Goal: Task Accomplishment & Management: Manage account settings

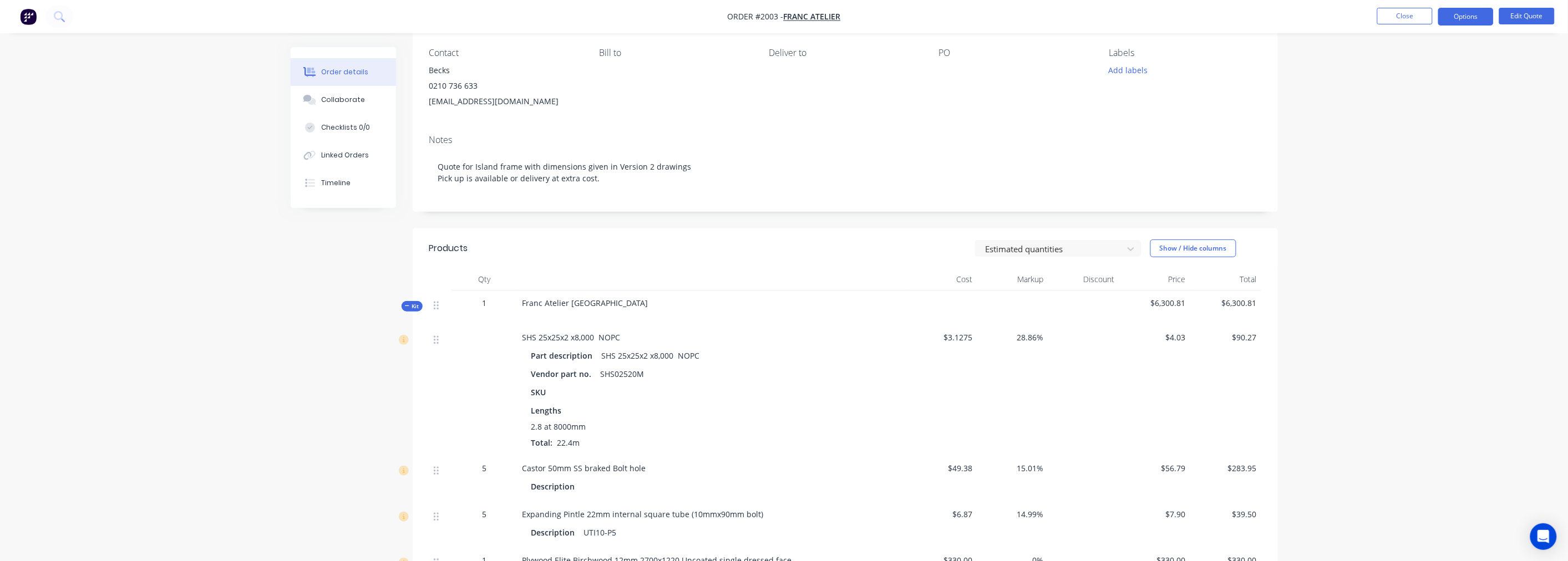
scroll to position [80, 0]
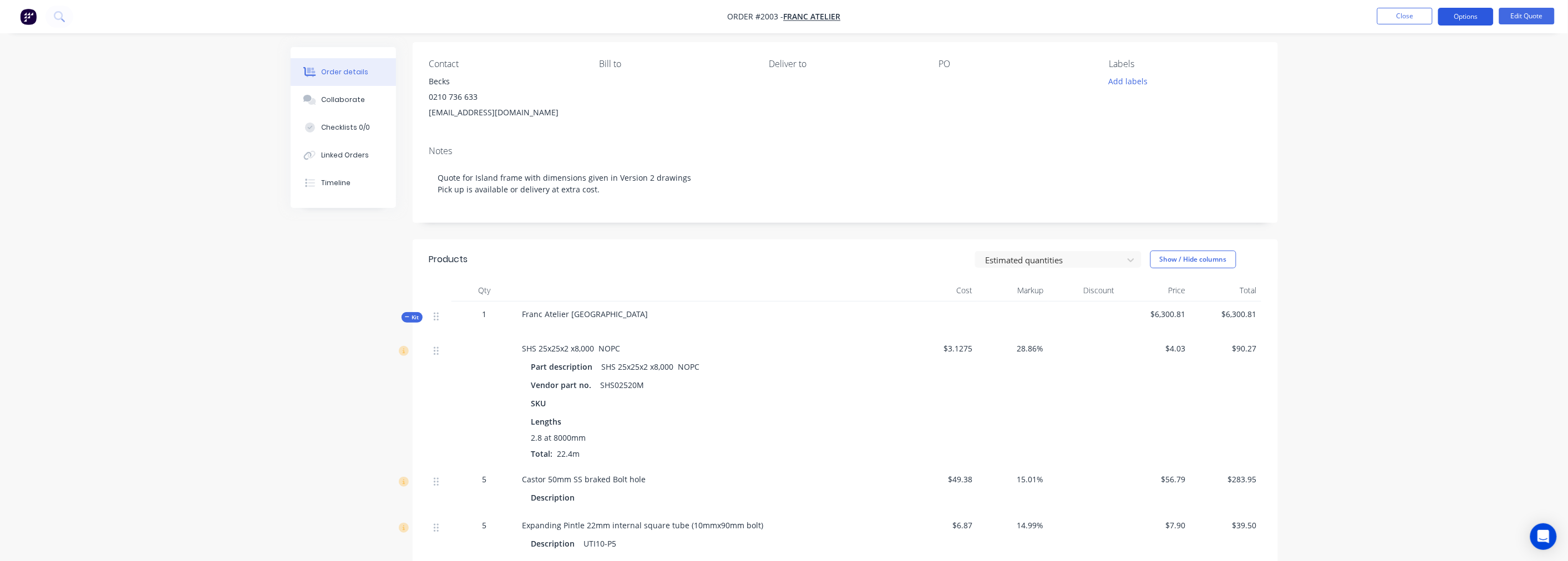
click at [1470, 10] on button "Options" at bounding box center [1466, 17] width 55 height 17
click at [1401, 62] on div "Quote" at bounding box center [1432, 67] width 102 height 16
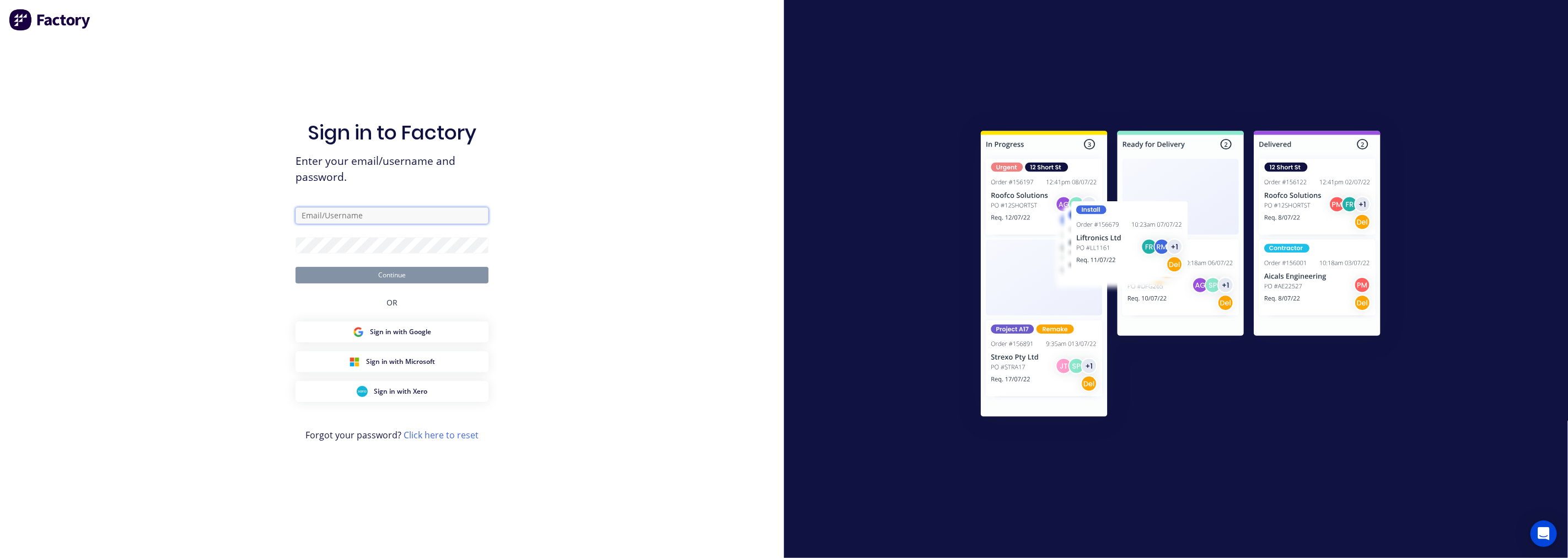
type input "gareth@qmetaldesigns.co.nz"
click at [407, 276] on button "Continue" at bounding box center [392, 275] width 193 height 17
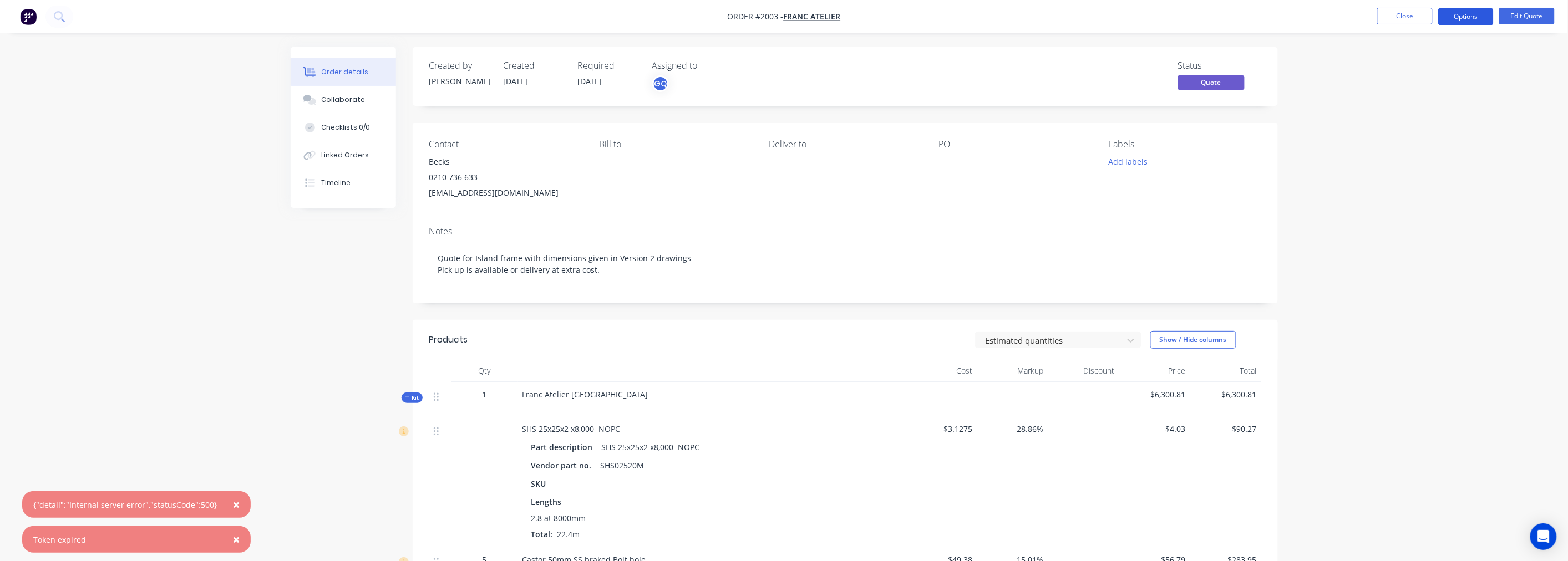
click at [1471, 17] on button "Options" at bounding box center [1466, 17] width 55 height 17
click at [1406, 62] on div "Quote" at bounding box center [1432, 67] width 102 height 16
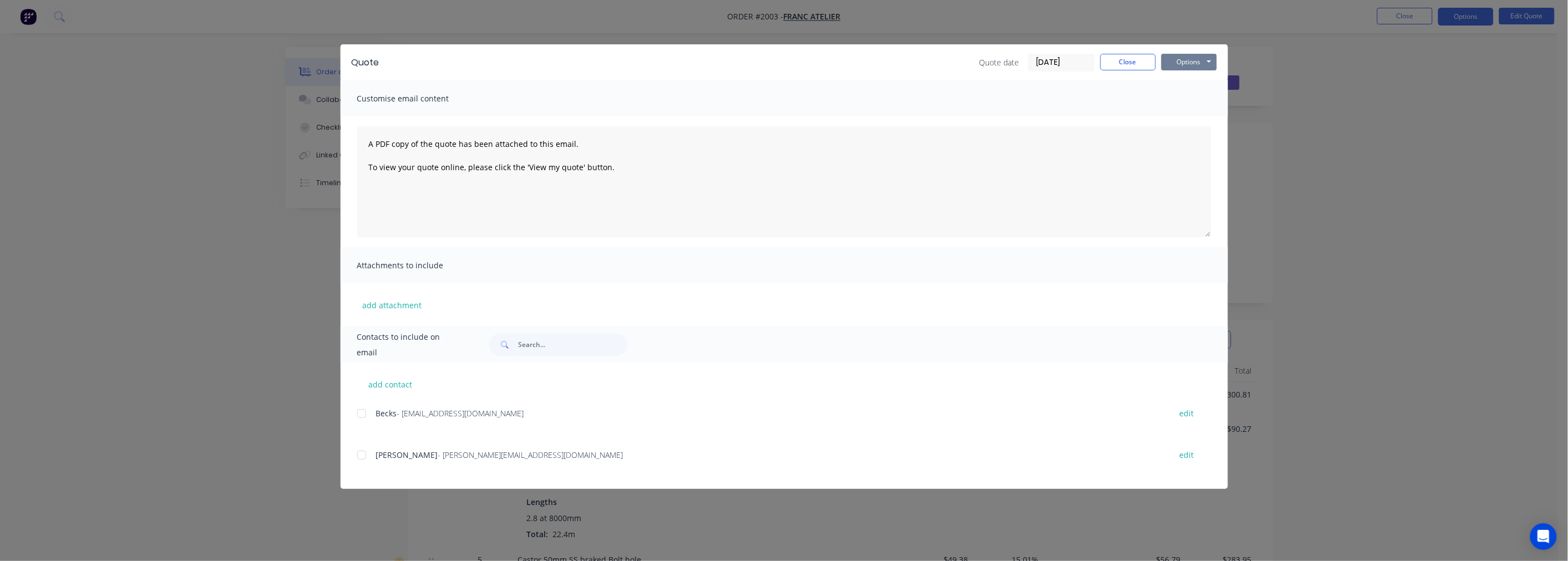
click at [1187, 64] on button "Options" at bounding box center [1189, 62] width 55 height 17
click at [1192, 82] on button "Preview" at bounding box center [1197, 82] width 71 height 18
click at [1131, 65] on button "Close" at bounding box center [1128, 62] width 55 height 17
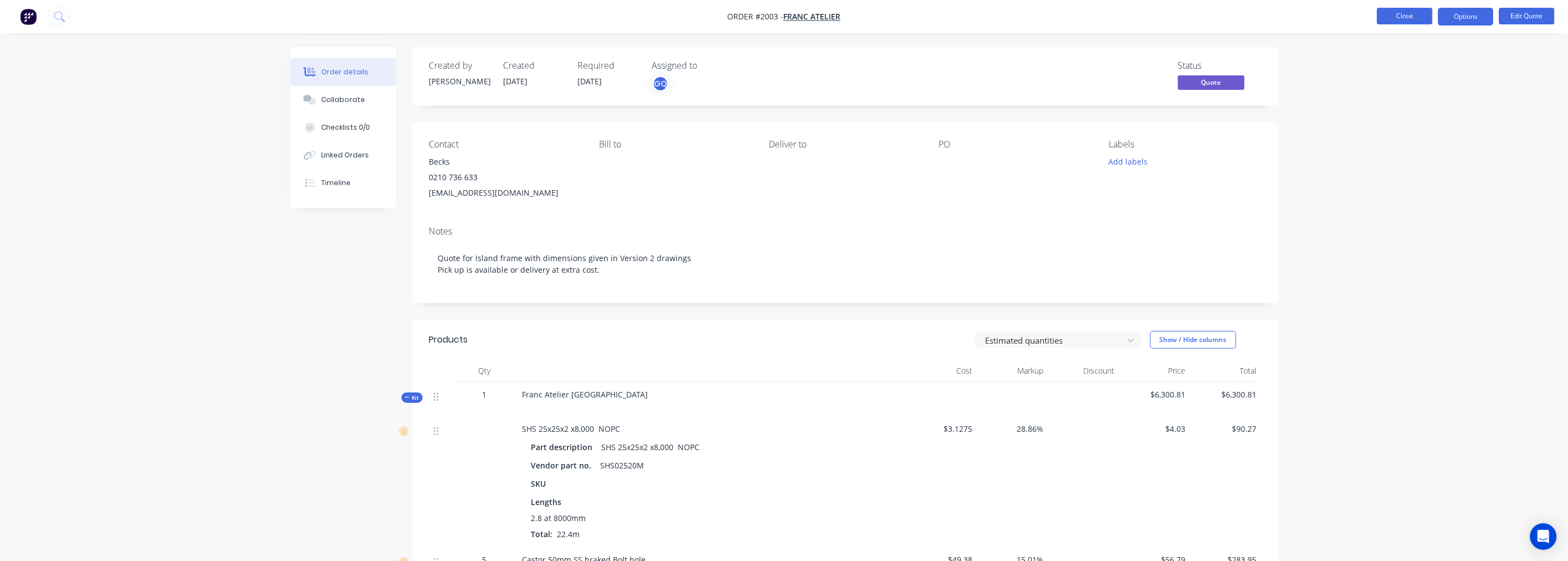
click at [1401, 20] on button "Close" at bounding box center [1405, 16] width 55 height 17
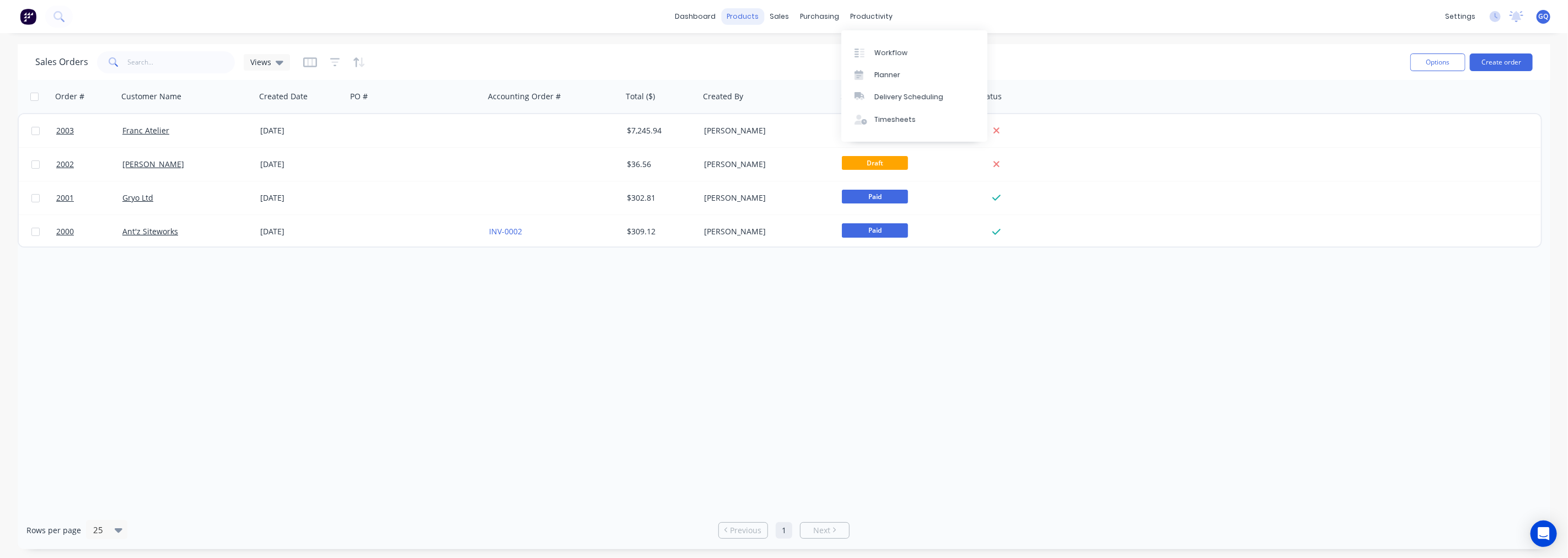
click at [748, 18] on div "products" at bounding box center [743, 16] width 43 height 17
click at [772, 50] on div "Product Catalogue" at bounding box center [792, 53] width 69 height 10
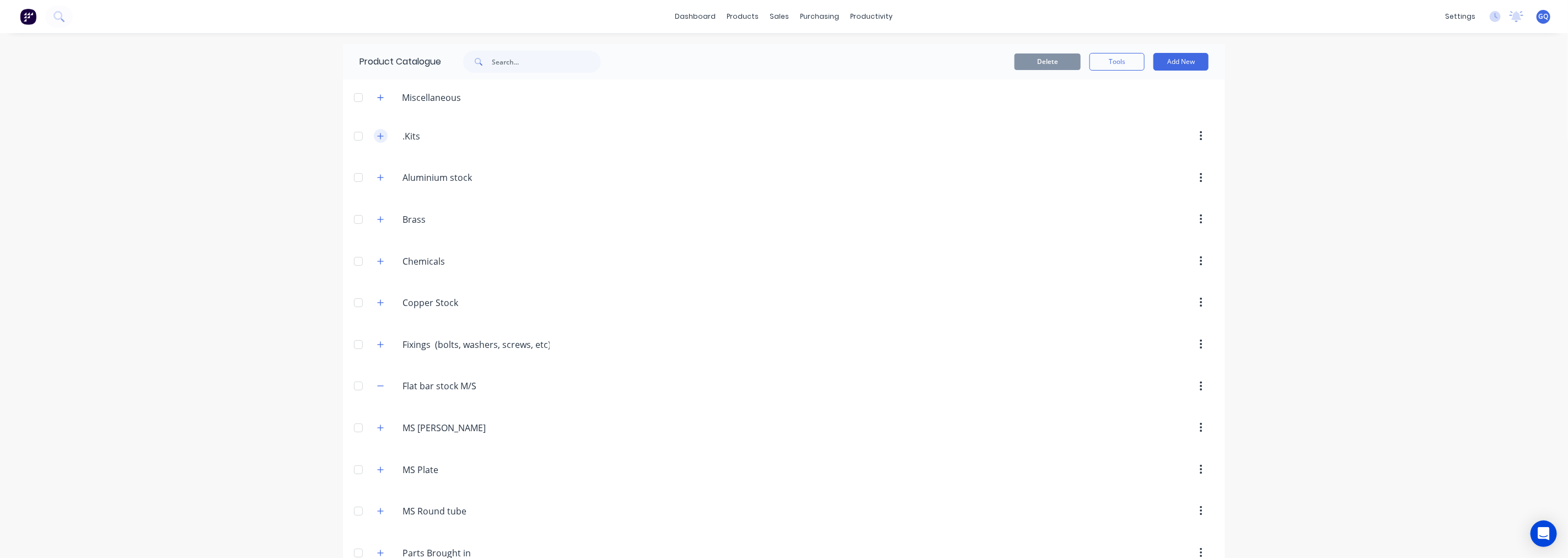
click at [373, 140] on button "button" at bounding box center [380, 136] width 13 height 13
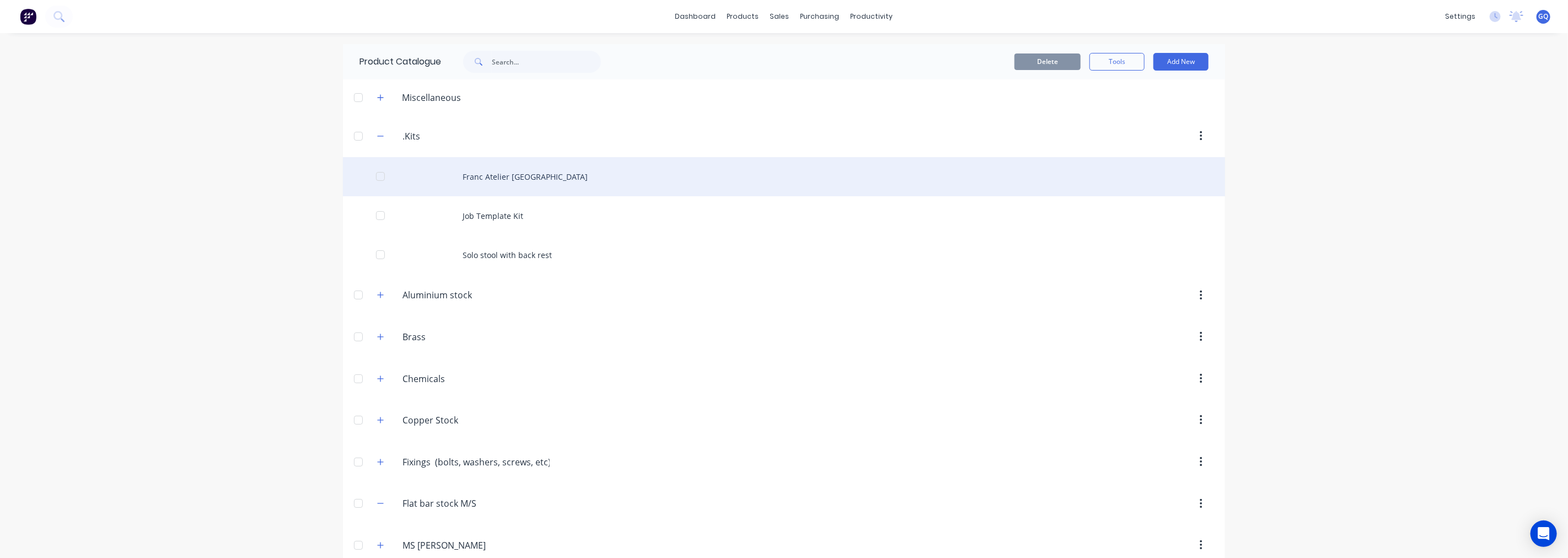
click at [500, 181] on div "Franc Atelier [GEOGRAPHIC_DATA]" at bounding box center [784, 177] width 882 height 39
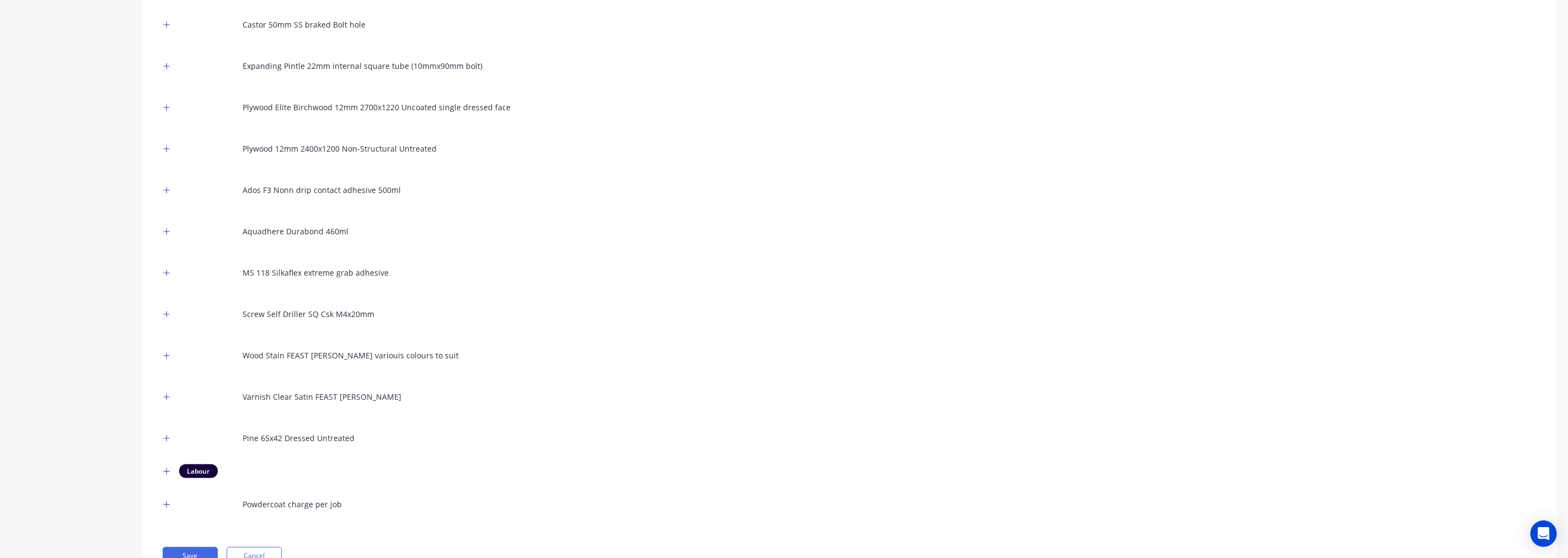
scroll to position [351, 0]
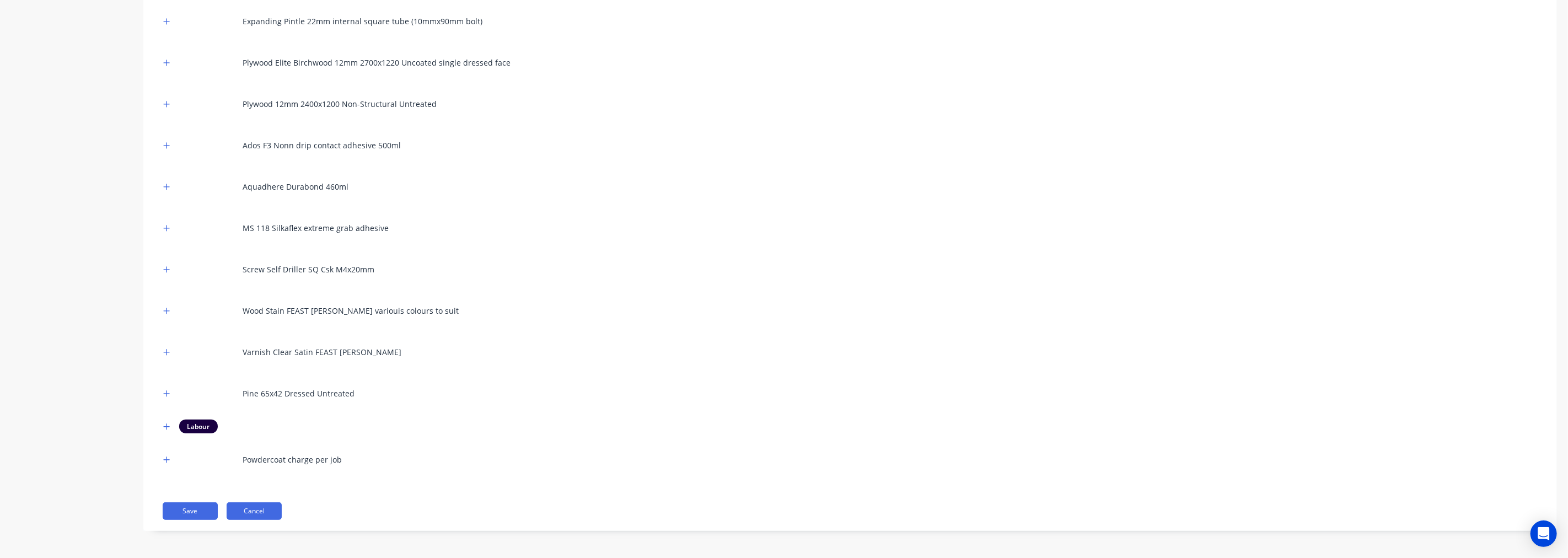
click at [260, 508] on button "Cancel" at bounding box center [255, 511] width 55 height 17
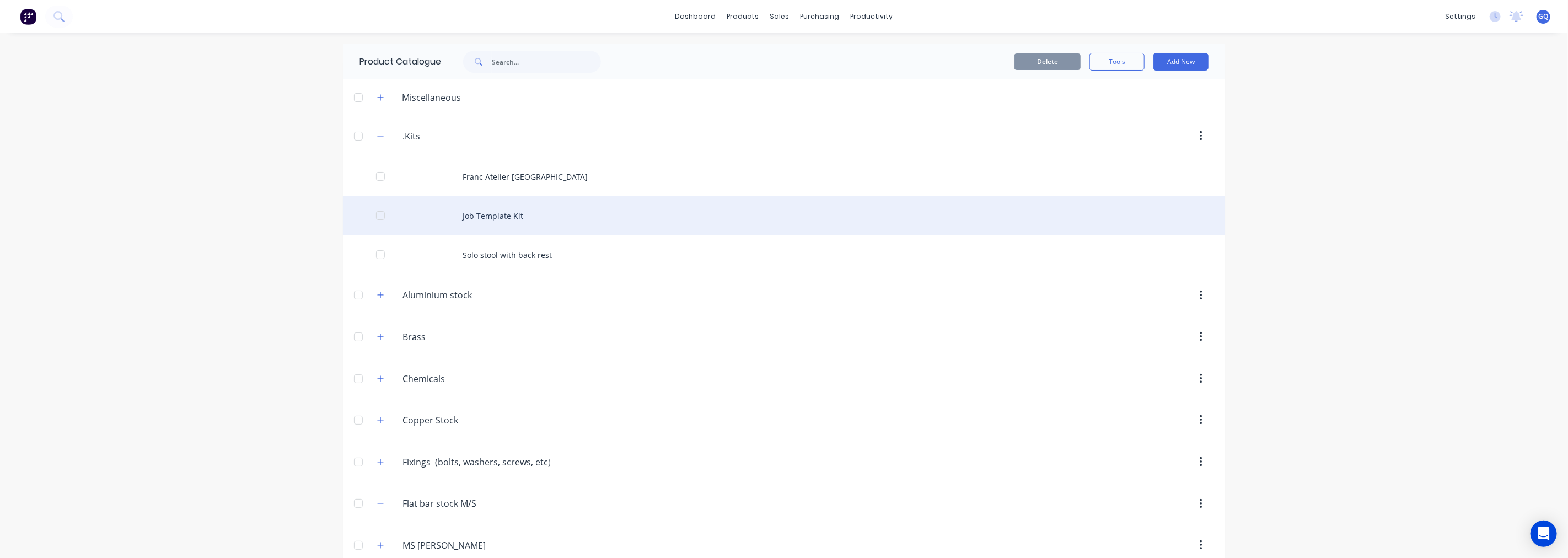
click at [500, 221] on div "Job Template Kit" at bounding box center [784, 216] width 882 height 39
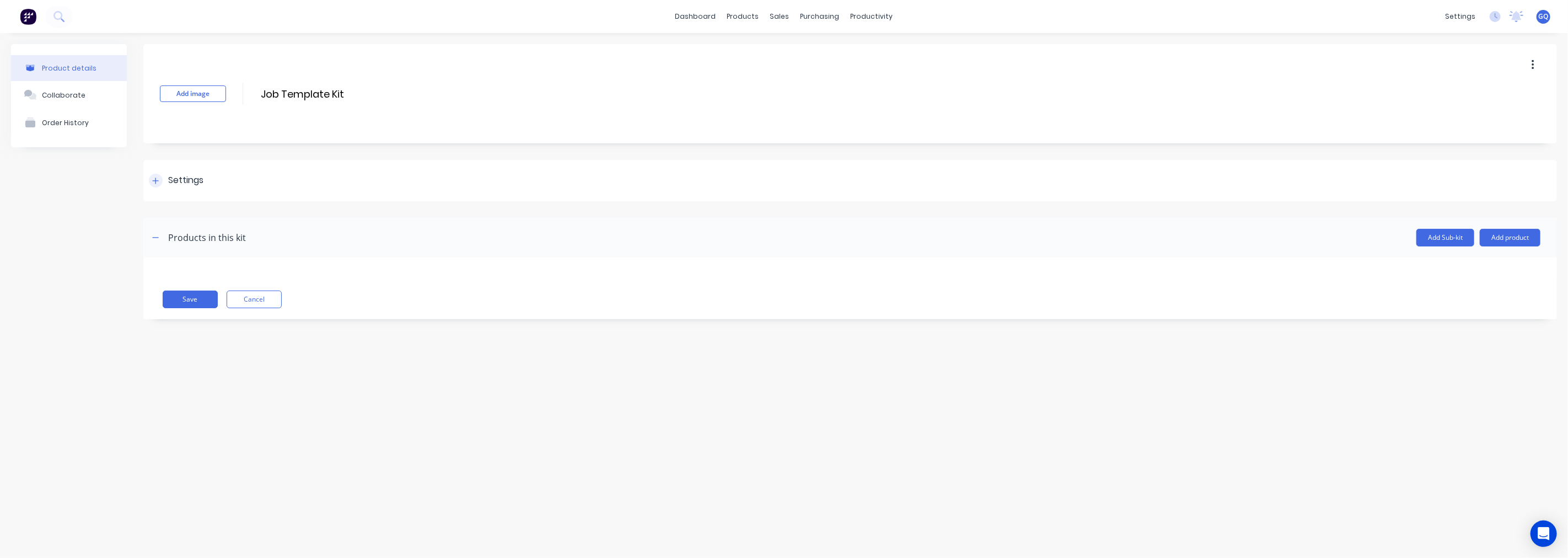
click at [156, 182] on icon at bounding box center [155, 181] width 6 height 8
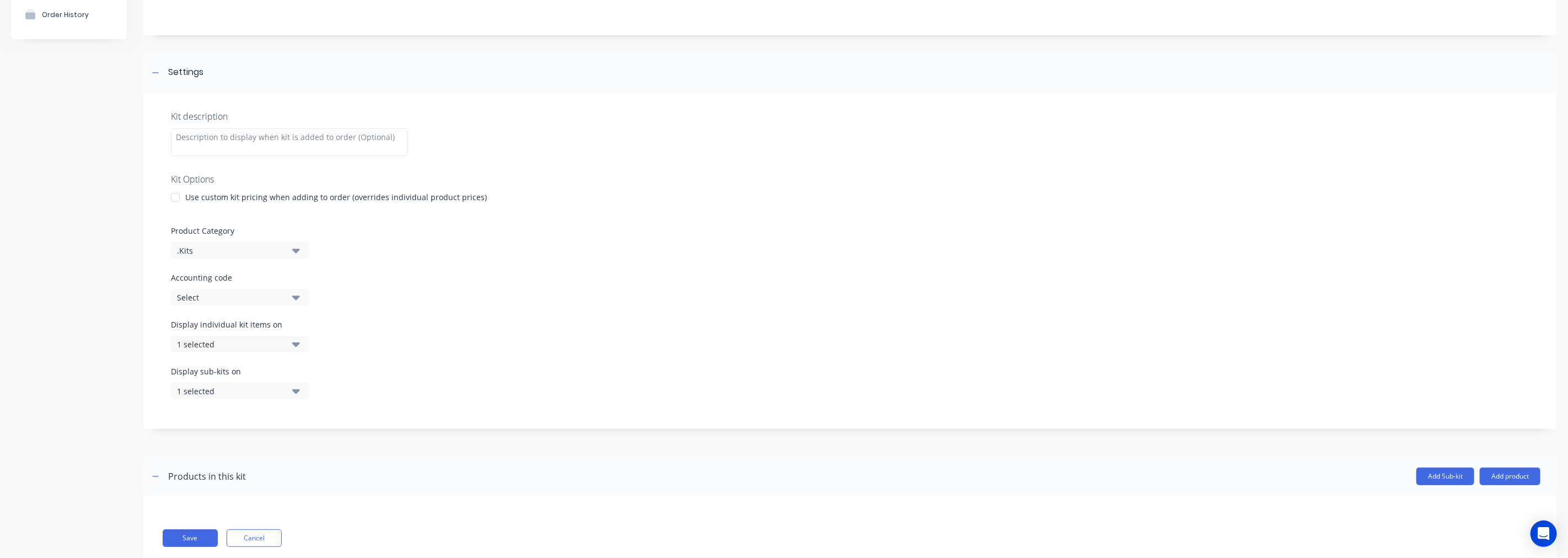
scroll to position [122, 0]
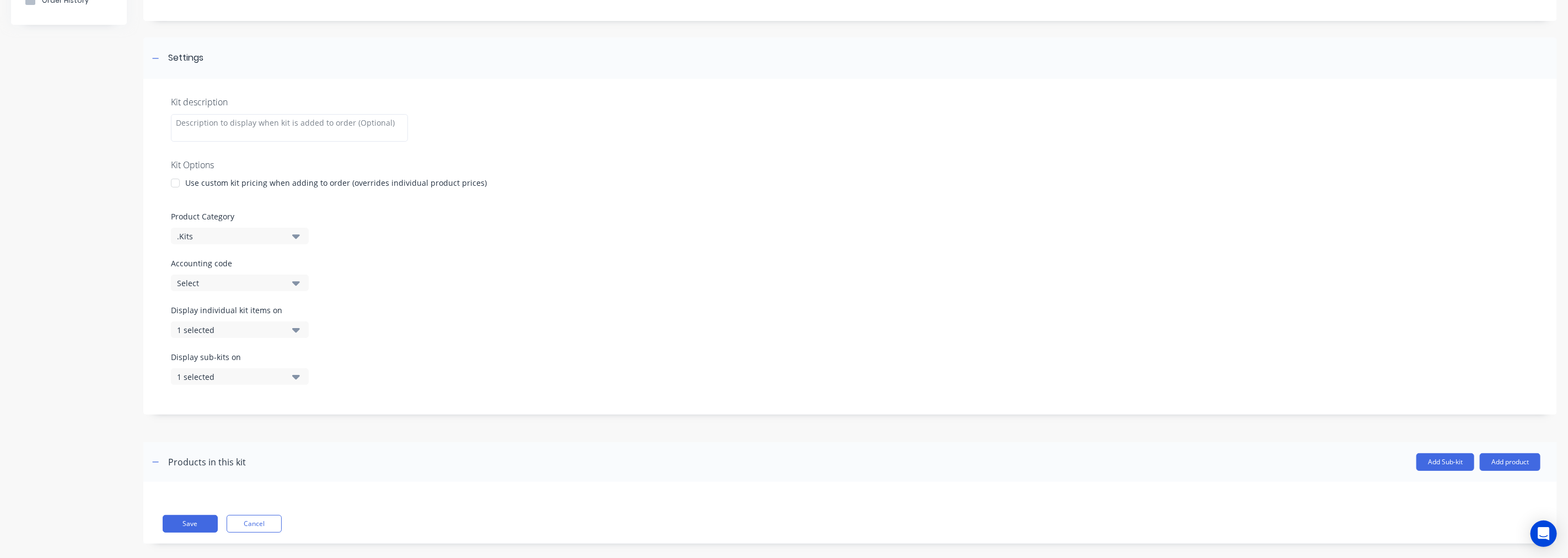
click at [288, 332] on button "1 selected" at bounding box center [240, 329] width 138 height 17
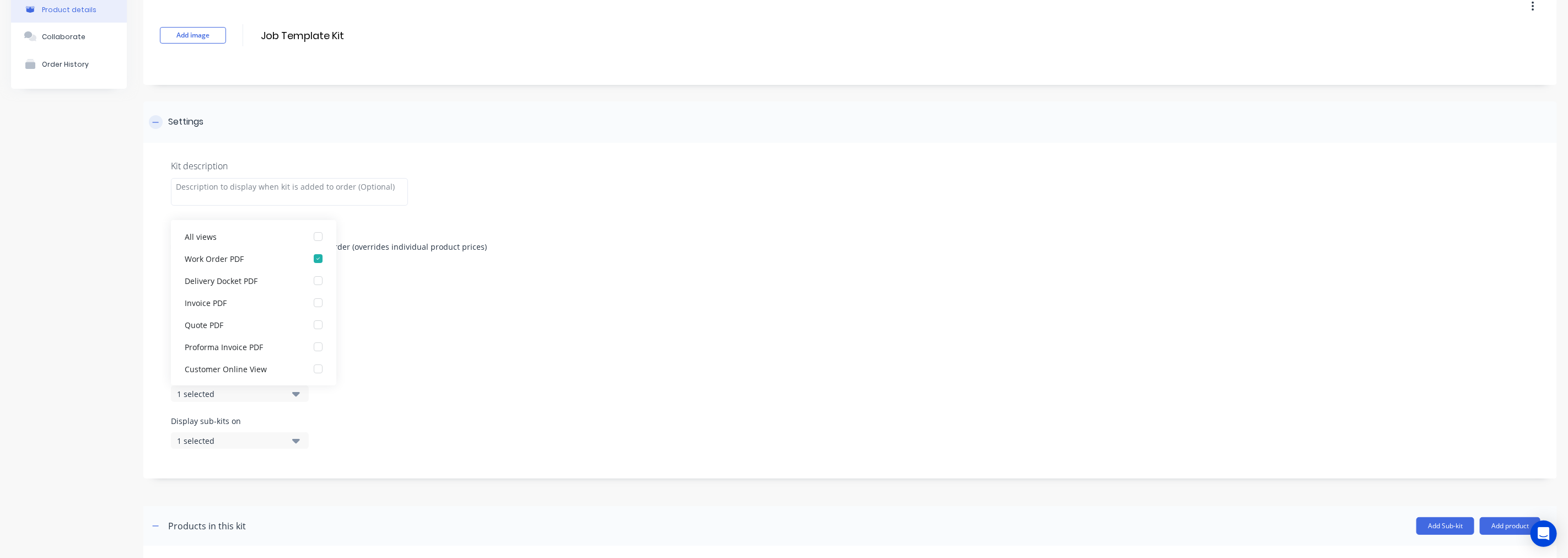
scroll to position [0, 0]
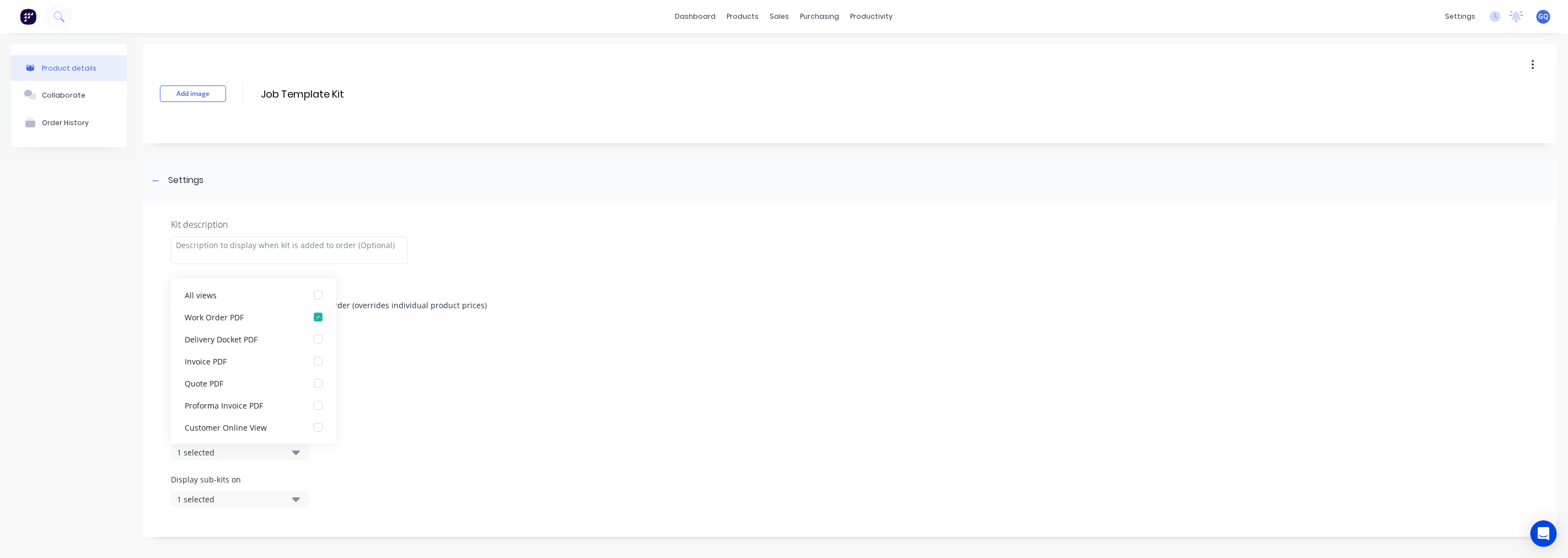
drag, startPoint x: 362, startPoint y: 95, endPoint x: 240, endPoint y: 92, distance: 122.0
click at [240, 92] on div "Add image Job Template Kit Job Template Kit Enter kit name" at bounding box center [850, 94] width 1414 height 99
click at [451, 155] on div "Add image Job Template Kit Job Template Kit Enter kit name Settings Kit descrip…" at bounding box center [850, 363] width 1414 height 638
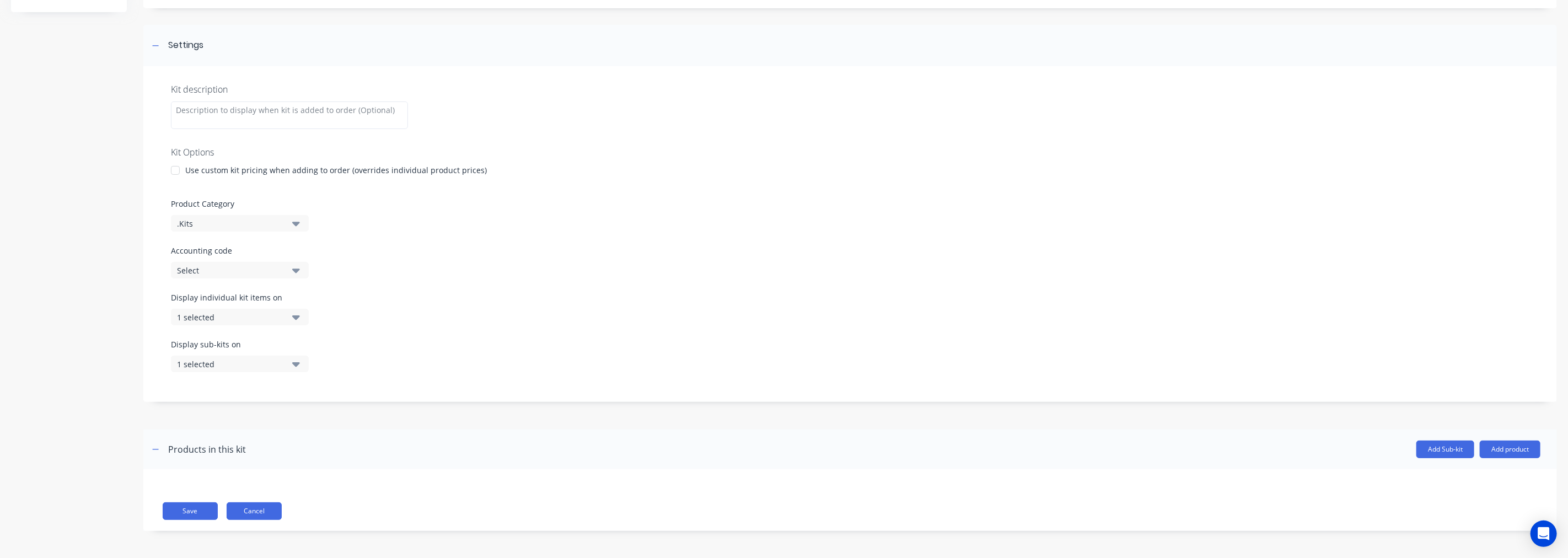
click at [271, 503] on button "Cancel" at bounding box center [255, 511] width 55 height 17
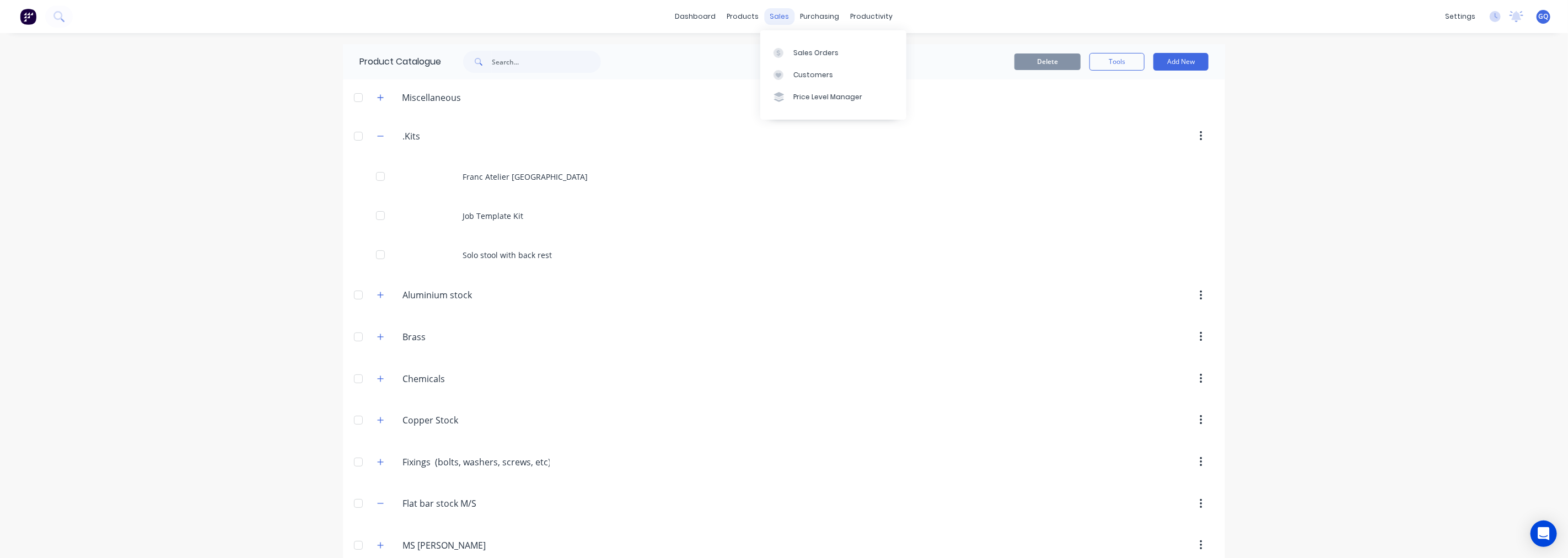
click at [778, 19] on div "sales" at bounding box center [780, 16] width 30 height 17
click at [818, 53] on div "Sales Orders" at bounding box center [816, 53] width 45 height 10
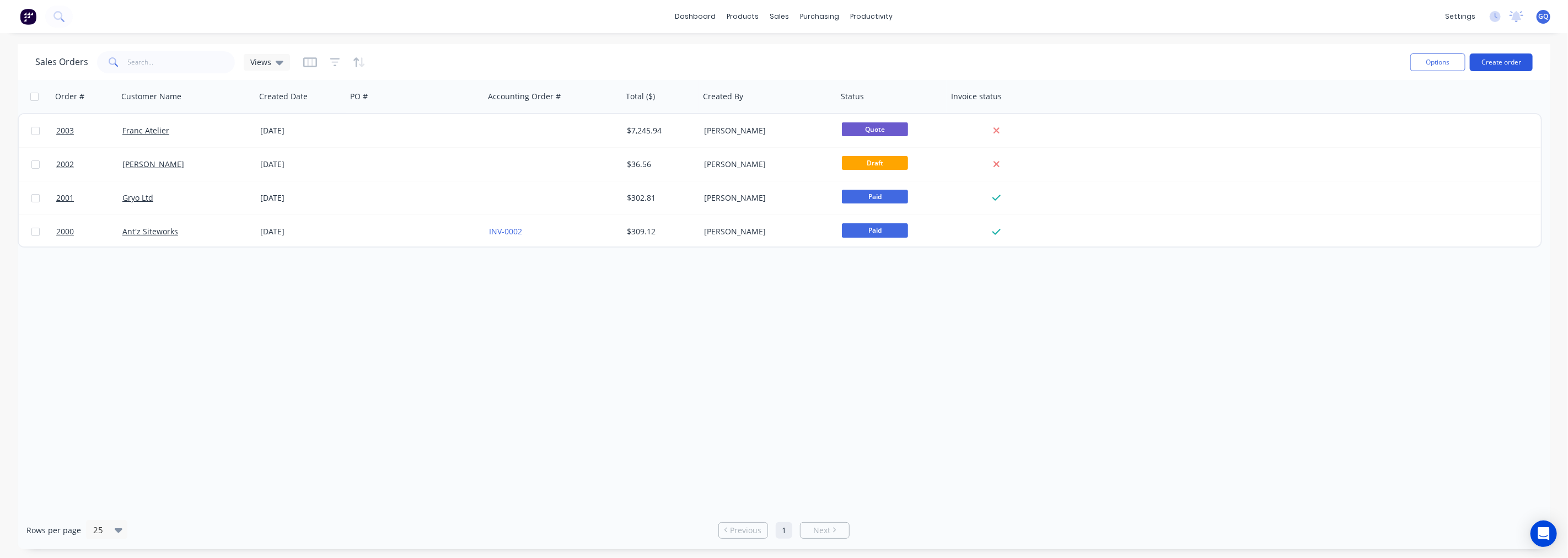
click at [1510, 65] on button "Create order" at bounding box center [1501, 62] width 63 height 17
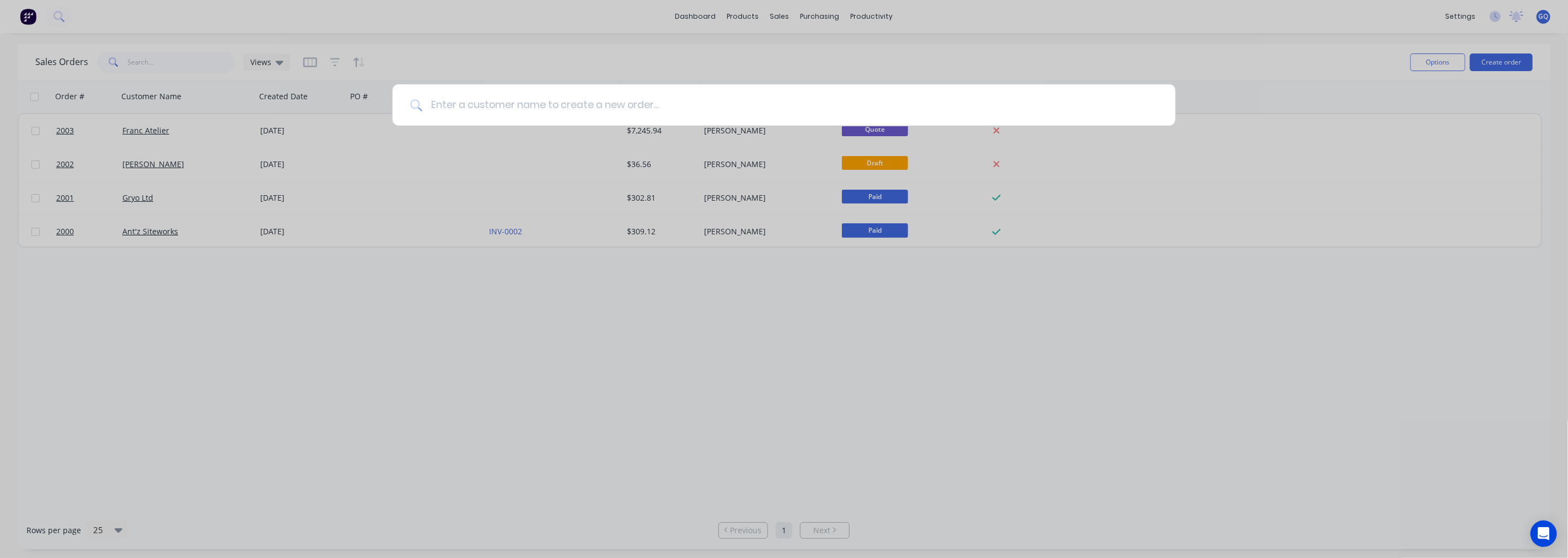
click at [539, 99] on input at bounding box center [790, 105] width 735 height 41
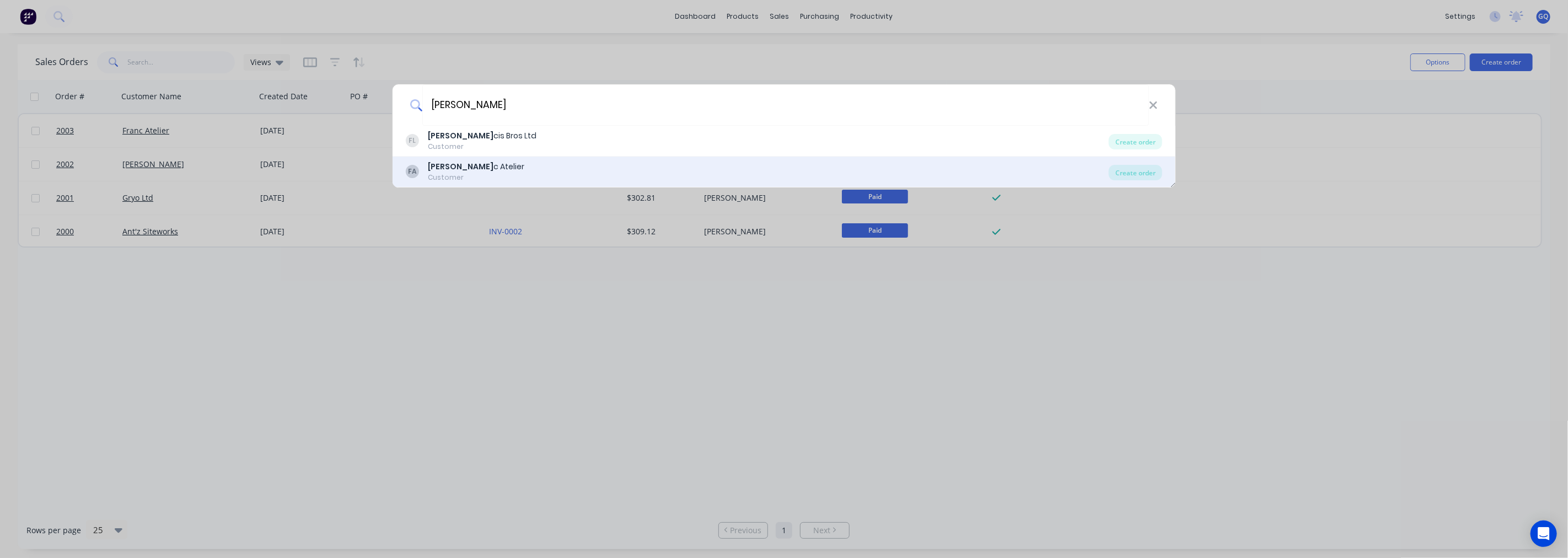
type input "fran"
click at [485, 170] on div "FA Fran c Atelier Customer" at bounding box center [757, 171] width 703 height 21
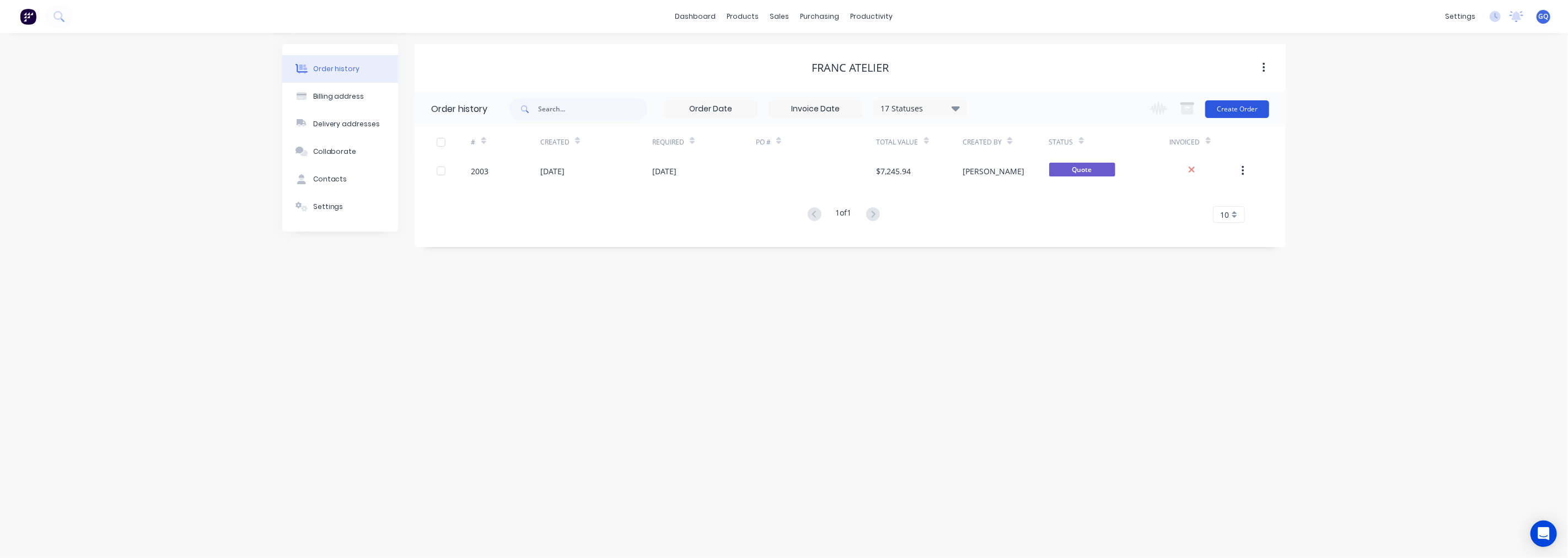
click at [1236, 112] on button "Create Order" at bounding box center [1237, 109] width 64 height 17
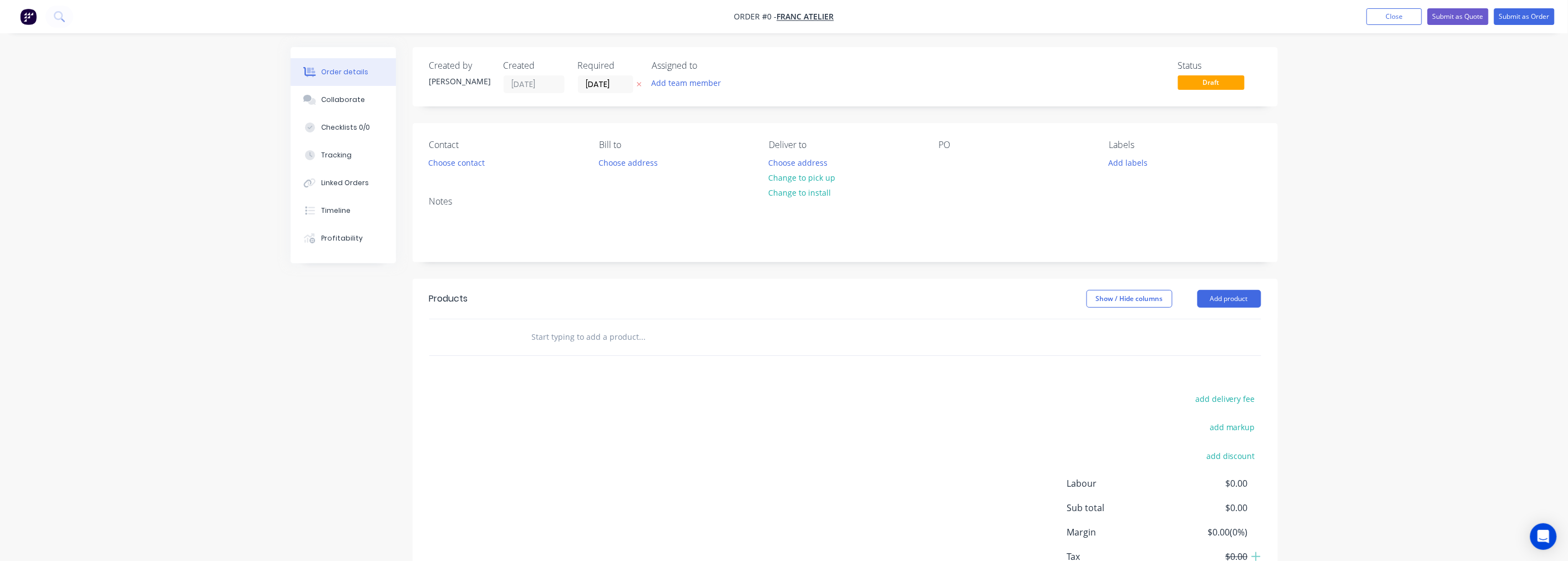
click at [659, 345] on input "text" at bounding box center [642, 337] width 222 height 22
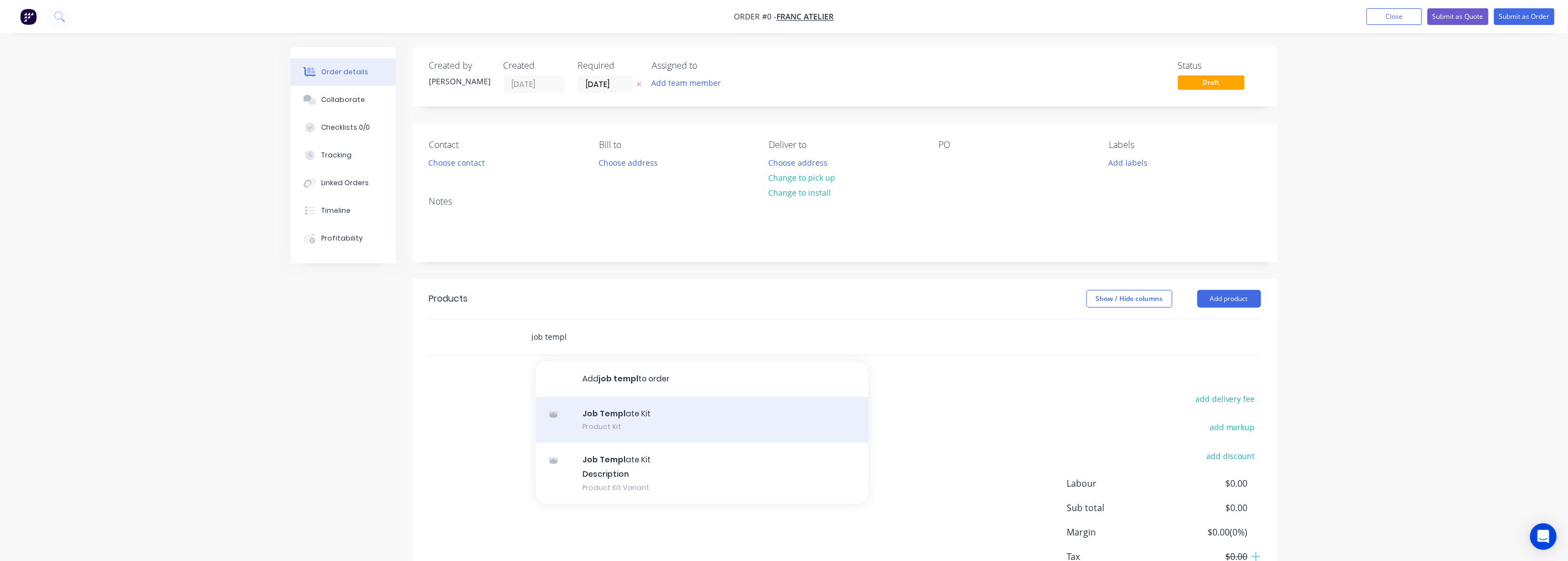
type input "job templ"
click at [625, 413] on div "Job Templ ate Kit Product Kit" at bounding box center [702, 420] width 333 height 47
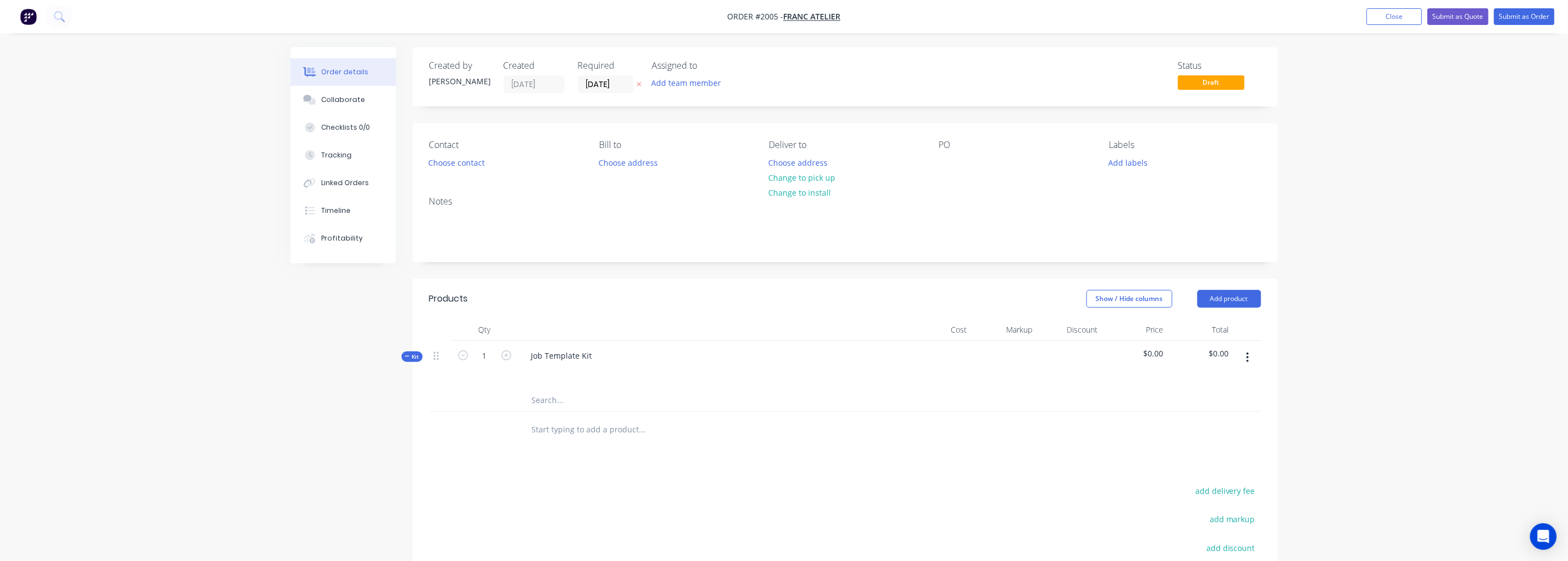
click at [605, 352] on div "Job Template Kit" at bounding box center [713, 364] width 388 height 48
click at [568, 355] on div "Job Template Kit" at bounding box center [561, 356] width 78 height 16
drag, startPoint x: 591, startPoint y: 353, endPoint x: 502, endPoint y: 353, distance: 89.0
click at [502, 353] on div "Kit 1 Job Template Kit $0.00 $0.00" at bounding box center [846, 364] width 832 height 48
click at [559, 401] on input "text" at bounding box center [642, 400] width 222 height 22
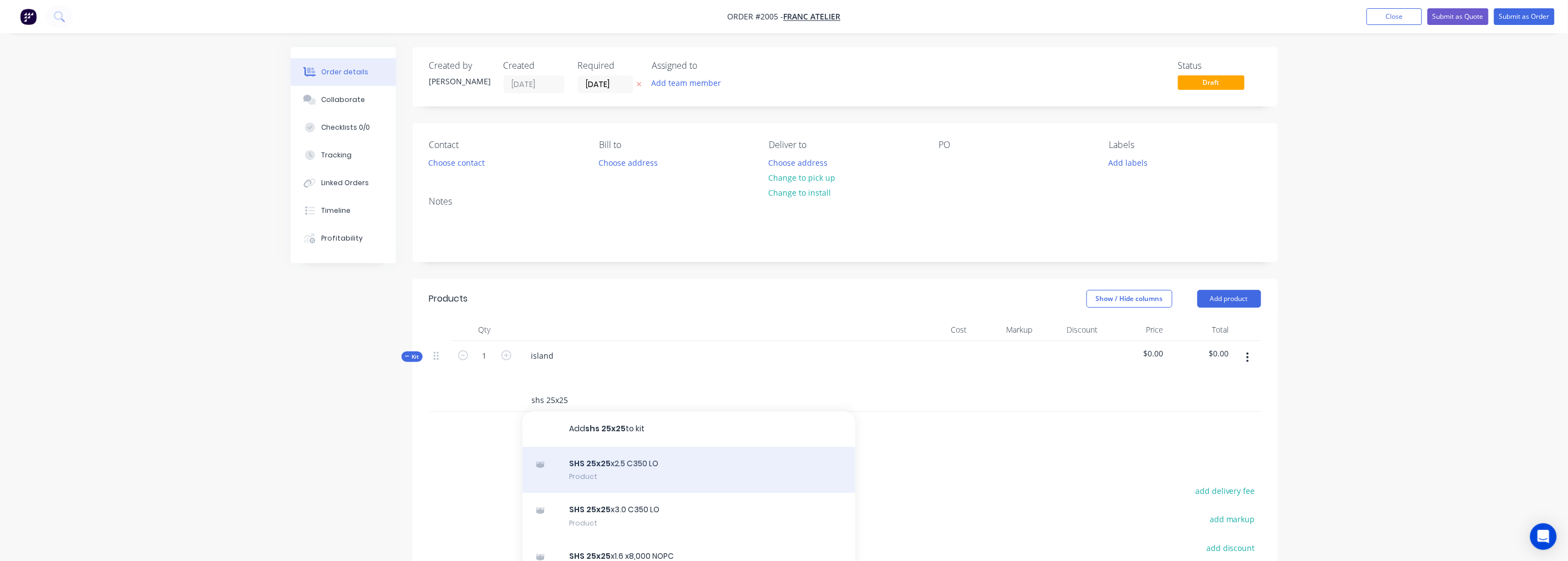
type input "shs 25x25"
click at [636, 464] on div "SHS 25x25 x2.5 C350 LO Product" at bounding box center [689, 470] width 333 height 47
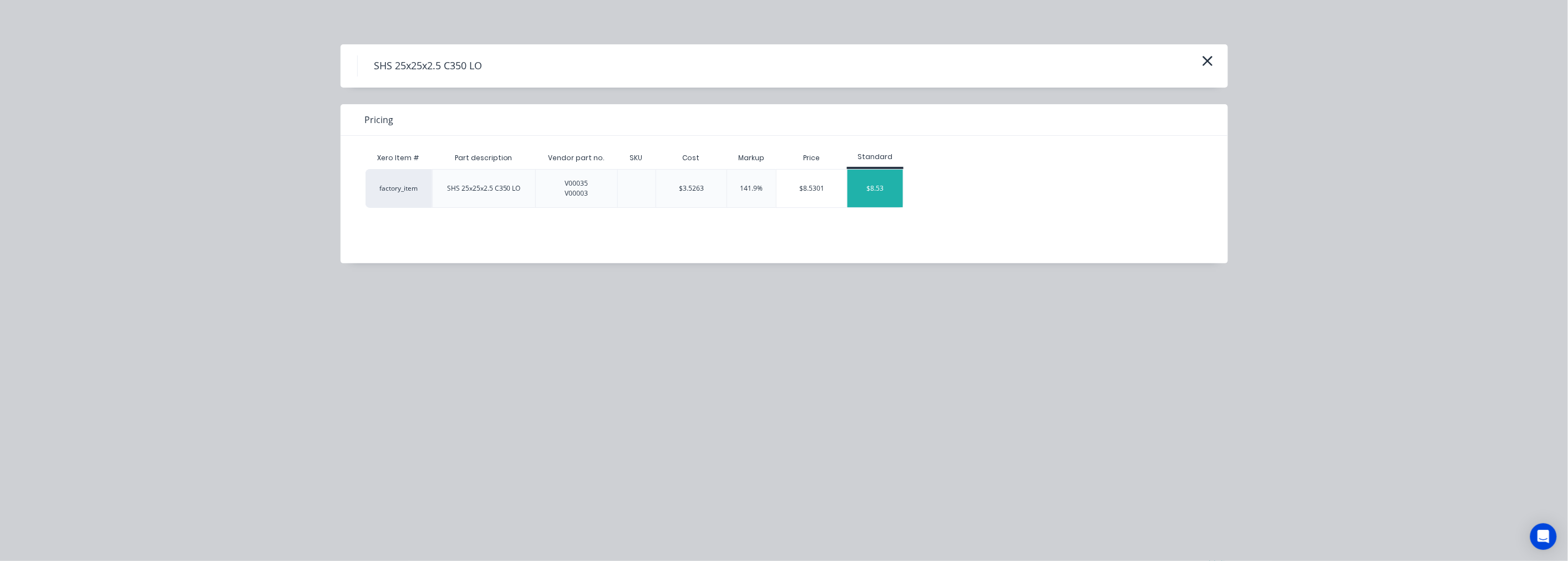
click at [888, 184] on div "$8.53" at bounding box center [875, 189] width 55 height 38
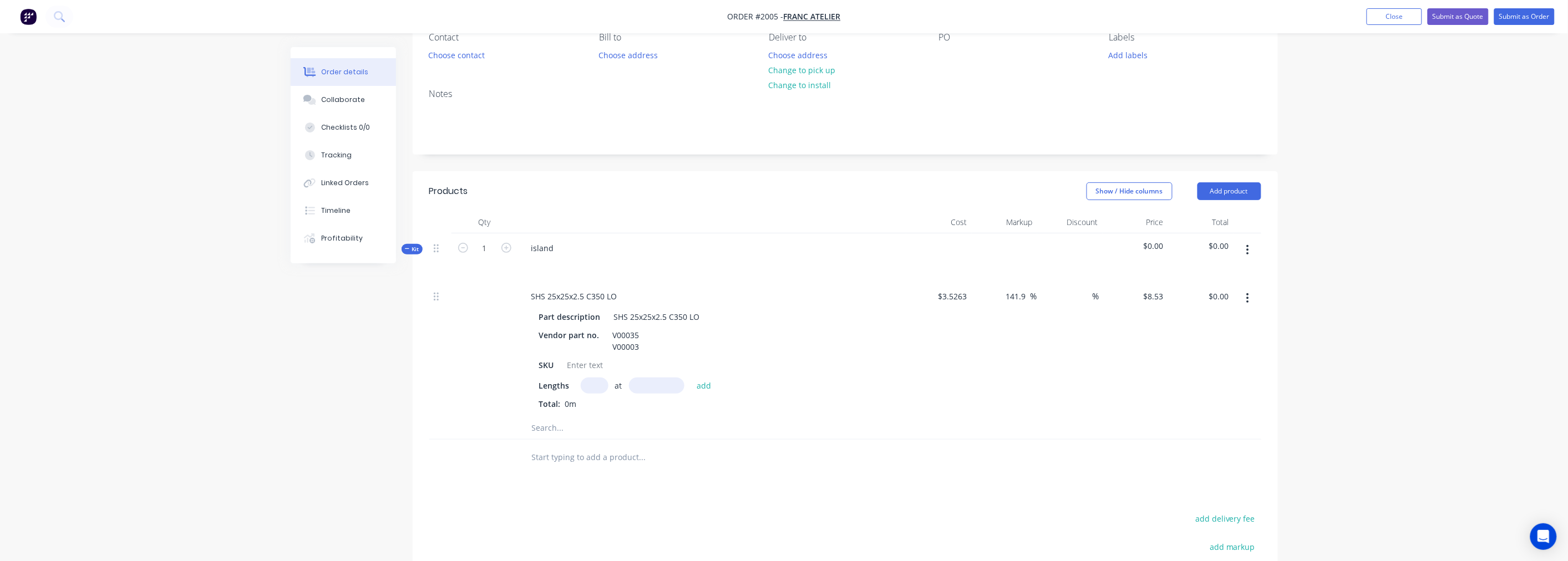
scroll to position [123, 0]
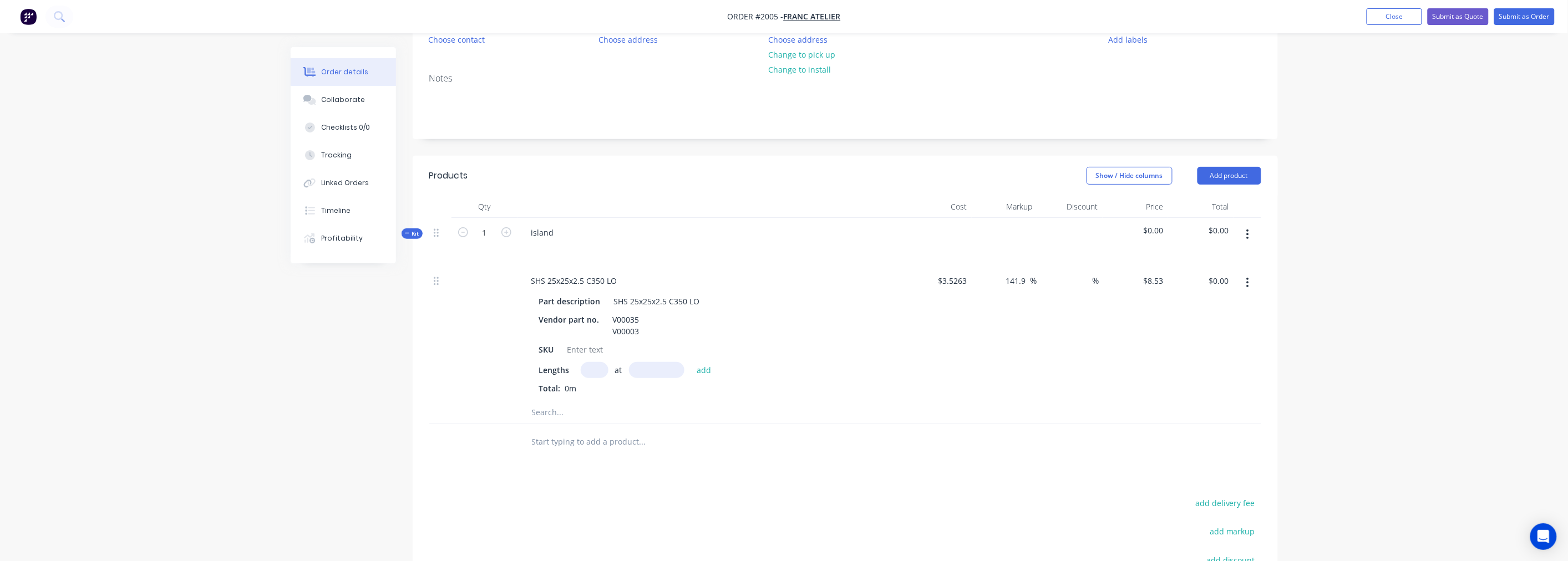
click at [598, 368] on input "text" at bounding box center [595, 370] width 28 height 16
type input "1"
click at [645, 367] on input "text" at bounding box center [656, 370] width 55 height 16
type input "8000mm"
click at [708, 368] on button "add" at bounding box center [704, 369] width 26 height 15
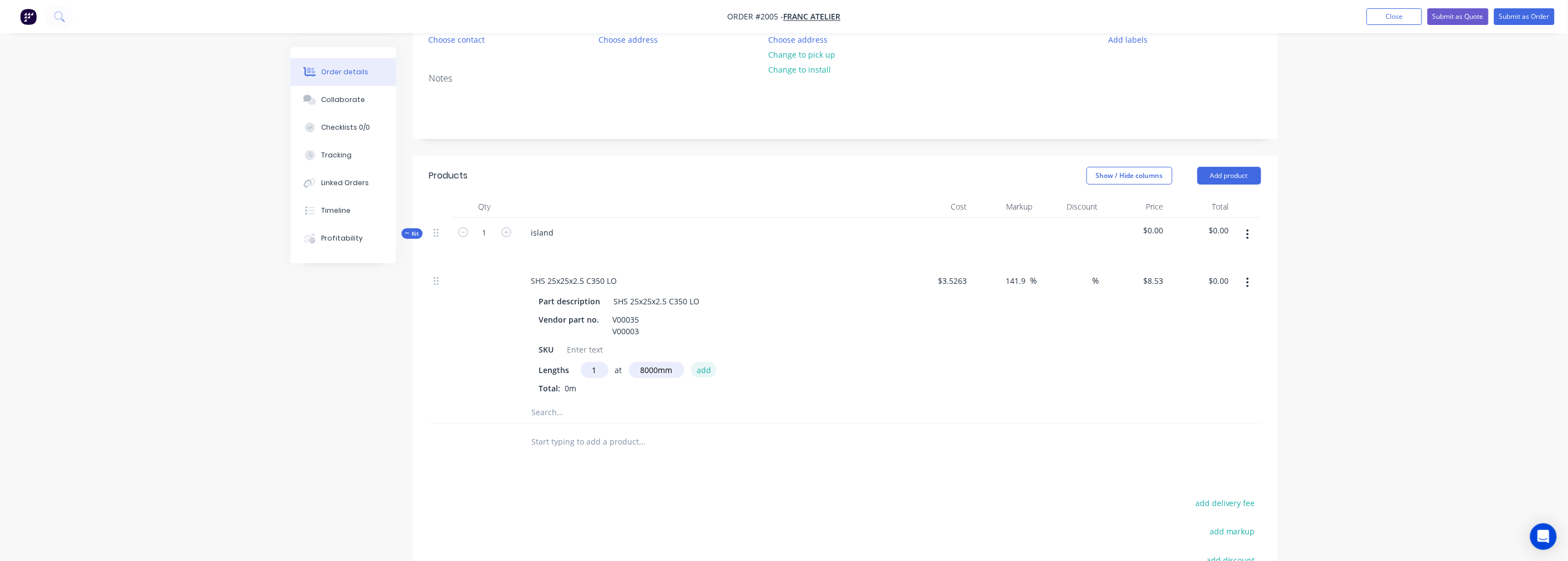
type input "$68.24"
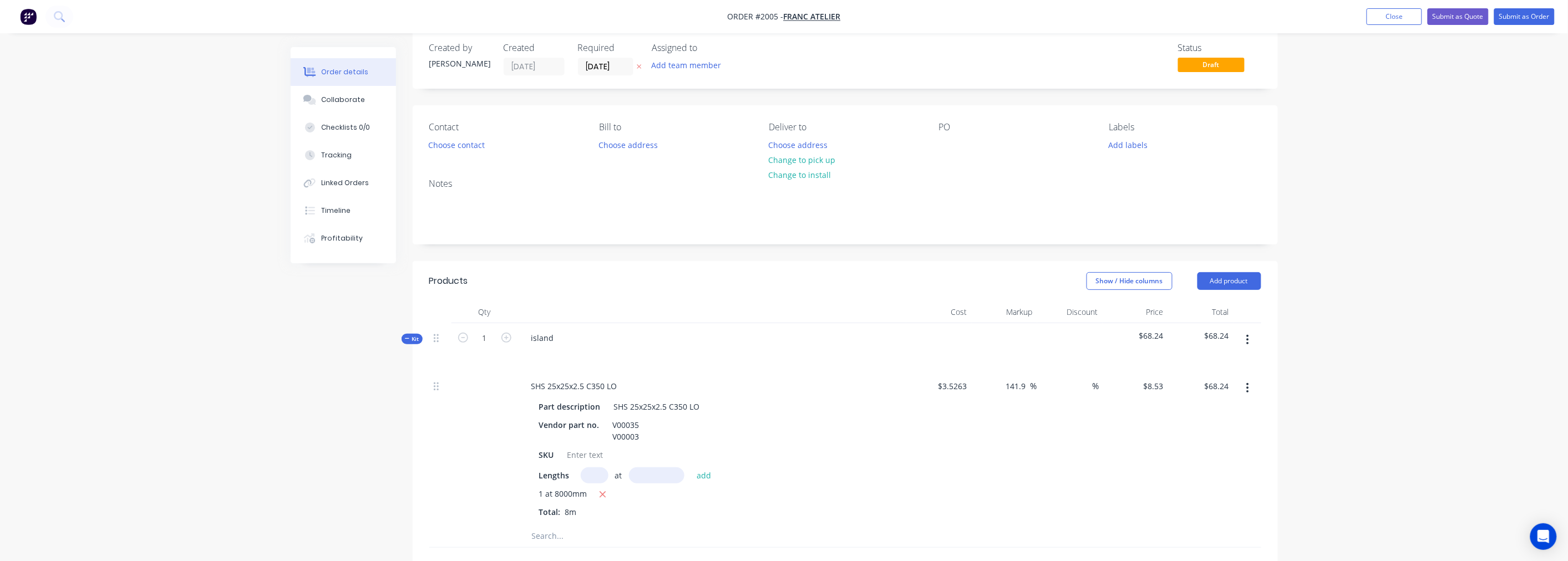
scroll to position [0, 0]
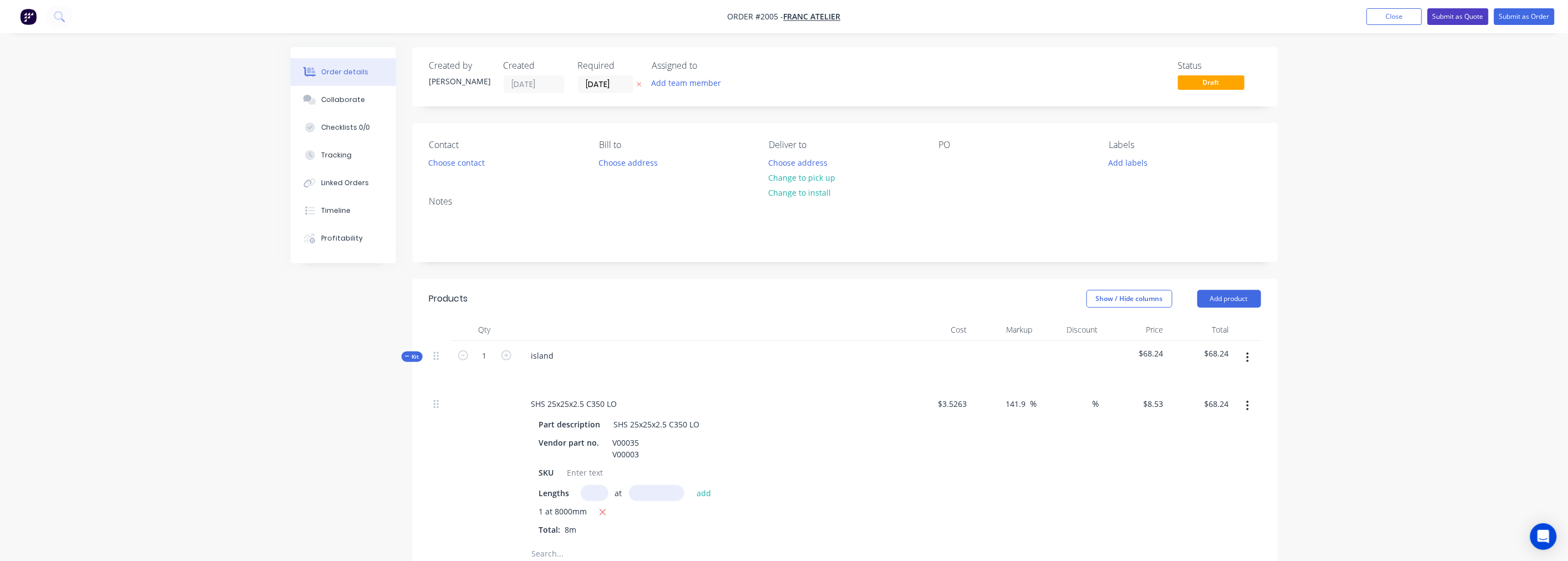
click at [1471, 19] on button "Submit as Quote" at bounding box center [1458, 16] width 61 height 17
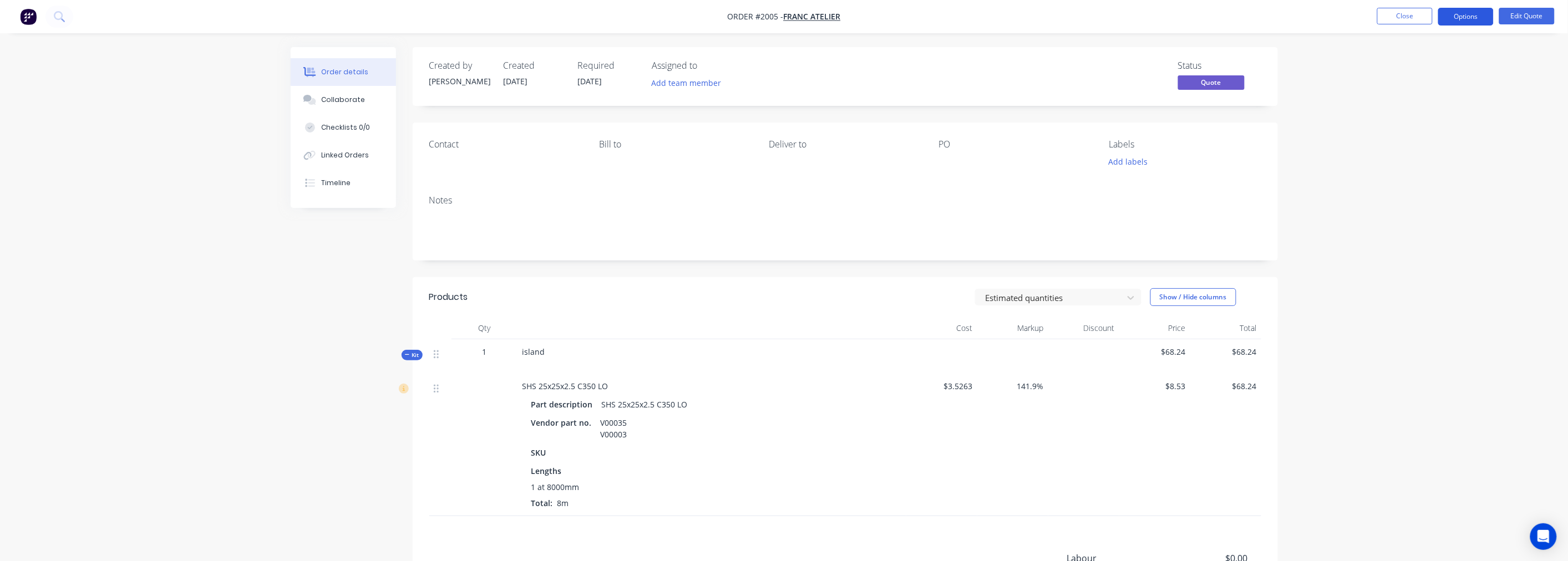
click at [1463, 19] on button "Options" at bounding box center [1466, 17] width 55 height 17
click at [1409, 63] on div "Quote" at bounding box center [1432, 67] width 102 height 16
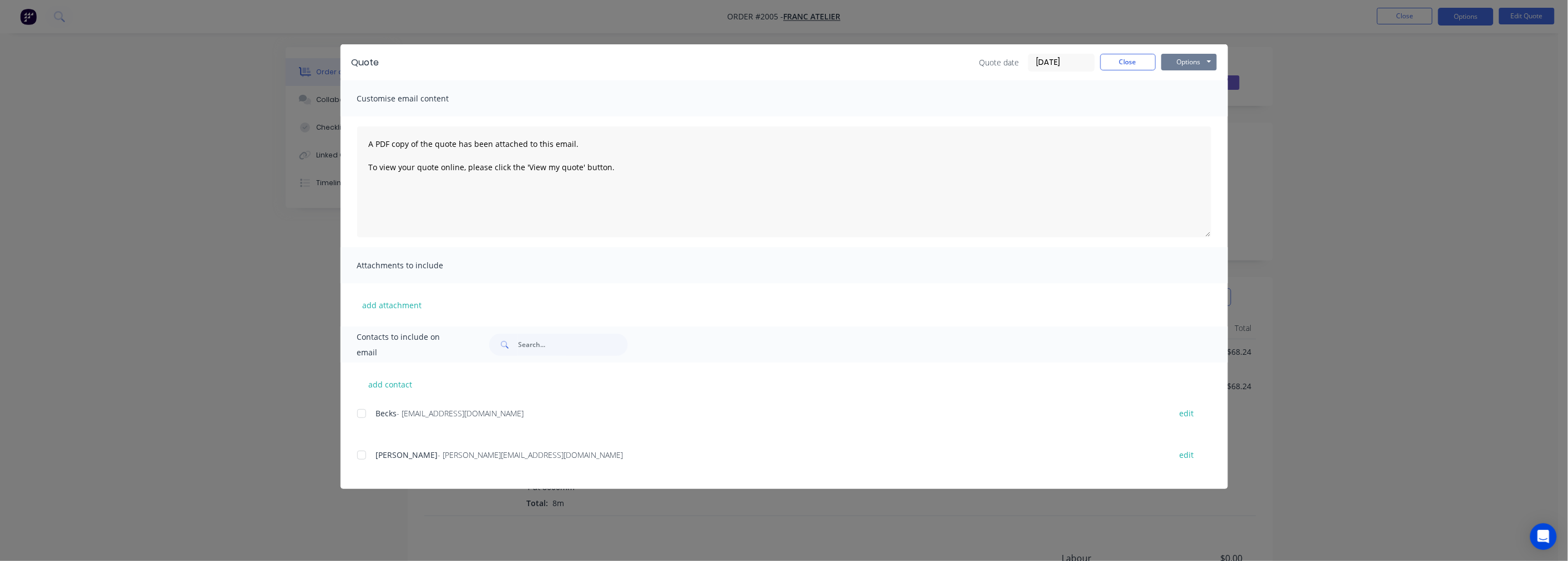
click at [1214, 62] on button "Options" at bounding box center [1189, 62] width 55 height 17
click at [1194, 91] on button "Print" at bounding box center [1197, 100] width 71 height 18
click at [1134, 63] on button "Close" at bounding box center [1128, 62] width 55 height 17
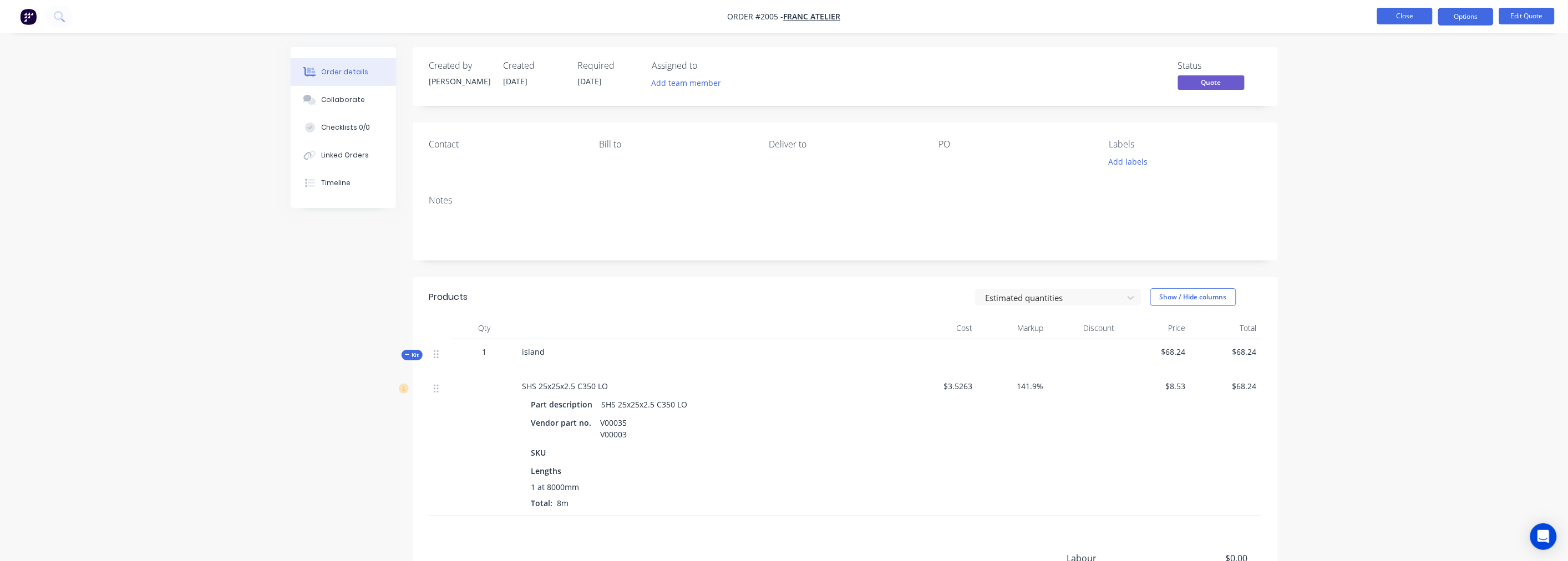
click at [1413, 19] on button "Close" at bounding box center [1405, 16] width 55 height 17
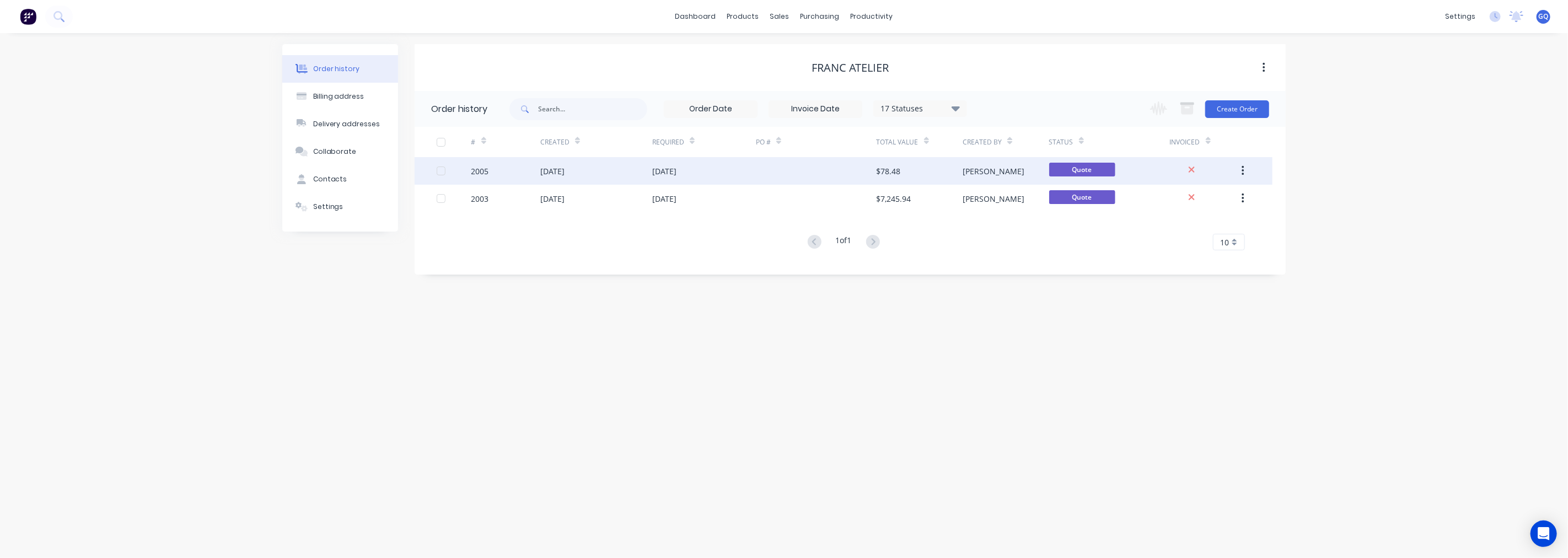
click at [1243, 167] on icon "button" at bounding box center [1243, 171] width 2 height 10
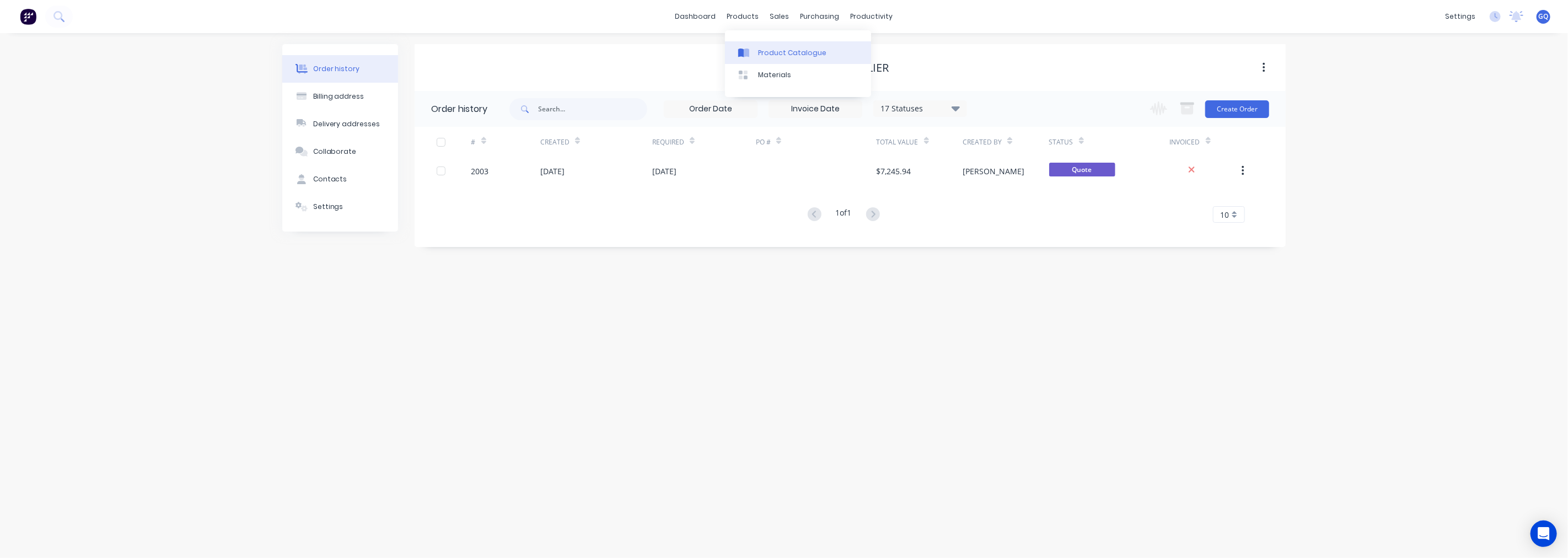
click at [767, 48] on div "Product Catalogue" at bounding box center [792, 53] width 69 height 10
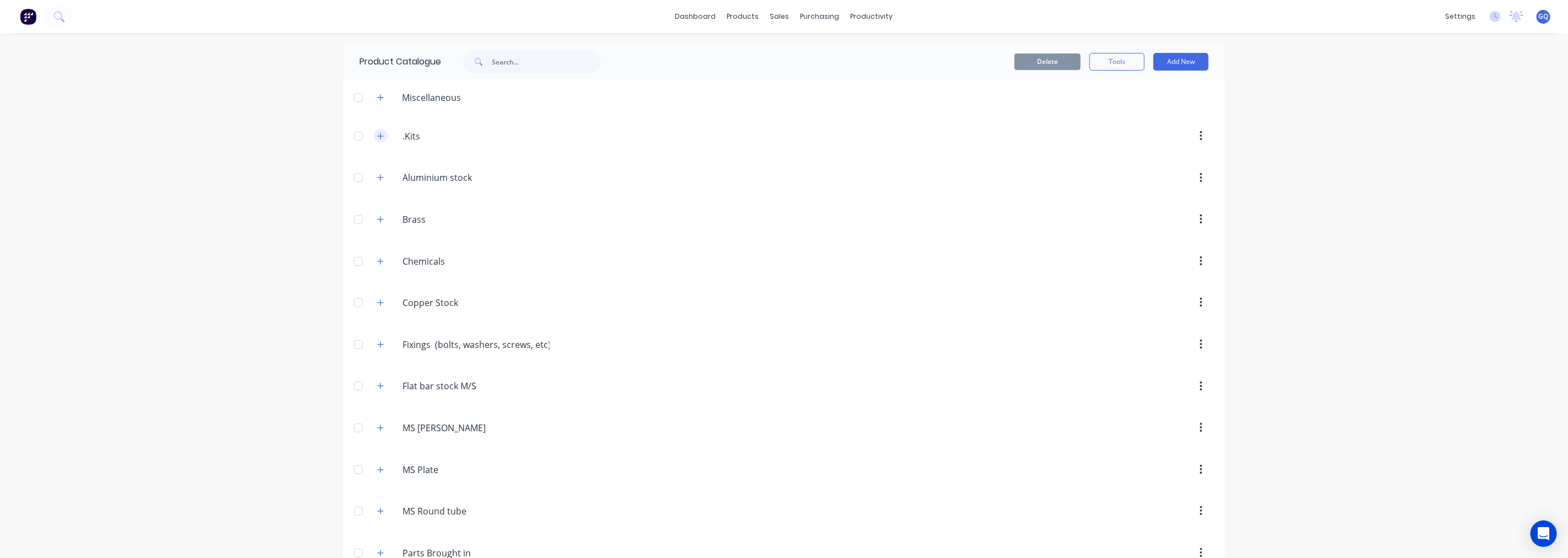
click at [377, 136] on icon "button" at bounding box center [381, 136] width 6 height 6
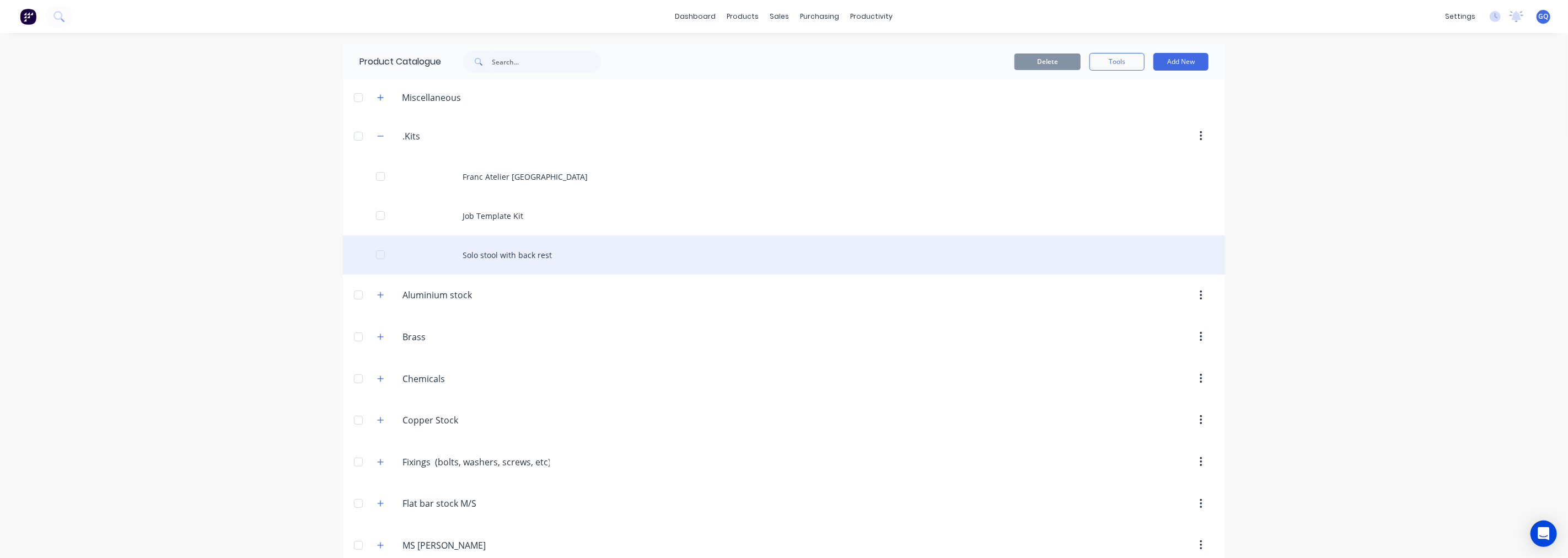
click at [377, 256] on div at bounding box center [381, 255] width 22 height 22
click at [538, 259] on div "Solo stool with back rest" at bounding box center [784, 255] width 882 height 39
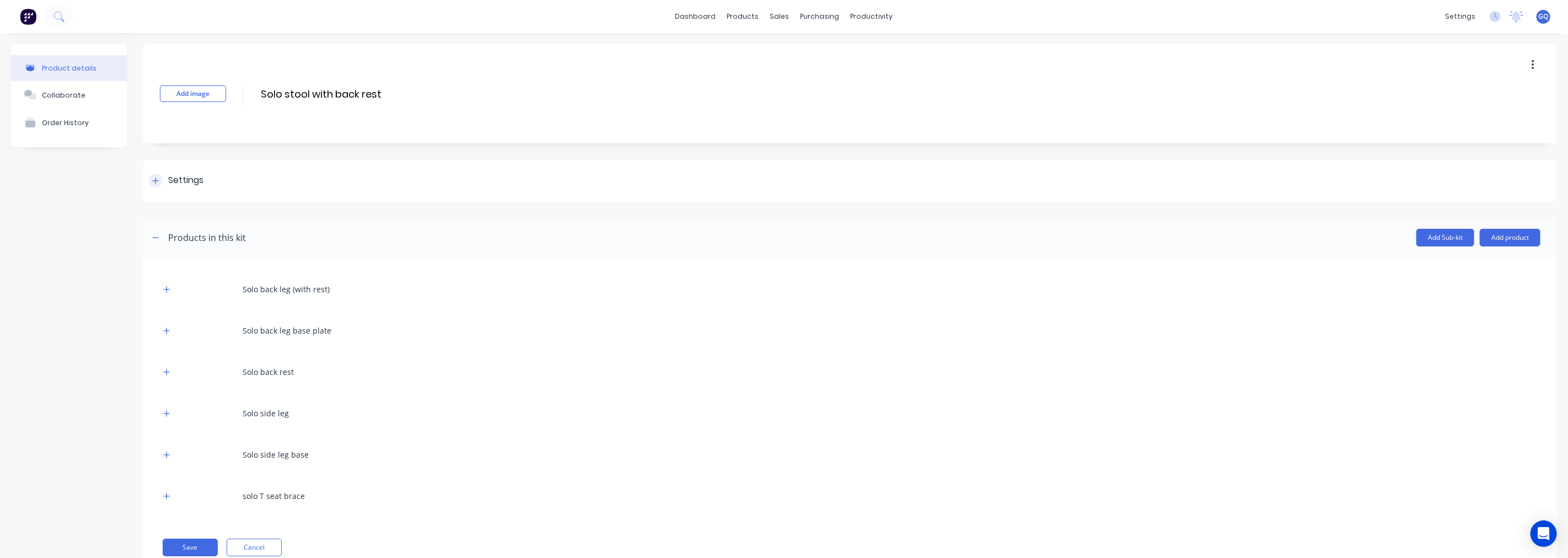
click at [159, 180] on div at bounding box center [155, 180] width 13 height 13
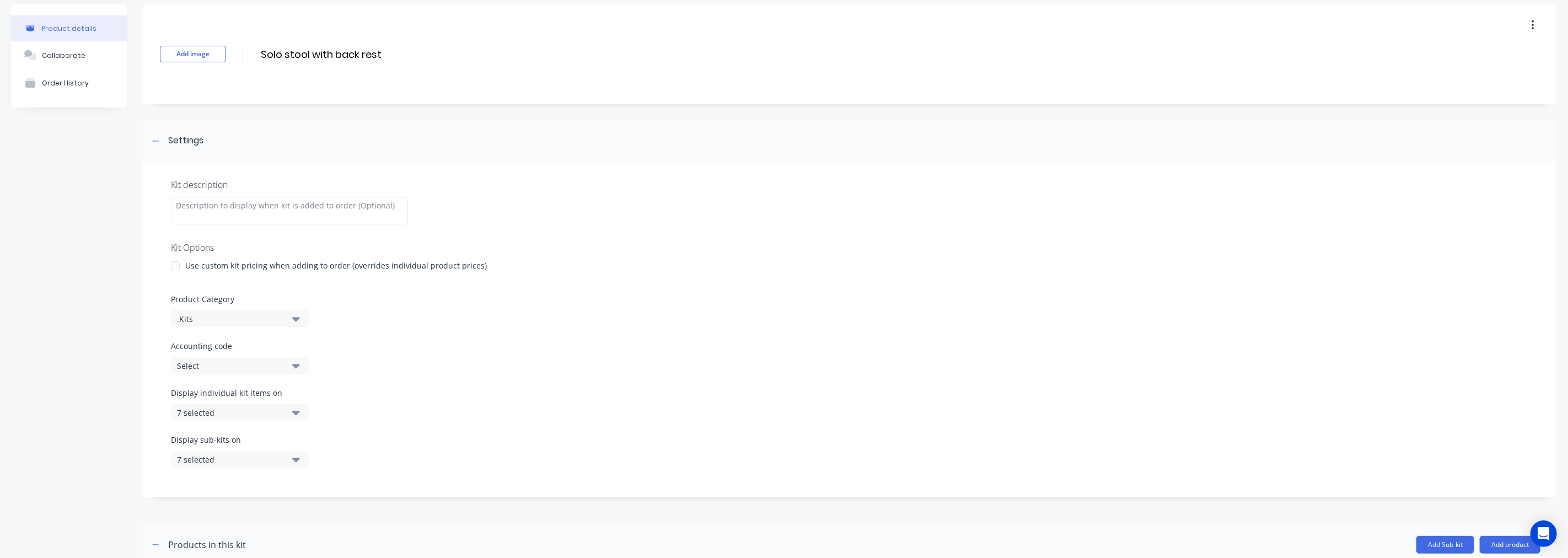
scroll to position [61, 0]
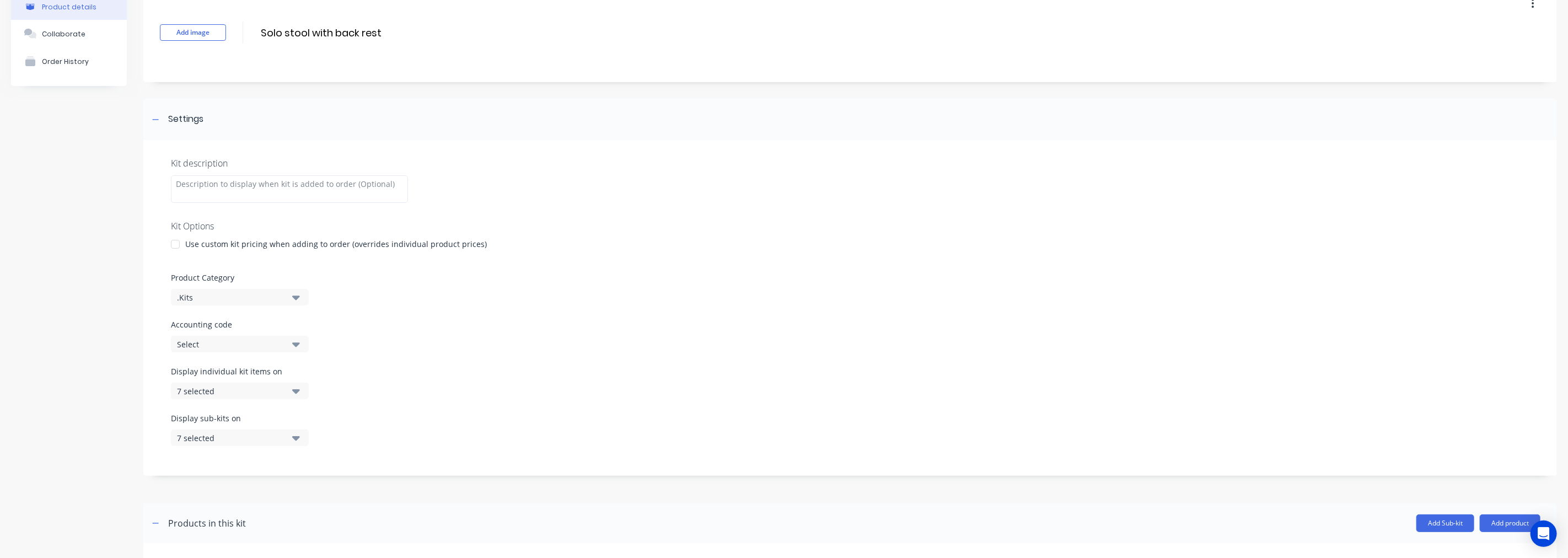
click at [298, 392] on icon "button" at bounding box center [296, 392] width 8 height 5
click at [307, 235] on div "button" at bounding box center [318, 234] width 22 height 22
click at [292, 441] on icon "button" at bounding box center [296, 437] width 8 height 12
click at [307, 277] on div "button" at bounding box center [318, 281] width 22 height 22
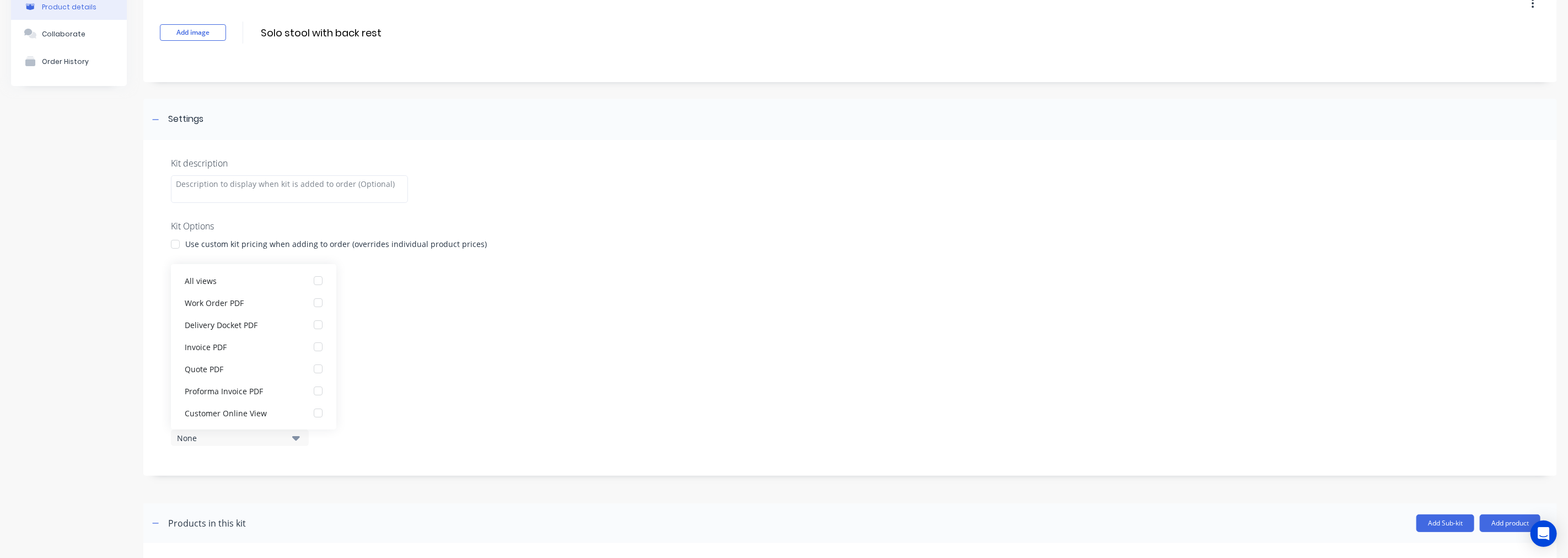
click at [444, 357] on div "Kit description Kit Options Use custom kit pricing when adding to order (overri…" at bounding box center [850, 308] width 1414 height 336
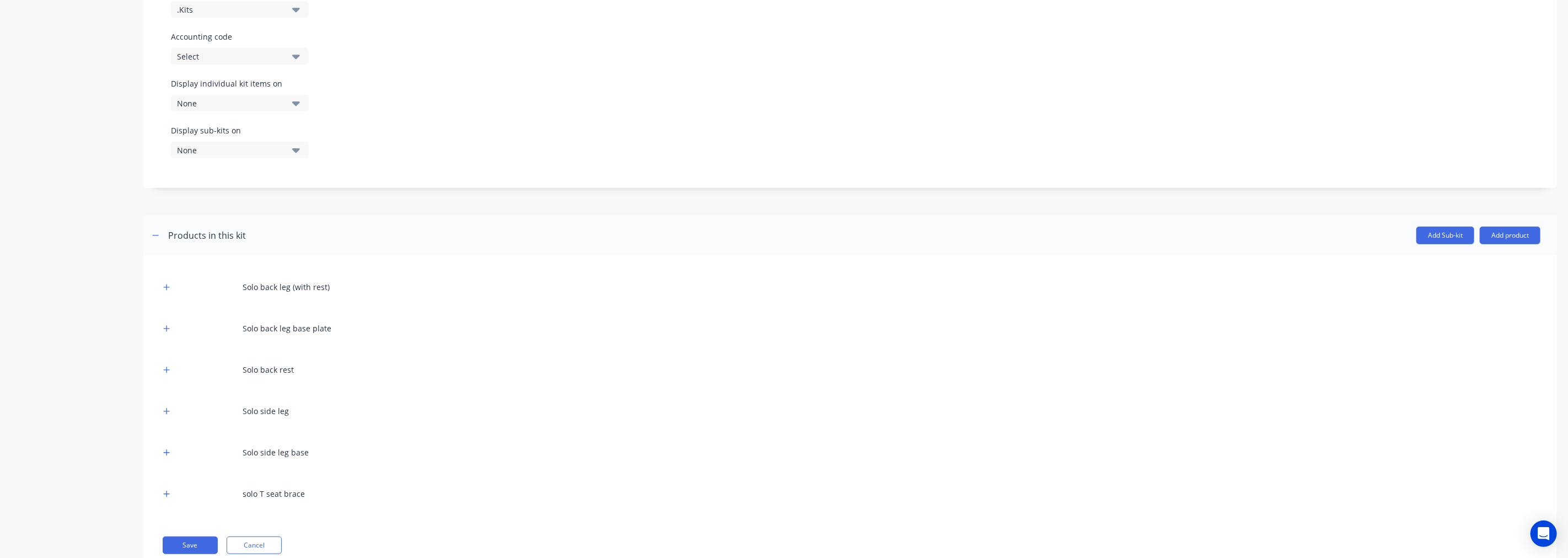
scroll to position [383, 0]
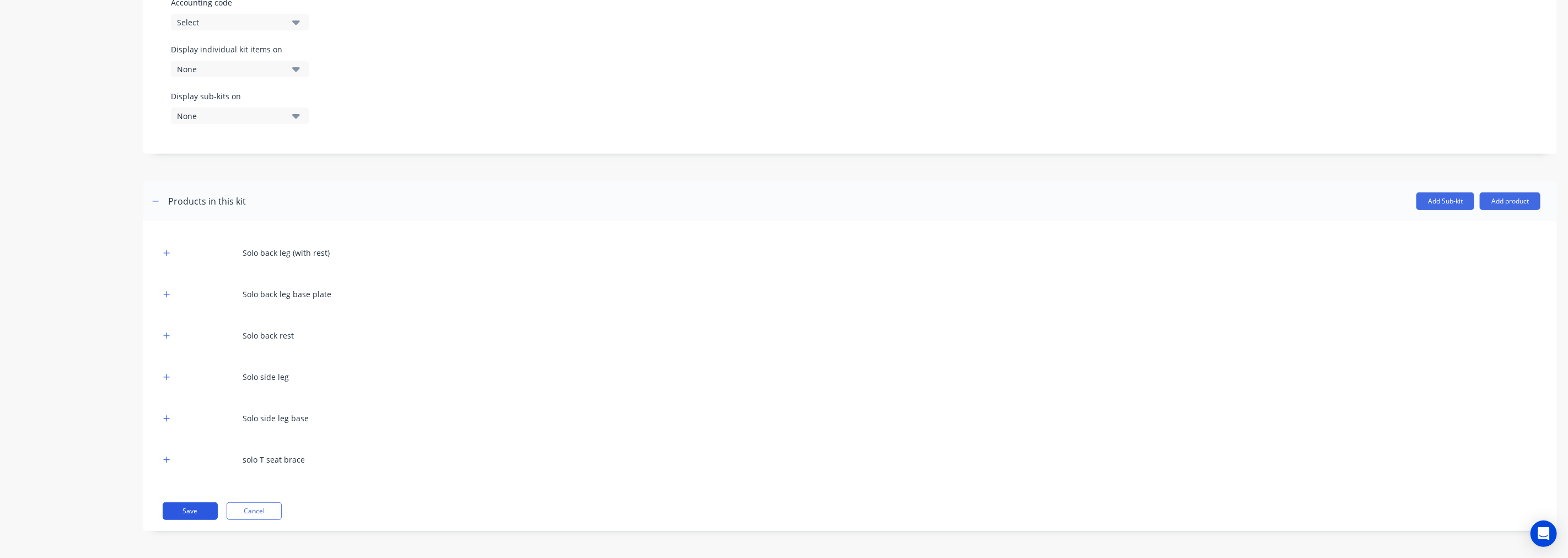
click at [195, 509] on button "Save" at bounding box center [190, 511] width 55 height 17
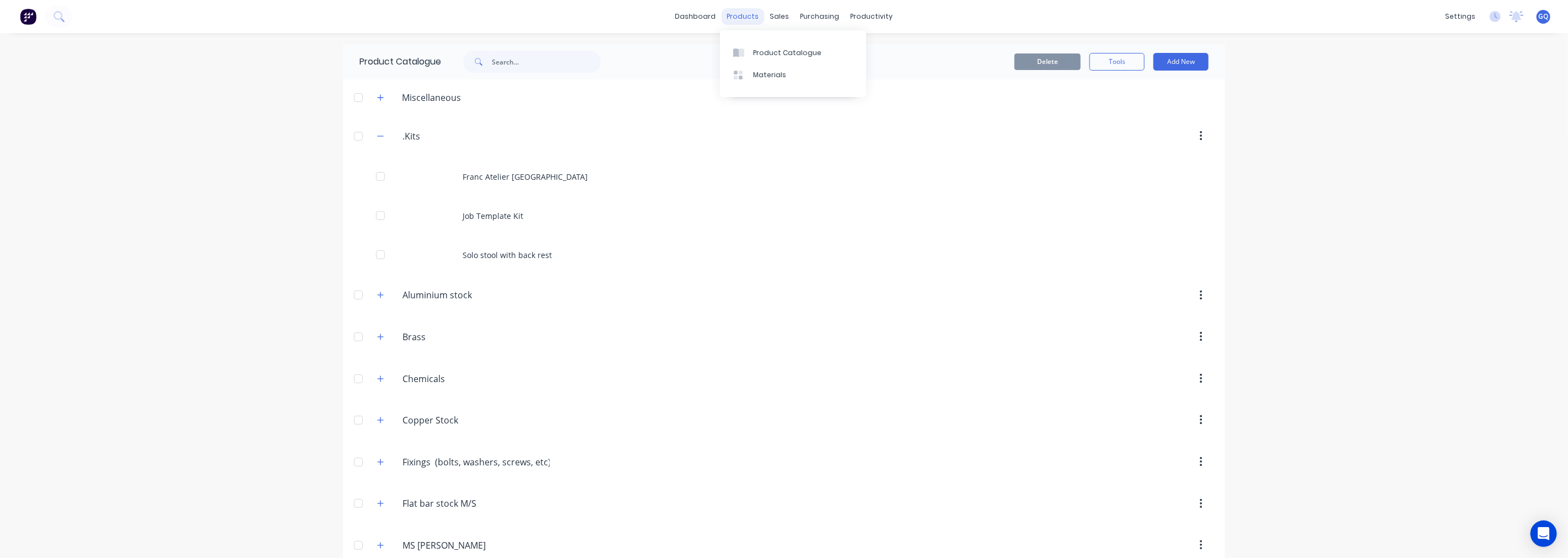
click at [736, 18] on div "products" at bounding box center [743, 16] width 43 height 17
click at [775, 18] on div "sales" at bounding box center [780, 16] width 30 height 17
click at [756, 69] on link "Materials" at bounding box center [793, 75] width 146 height 22
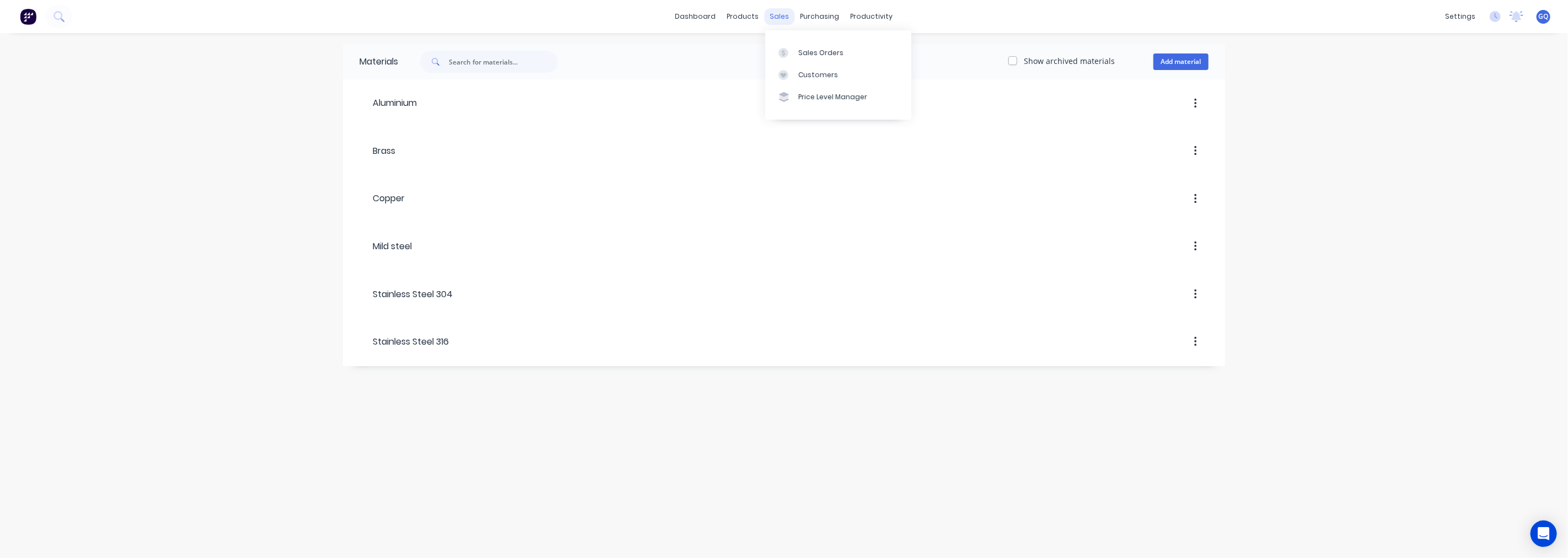
click at [786, 16] on div "sales" at bounding box center [780, 16] width 30 height 17
click at [803, 56] on div "Sales Orders" at bounding box center [820, 53] width 45 height 10
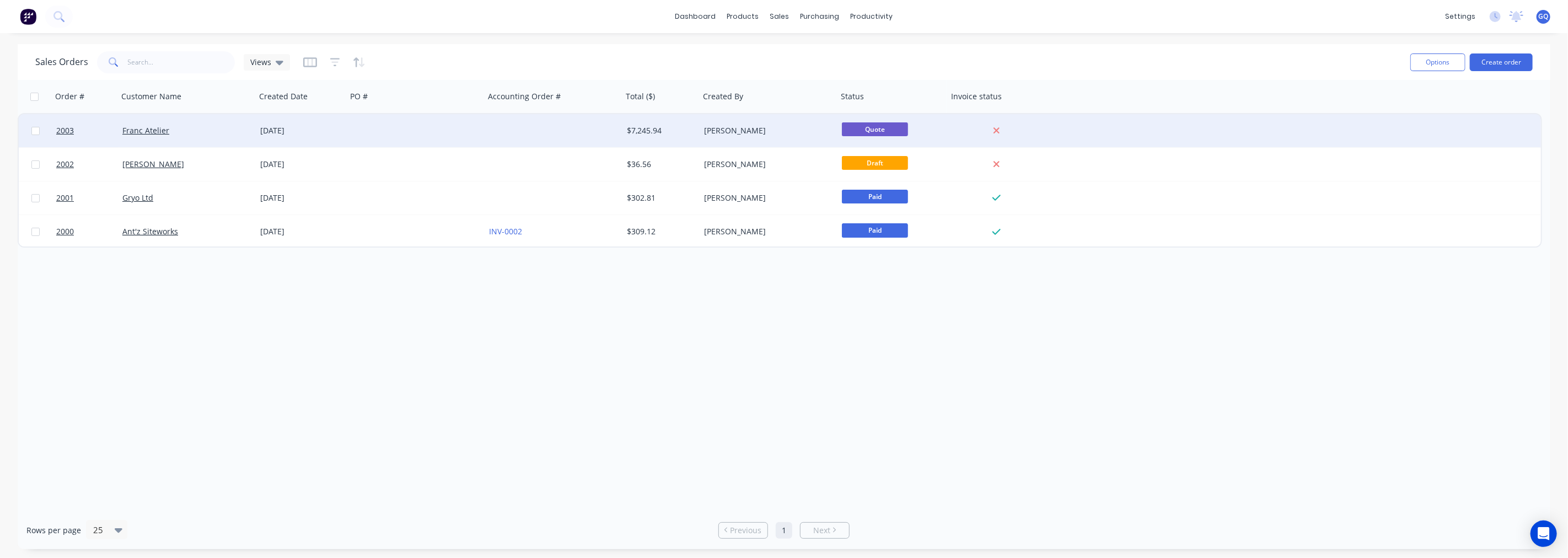
click at [622, 134] on div "$7,245.94" at bounding box center [661, 131] width 77 height 33
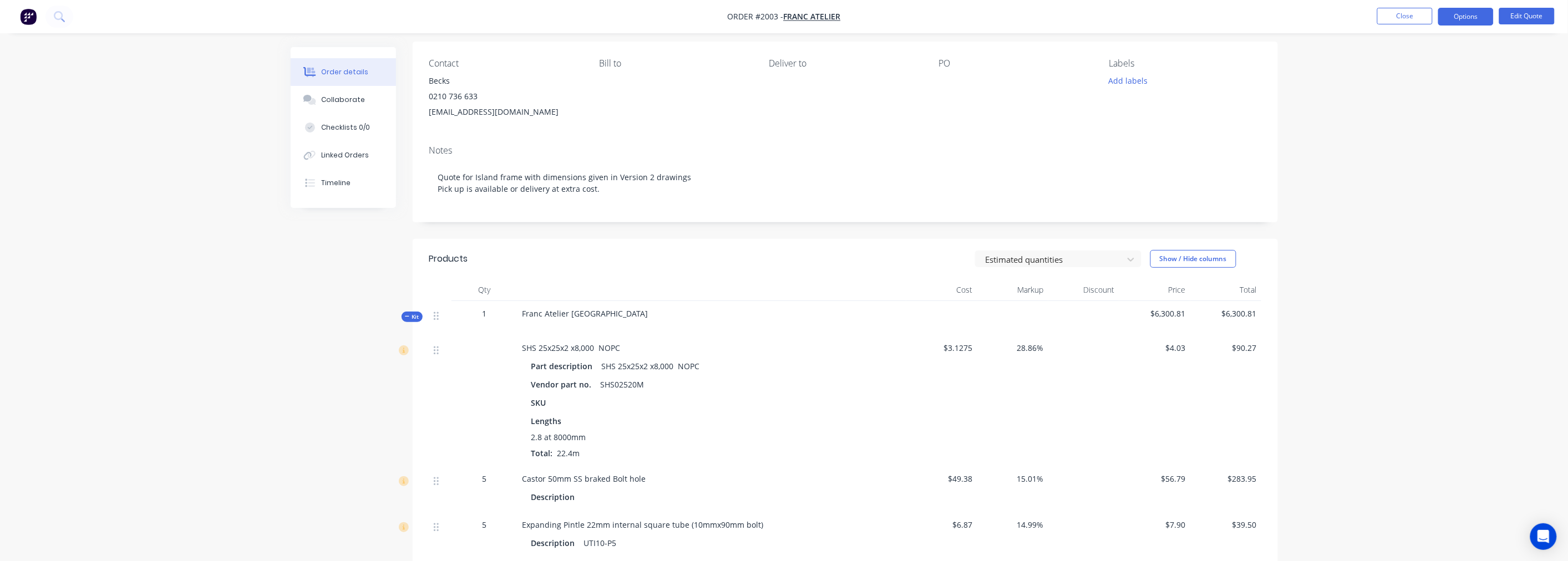
scroll to position [80, 0]
click at [1405, 11] on button "Close" at bounding box center [1405, 16] width 55 height 17
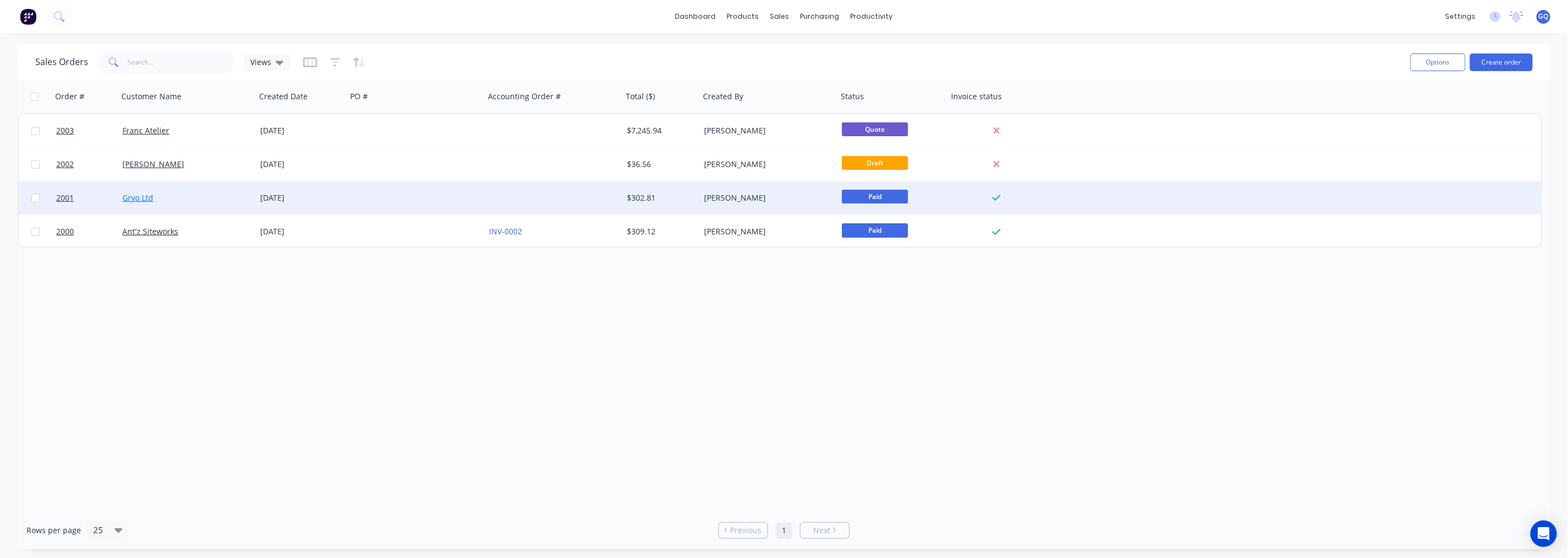
click at [122, 196] on link "Gryo Ltd" at bounding box center [137, 197] width 31 height 10
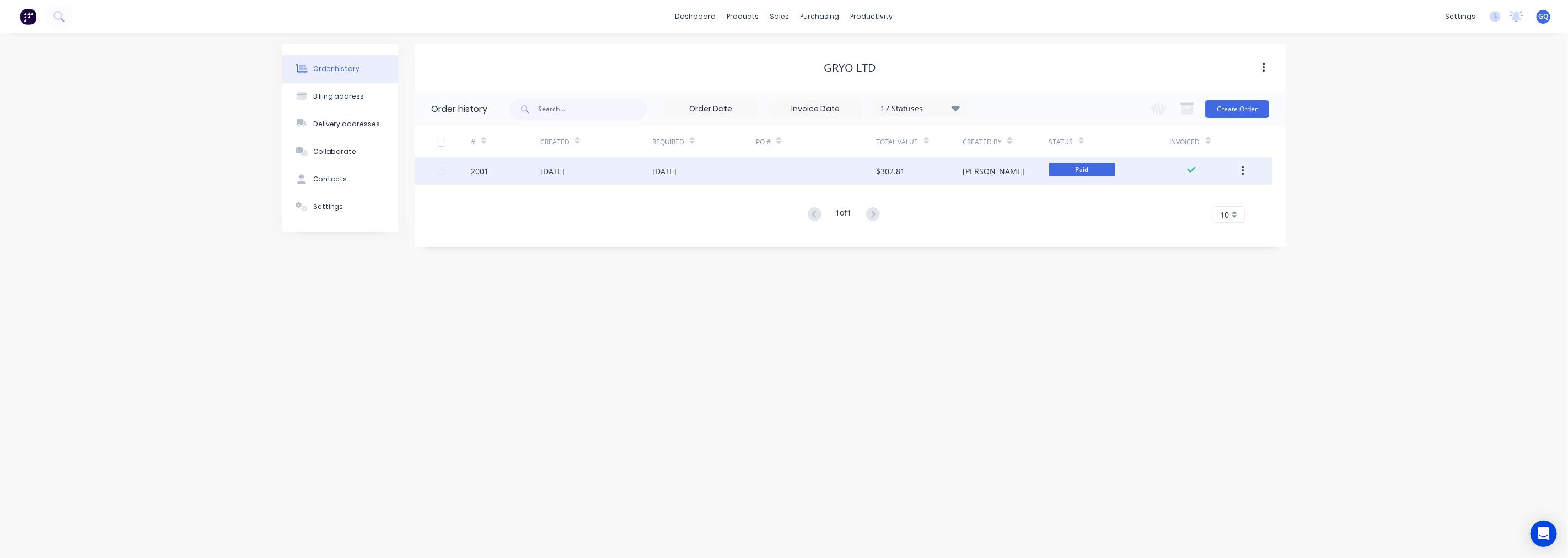
click at [535, 170] on div "2001" at bounding box center [505, 170] width 69 height 28
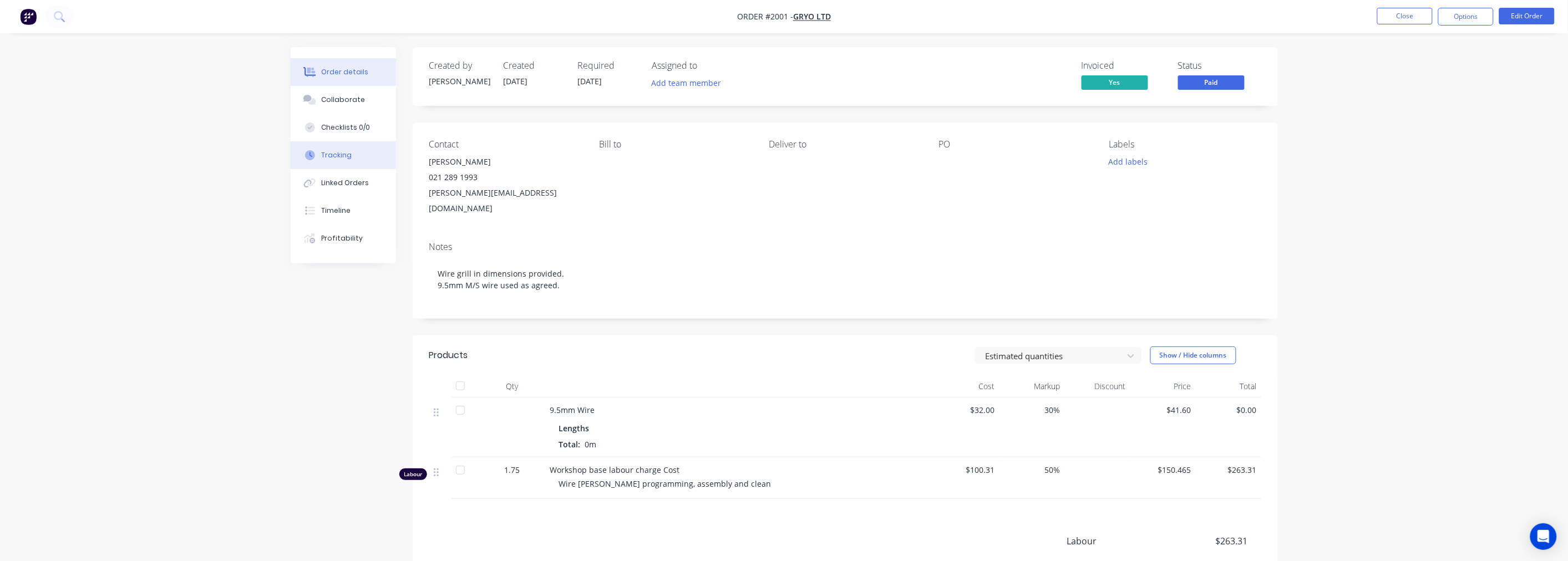
click at [326, 156] on div "Tracking" at bounding box center [336, 155] width 30 height 10
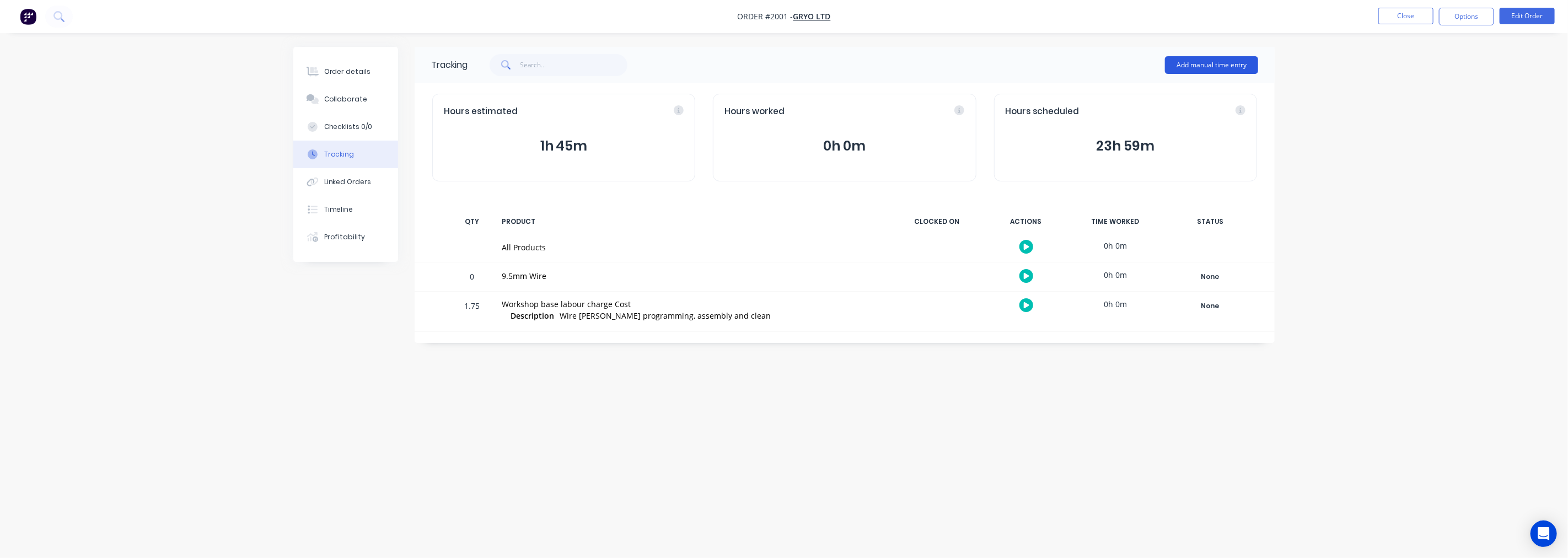
click at [1214, 64] on button "Add manual time entry" at bounding box center [1212, 65] width 93 height 17
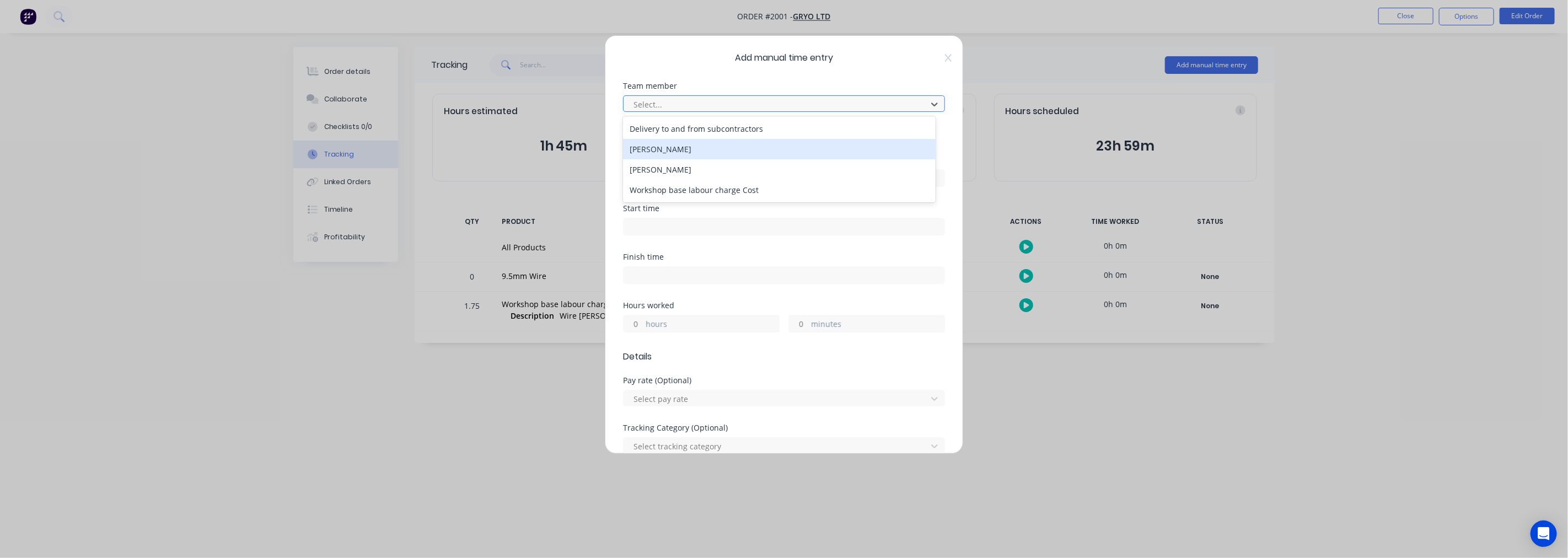
click at [736, 146] on div "[PERSON_NAME]" at bounding box center [779, 149] width 313 height 20
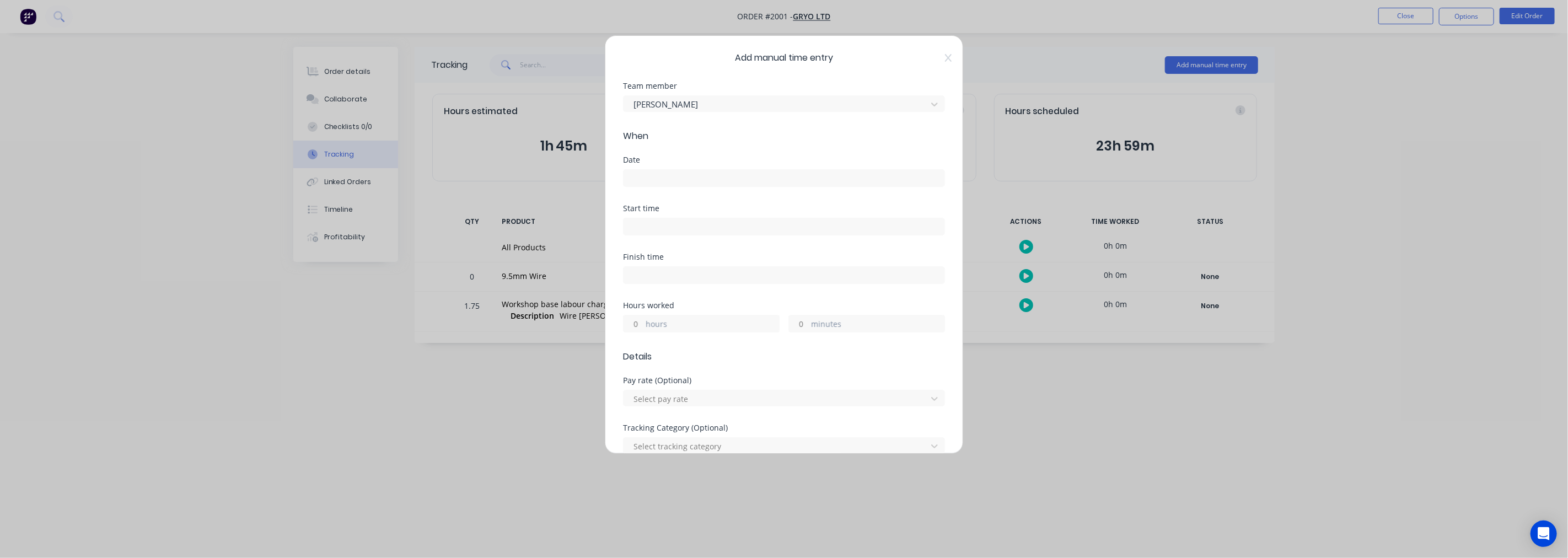
click at [663, 177] on input at bounding box center [783, 178] width 321 height 17
click at [875, 201] on div "Date Required." at bounding box center [784, 184] width 322 height 57
click at [673, 179] on input at bounding box center [783, 178] width 321 height 17
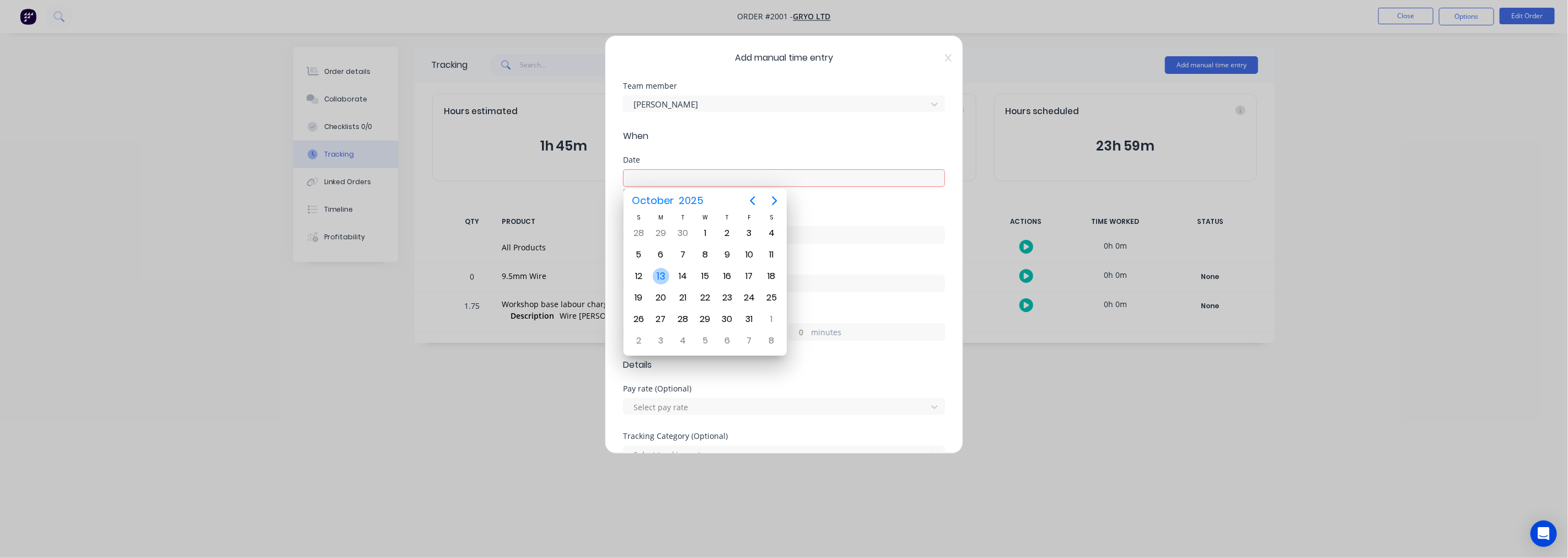
click at [658, 269] on div "13" at bounding box center [660, 276] width 17 height 17
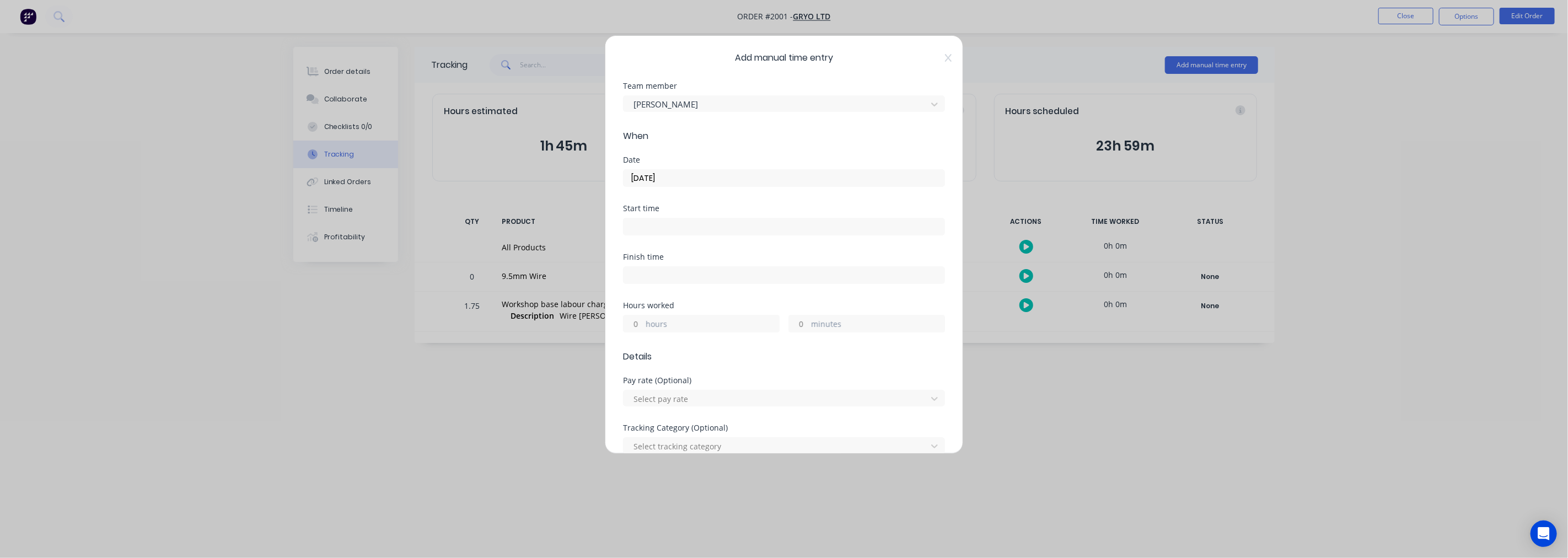
click at [670, 175] on input "13/10/2025" at bounding box center [783, 178] width 321 height 17
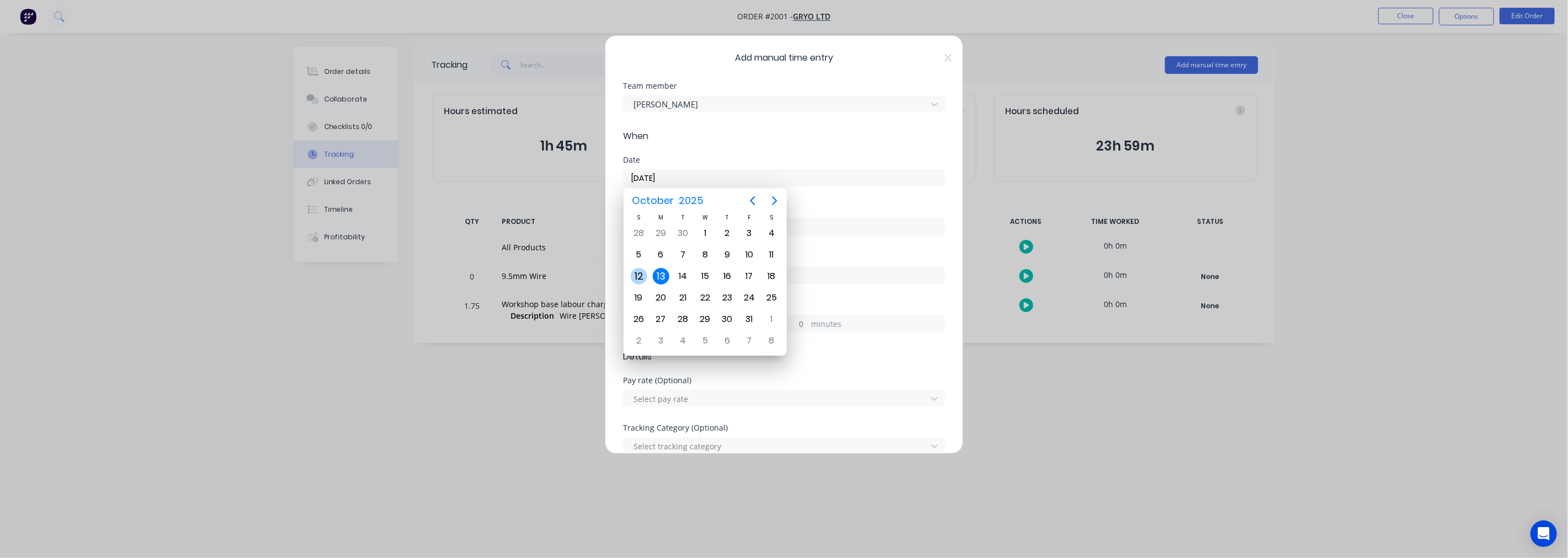
click at [638, 276] on div "12" at bounding box center [638, 276] width 17 height 17
type input "12/10/2025"
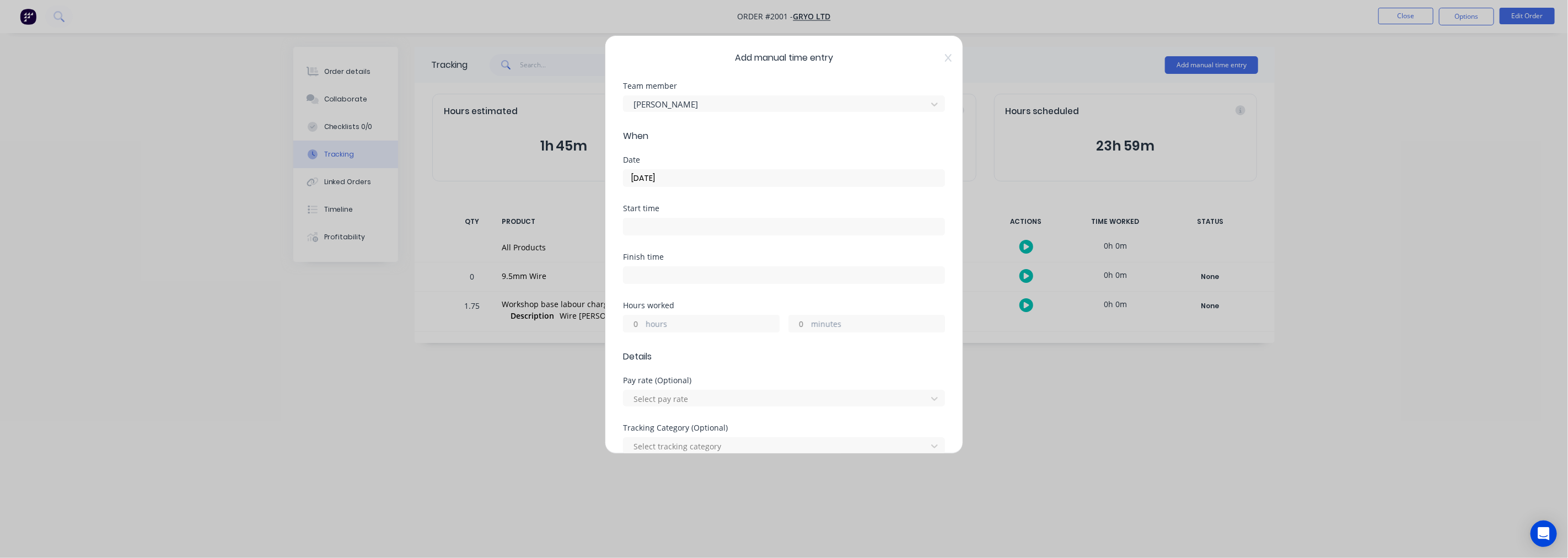
click at [647, 219] on input at bounding box center [783, 226] width 321 height 17
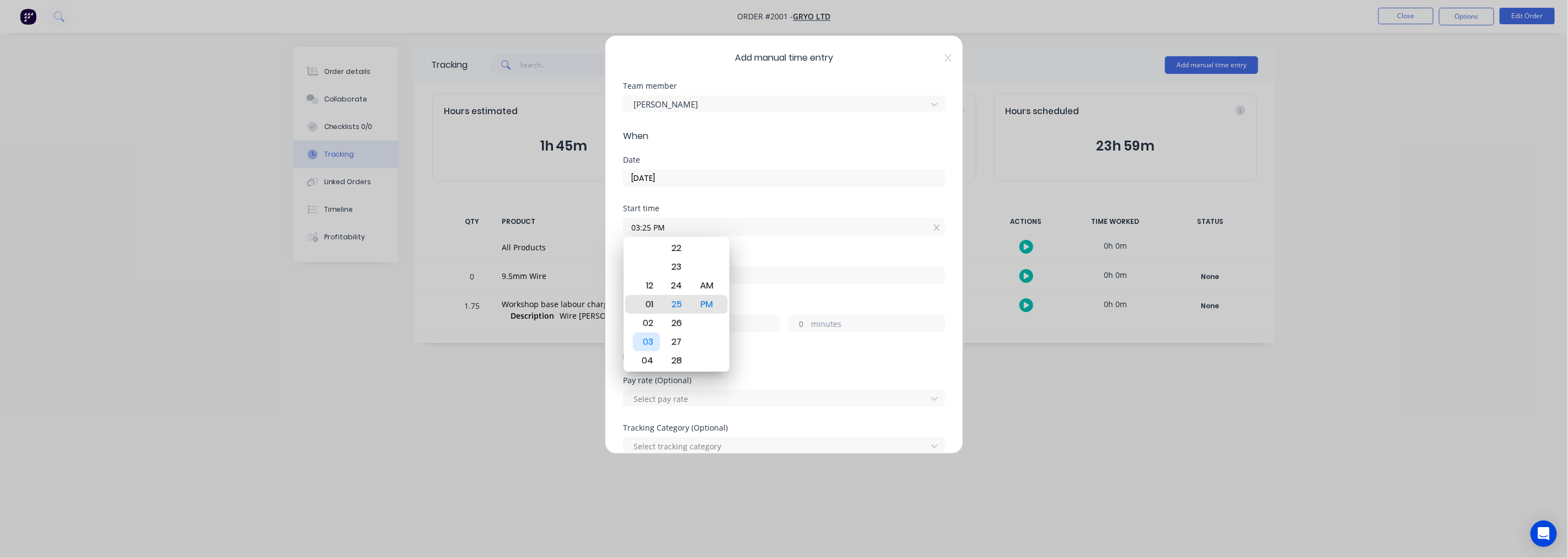
type input "01:25 PM"
click at [819, 133] on span "When" at bounding box center [784, 136] width 322 height 13
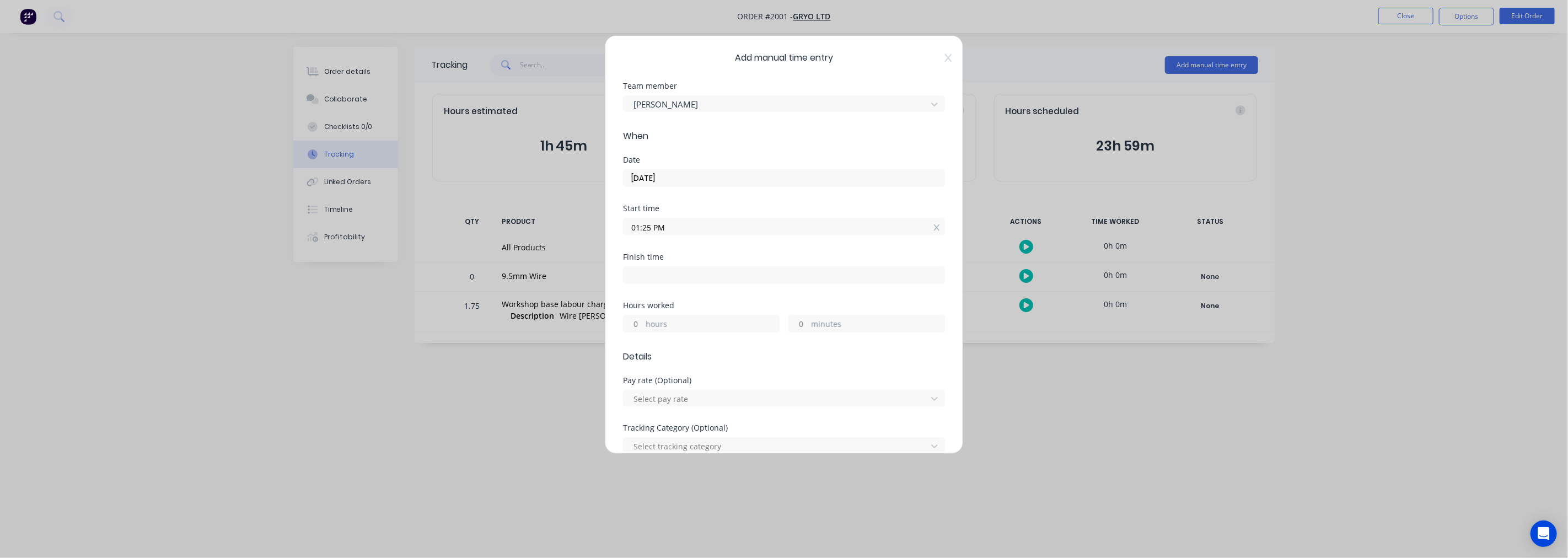
click at [678, 175] on input "12/10/2025" at bounding box center [783, 178] width 321 height 17
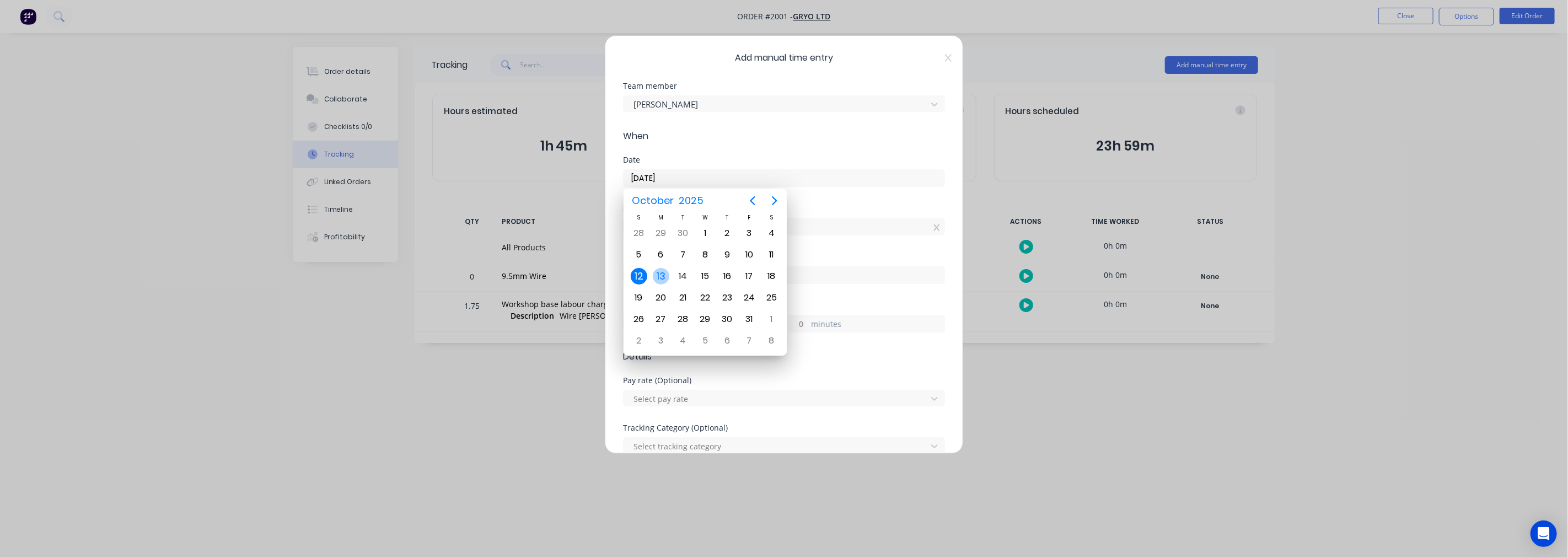
click at [667, 274] on div "13" at bounding box center [660, 276] width 17 height 17
type input "13/10/2025"
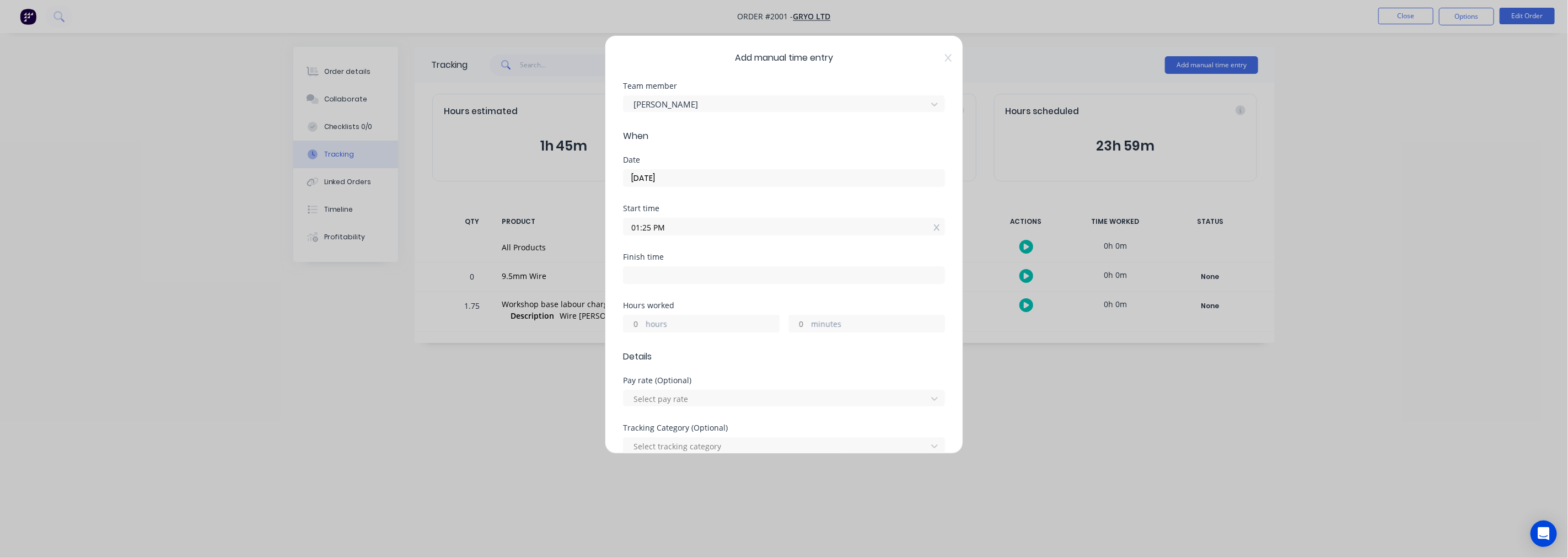
click at [674, 221] on input "01:25 PM" at bounding box center [783, 226] width 321 height 17
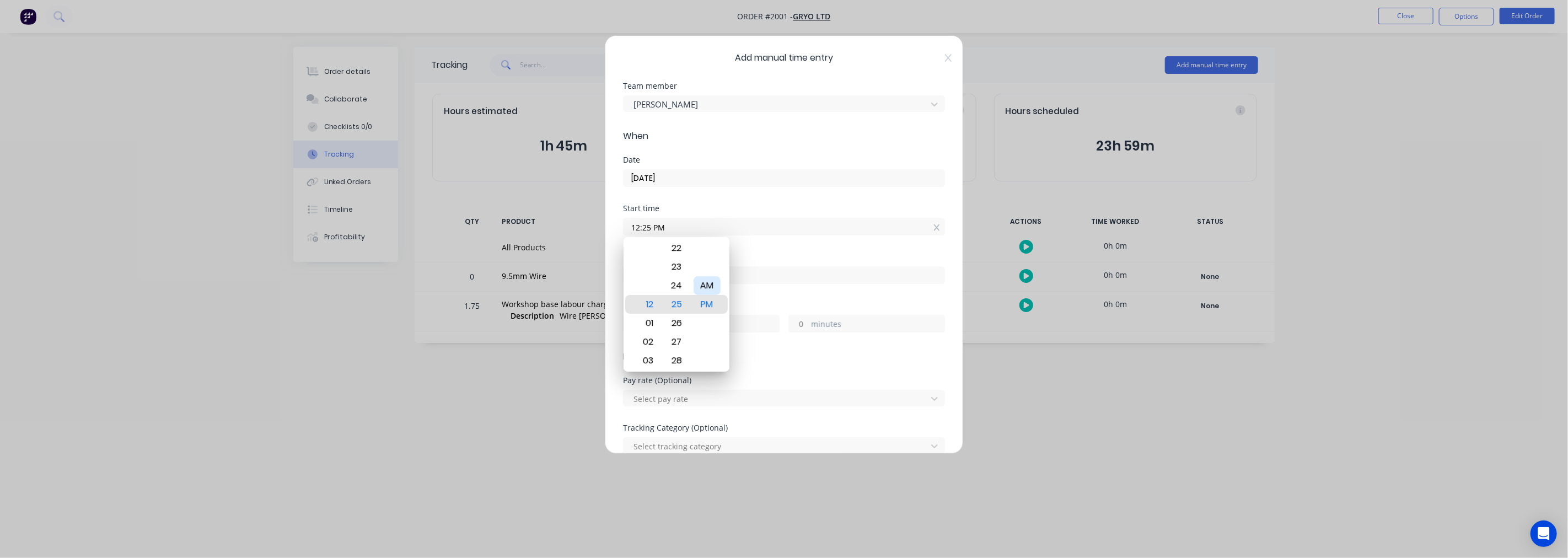
click at [712, 291] on div "AM" at bounding box center [707, 286] width 27 height 19
click at [647, 337] on div "08" at bounding box center [646, 342] width 27 height 19
click at [671, 340] on div "29" at bounding box center [677, 342] width 27 height 19
drag, startPoint x: 674, startPoint y: 301, endPoint x: 677, endPoint y: 362, distance: 61.1
click at [677, 362] on div "29" at bounding box center [677, 359] width 27 height 19
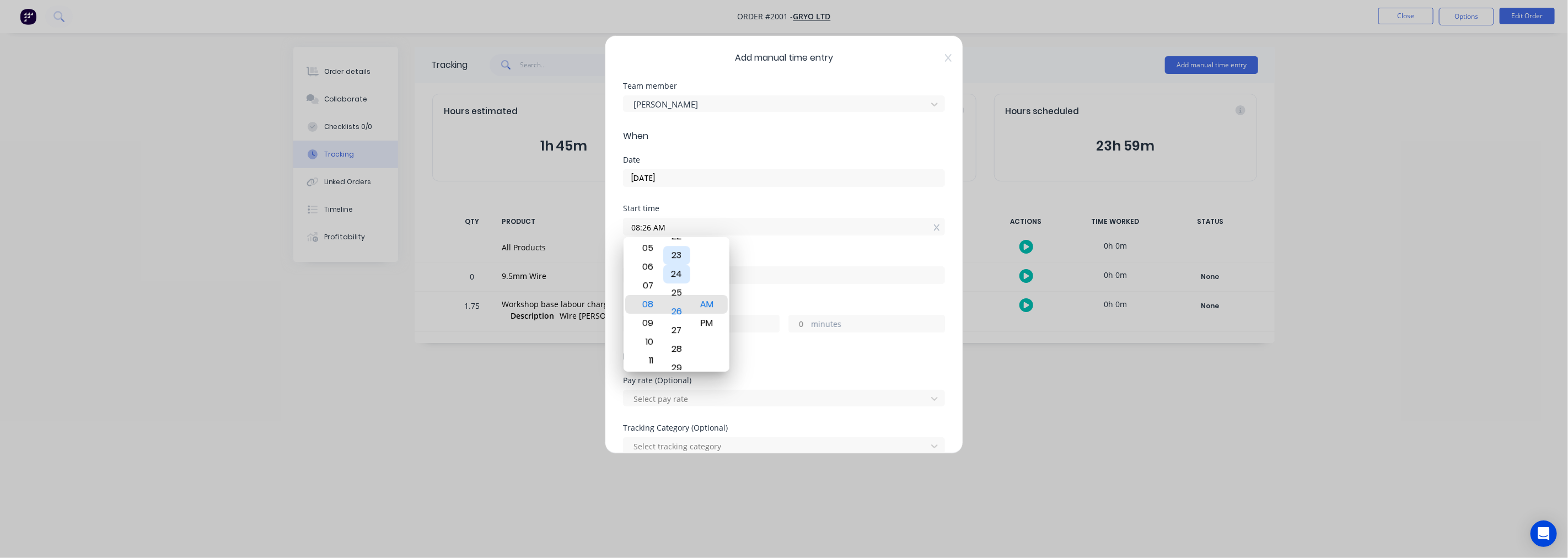
drag, startPoint x: 680, startPoint y: 255, endPoint x: 678, endPoint y: 337, distance: 82.0
click at [678, 265] on div "23" at bounding box center [677, 255] width 27 height 19
drag, startPoint x: 674, startPoint y: 270, endPoint x: 671, endPoint y: 340, distance: 70.1
click at [671, 274] on div "19" at bounding box center [677, 266] width 27 height 19
drag, startPoint x: 684, startPoint y: 281, endPoint x: 671, endPoint y: 337, distance: 57.5
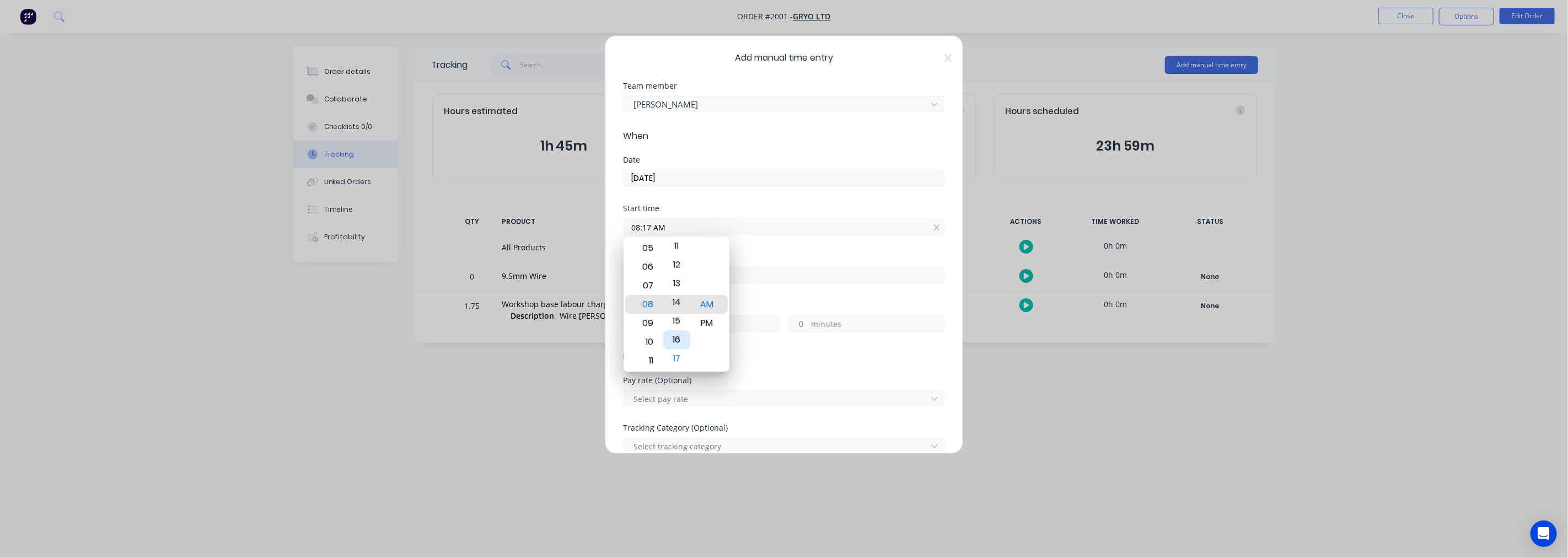
click at [671, 340] on div "16" at bounding box center [677, 340] width 27 height 19
drag, startPoint x: 674, startPoint y: 257, endPoint x: 674, endPoint y: 348, distance: 91.0
click at [674, 346] on div "11" at bounding box center [677, 337] width 27 height 19
drag, startPoint x: 678, startPoint y: 313, endPoint x: 678, endPoint y: 349, distance: 36.0
click at [678, 339] on div "07" at bounding box center [677, 329] width 27 height 19
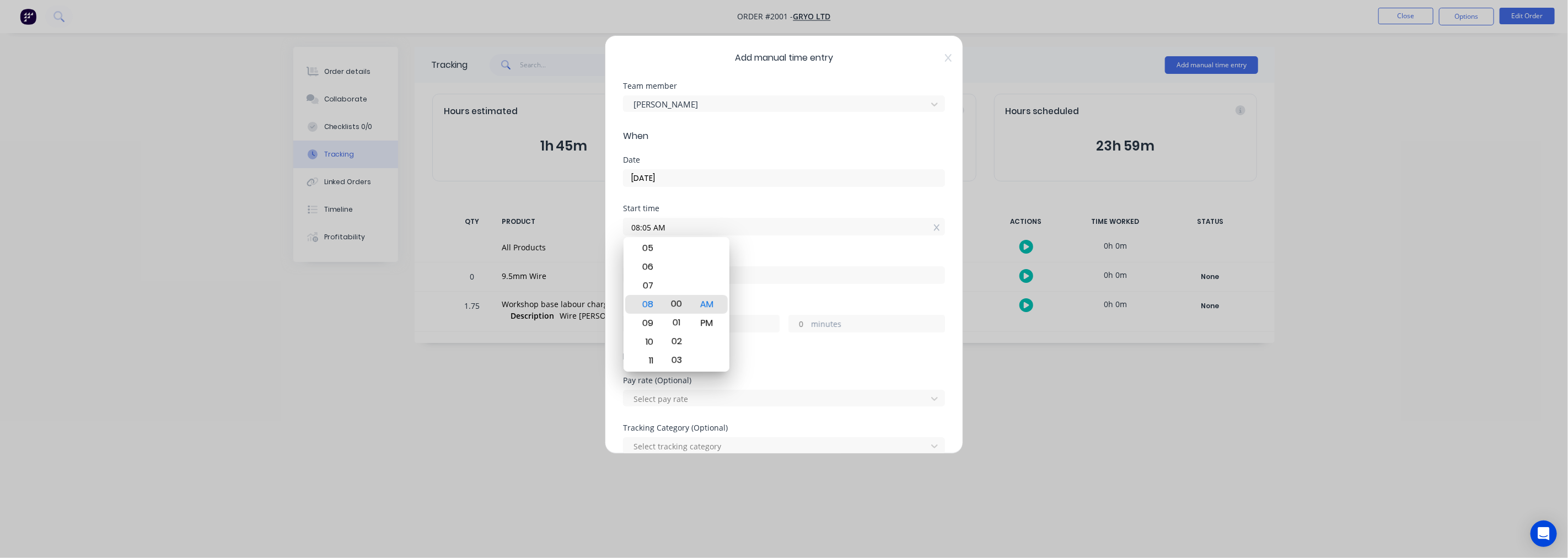
drag, startPoint x: 685, startPoint y: 280, endPoint x: 674, endPoint y: 374, distance: 94.6
click at [674, 374] on body "Order #2001 - Gryo Ltd Close Options Edit Order Order details Collaborate Check…" at bounding box center [784, 279] width 1568 height 558
type input "08:00 AM"
click at [767, 256] on div "Finish time" at bounding box center [784, 257] width 322 height 8
click at [724, 273] on input at bounding box center [783, 275] width 321 height 17
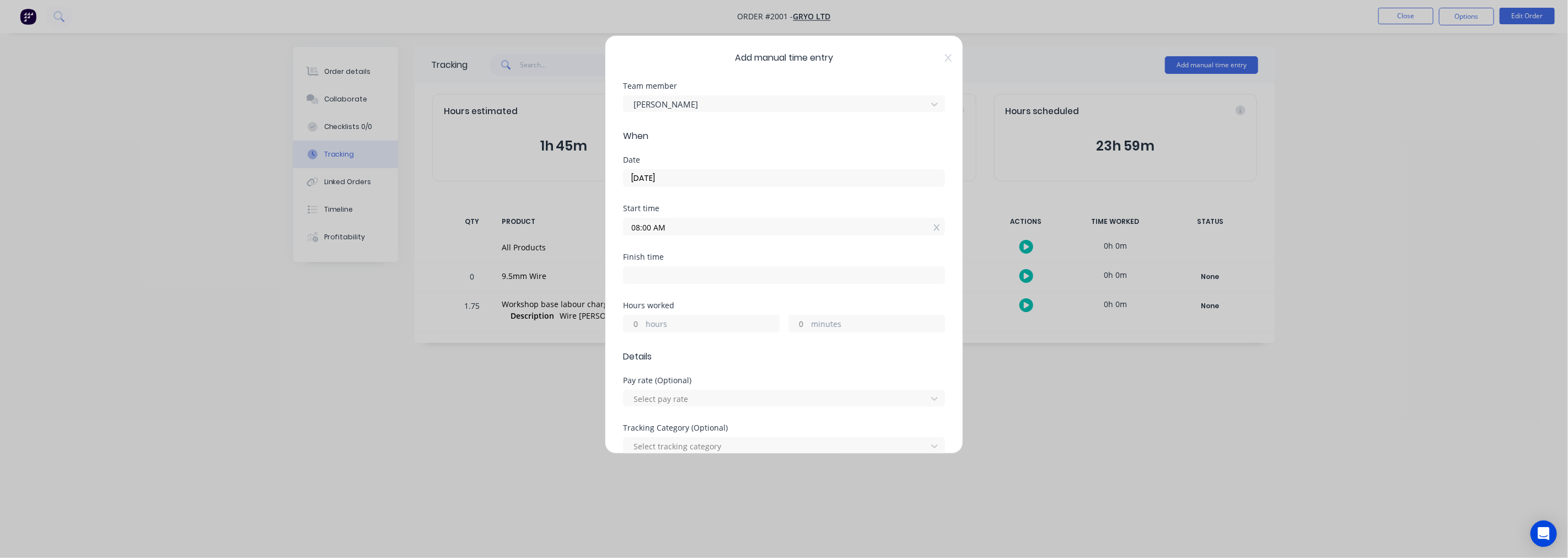
type input "01:26 PM"
type input "5"
type input "26"
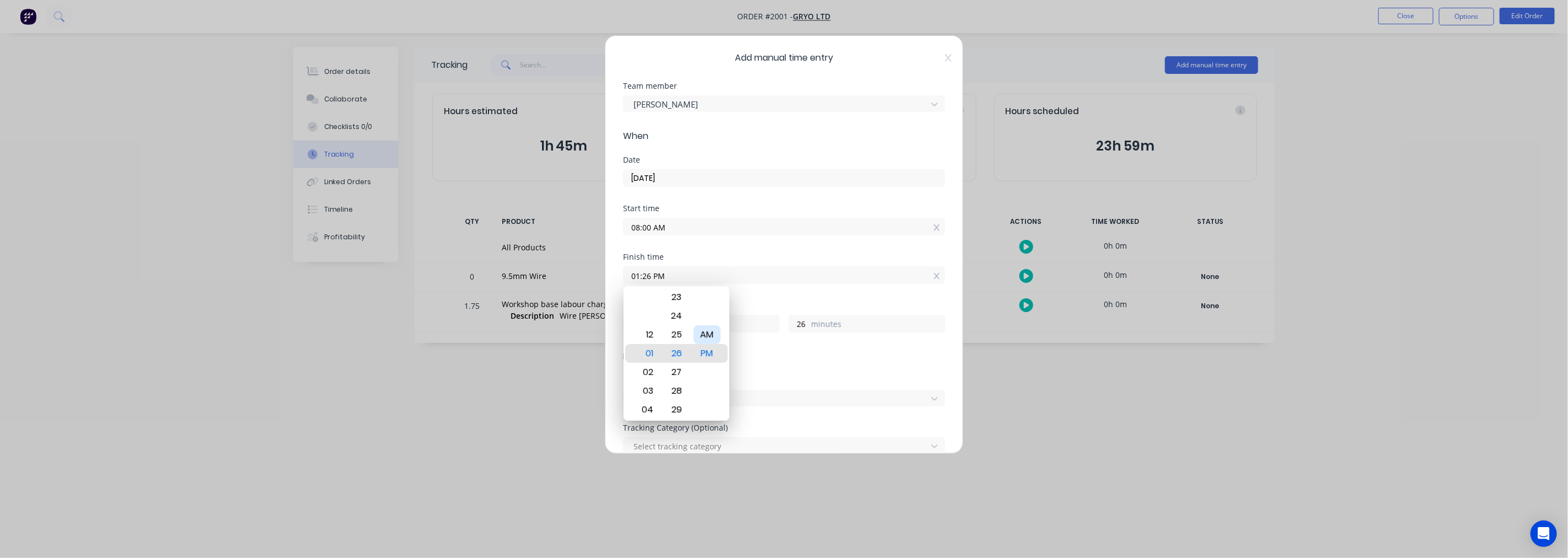
click at [706, 332] on div "AM" at bounding box center [707, 335] width 27 height 19
type input "01:26 AM"
type input "17"
click at [801, 259] on div "Finish time" at bounding box center [784, 257] width 322 height 8
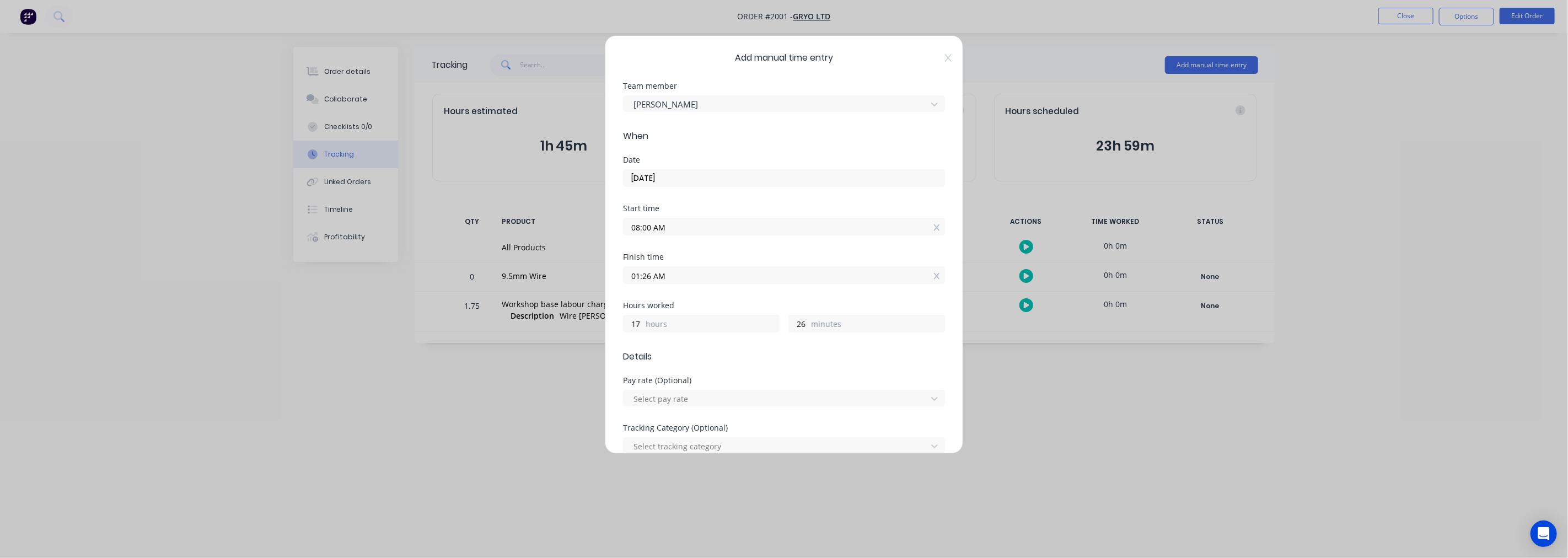
click at [674, 273] on input "01:26 AM" at bounding box center [783, 275] width 321 height 17
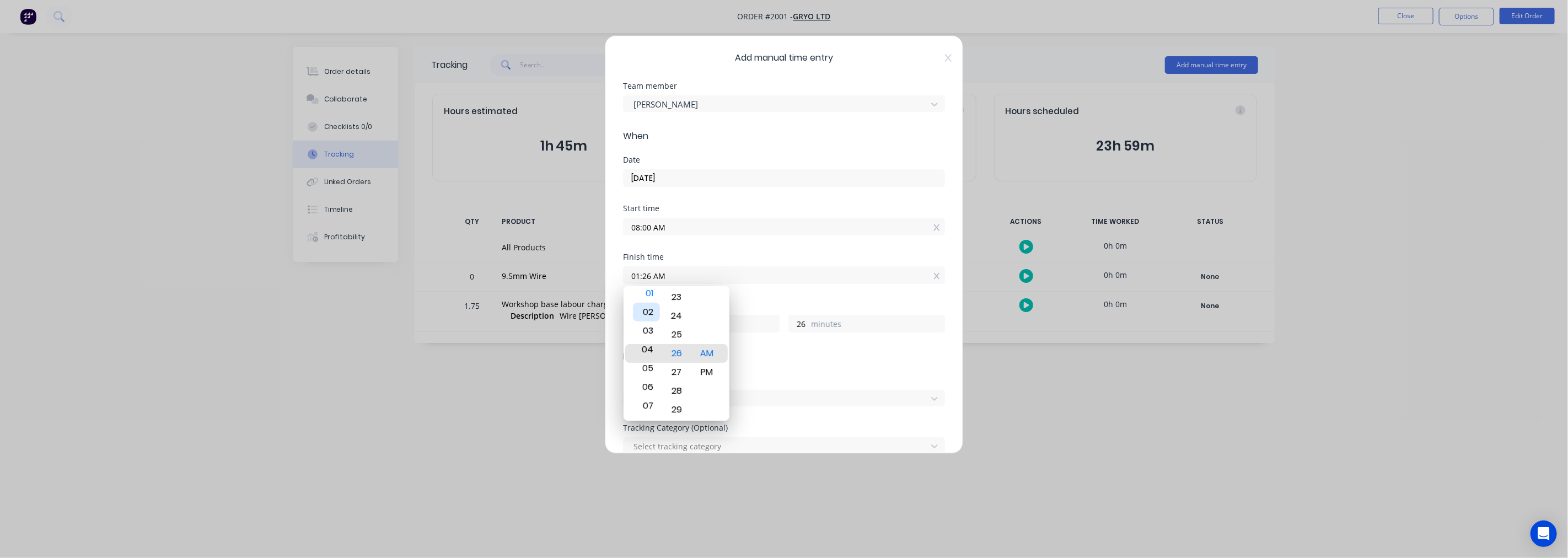
drag, startPoint x: 651, startPoint y: 373, endPoint x: 652, endPoint y: 317, distance: 56.0
click at [652, 303] on div "02" at bounding box center [646, 312] width 27 height 19
type input "05:26 AM"
type input "21"
drag, startPoint x: 651, startPoint y: 377, endPoint x: 651, endPoint y: 313, distance: 64.0
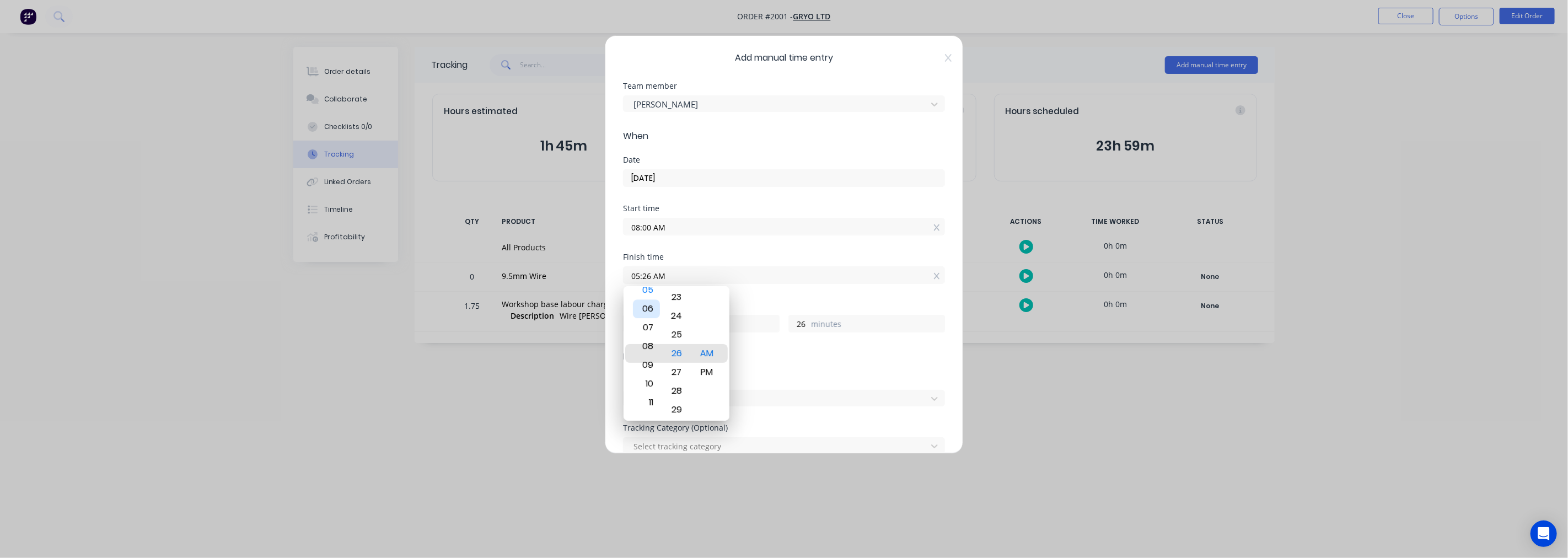
click at [651, 313] on div "06" at bounding box center [646, 309] width 27 height 19
type input "08:26 AM"
type input "0"
drag, startPoint x: 648, startPoint y: 350, endPoint x: 648, endPoint y: 337, distance: 13.0
click at [648, 337] on div "08" at bounding box center [646, 340] width 27 height 19
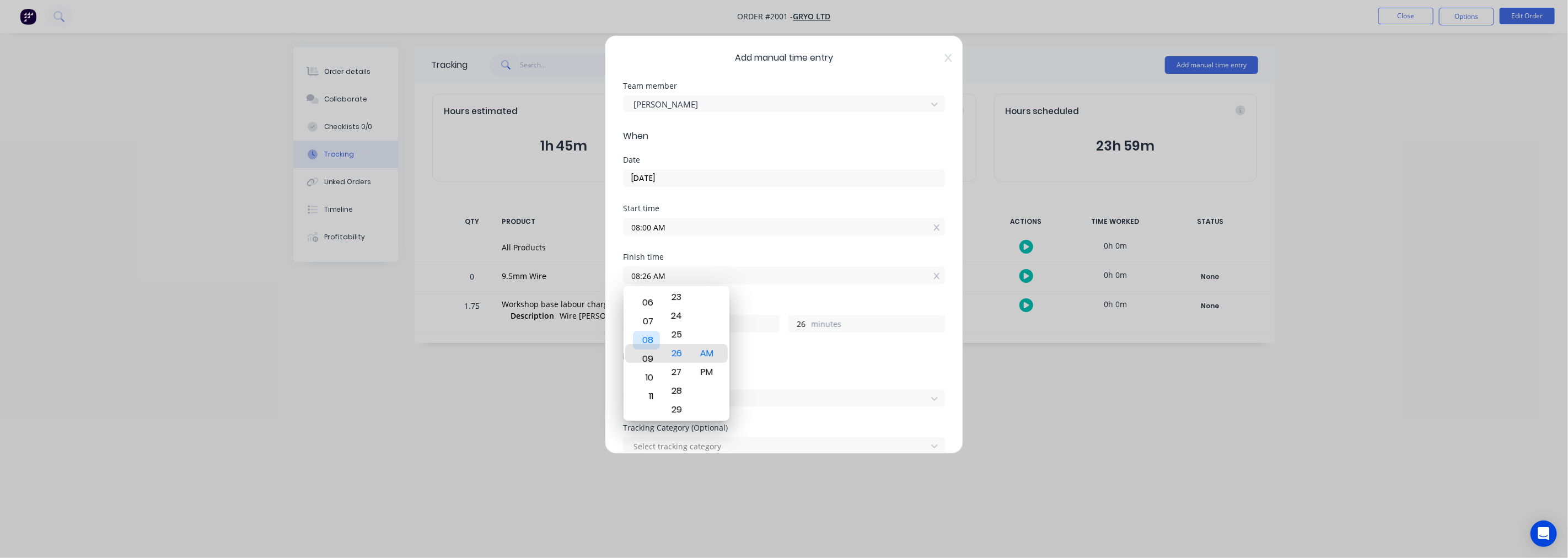
type input "09:26 AM"
type input "1"
click at [771, 350] on div "Hours worked 1 hours 26 minutes" at bounding box center [784, 326] width 322 height 49
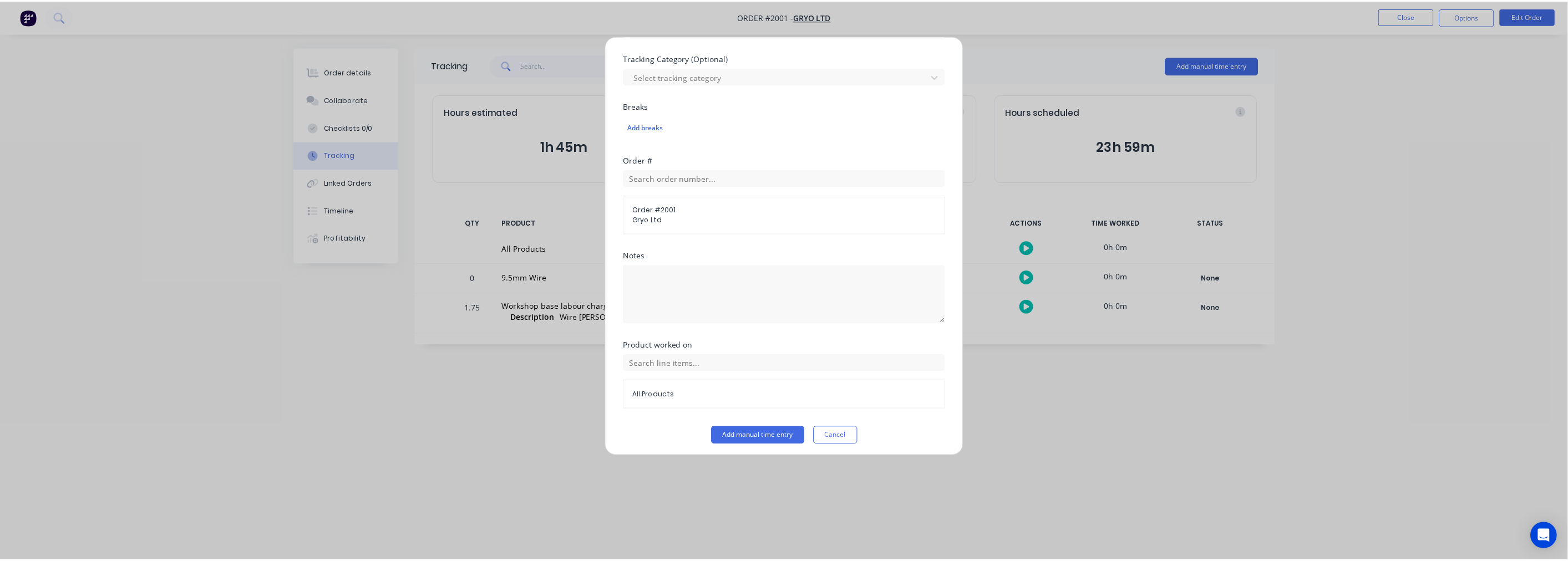
scroll to position [377, 0]
click at [673, 357] on input "text" at bounding box center [789, 358] width 324 height 17
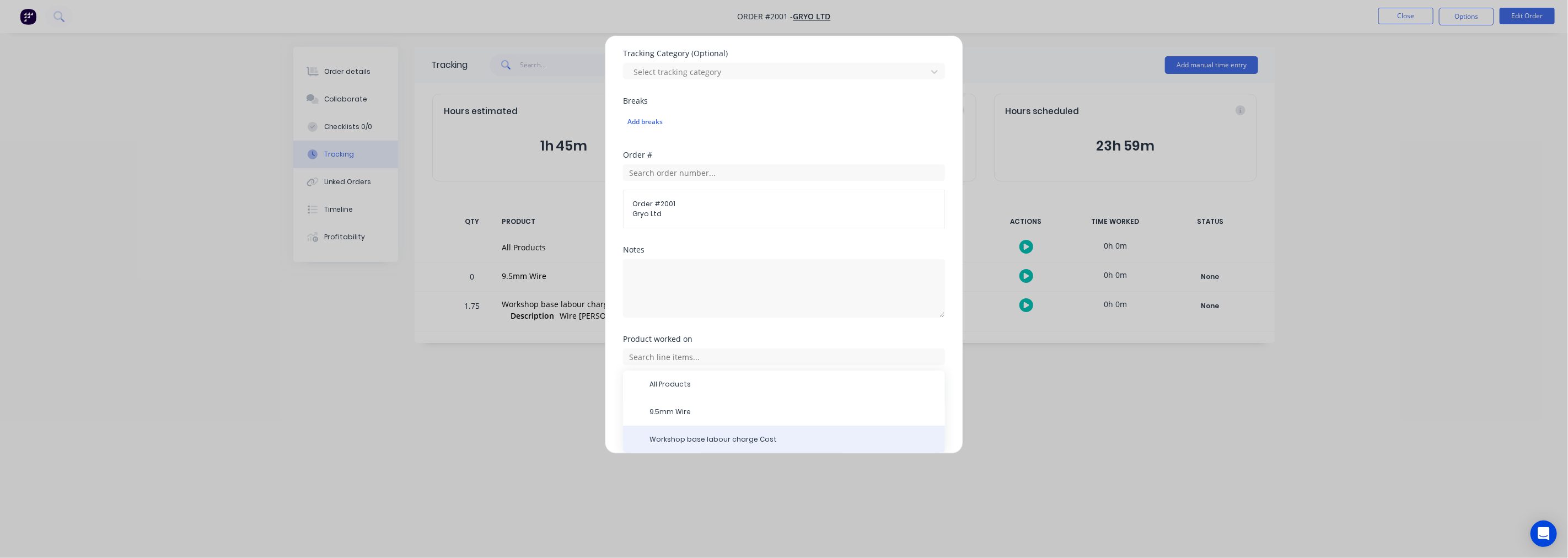
click at [746, 437] on span "Workshop base labour charge Cost" at bounding box center [793, 439] width 287 height 10
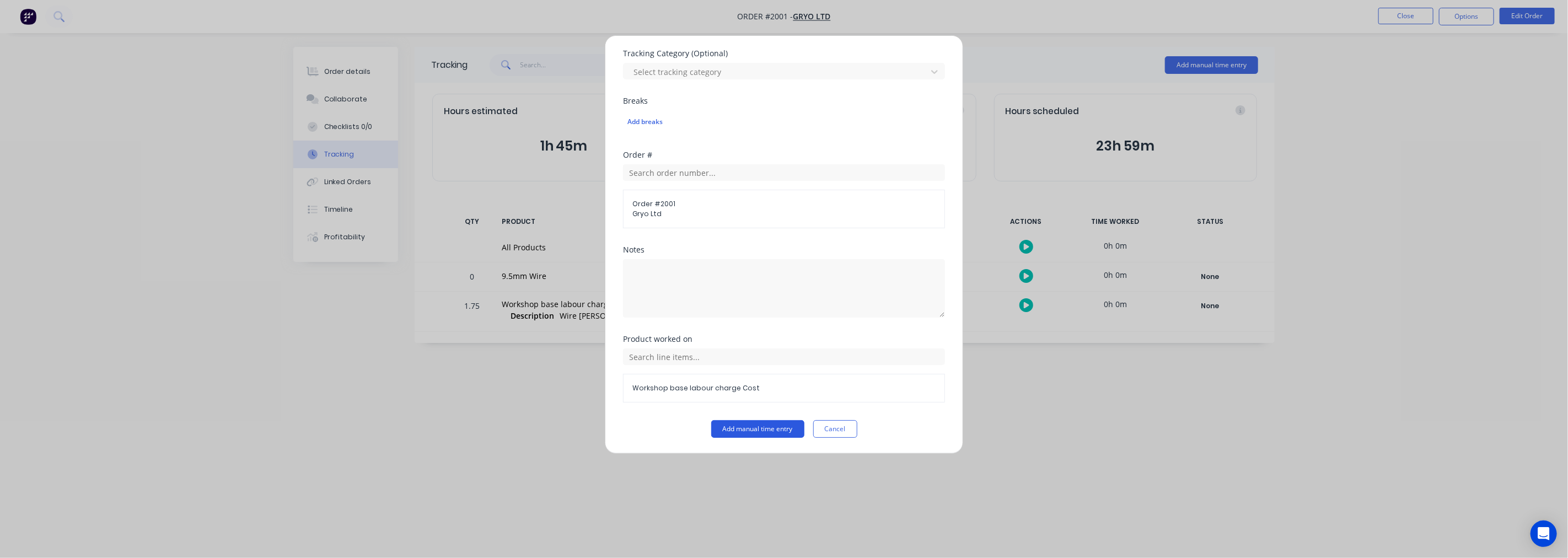
click at [734, 430] on button "Add manual time entry" at bounding box center [758, 429] width 93 height 17
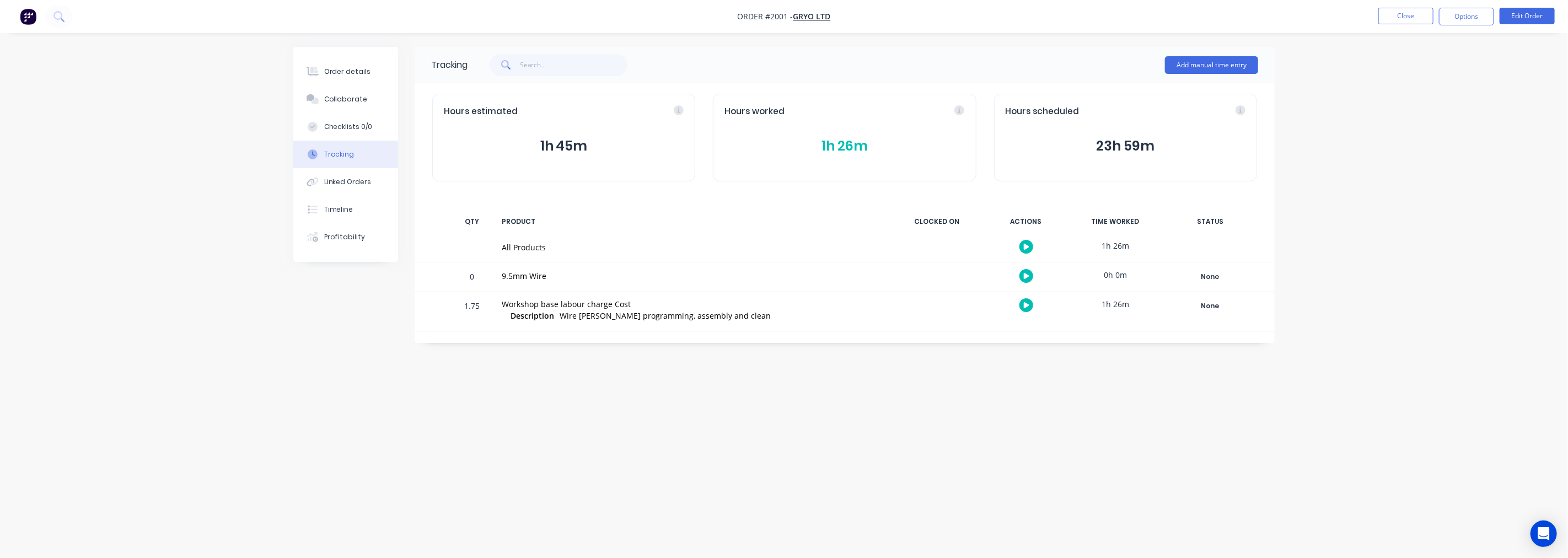
click at [842, 144] on button "1h 26m" at bounding box center [844, 146] width 240 height 21
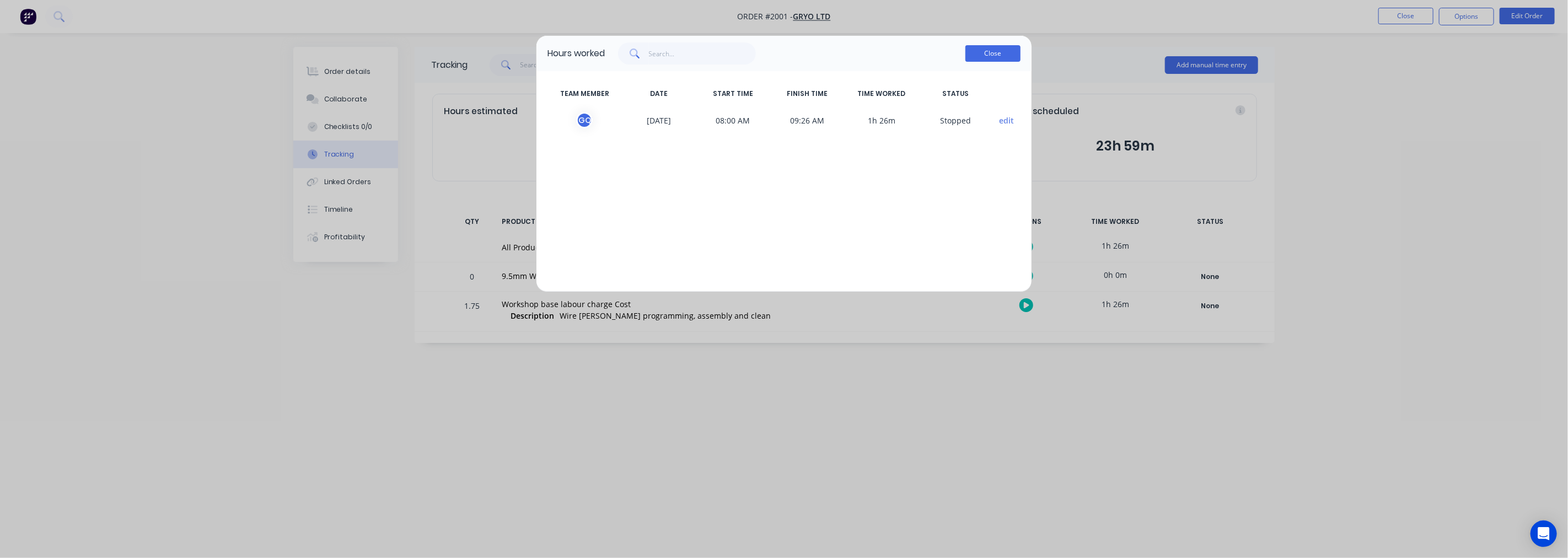
click at [1000, 57] on button "Close" at bounding box center [993, 53] width 55 height 17
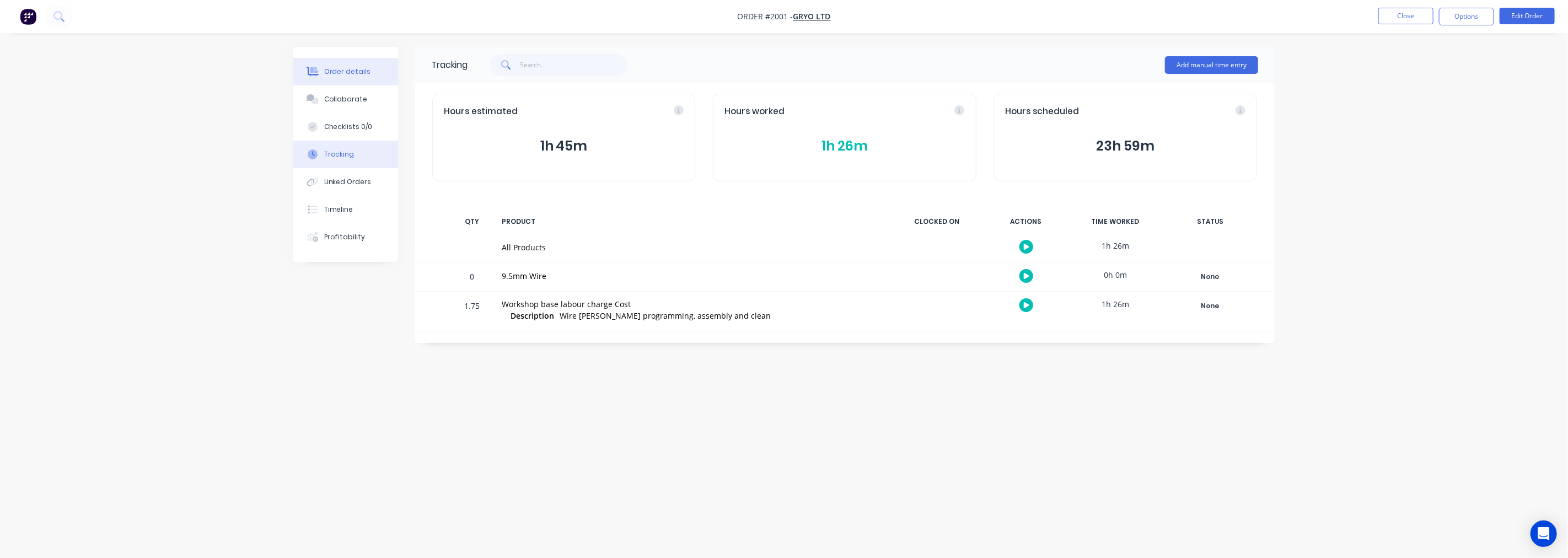
click at [357, 67] on div "Order details" at bounding box center [347, 72] width 46 height 10
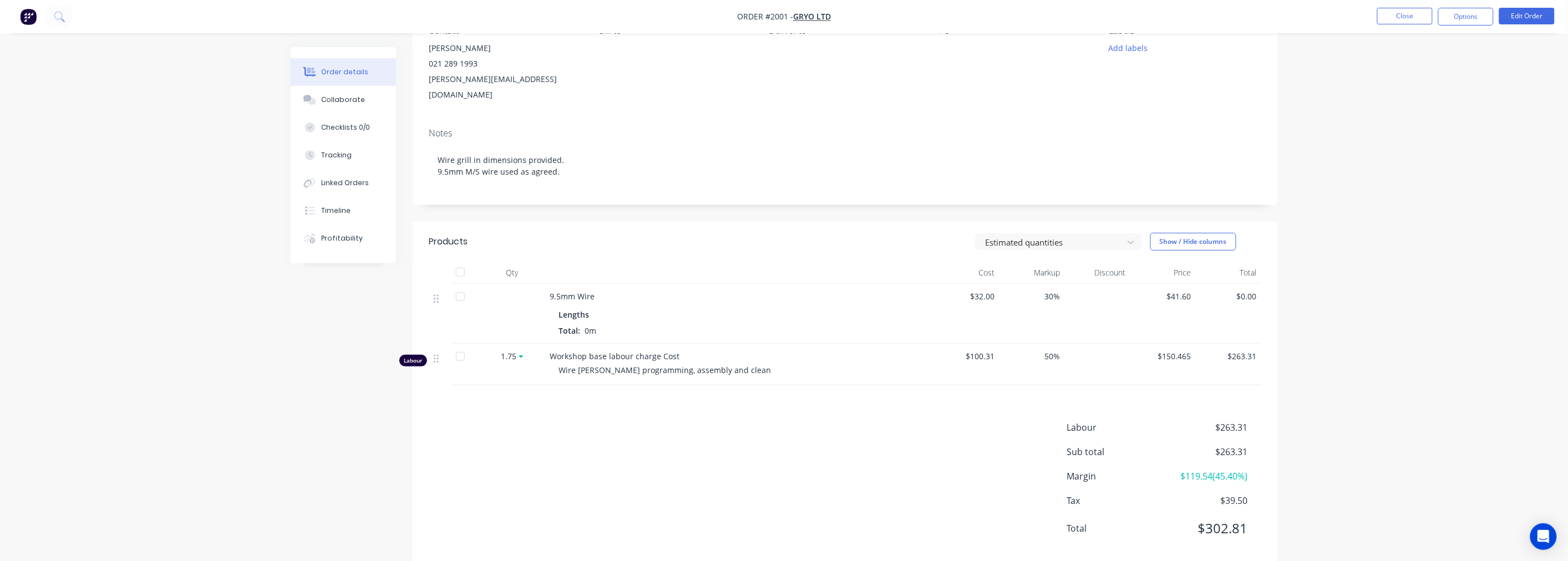
scroll to position [120, 0]
click at [344, 239] on div "Profitability" at bounding box center [342, 239] width 41 height 10
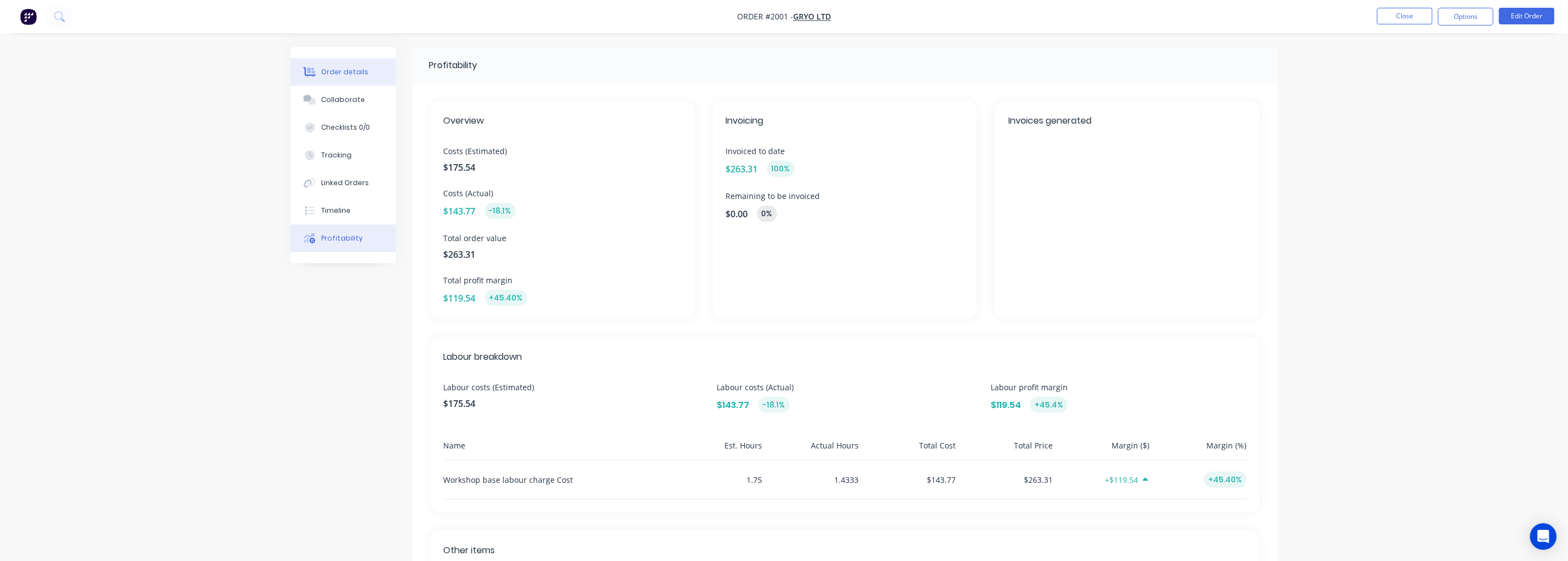
click at [340, 75] on div "Order details" at bounding box center [344, 72] width 47 height 10
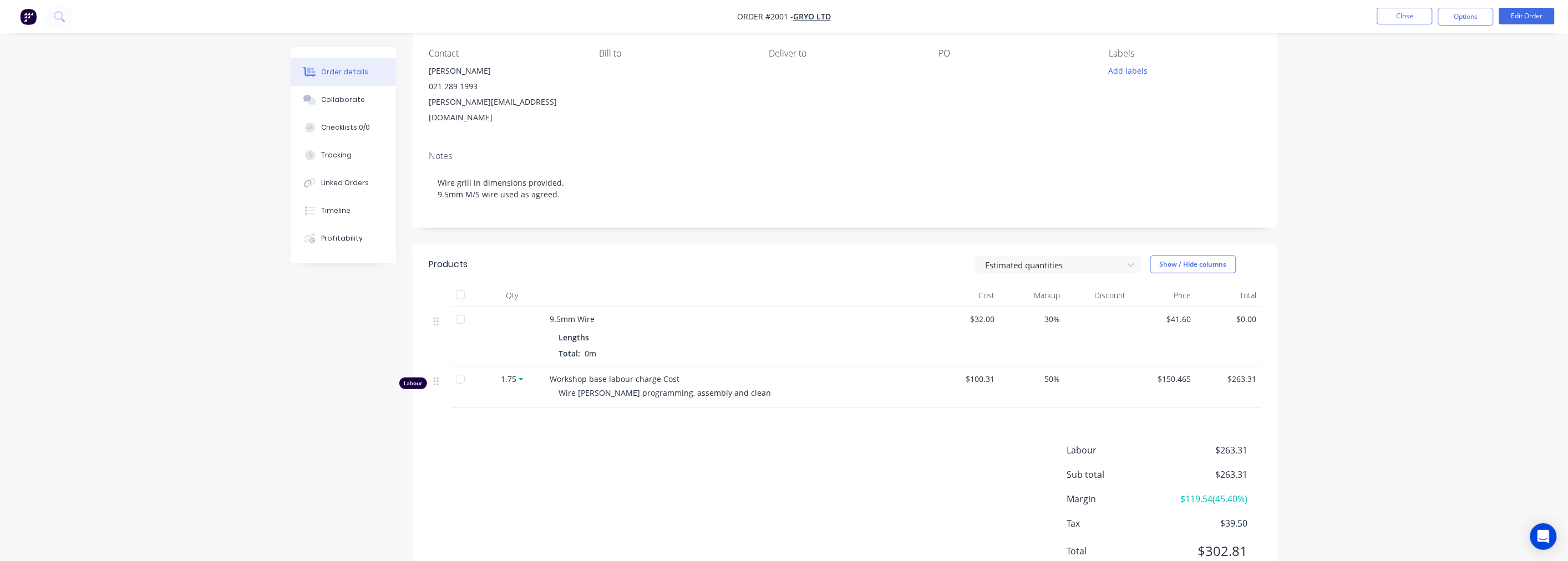
scroll to position [120, 0]
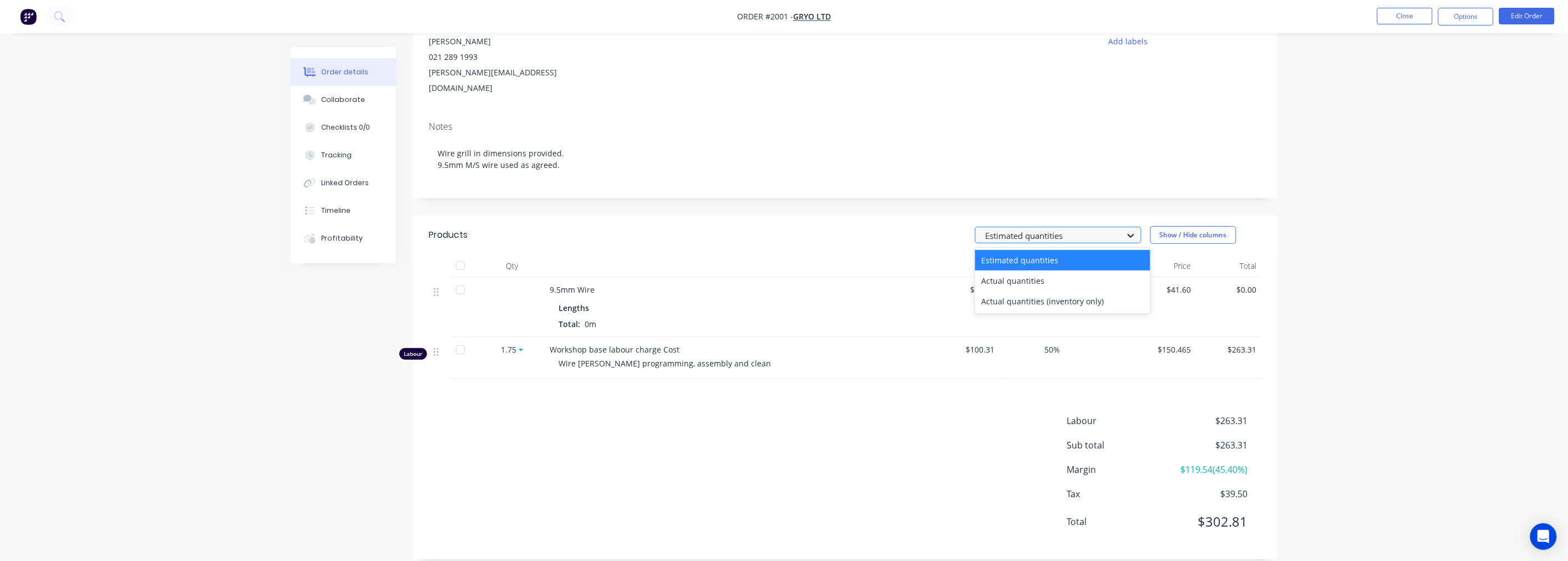
click at [1130, 230] on icon at bounding box center [1131, 235] width 11 height 11
click at [1047, 270] on div "Actual quantities" at bounding box center [1062, 280] width 175 height 21
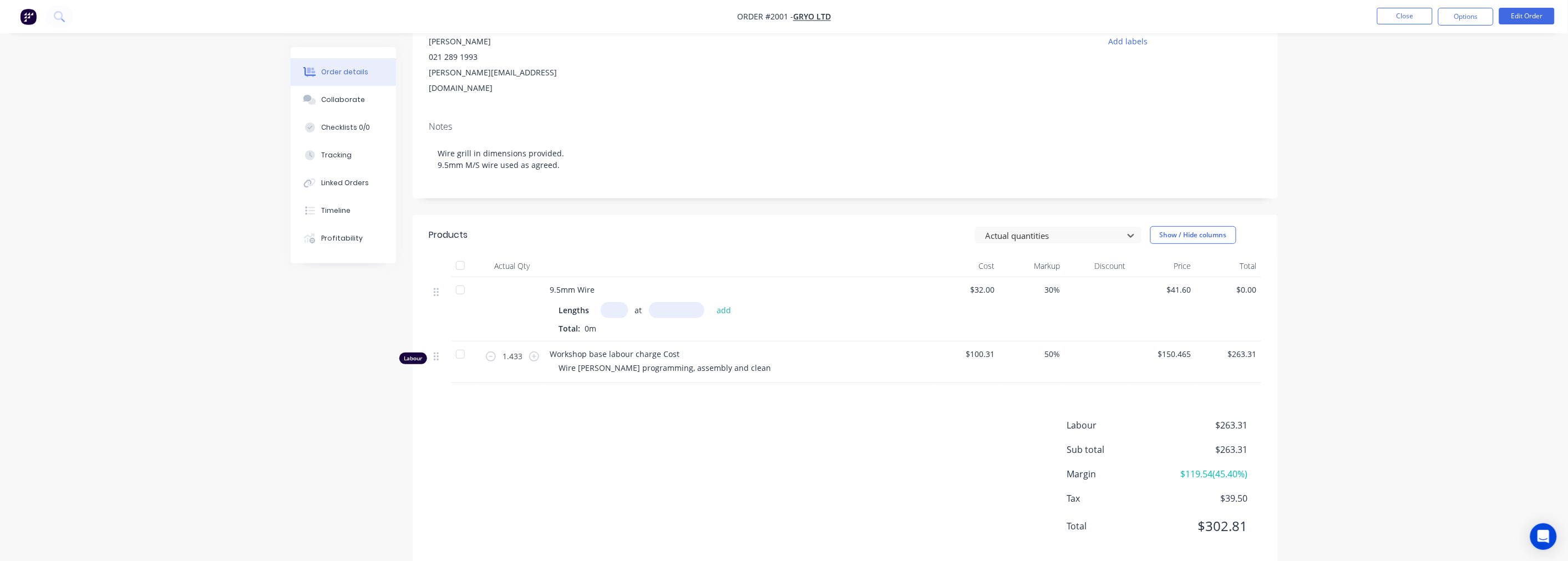
click at [612, 302] on input "text" at bounding box center [614, 310] width 28 height 16
type input "2"
click at [673, 302] on input "text" at bounding box center [677, 310] width 55 height 16
type input "1000mm"
click at [723, 303] on button "add" at bounding box center [724, 310] width 26 height 15
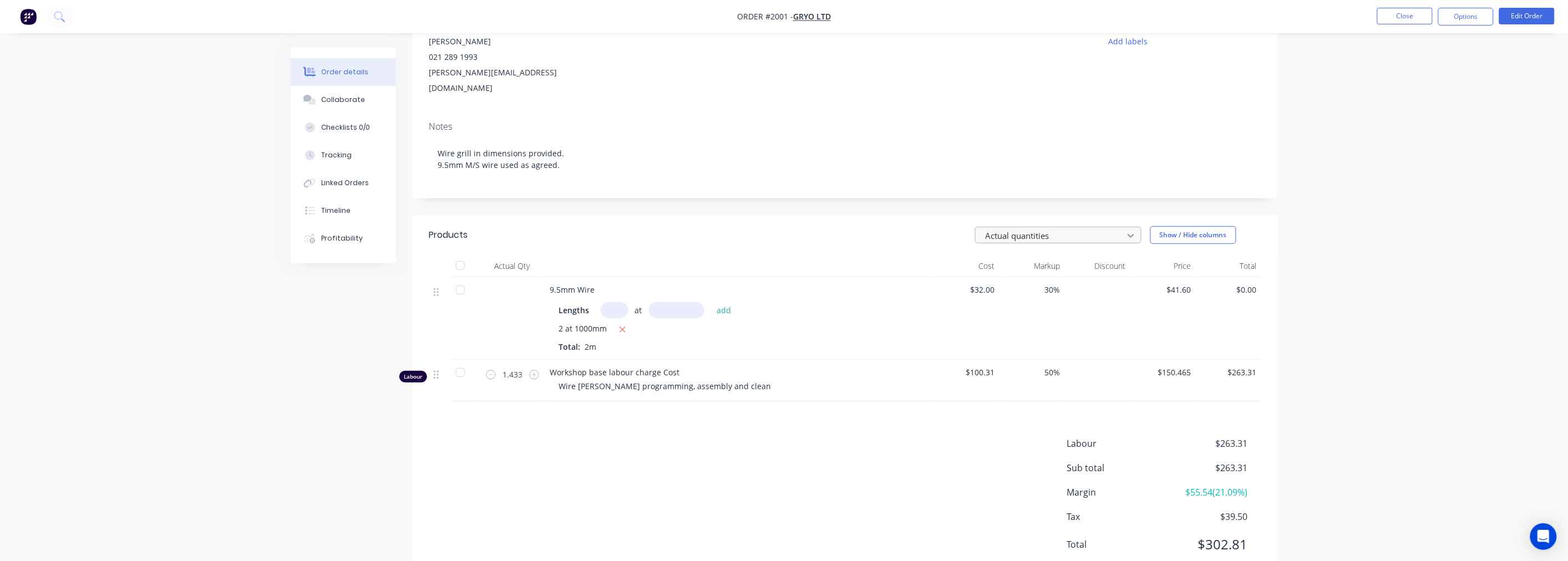
click at [1133, 230] on icon at bounding box center [1131, 235] width 11 height 11
click at [1012, 250] on div "Estimated quantities" at bounding box center [1062, 261] width 175 height 21
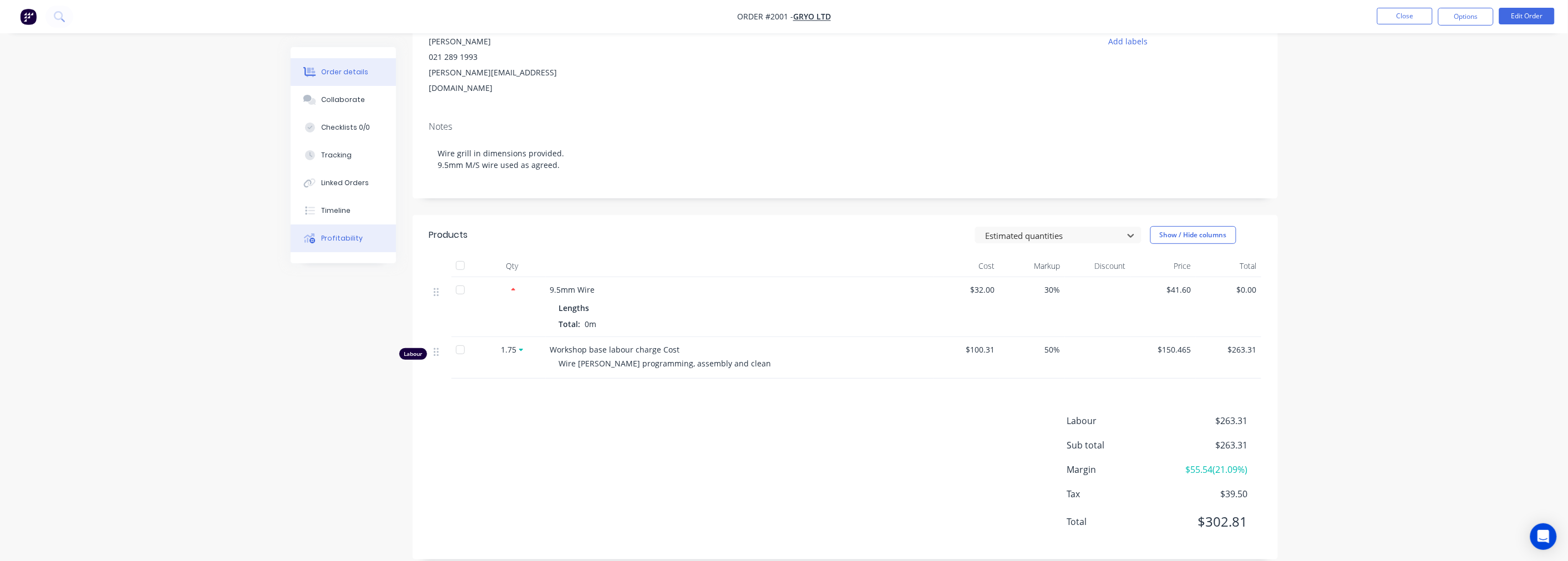
click at [348, 241] on div "Profitability" at bounding box center [342, 239] width 41 height 10
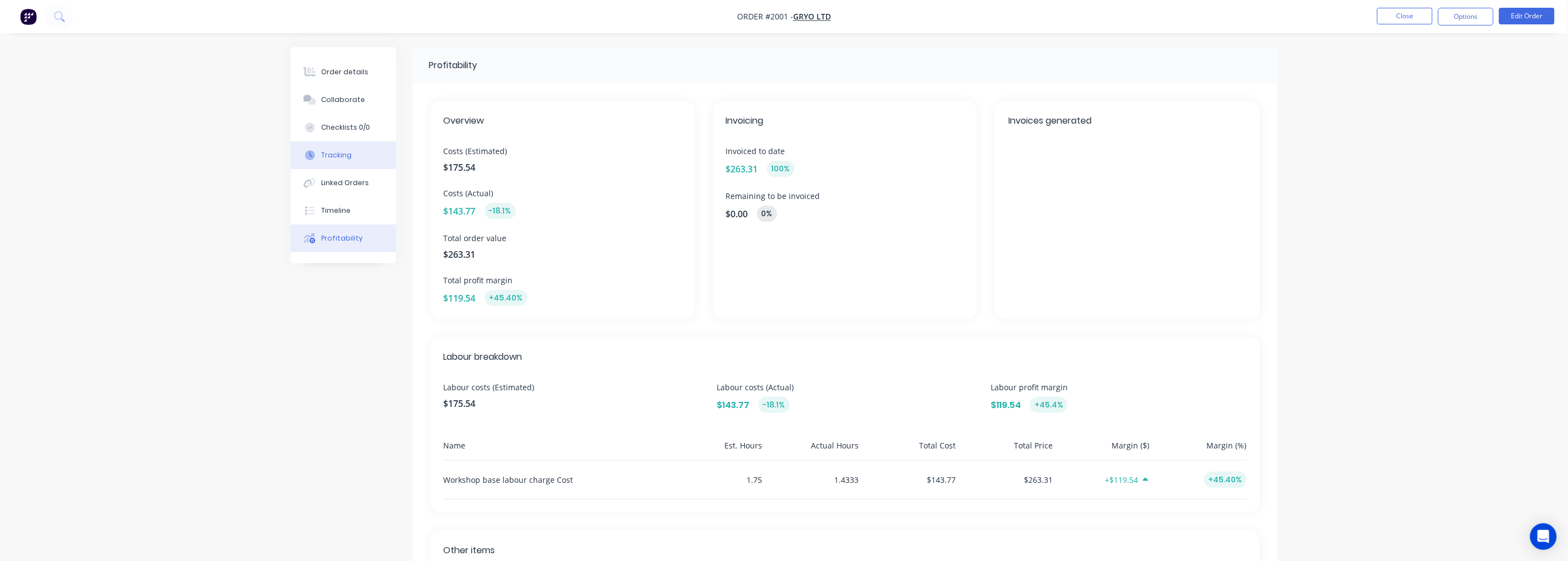
click at [346, 147] on button "Tracking" at bounding box center [343, 155] width 105 height 28
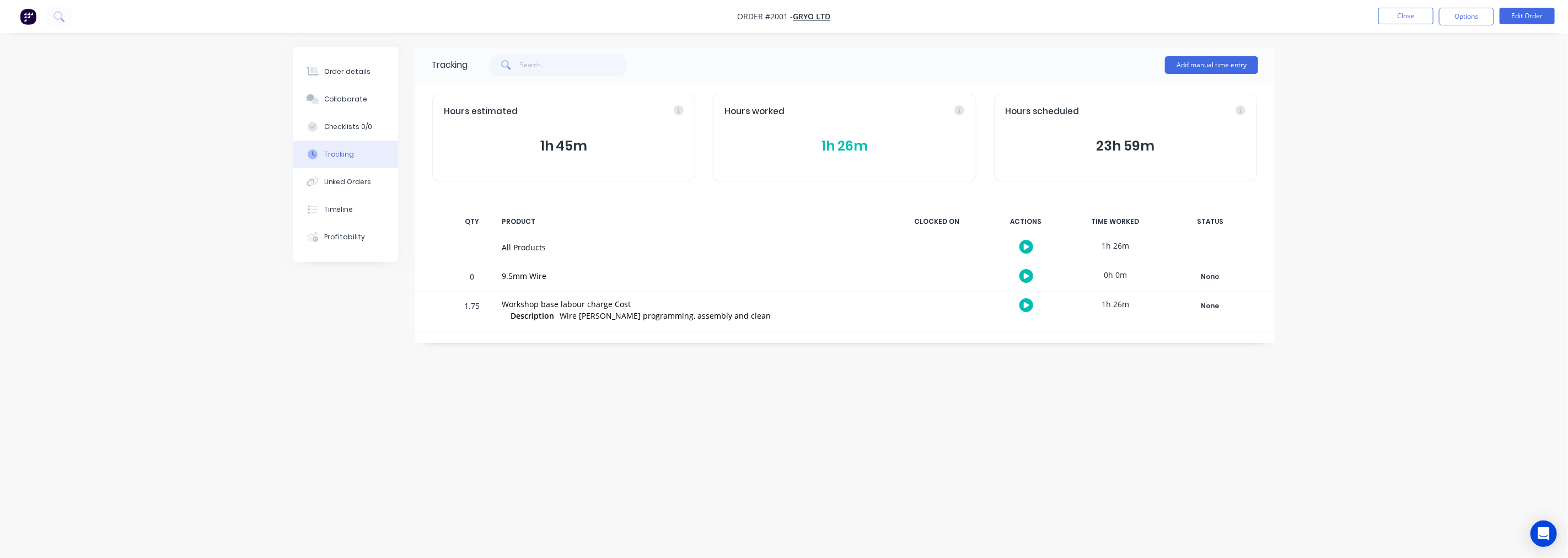
click at [1025, 306] on icon "button" at bounding box center [1026, 305] width 6 height 6
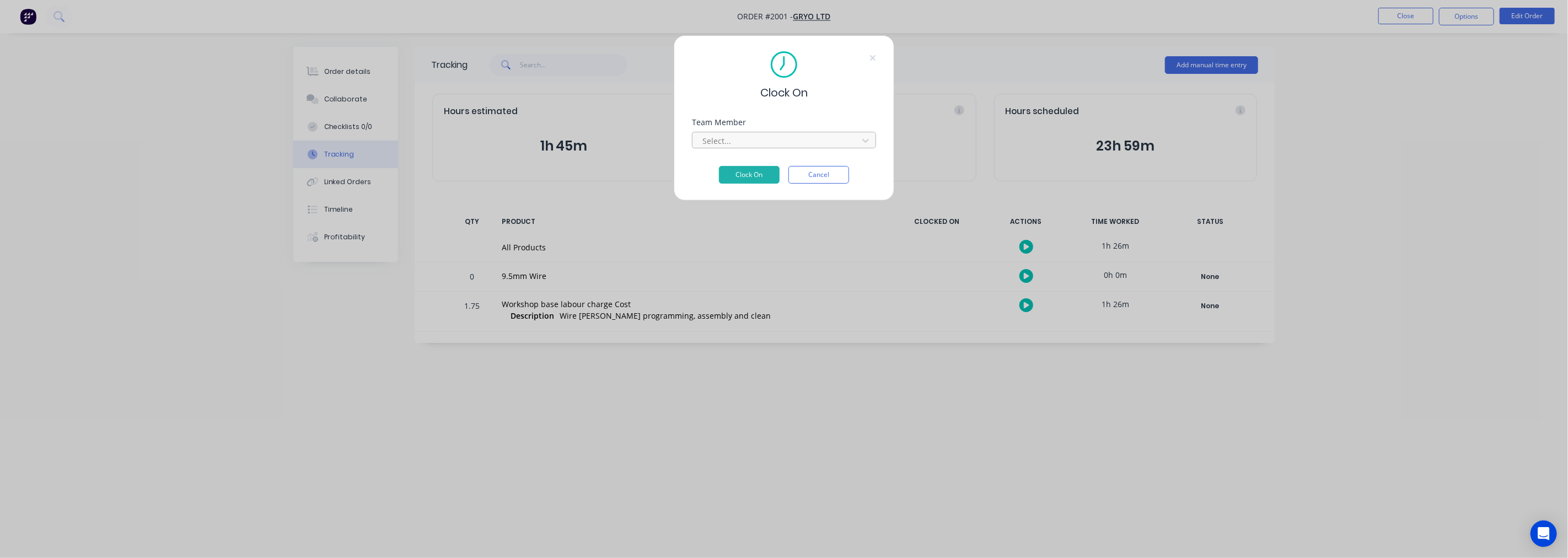
click at [834, 149] on div "Select..." at bounding box center [777, 140] width 158 height 17
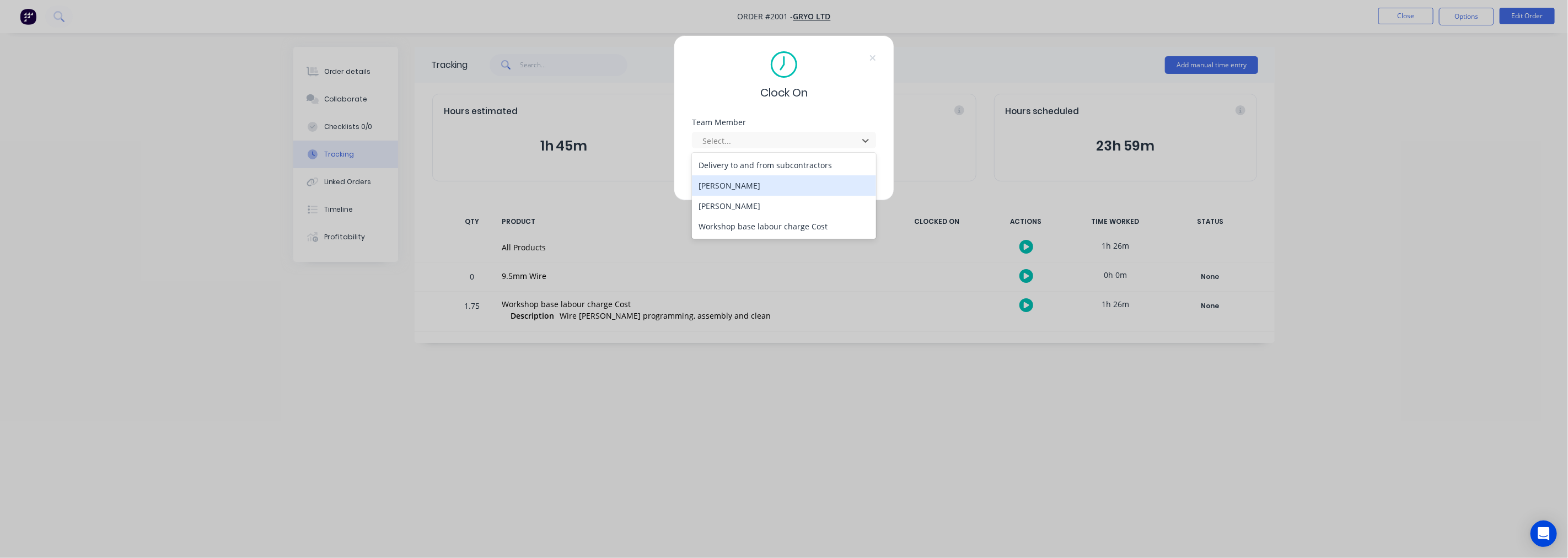
click at [769, 184] on div "[PERSON_NAME]" at bounding box center [784, 186] width 184 height 20
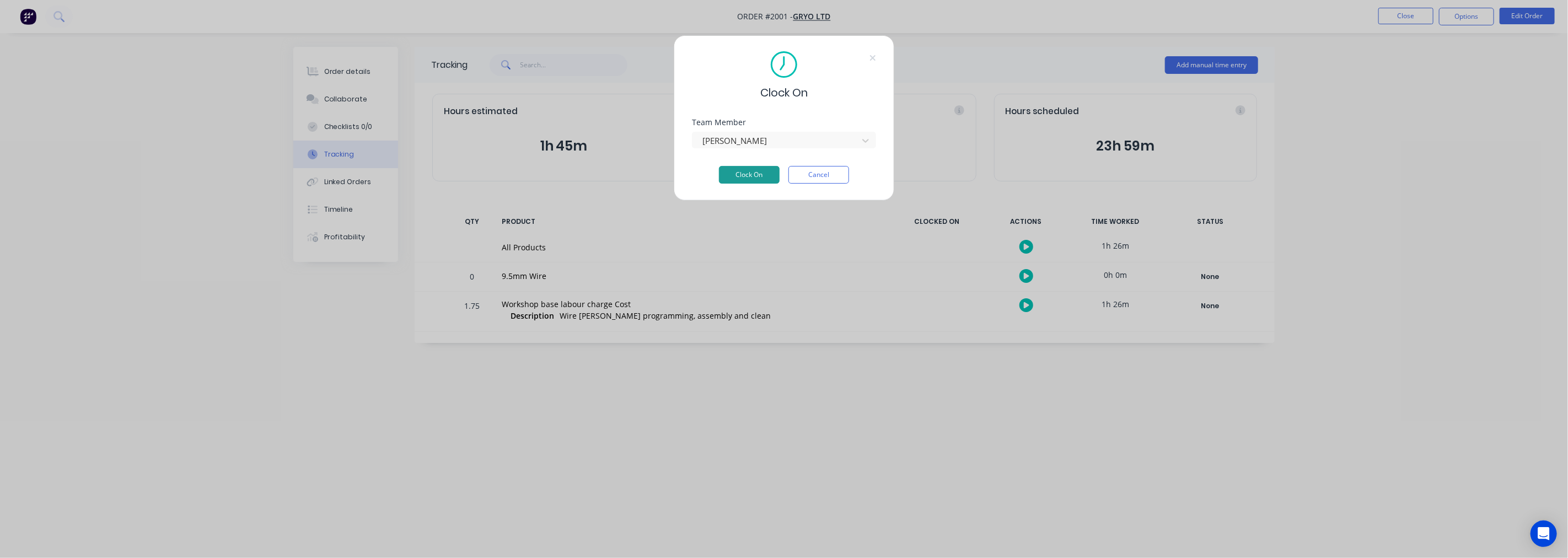
click at [761, 174] on button "Clock On" at bounding box center [749, 175] width 61 height 17
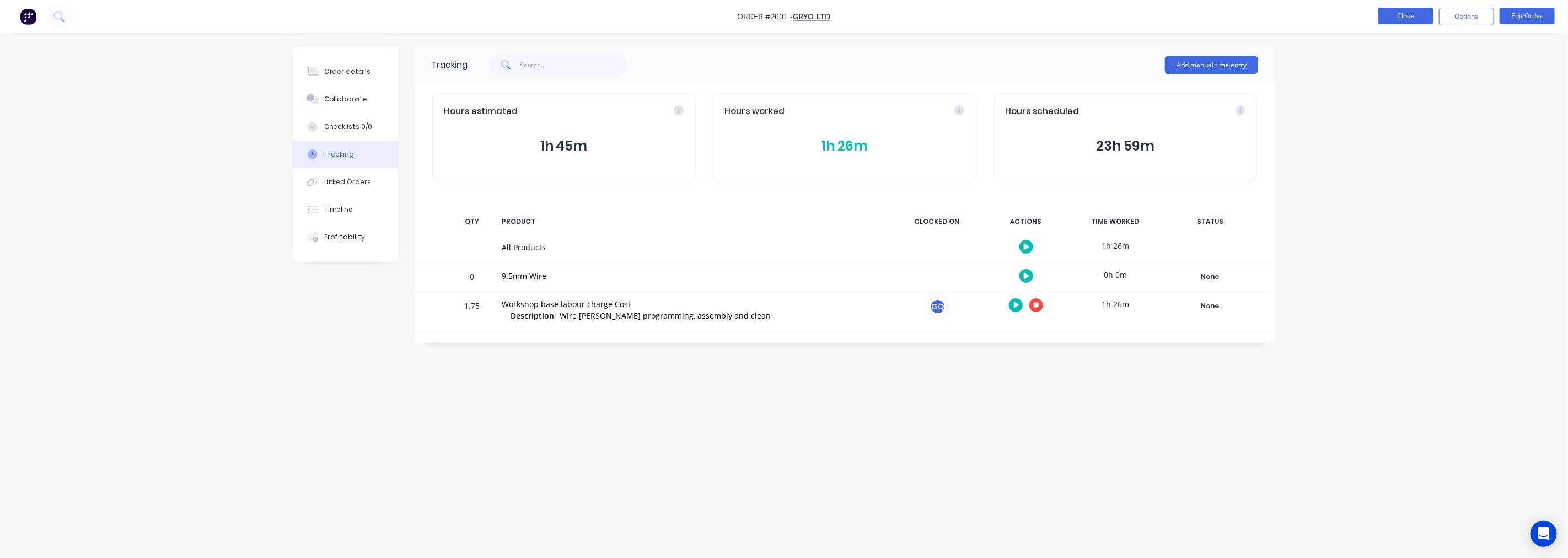
click at [1422, 13] on button "Close" at bounding box center [1406, 16] width 55 height 17
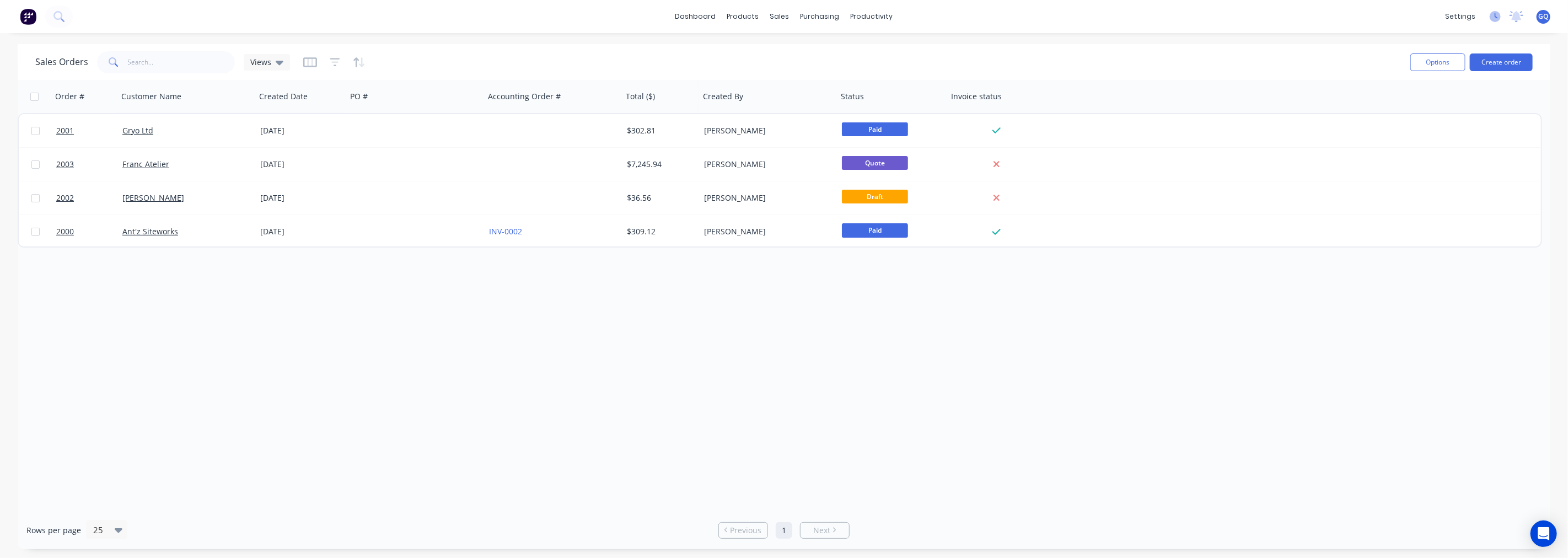
click at [1496, 17] on icon at bounding box center [1496, 17] width 11 height 11
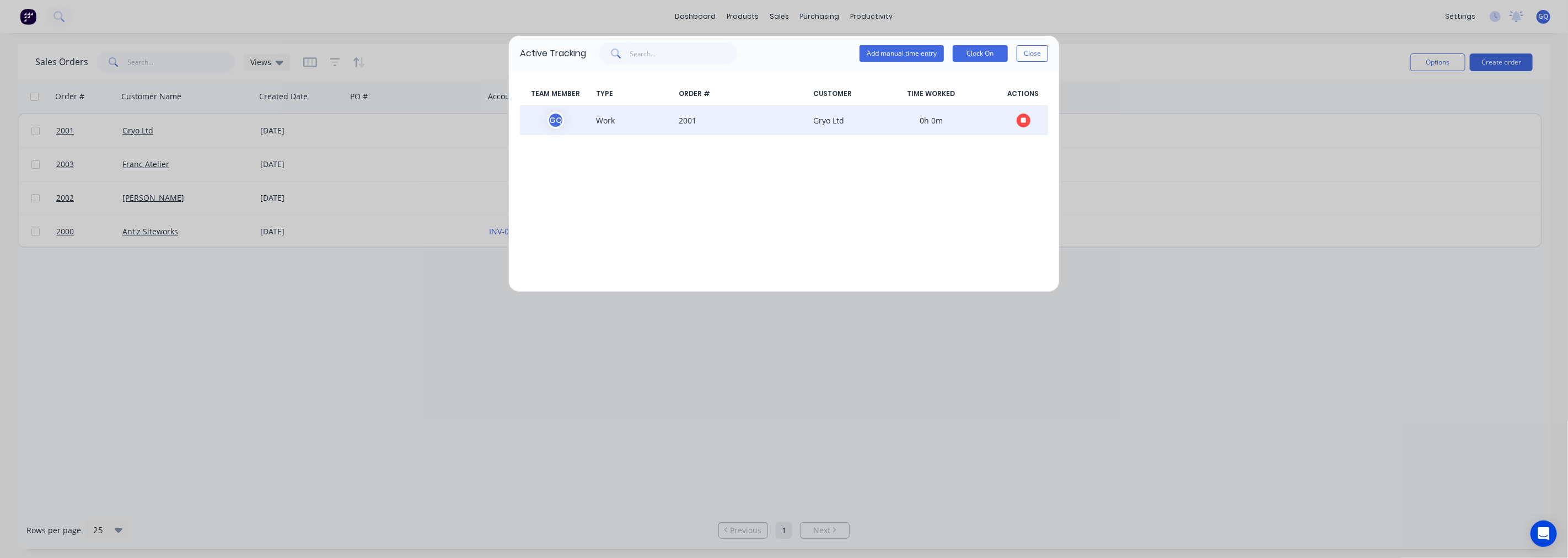
click at [1023, 119] on icon "button" at bounding box center [1024, 120] width 6 height 6
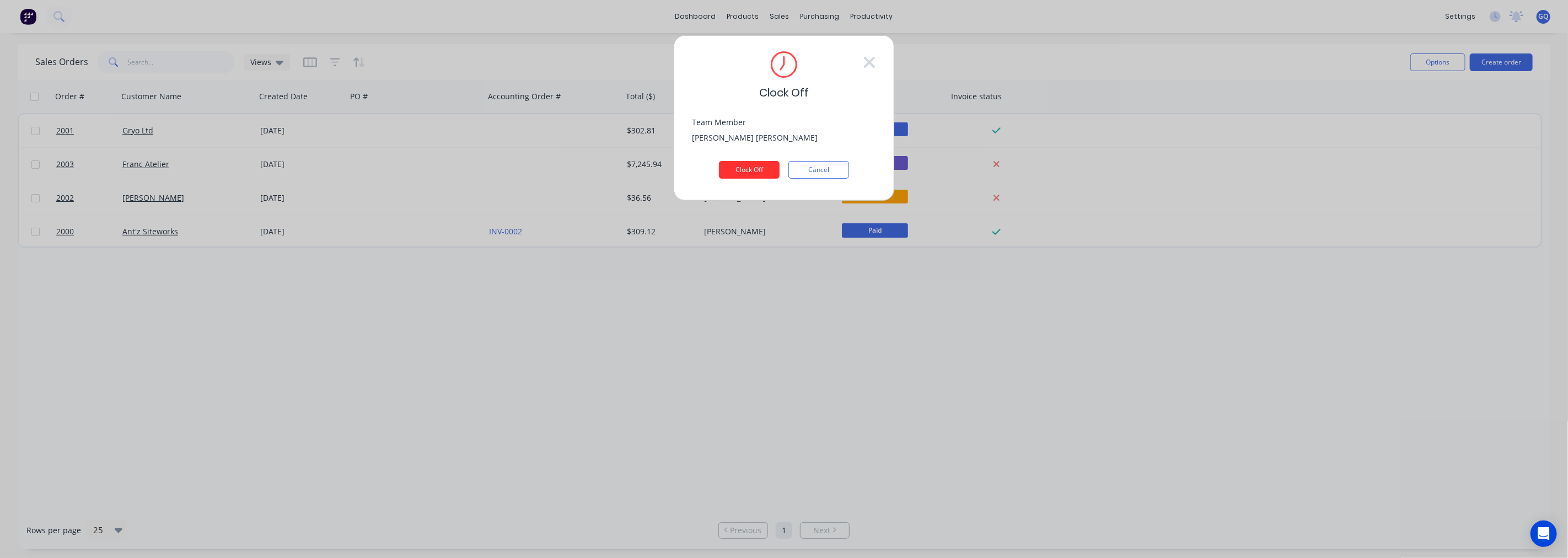
click at [765, 172] on button "Clock Off" at bounding box center [749, 169] width 61 height 17
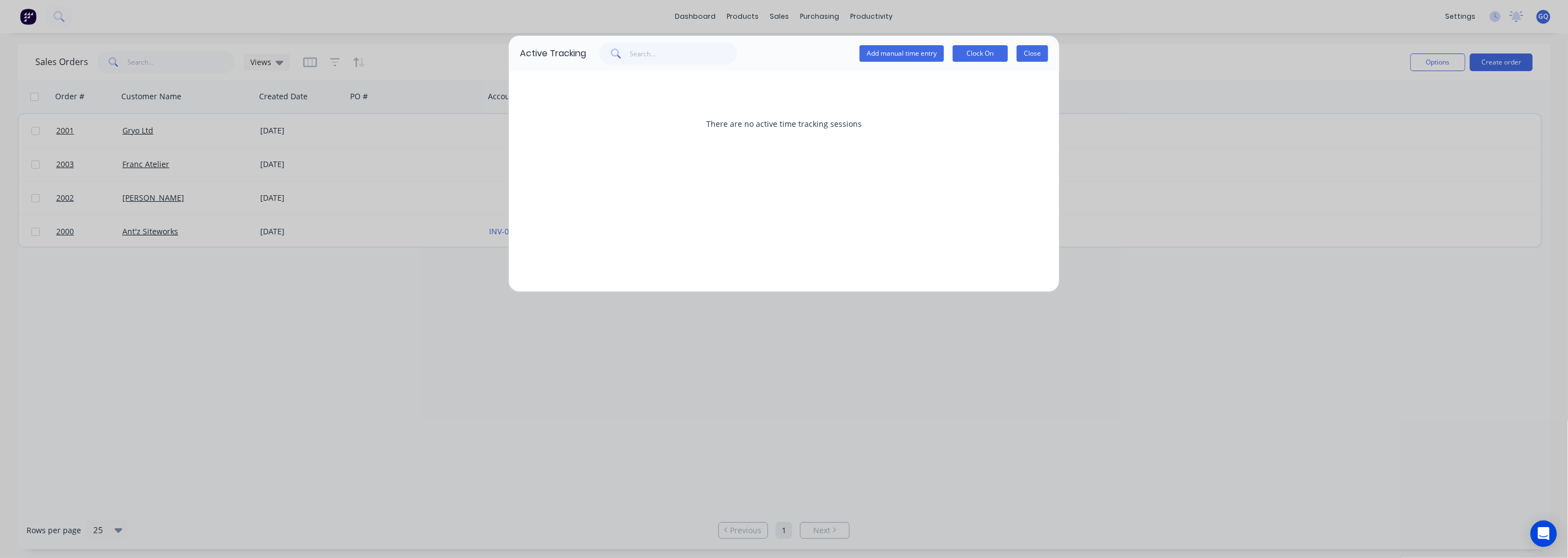
click at [1039, 58] on button "Close" at bounding box center [1032, 53] width 32 height 17
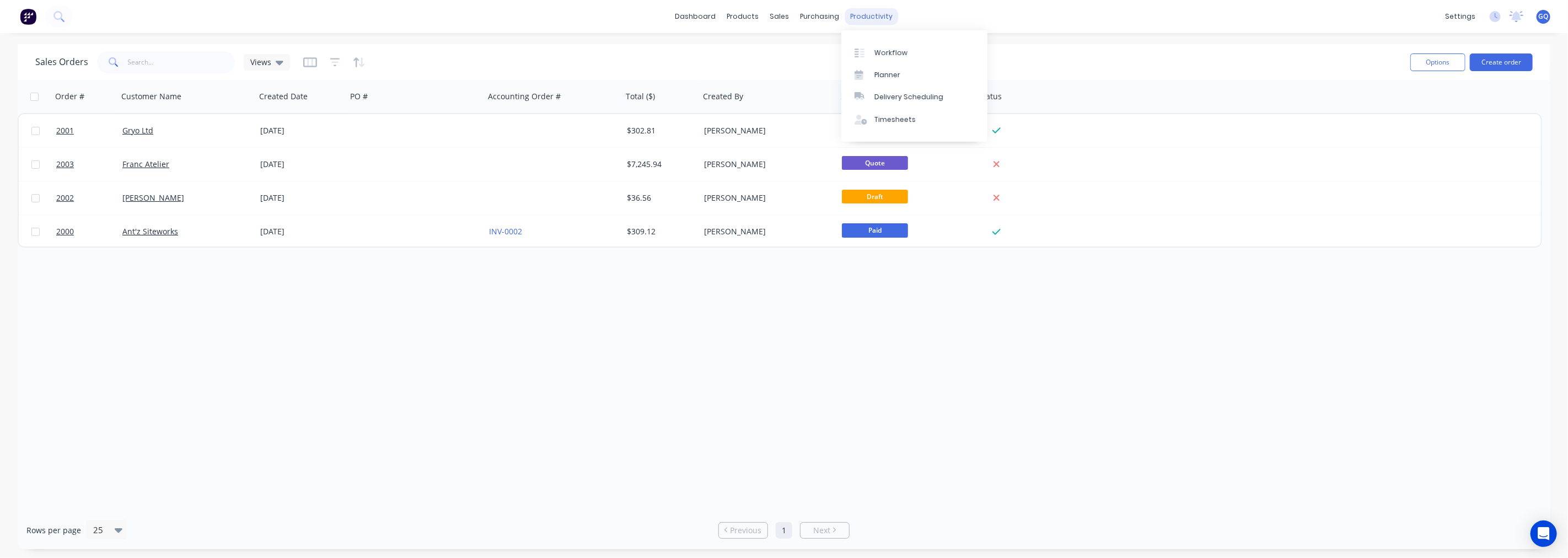
click at [877, 12] on div "productivity" at bounding box center [872, 16] width 54 height 17
click at [877, 50] on div "Workflow" at bounding box center [891, 53] width 33 height 10
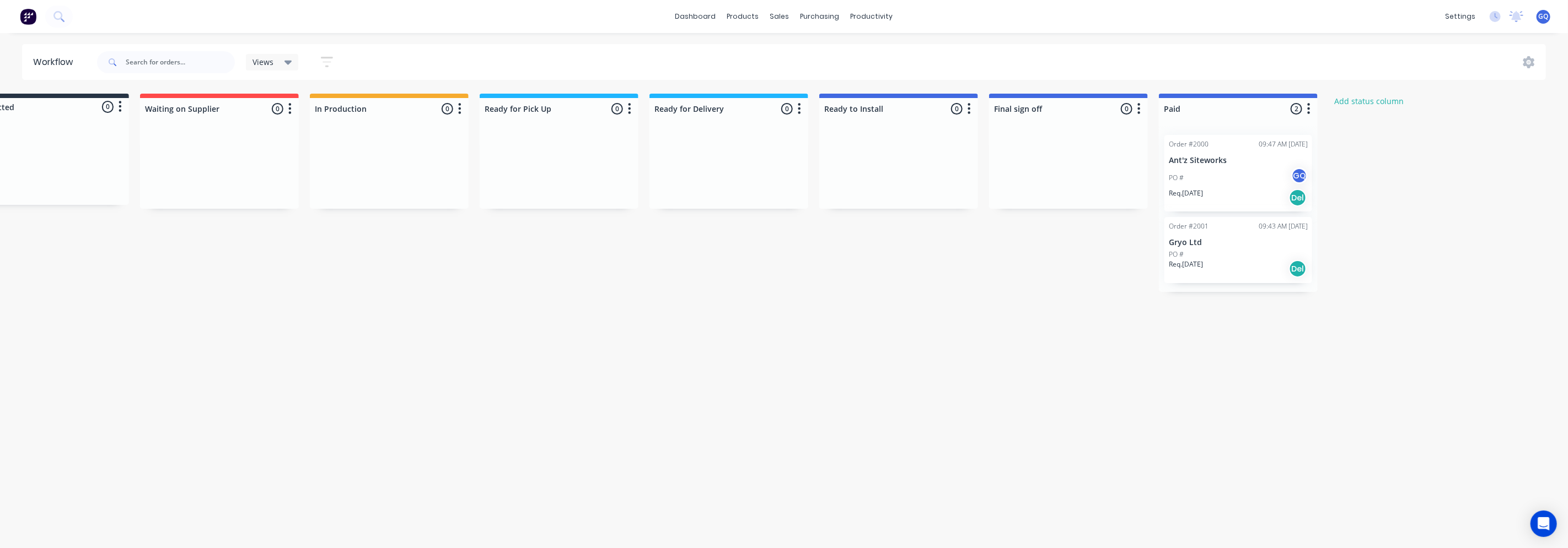
scroll to position [0, 430]
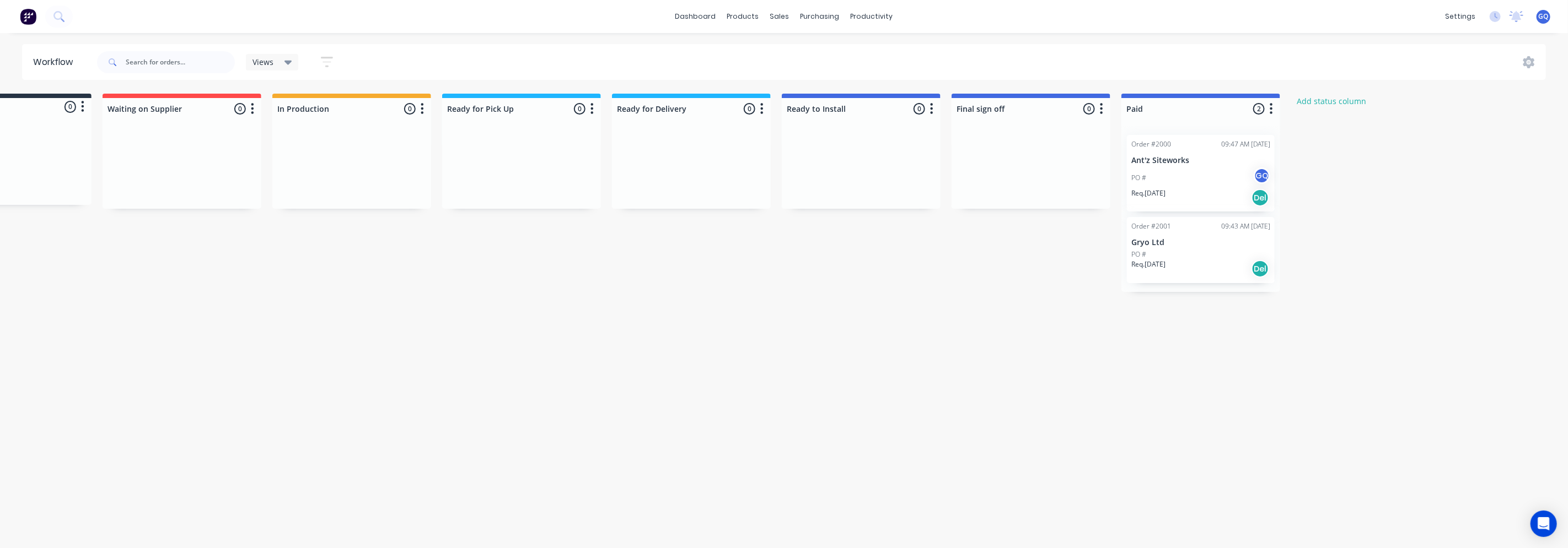
click at [1168, 245] on p "Gryo Ltd" at bounding box center [1201, 243] width 139 height 9
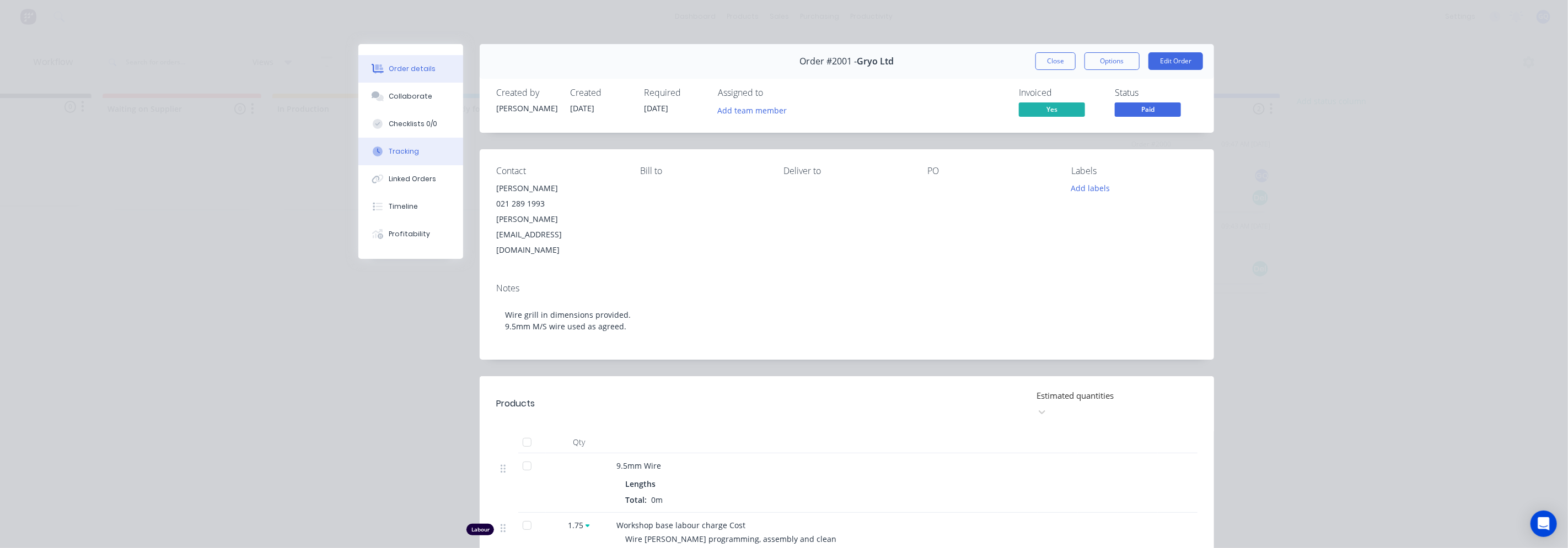
click at [401, 151] on div "Tracking" at bounding box center [404, 151] width 30 height 10
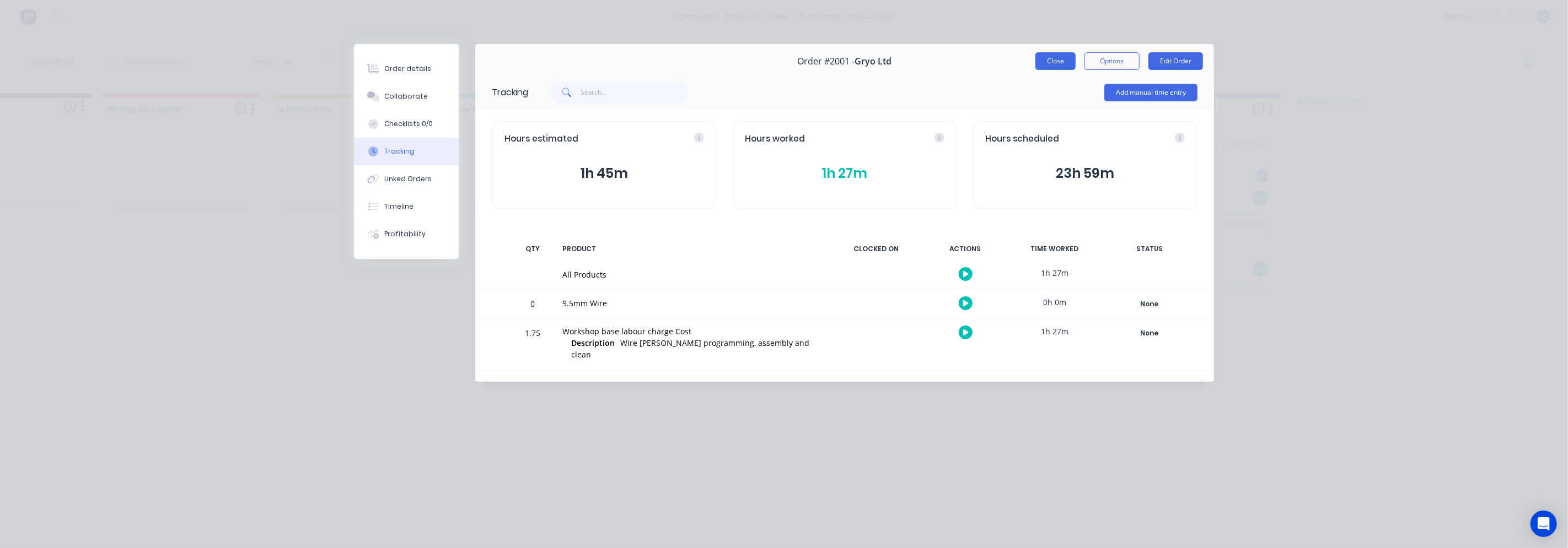
click at [1066, 64] on button "Close" at bounding box center [1055, 61] width 40 height 17
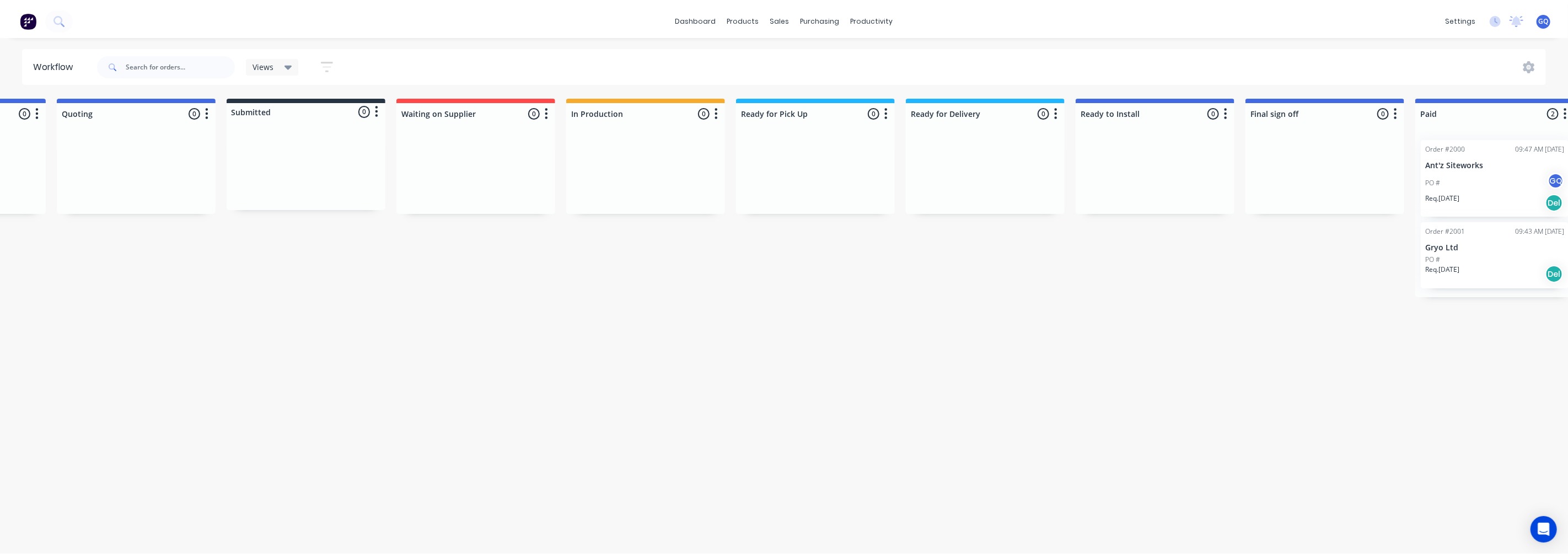
scroll to position [0, 0]
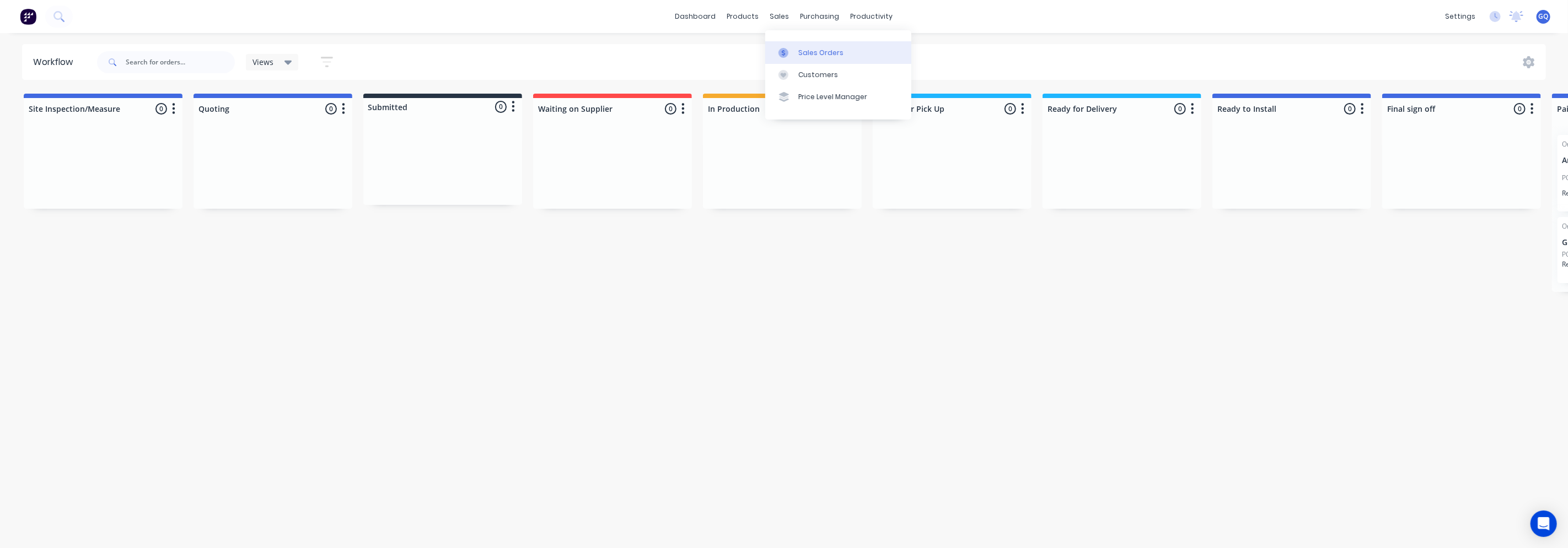
click at [796, 57] on link "Sales Orders" at bounding box center [838, 52] width 146 height 22
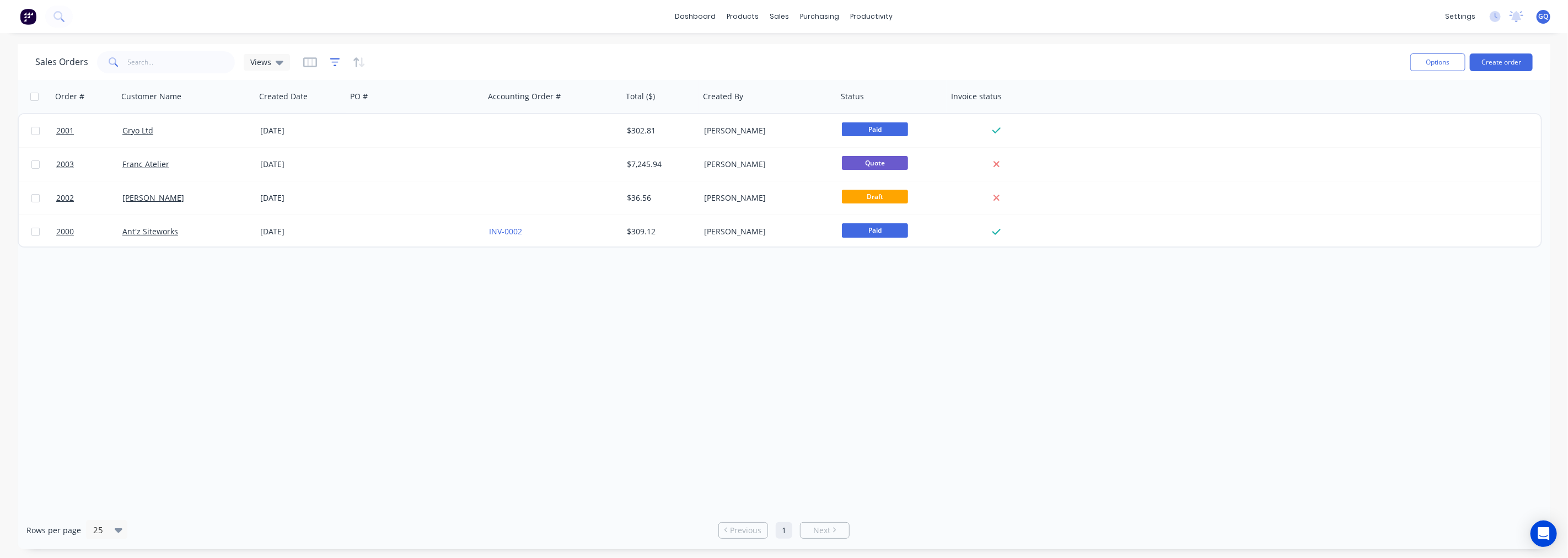
click at [334, 64] on icon "button" at bounding box center [335, 62] width 10 height 11
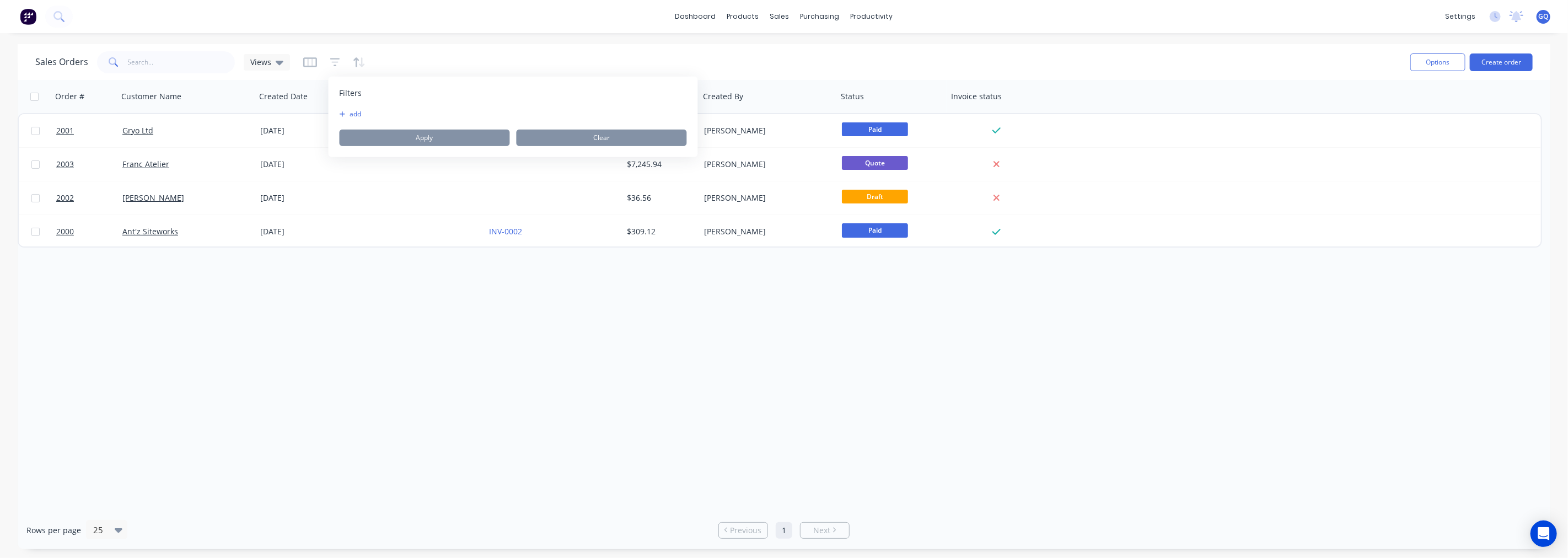
click at [350, 110] on button "add" at bounding box center [353, 113] width 28 height 9
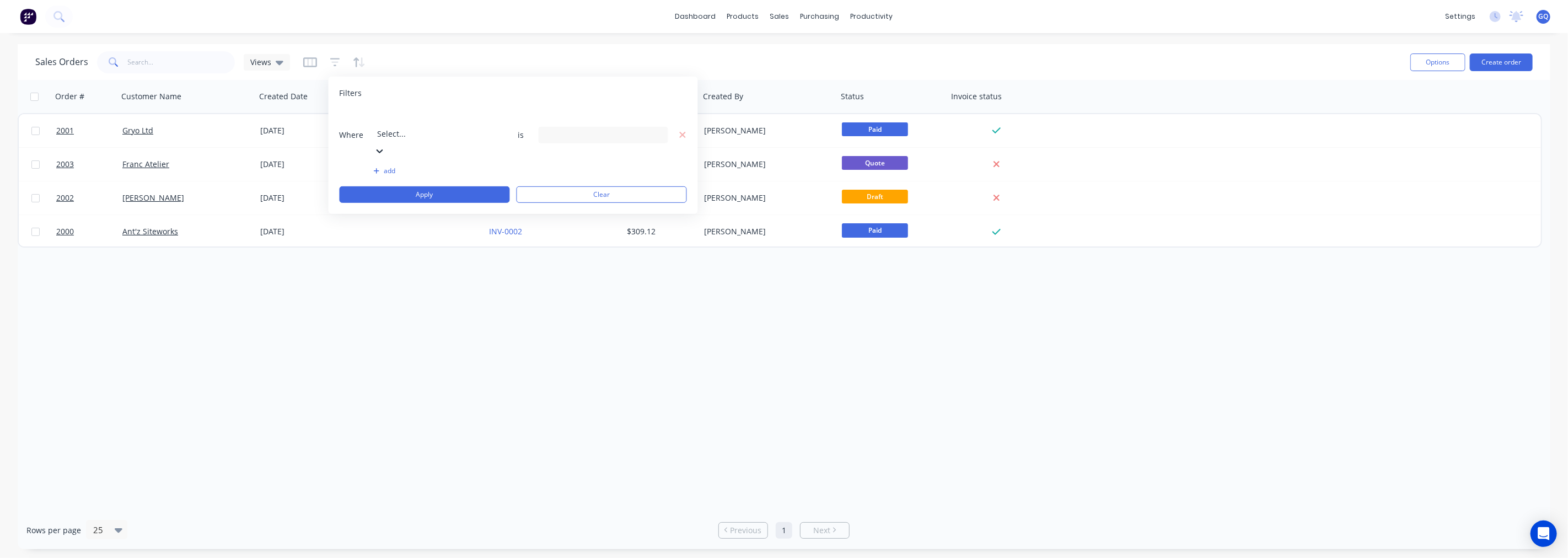
click at [476, 122] on div at bounding box center [457, 118] width 159 height 13
type input "status"
click at [657, 128] on icon at bounding box center [658, 134] width 8 height 12
click at [555, 178] on div at bounding box center [557, 181] width 22 height 22
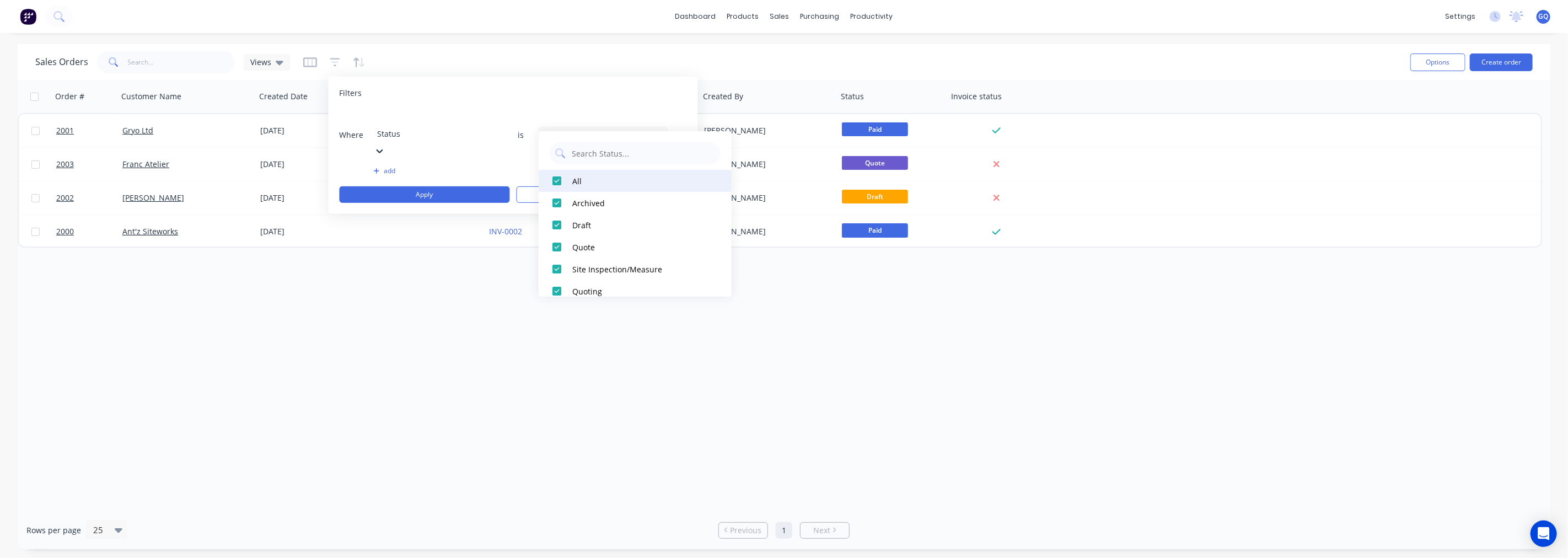
click at [555, 178] on div at bounding box center [557, 181] width 22 height 22
click at [557, 225] on div at bounding box center [557, 225] width 22 height 22
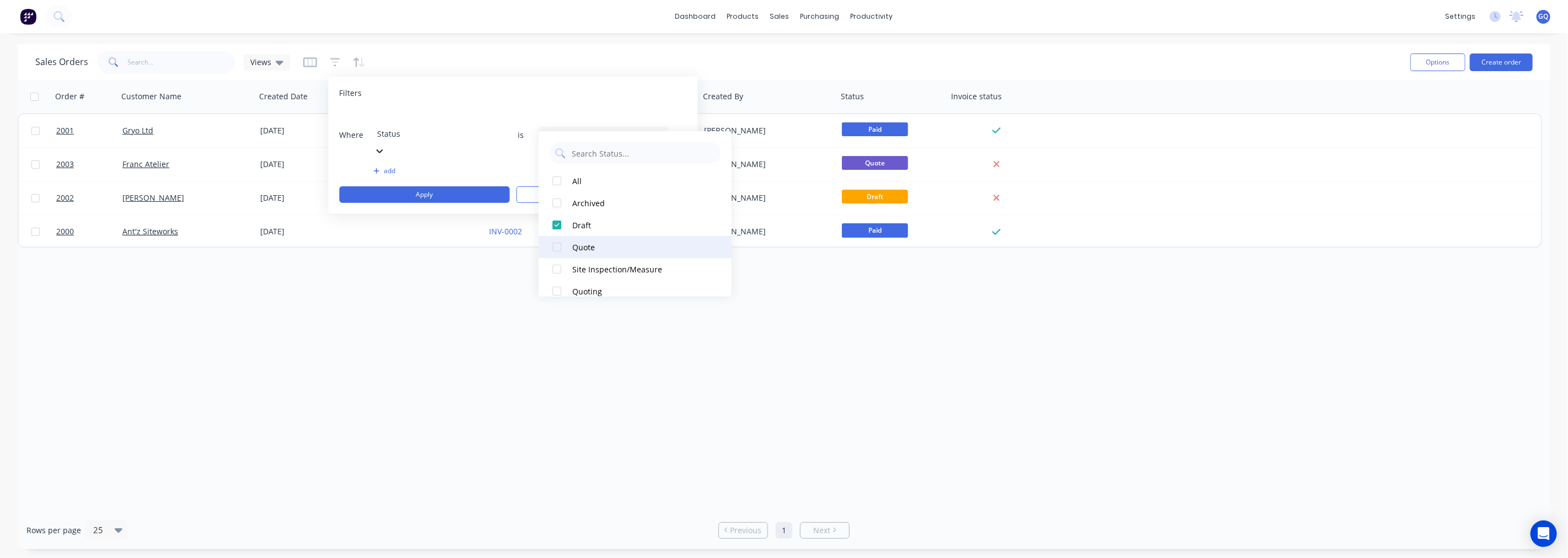
click at [559, 245] on div at bounding box center [557, 247] width 22 height 22
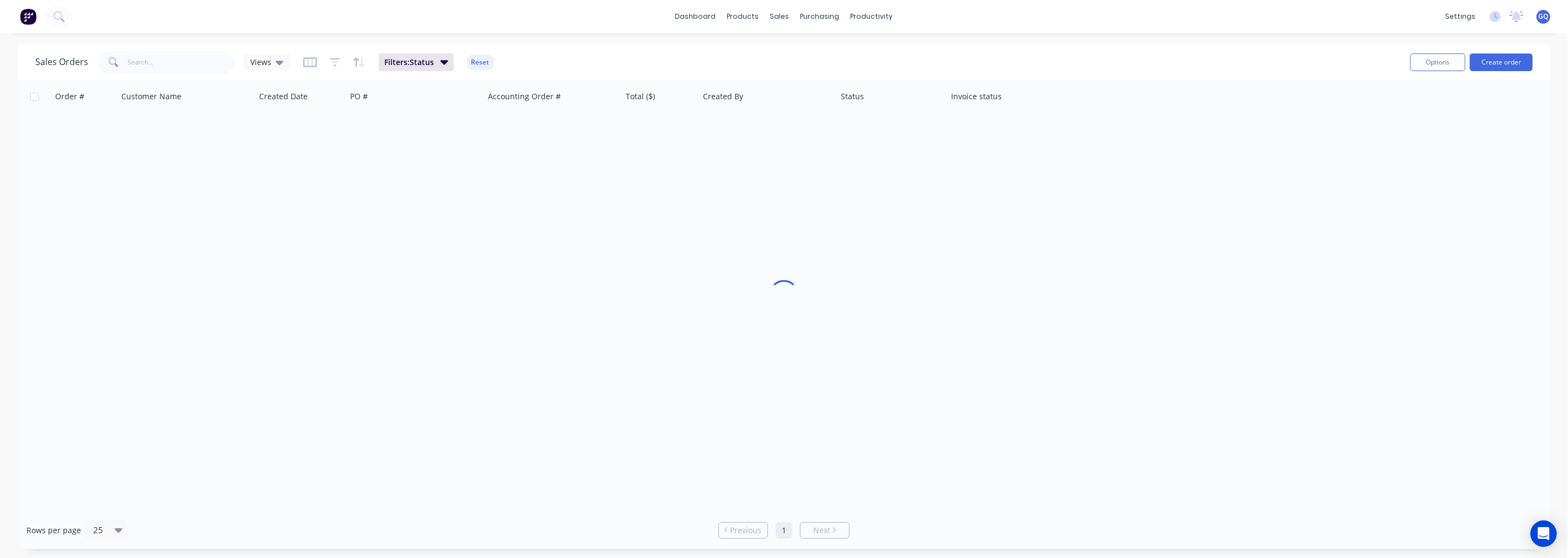
click at [715, 320] on div "Order # Customer Name Created Date PO # Accounting Order # Total ($) Created By…" at bounding box center [783, 295] width 1533 height 431
click at [310, 61] on icon "button" at bounding box center [310, 62] width 13 height 11
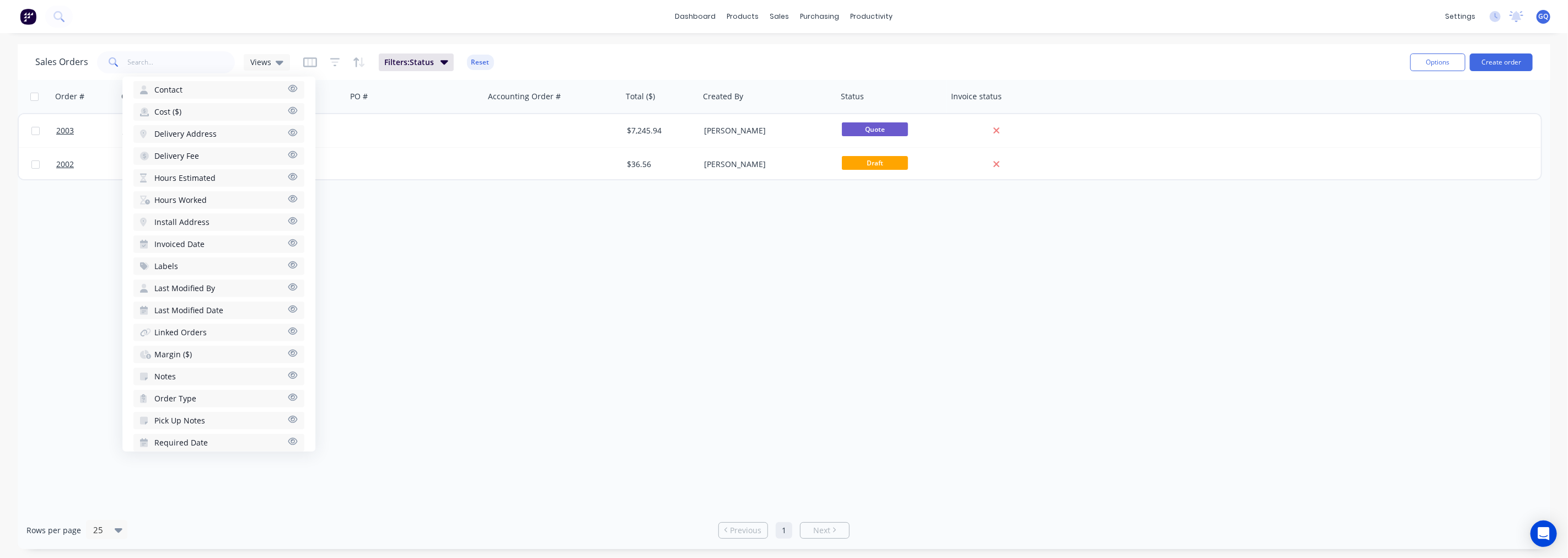
scroll to position [361, 0]
click at [288, 296] on icon "button" at bounding box center [293, 299] width 9 height 7
click at [1093, 99] on div at bounding box center [1107, 96] width 110 height 22
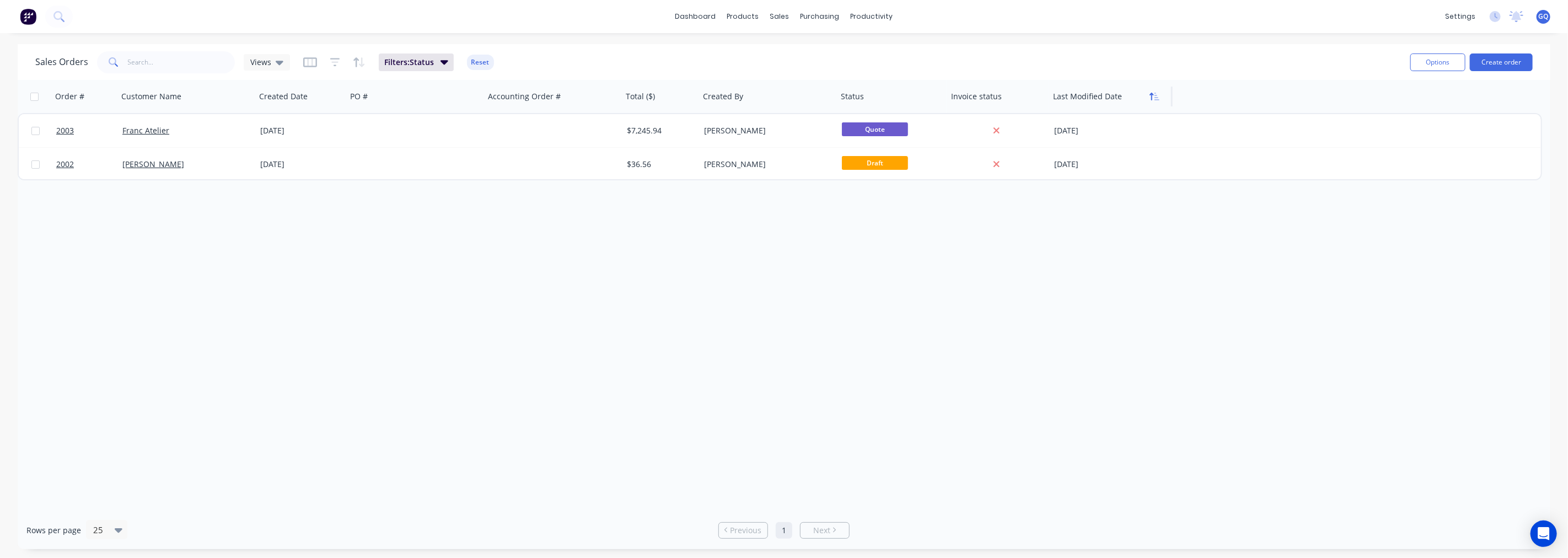
click at [1153, 95] on icon "button" at bounding box center [1154, 96] width 10 height 9
click at [1156, 96] on icon "button" at bounding box center [1157, 97] width 5 height 8
click at [276, 61] on icon at bounding box center [280, 63] width 8 height 5
click at [316, 130] on button "Save new view" at bounding box center [321, 132] width 148 height 17
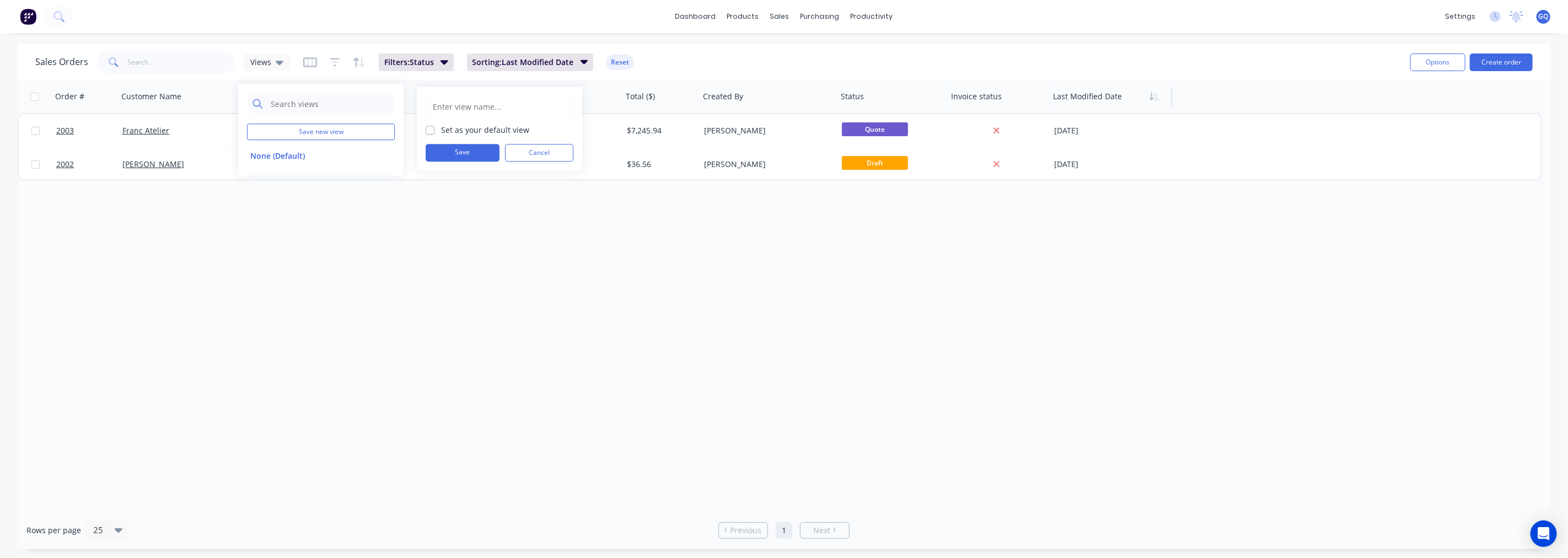
click at [506, 107] on input "text" at bounding box center [500, 106] width 136 height 21
type input "Quotes to chase"
click at [477, 151] on button "Save" at bounding box center [463, 153] width 74 height 17
click at [414, 273] on div "Order # Customer Name Created Date PO # Accounting Order # Total ($) Created By…" at bounding box center [783, 295] width 1533 height 431
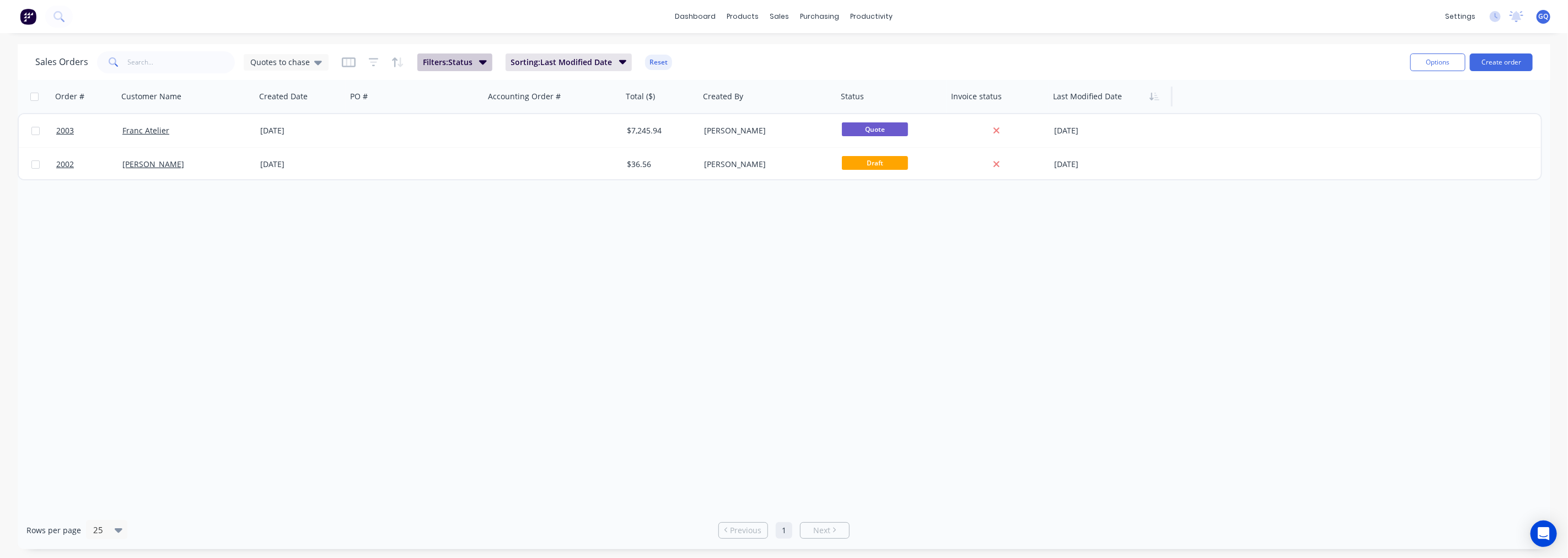
click at [479, 62] on icon "button" at bounding box center [483, 62] width 8 height 5
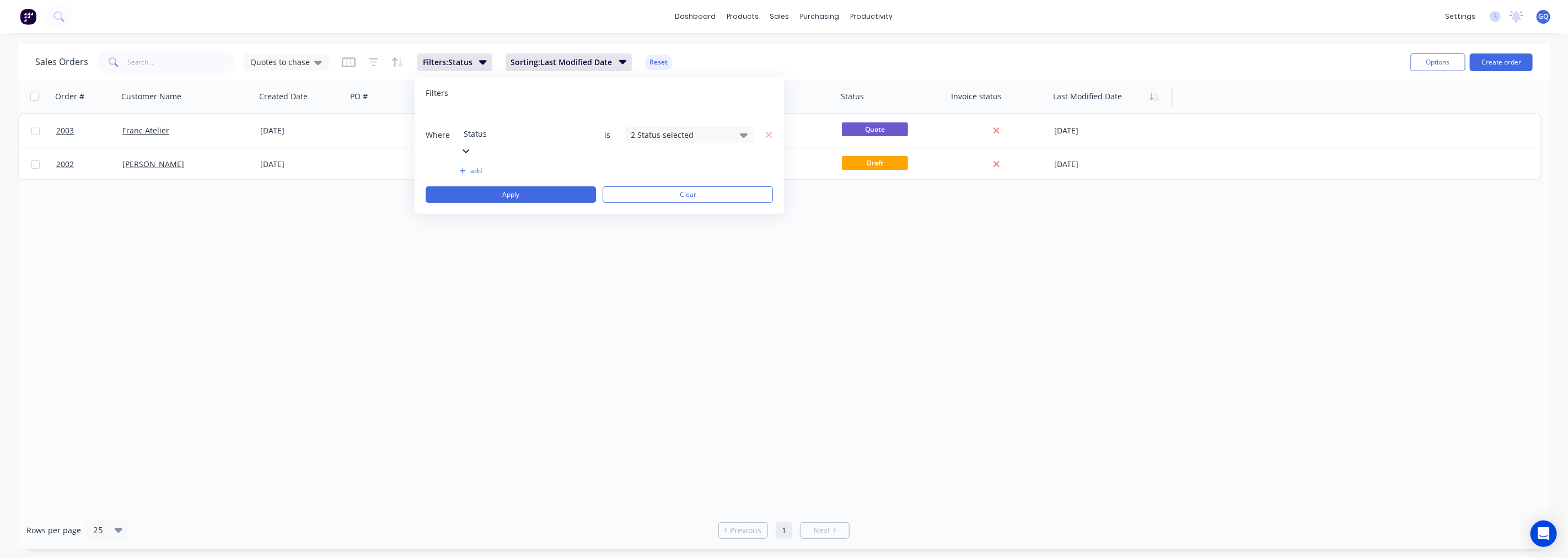
click at [473, 166] on button "add" at bounding box center [525, 170] width 129 height 9
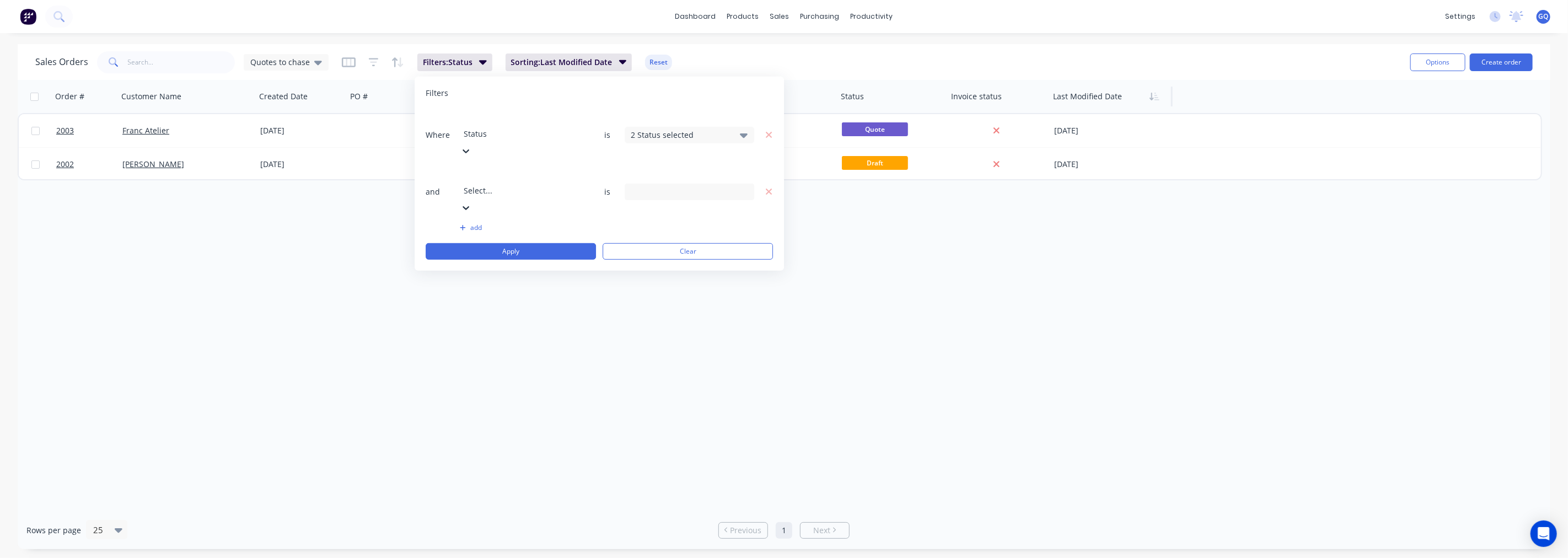
click at [494, 169] on div at bounding box center [543, 175] width 159 height 13
click at [666, 183] on input "text" at bounding box center [689, 191] width 129 height 17
type input "[PERSON_NAME]"
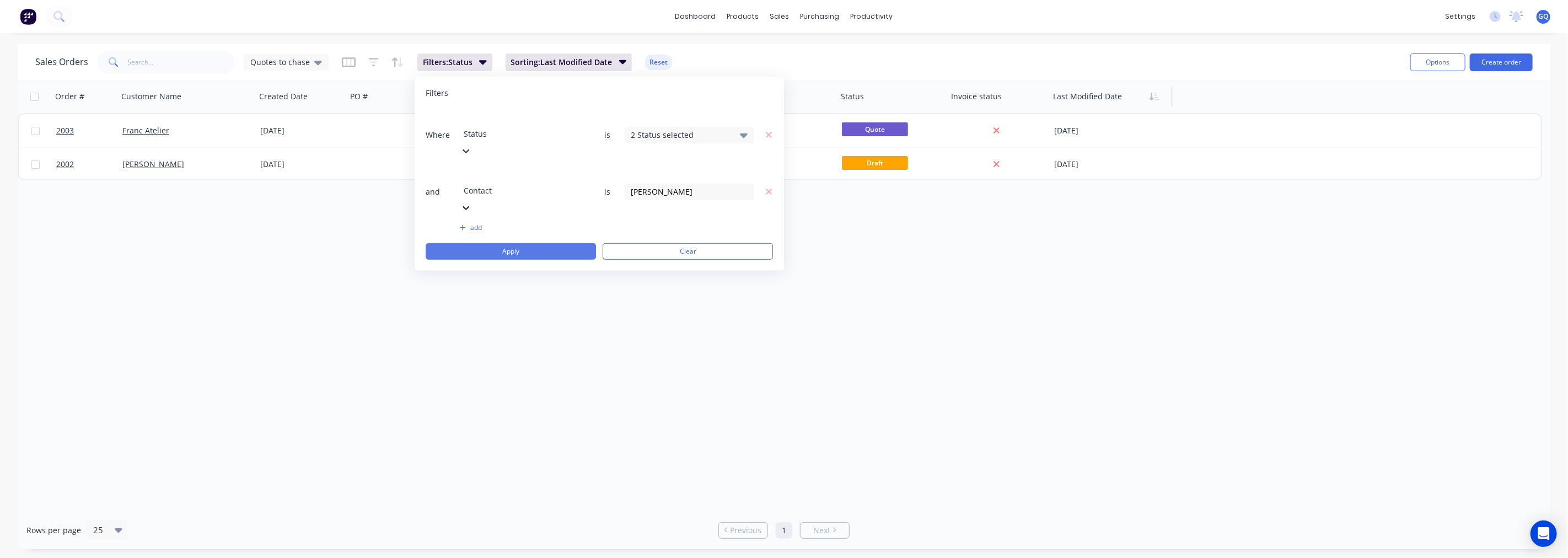
click at [563, 244] on button "Apply" at bounding box center [511, 251] width 170 height 17
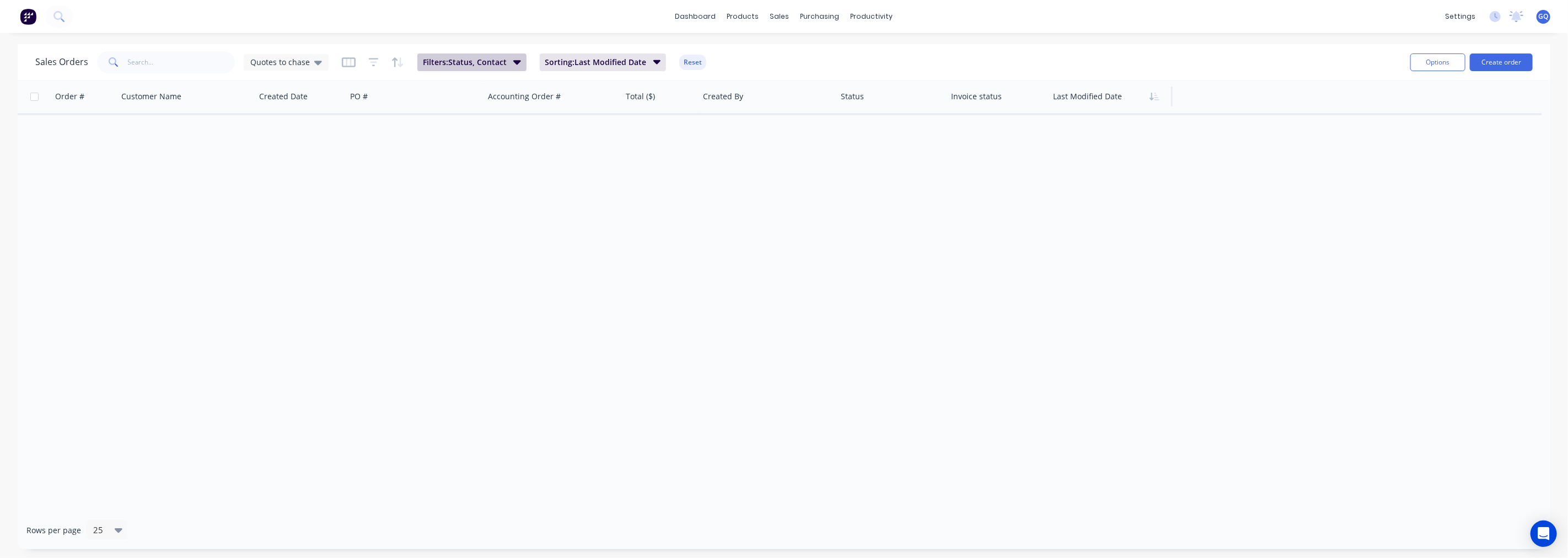
click at [506, 61] on button "Filters: Status, Contact" at bounding box center [472, 62] width 110 height 17
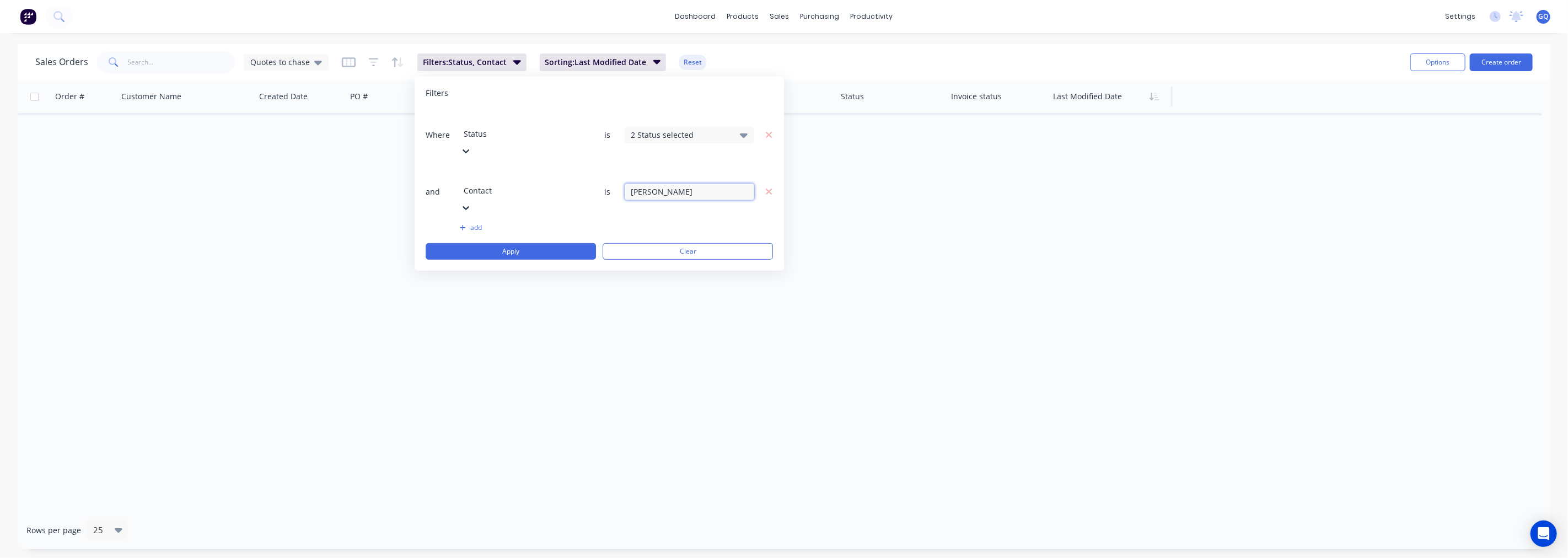
click at [667, 183] on input "[PERSON_NAME]" at bounding box center [689, 191] width 129 height 17
click at [492, 213] on div "Order # Customer Name Created Date PO # Accounting Order # Total ($) Created By…" at bounding box center [783, 295] width 1533 height 431
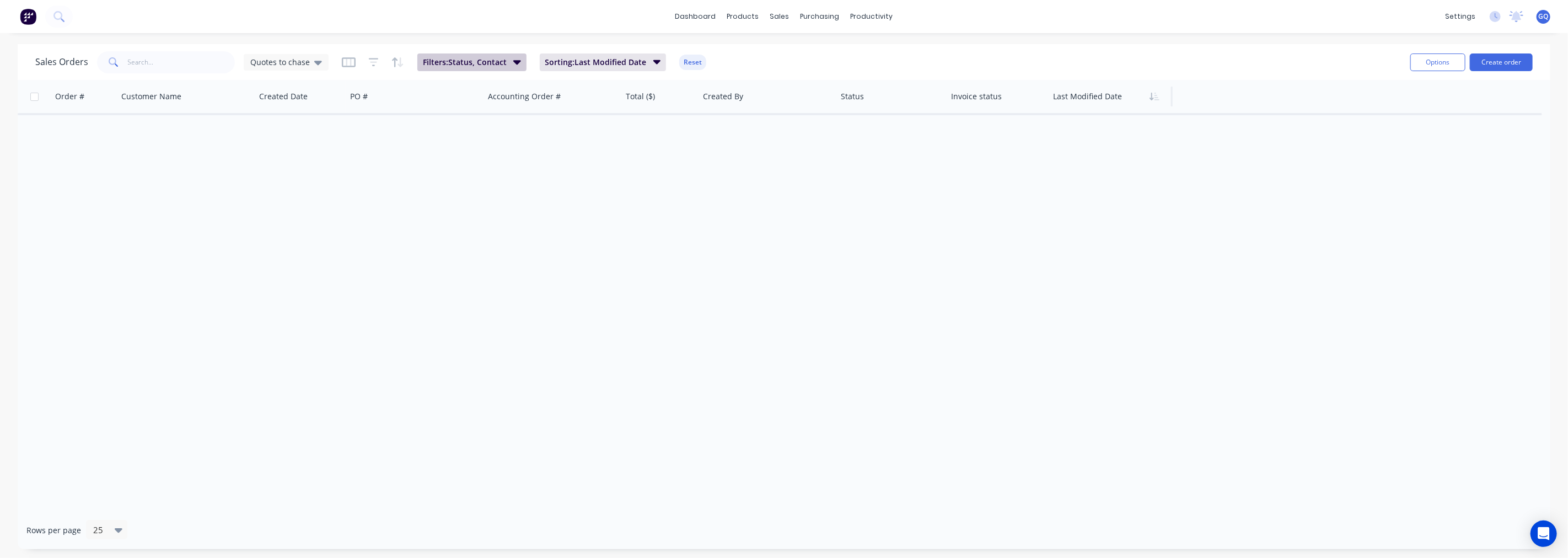
click at [508, 65] on button "Filters: Status, Contact" at bounding box center [472, 62] width 110 height 17
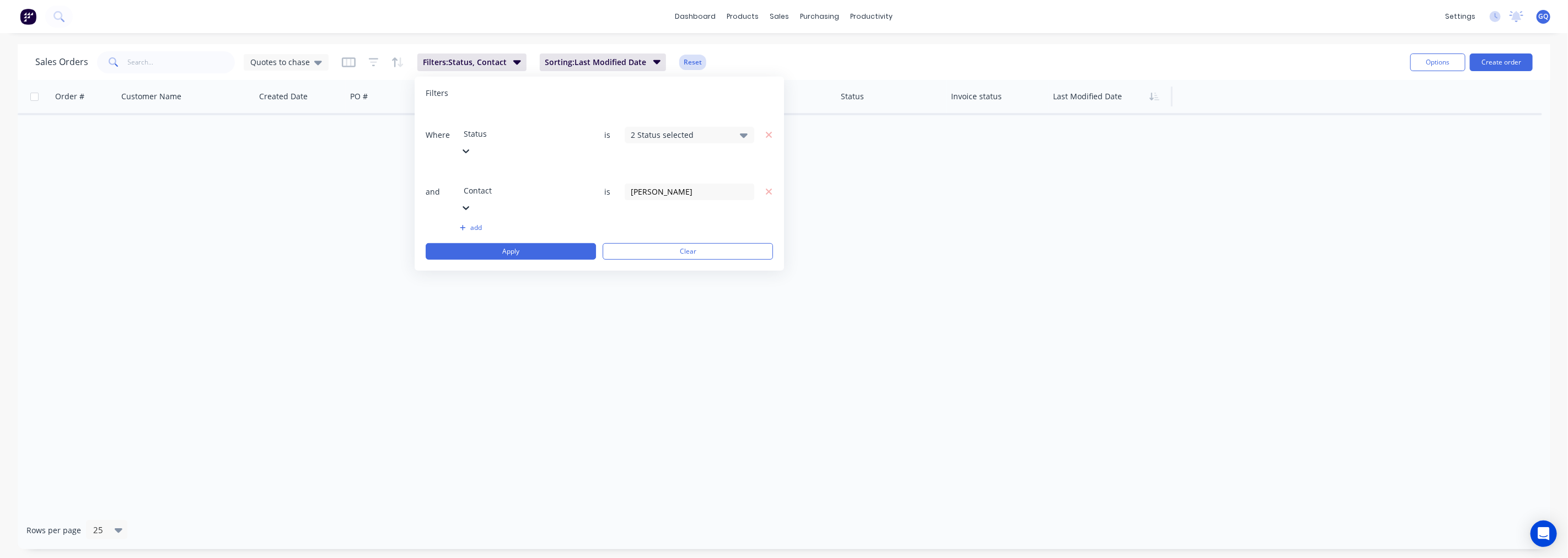
click at [691, 58] on button "Reset" at bounding box center [693, 62] width 27 height 16
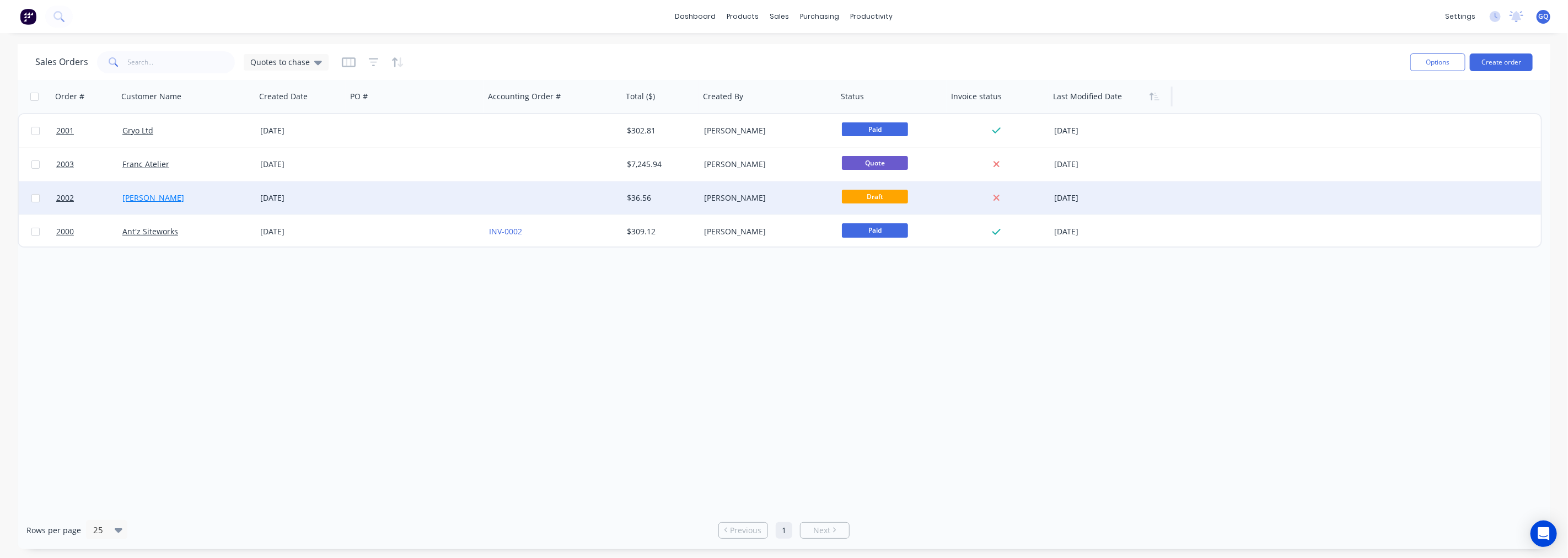
click at [142, 197] on link "[PERSON_NAME]" at bounding box center [153, 197] width 61 height 10
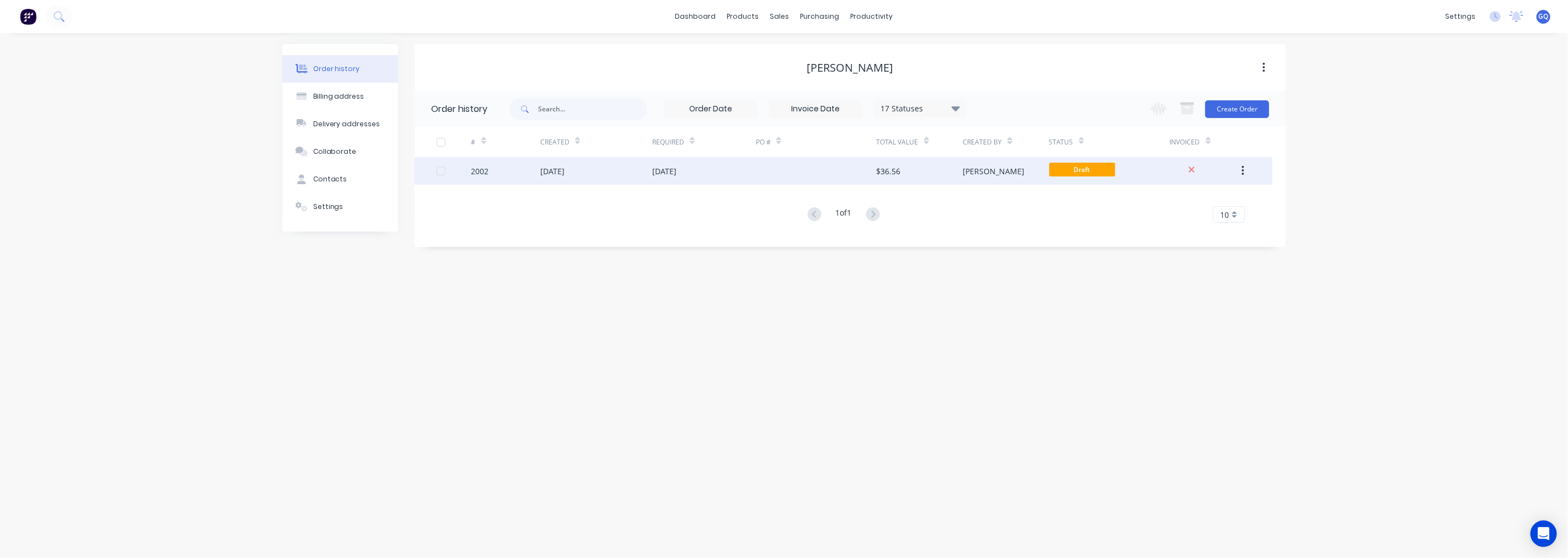
click at [565, 173] on div "[DATE]" at bounding box center [552, 171] width 24 height 12
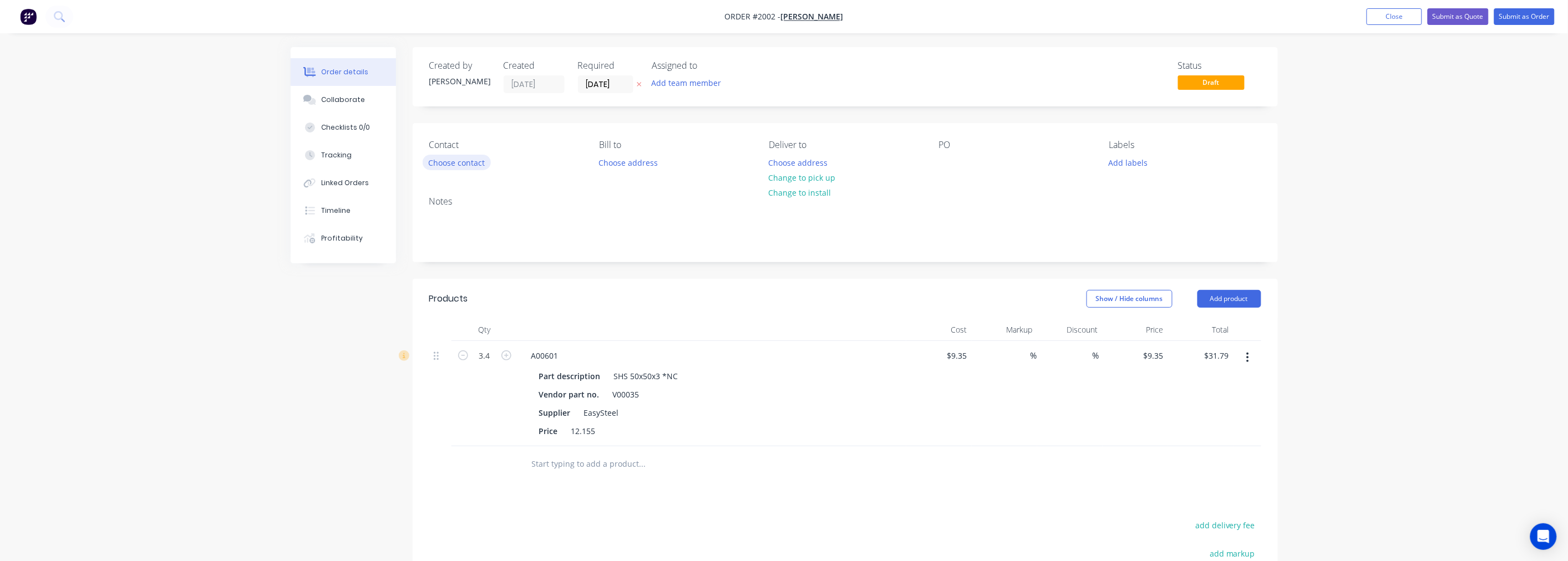
click at [457, 166] on button "Choose contact" at bounding box center [457, 162] width 68 height 15
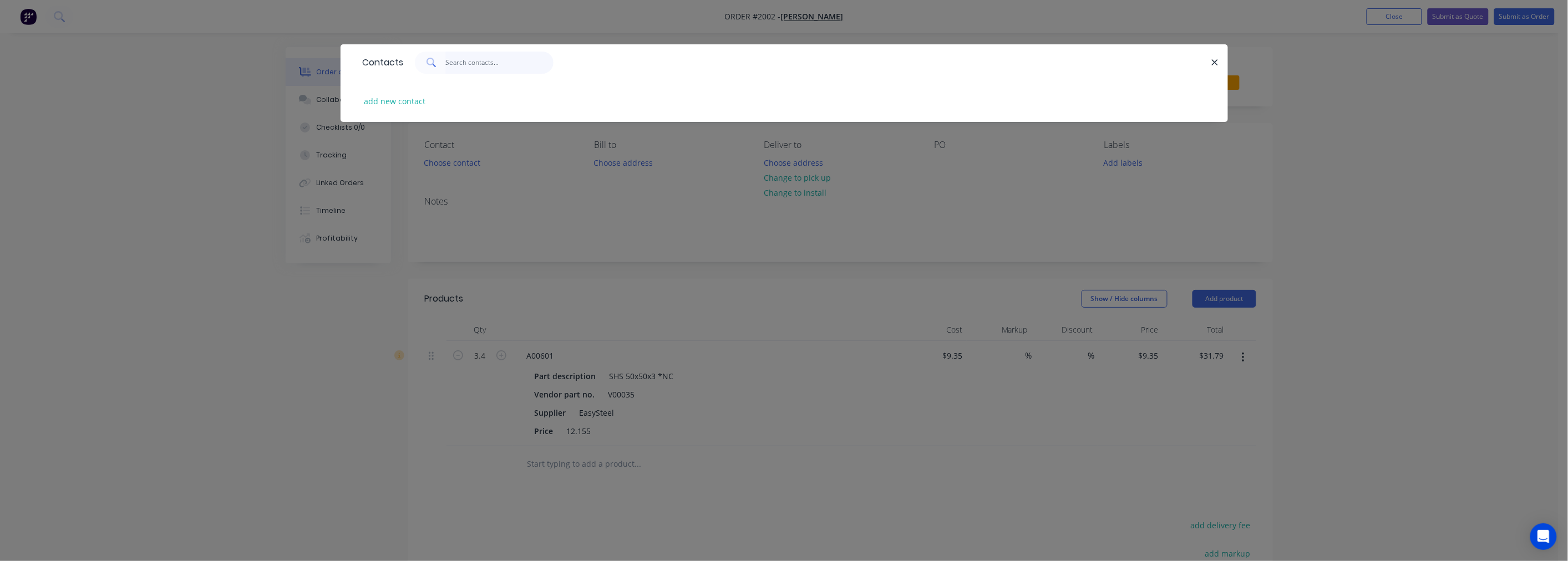
click at [478, 62] on input "text" at bounding box center [499, 63] width 108 height 22
click at [379, 100] on button "add new contact" at bounding box center [395, 101] width 73 height 15
select select "NZ"
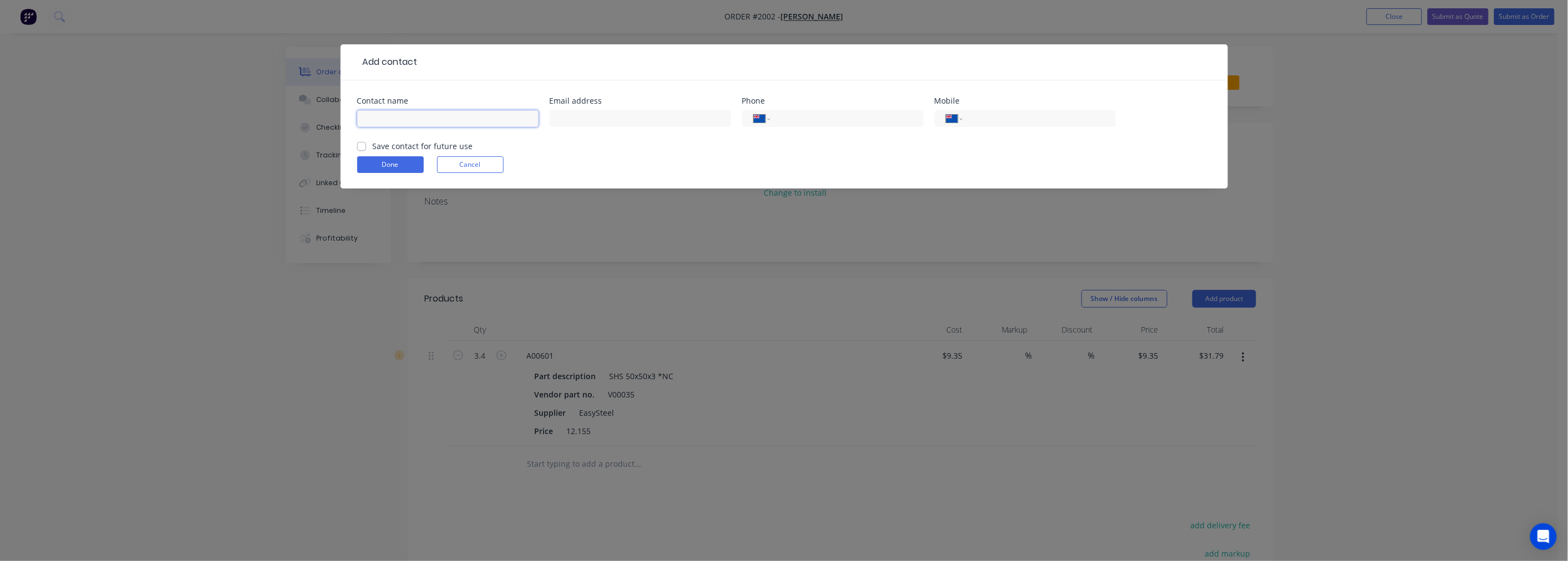
click at [374, 120] on input "text" at bounding box center [448, 118] width 182 height 17
type input "[PERSON_NAME]"
click at [408, 167] on button "Done" at bounding box center [391, 164] width 67 height 17
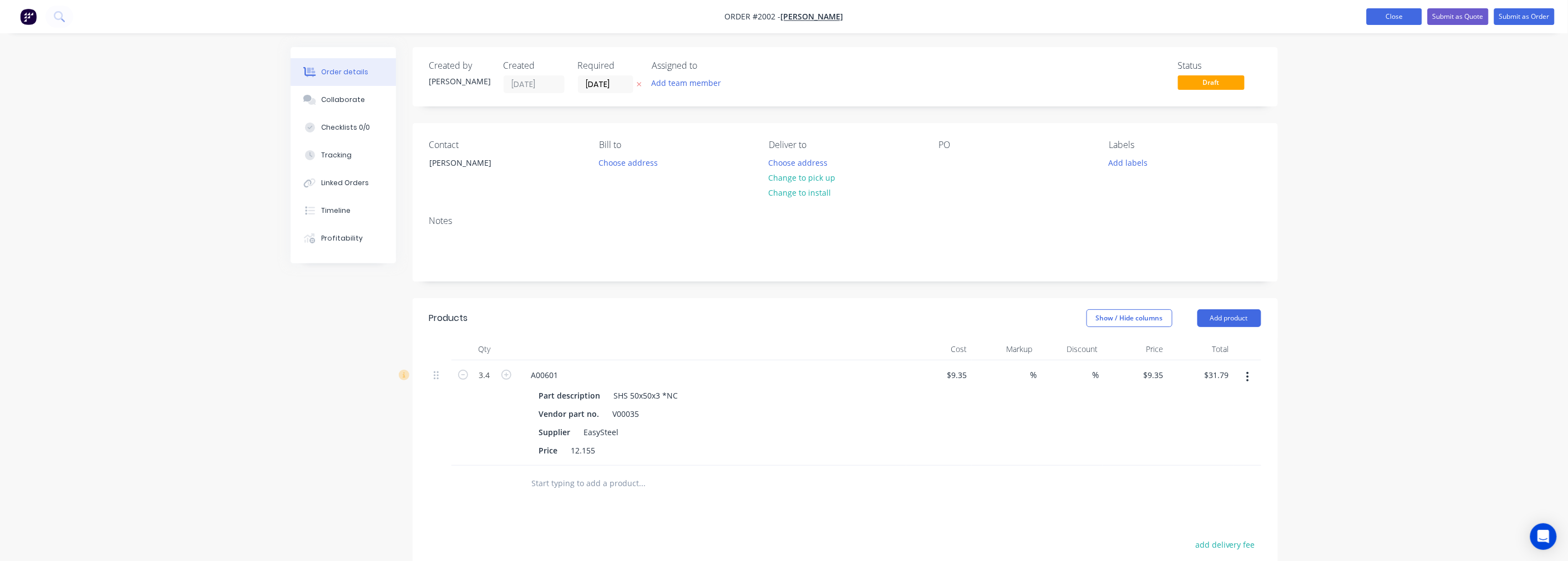
click at [1404, 13] on button "Close" at bounding box center [1394, 16] width 55 height 17
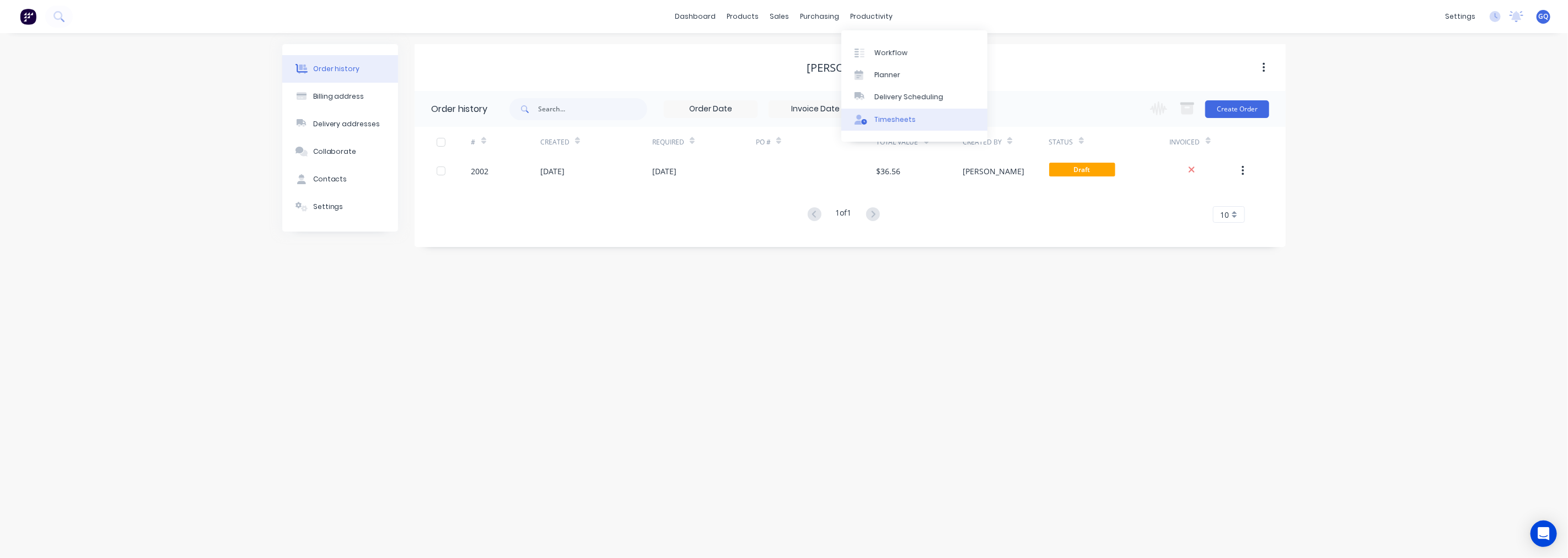
click at [886, 115] on div "Timesheets" at bounding box center [895, 120] width 41 height 10
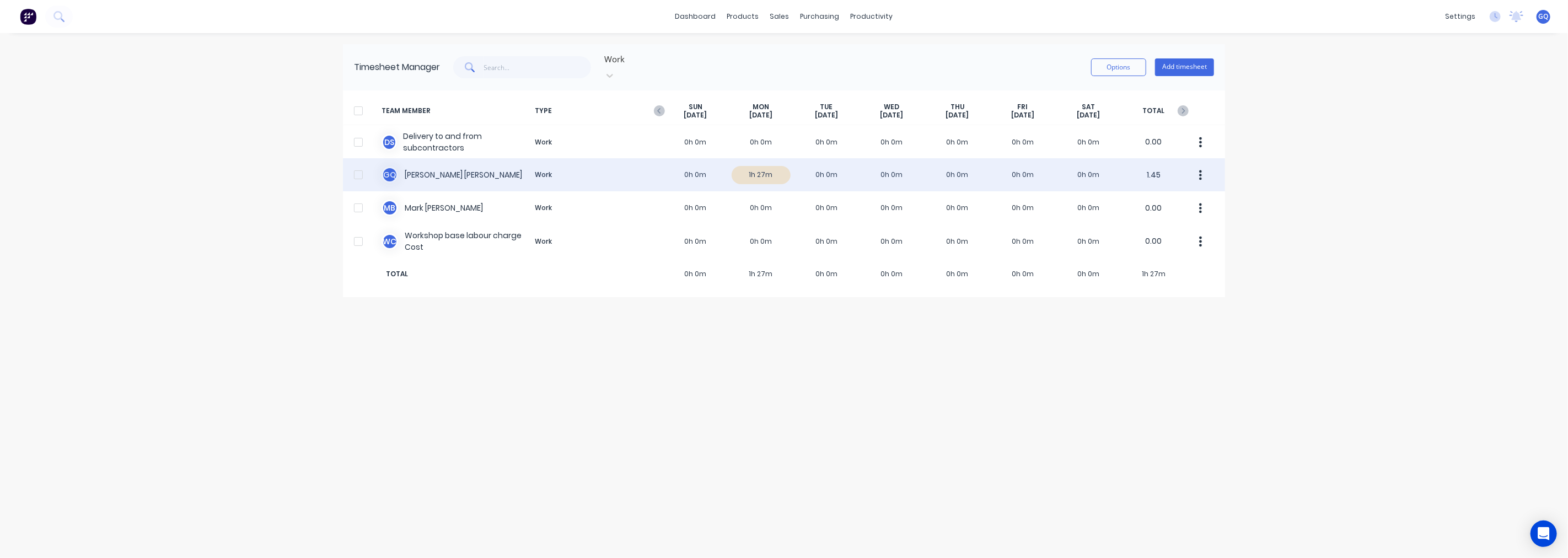
click at [756, 160] on div "G Q [PERSON_NAME] Work 0h 0m 1h 27m 0h 0m 0h 0m 0h 0m 0h 0m 0h 0m 1.45" at bounding box center [784, 175] width 882 height 33
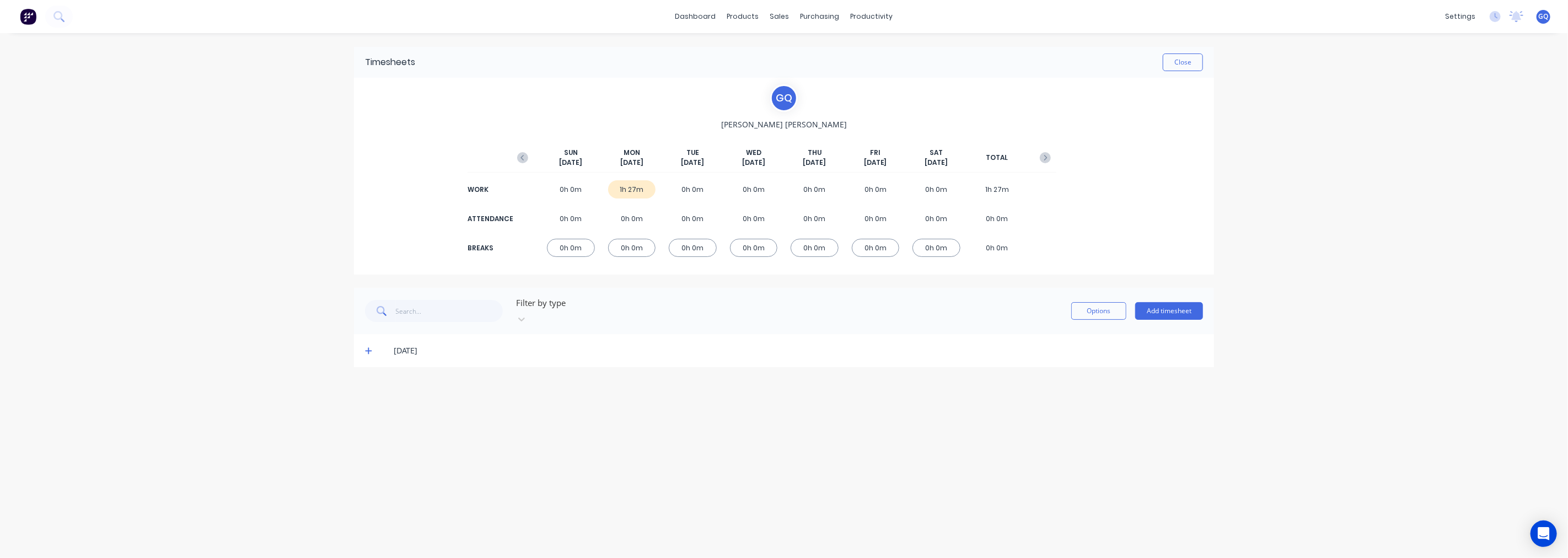
click at [366, 348] on icon at bounding box center [368, 352] width 6 height 6
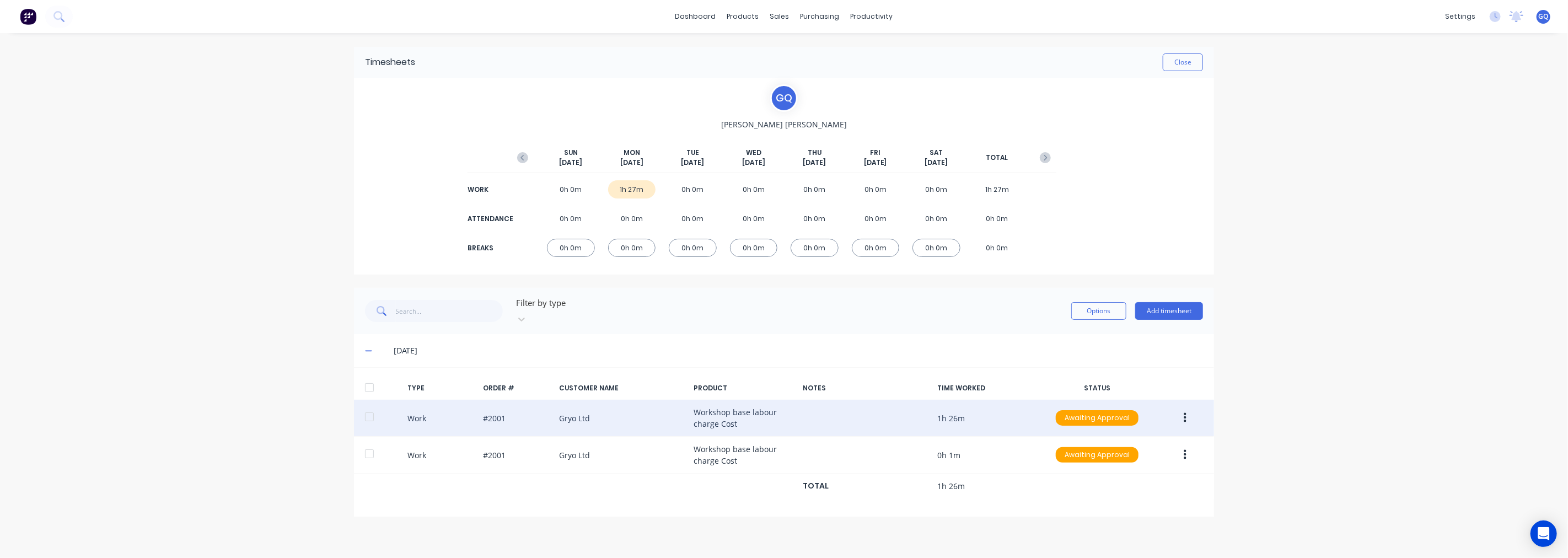
click at [1186, 412] on icon "button" at bounding box center [1184, 418] width 2 height 12
click at [1140, 457] on div "Delete" at bounding box center [1146, 465] width 85 height 16
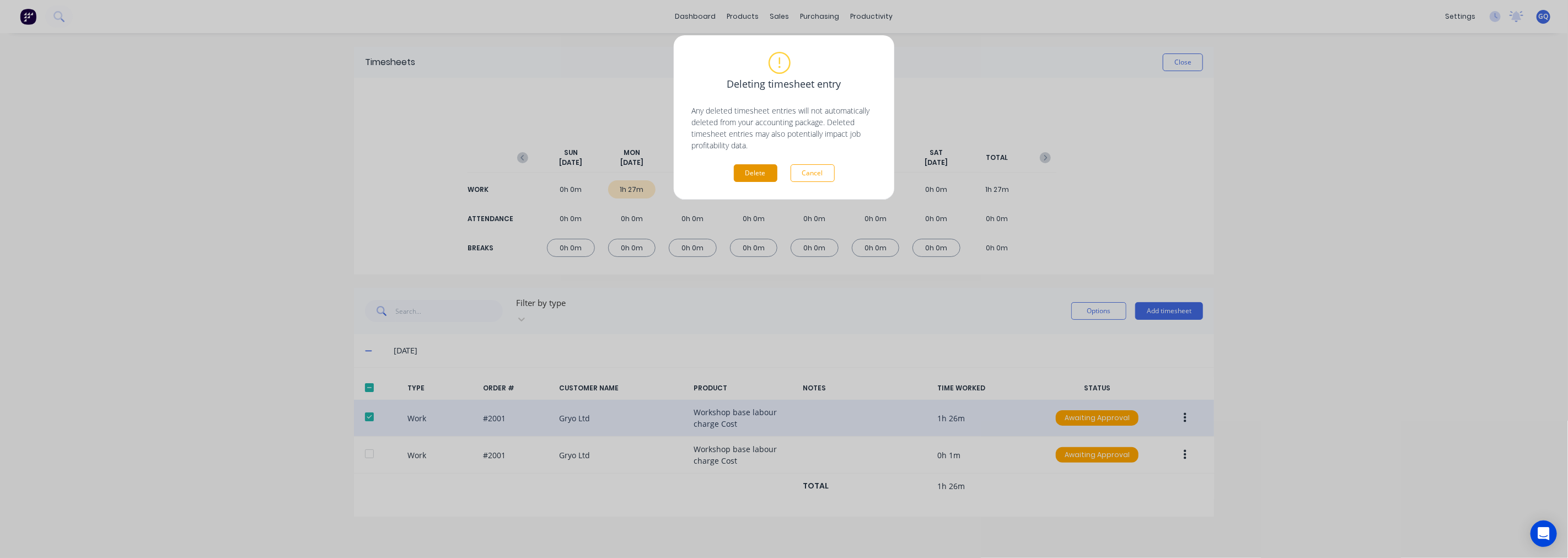
click at [761, 175] on button "Delete" at bounding box center [755, 173] width 43 height 17
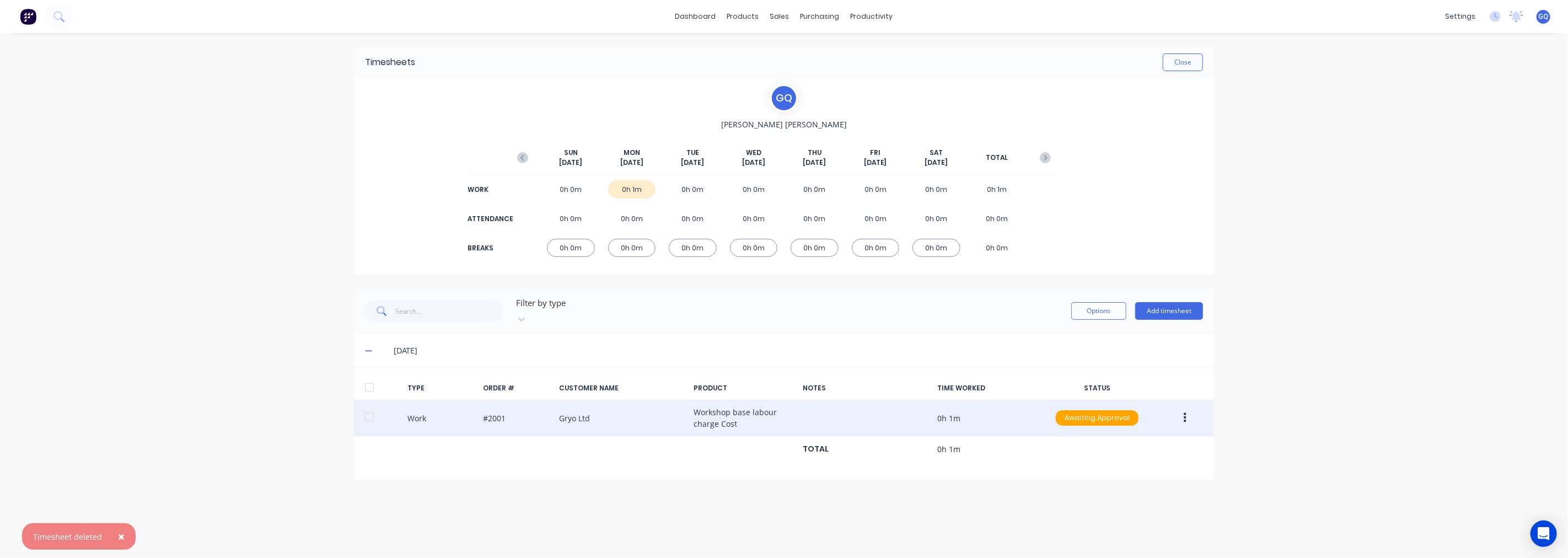
click at [1183, 412] on button "button" at bounding box center [1185, 418] width 26 height 20
click at [1139, 457] on div "Delete" at bounding box center [1146, 465] width 85 height 16
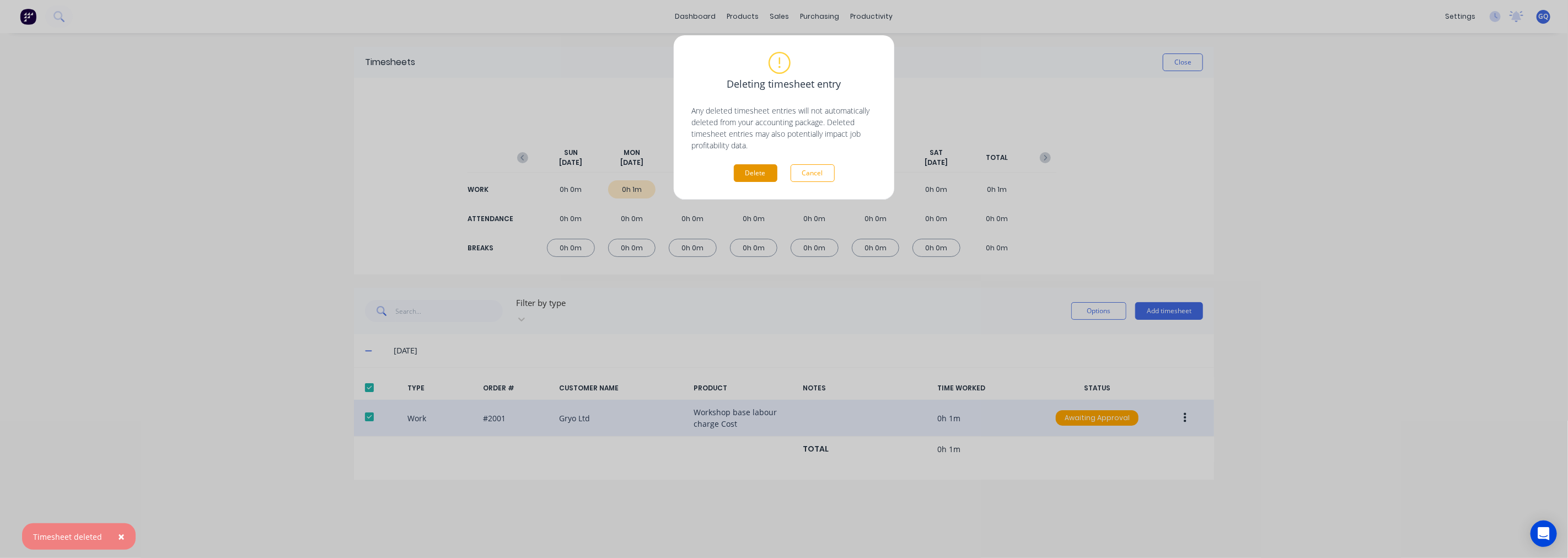
click at [758, 173] on button "Delete" at bounding box center [755, 173] width 43 height 17
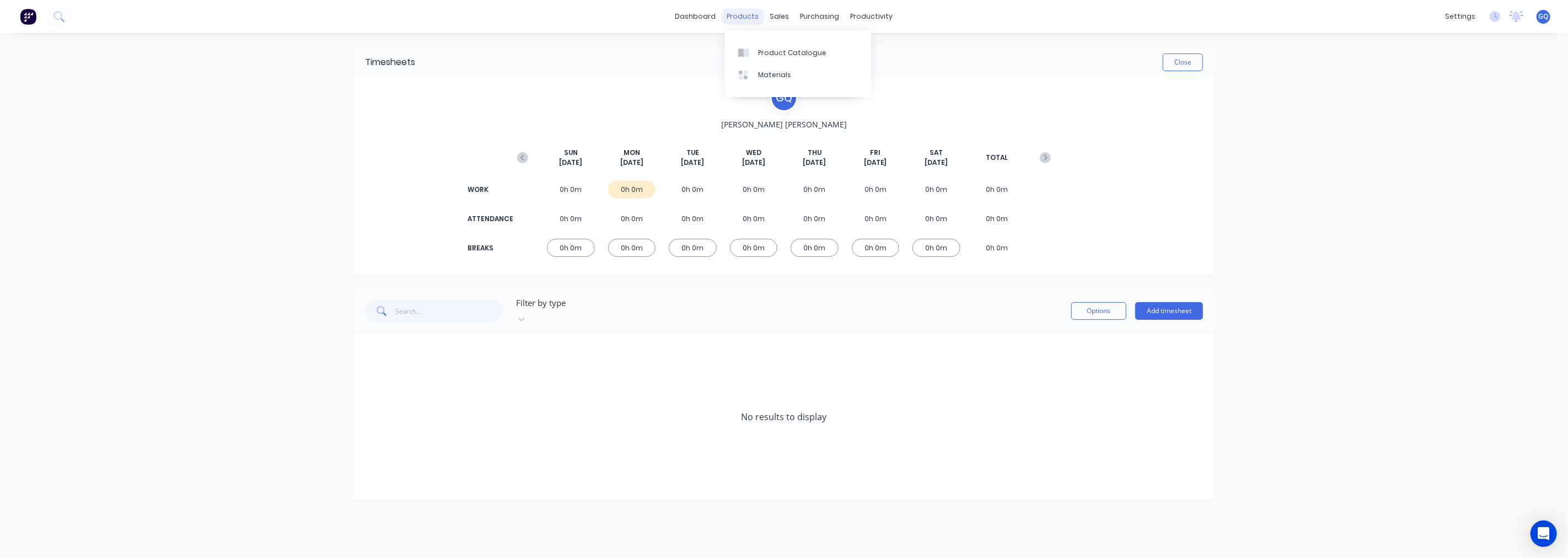
click at [756, 17] on div "products" at bounding box center [743, 16] width 43 height 17
click at [774, 52] on div "Product Catalogue" at bounding box center [792, 53] width 69 height 10
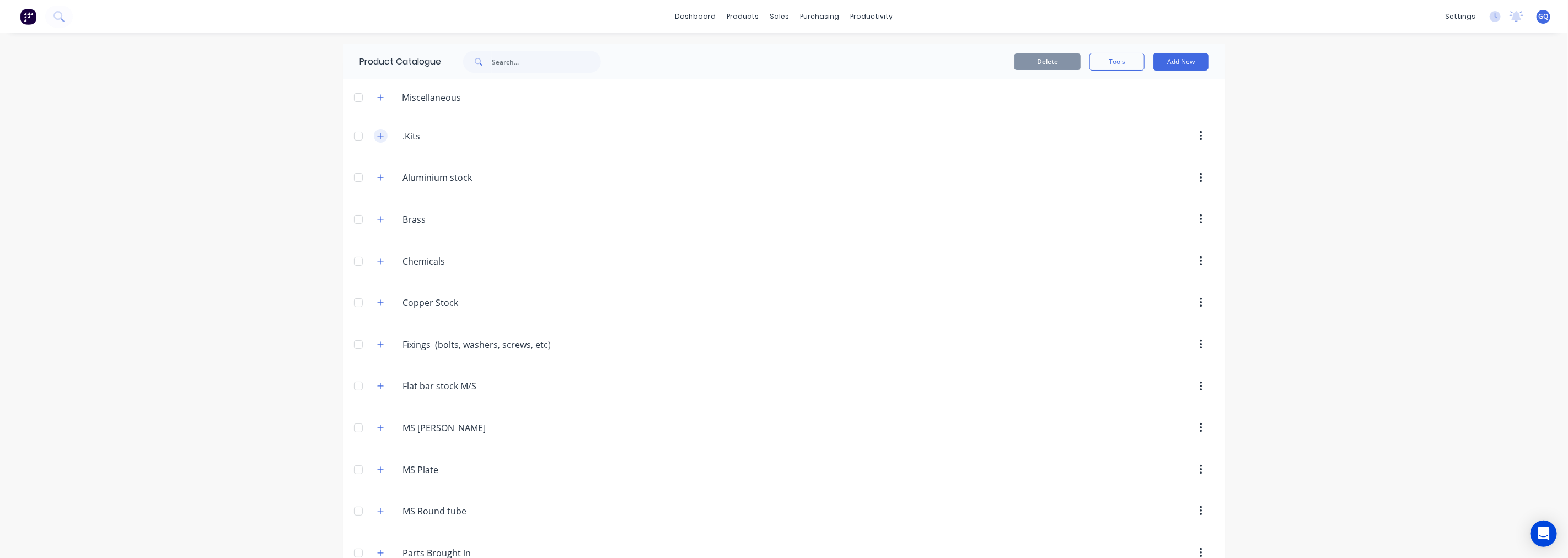
click at [377, 135] on icon "button" at bounding box center [381, 136] width 6 height 6
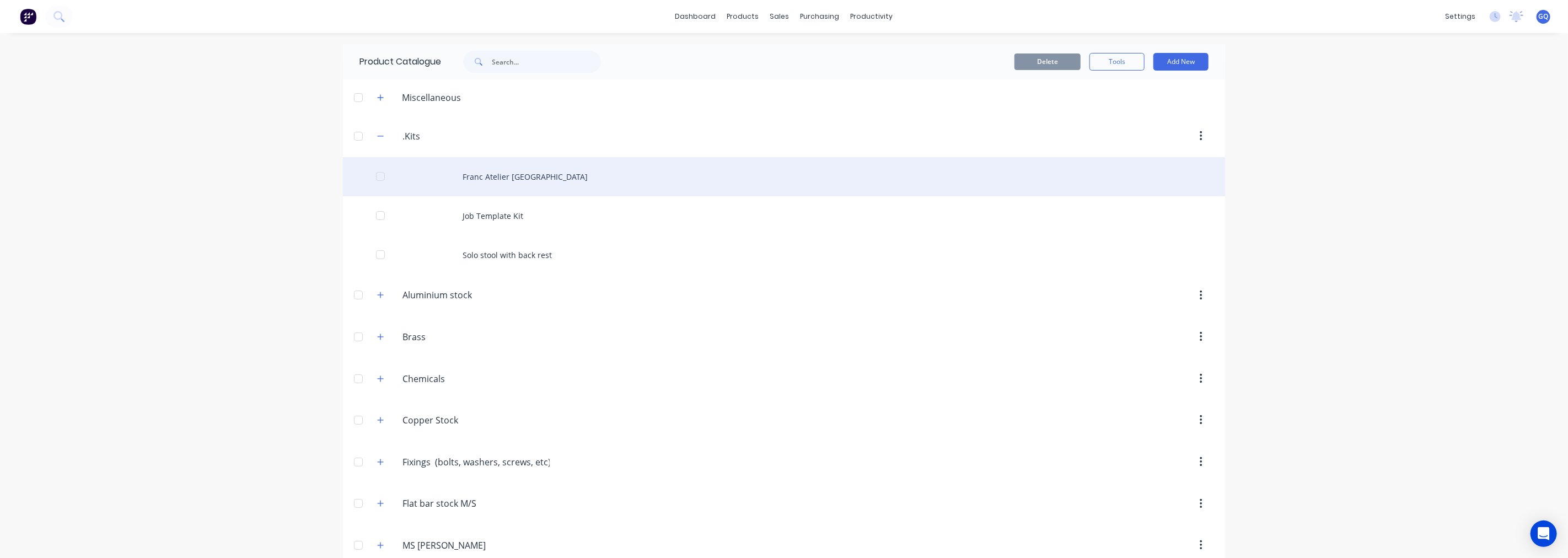
click at [481, 171] on div "Franc Atelier [GEOGRAPHIC_DATA]" at bounding box center [784, 177] width 882 height 39
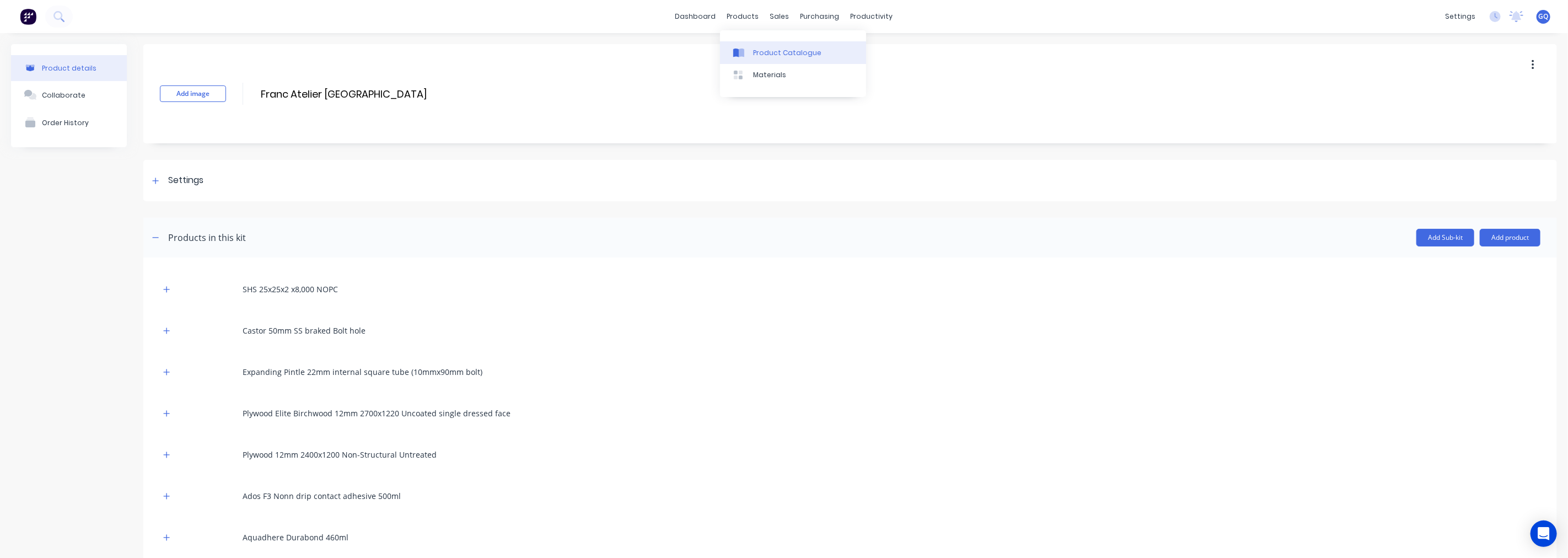
click at [775, 51] on div "Product Catalogue" at bounding box center [787, 53] width 69 height 10
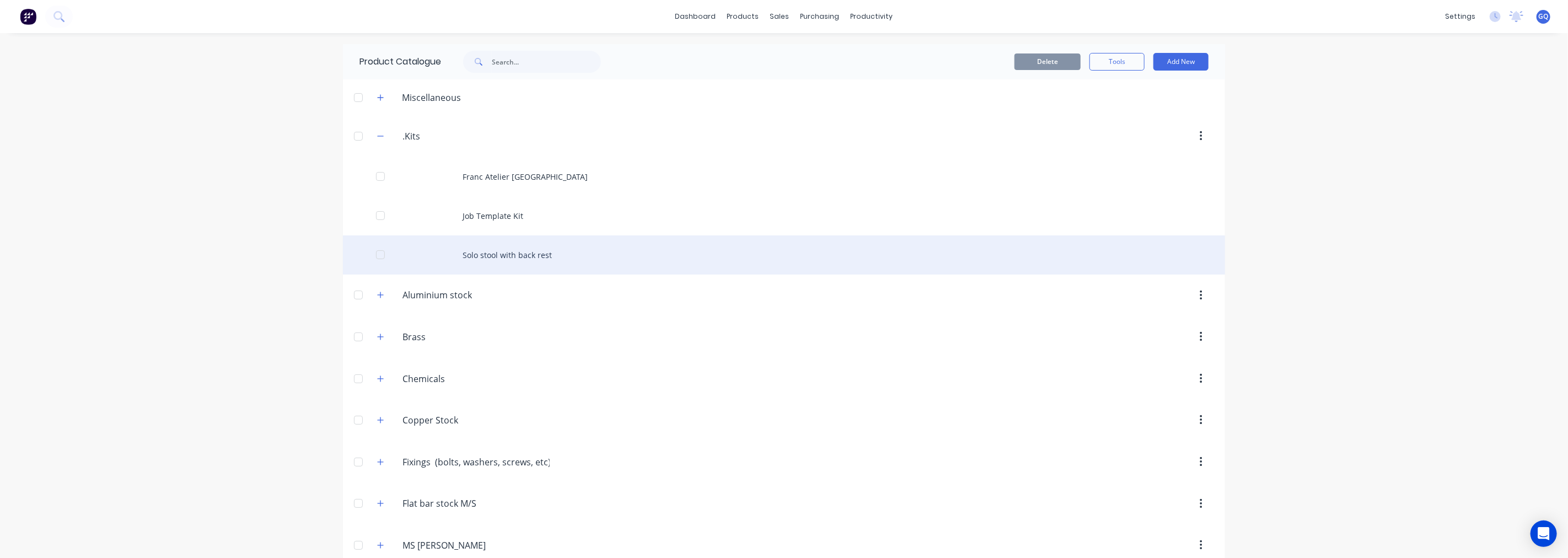
click at [484, 256] on div "Solo stool with back rest" at bounding box center [784, 255] width 882 height 39
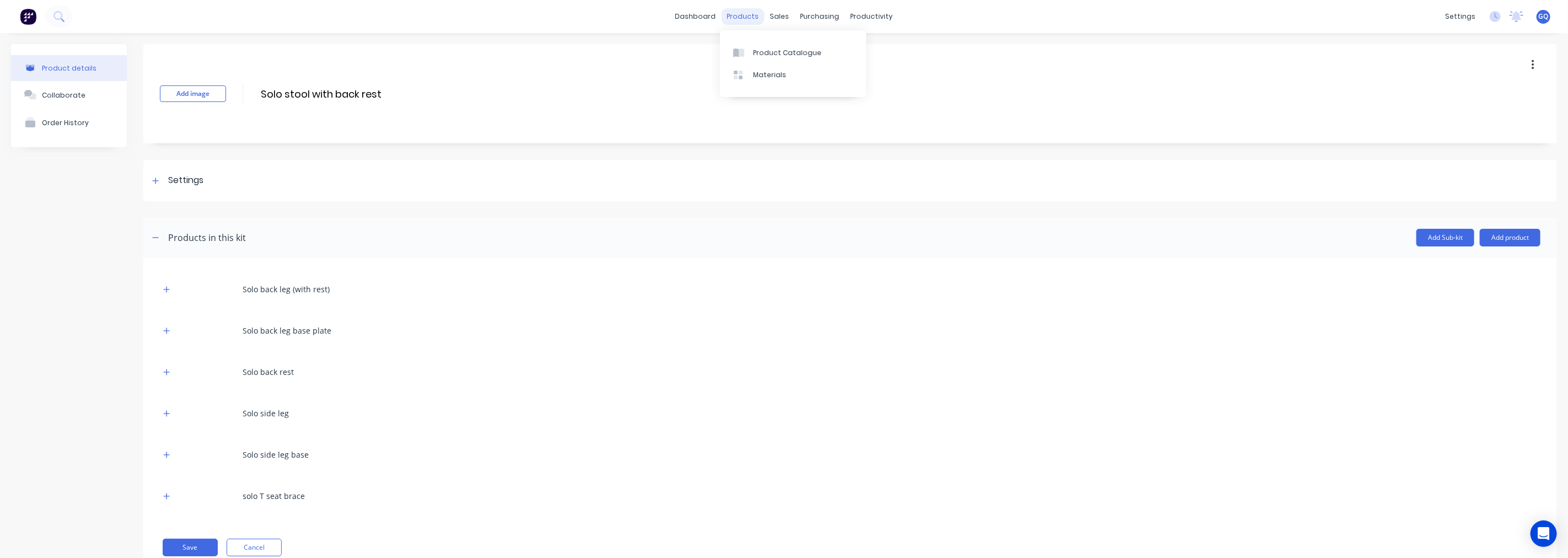
click at [743, 21] on div "products" at bounding box center [743, 16] width 43 height 17
click at [770, 48] on div "Product Catalogue" at bounding box center [787, 53] width 69 height 10
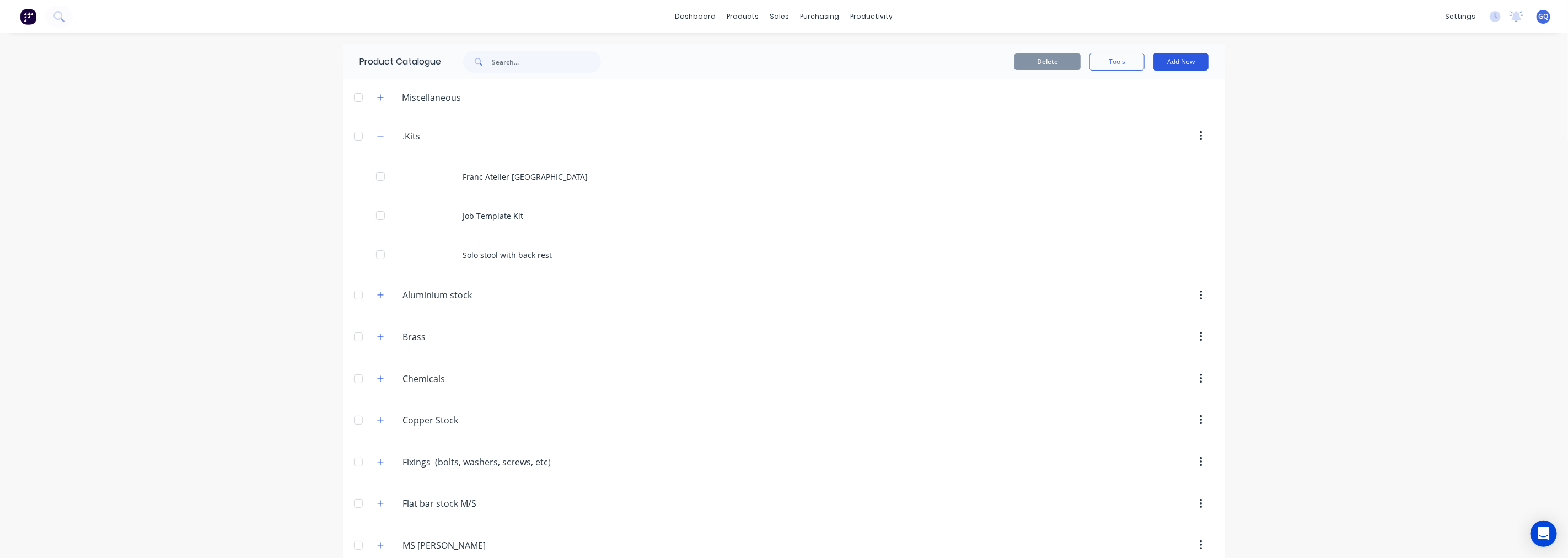
click at [1186, 62] on button "Add New" at bounding box center [1181, 61] width 55 height 17
click at [1134, 132] on div "Product Kit" at bounding box center [1156, 134] width 85 height 16
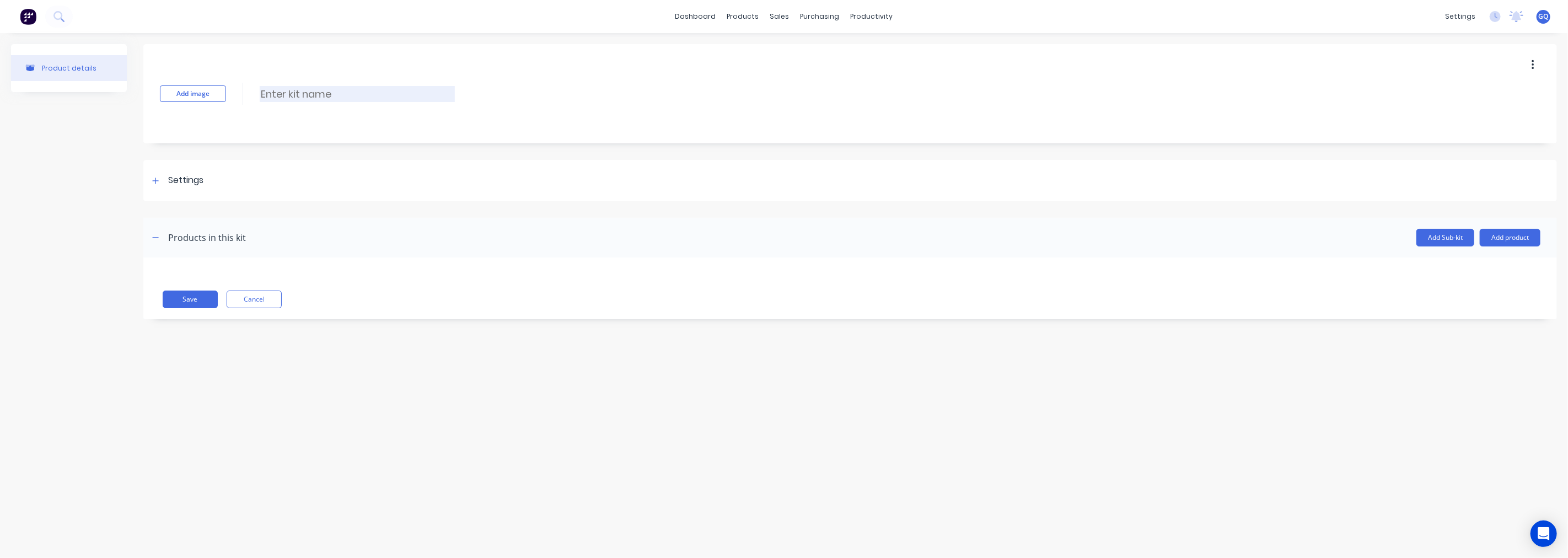
click at [300, 96] on input at bounding box center [358, 94] width 195 height 16
click at [327, 96] on input at bounding box center [358, 94] width 195 height 16
type input "[MEDICAL_DATA] Ottoman Frame"
click at [152, 177] on icon at bounding box center [155, 181] width 6 height 8
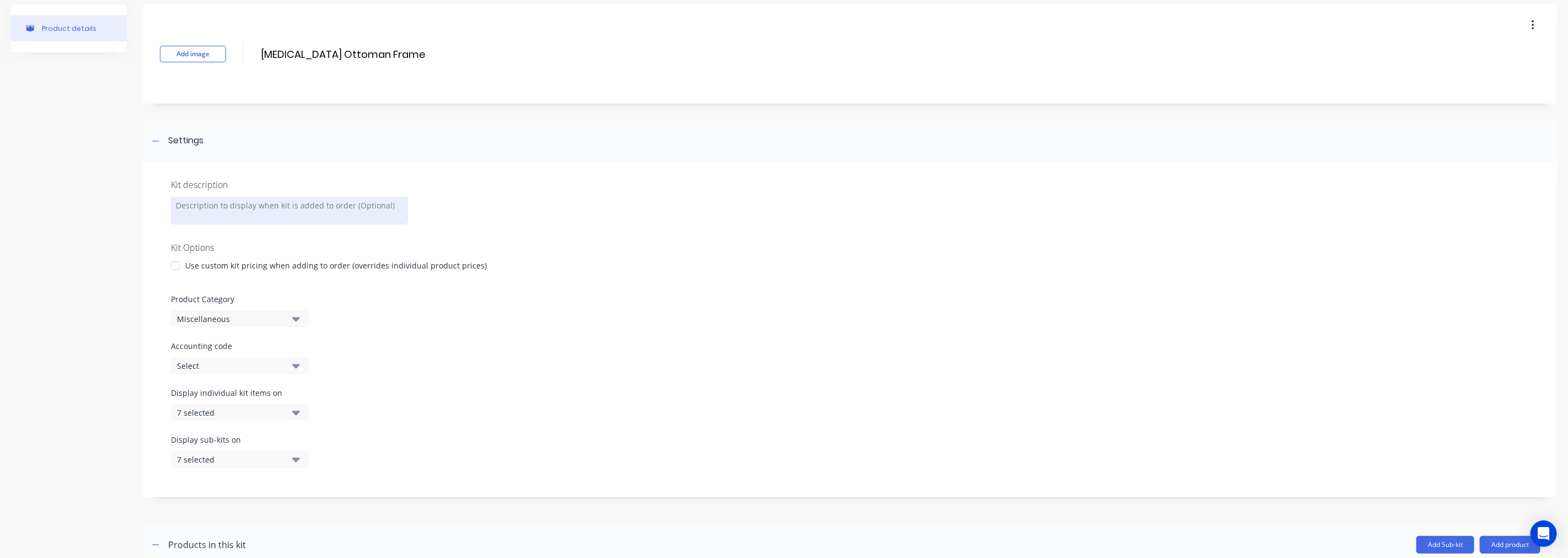
scroll to position [61, 0]
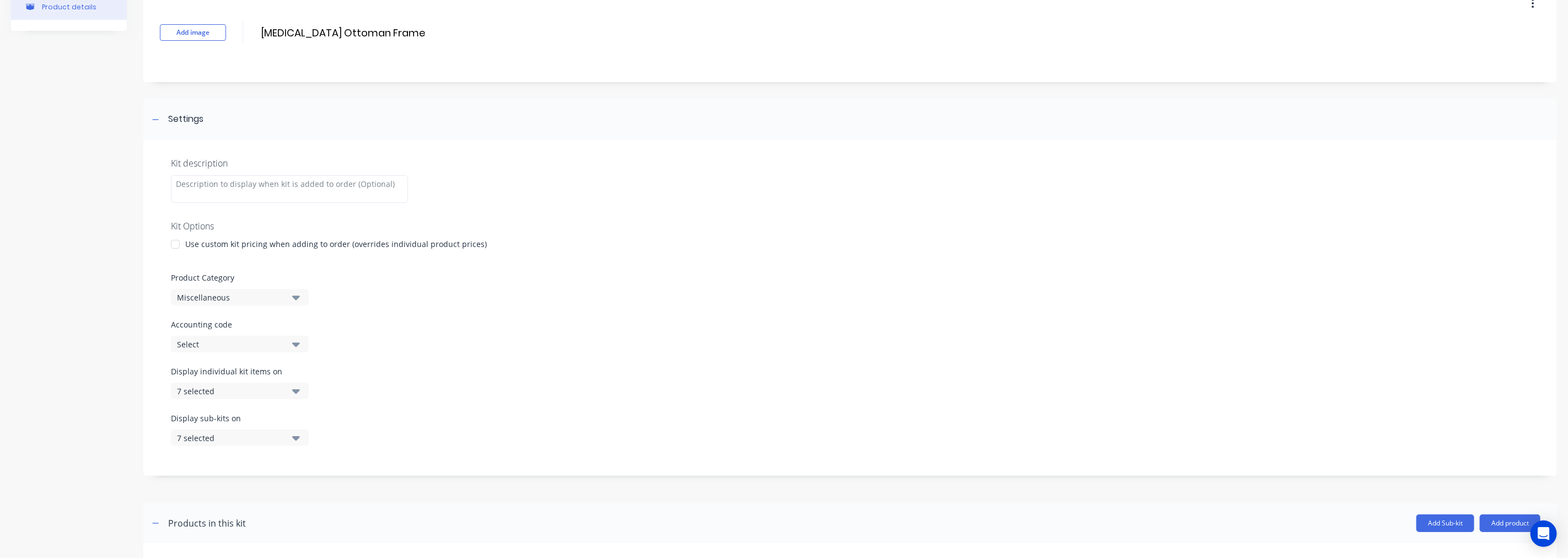
click at [302, 390] on button "7 selected" at bounding box center [240, 391] width 138 height 17
click at [217, 230] on div "All views" at bounding box center [240, 233] width 110 height 12
click at [295, 440] on icon "button" at bounding box center [296, 438] width 8 height 5
click at [267, 280] on div "All views" at bounding box center [240, 280] width 110 height 12
click at [500, 318] on div "Kit description Kit Options Use custom kit pricing when adding to order (overri…" at bounding box center [850, 308] width 1414 height 336
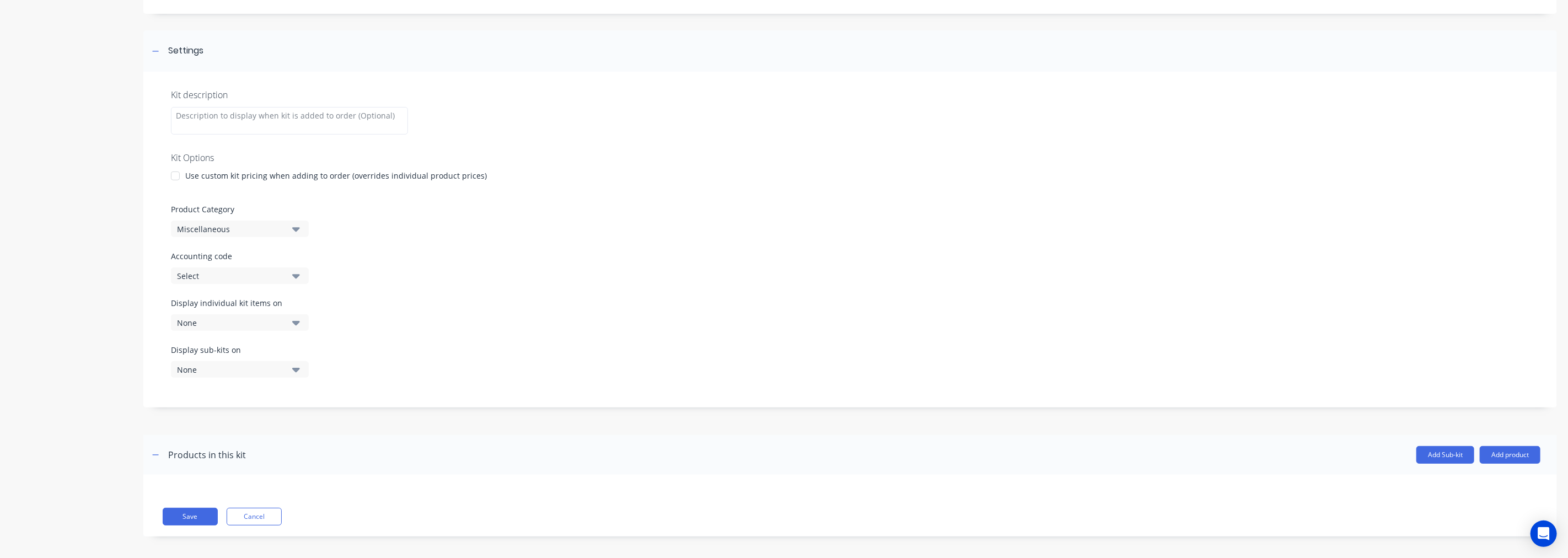
scroll to position [135, 0]
click at [284, 311] on button "None" at bounding box center [240, 317] width 138 height 17
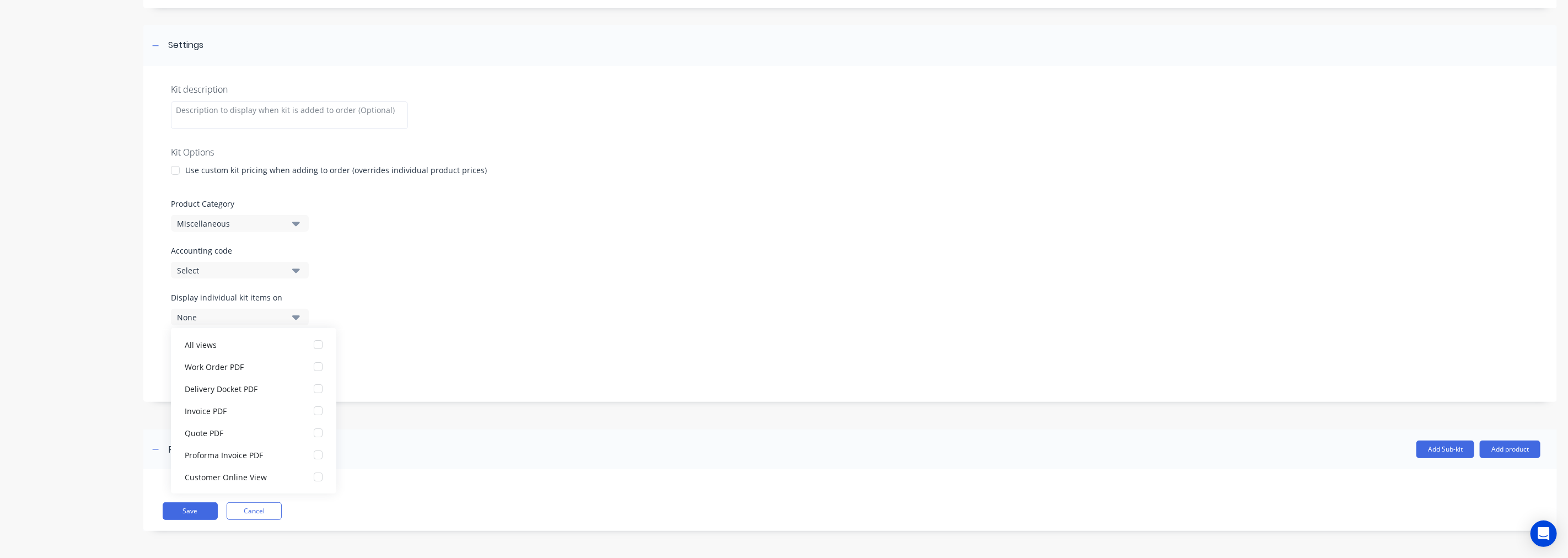
click at [284, 311] on button "None" at bounding box center [240, 317] width 138 height 17
click at [294, 221] on icon "button" at bounding box center [296, 223] width 8 height 12
click at [443, 307] on div "Display individual kit items on None" at bounding box center [850, 314] width 1358 height 46
click at [1483, 445] on button "Add product" at bounding box center [1510, 449] width 61 height 17
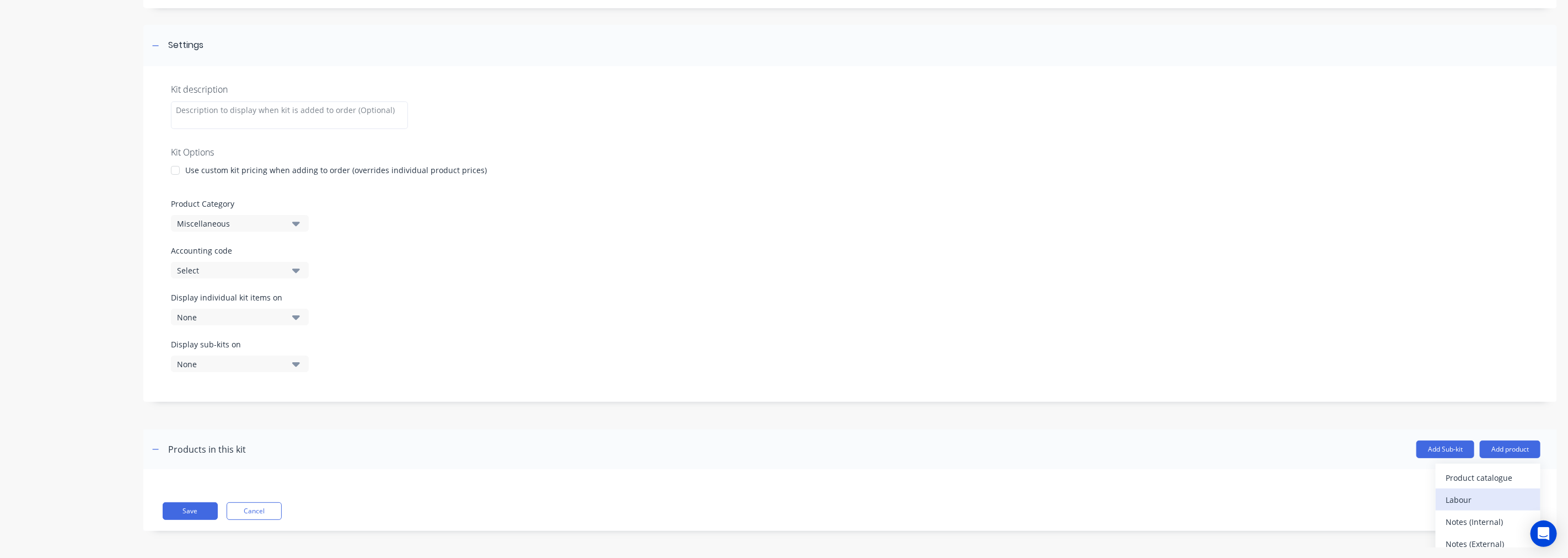
click at [1447, 497] on div "Labour" at bounding box center [1488, 500] width 85 height 16
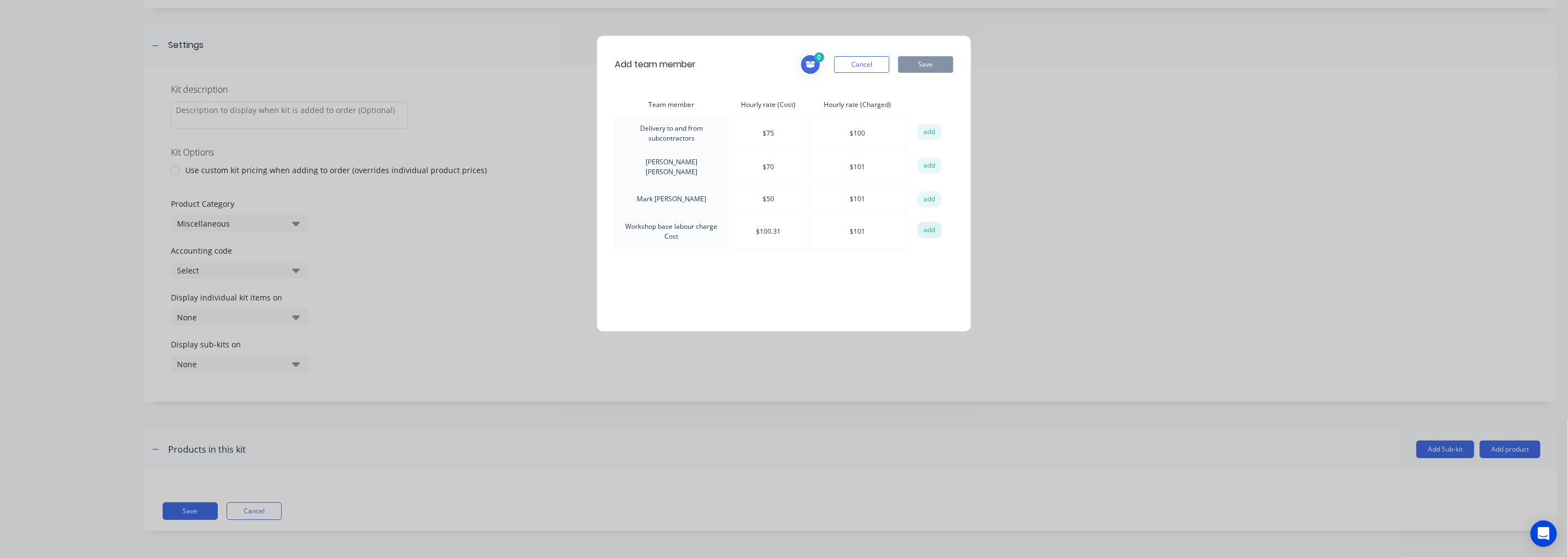
click at [927, 229] on button "add" at bounding box center [929, 229] width 24 height 17
click at [932, 66] on button "Save" at bounding box center [926, 64] width 55 height 17
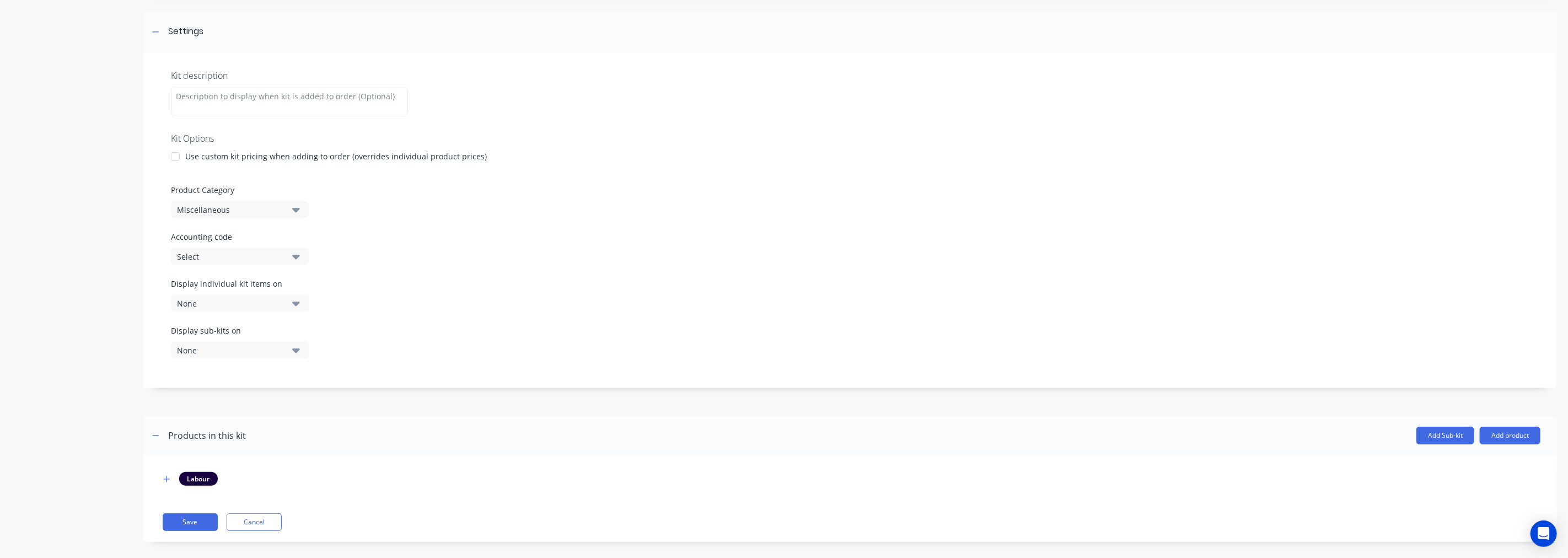
scroll to position [161, 0]
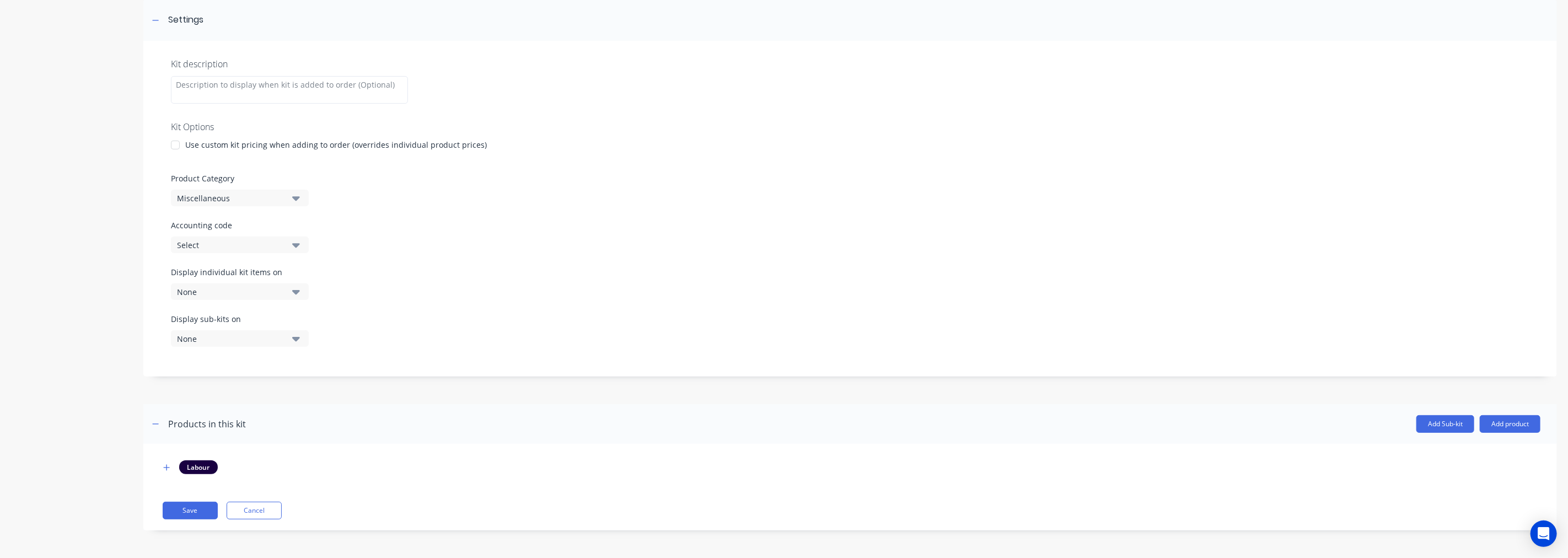
click at [161, 460] on div at bounding box center [166, 467] width 13 height 13
click at [163, 463] on icon "button" at bounding box center [166, 467] width 6 height 8
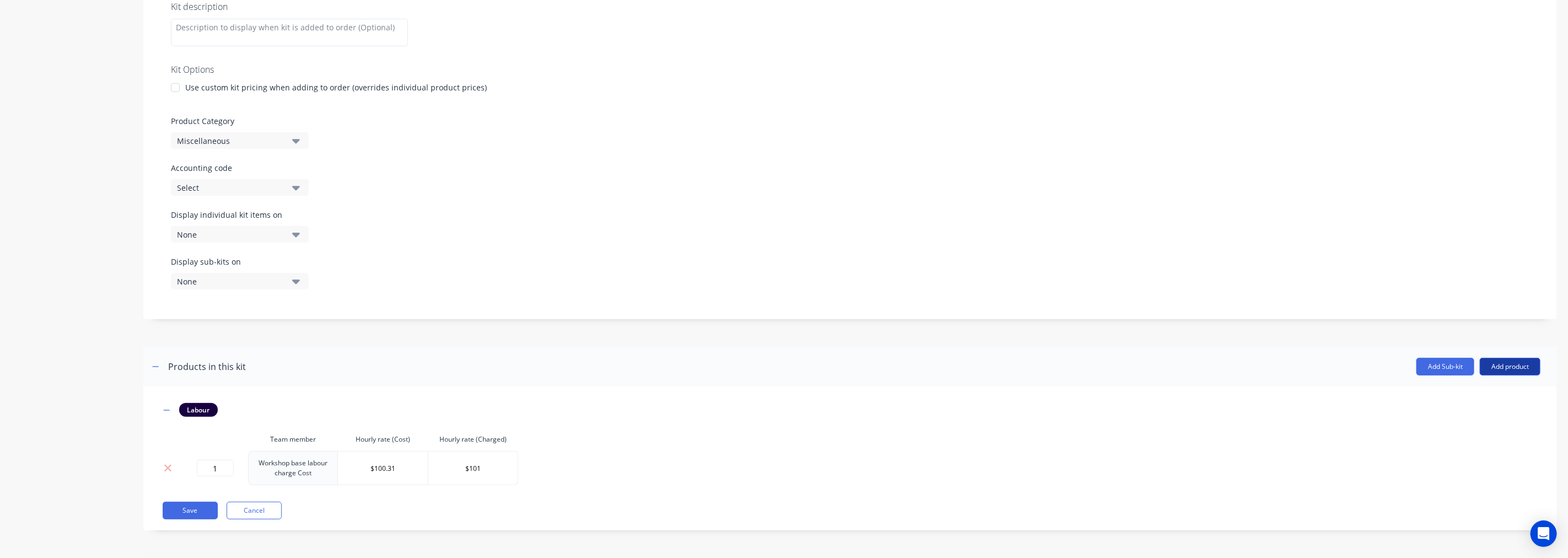
click at [1518, 361] on button "Add product" at bounding box center [1510, 366] width 61 height 17
click at [1470, 397] on div "Product catalogue" at bounding box center [1488, 395] width 85 height 16
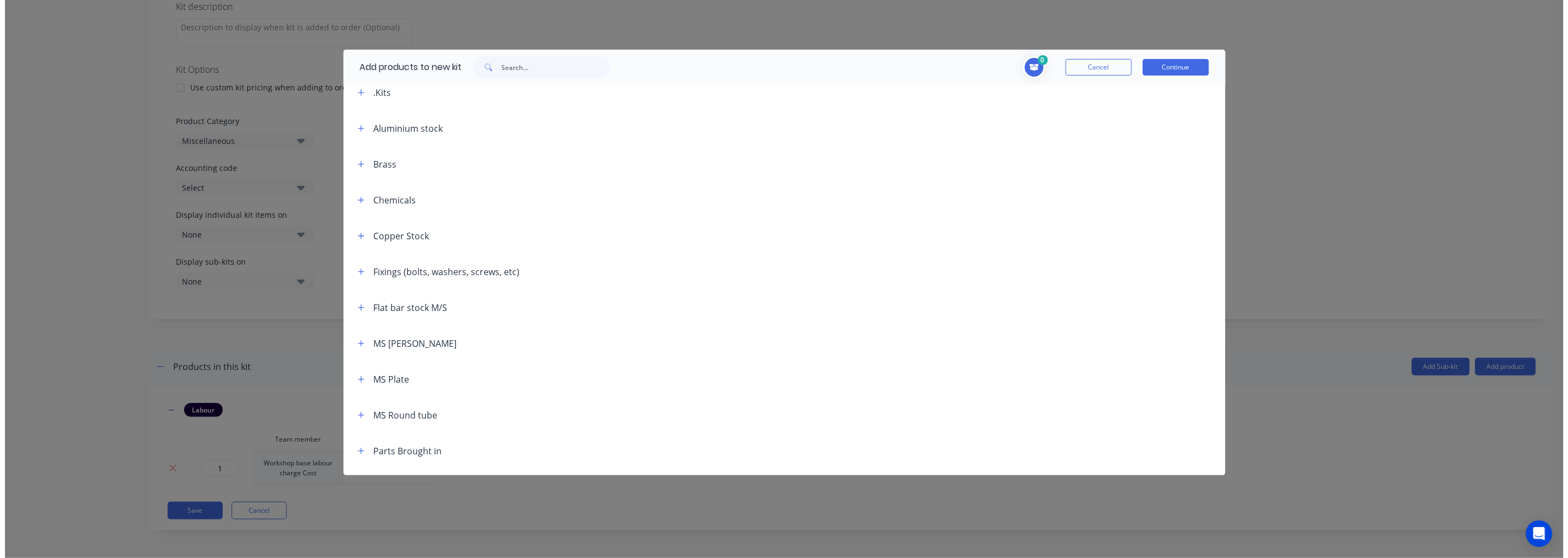
scroll to position [0, 0]
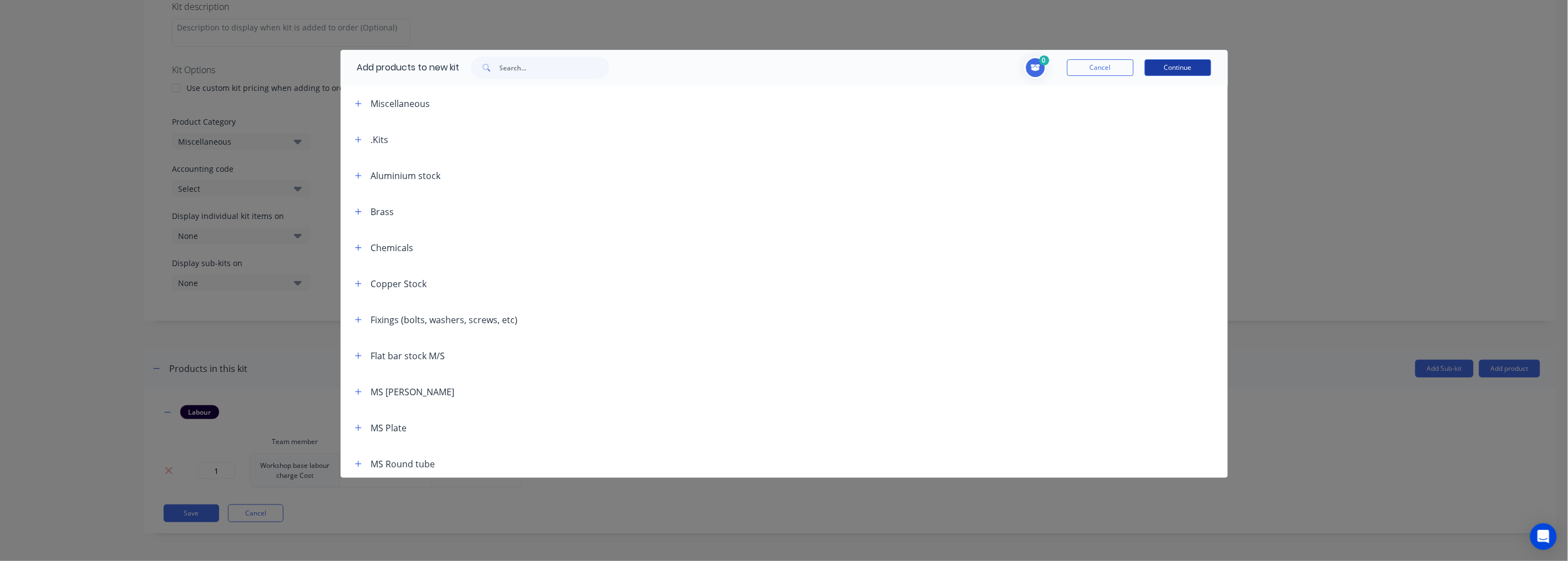
click at [1187, 67] on button "Continue" at bounding box center [1178, 67] width 67 height 17
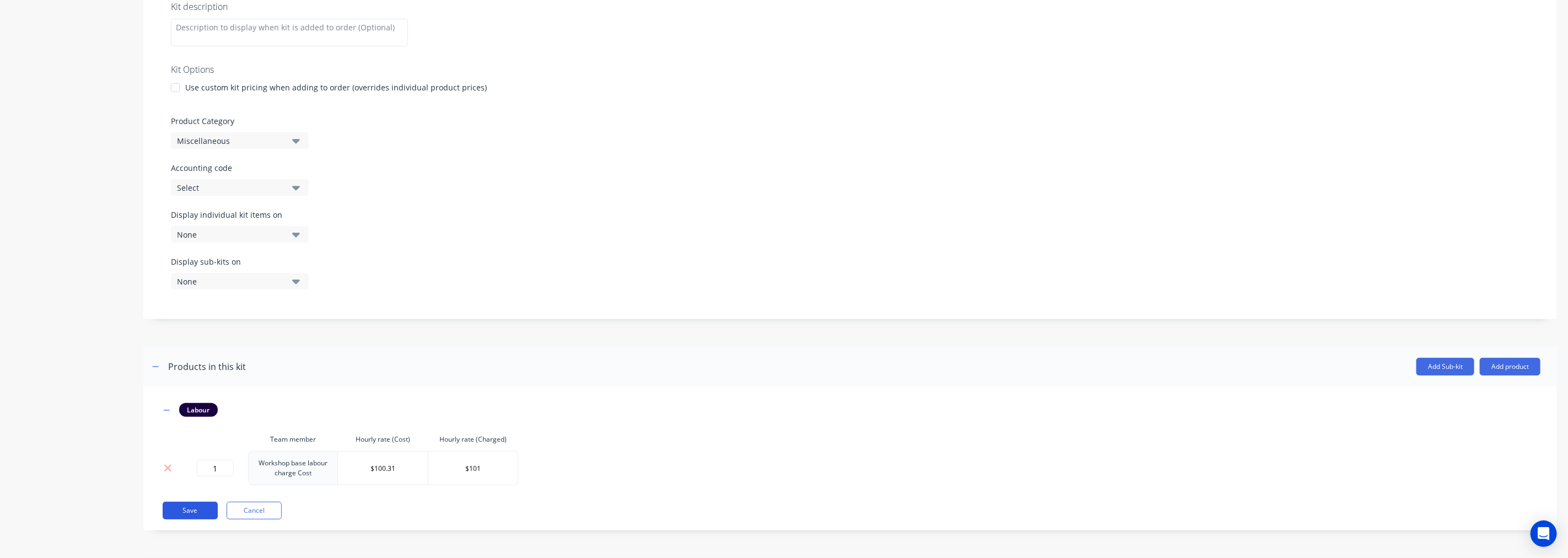
click at [192, 508] on button "Save" at bounding box center [190, 511] width 55 height 17
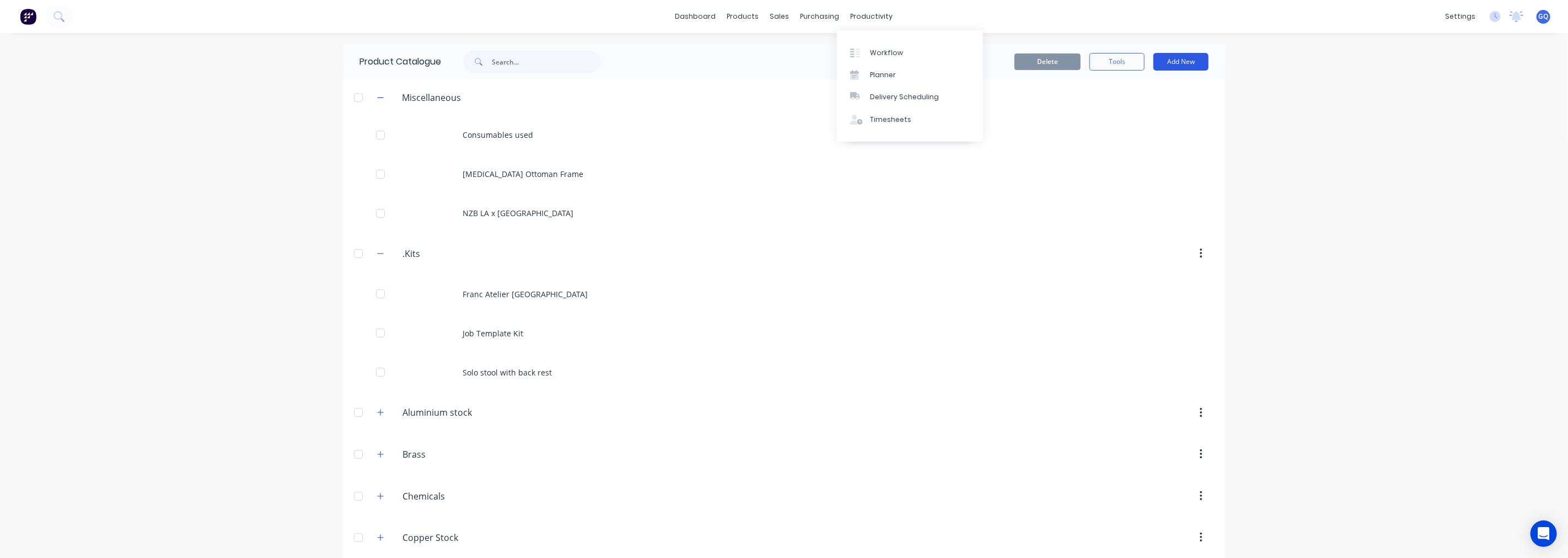
click at [1176, 67] on button "Add New" at bounding box center [1181, 61] width 55 height 17
click at [1129, 111] on div "Product" at bounding box center [1156, 112] width 85 height 16
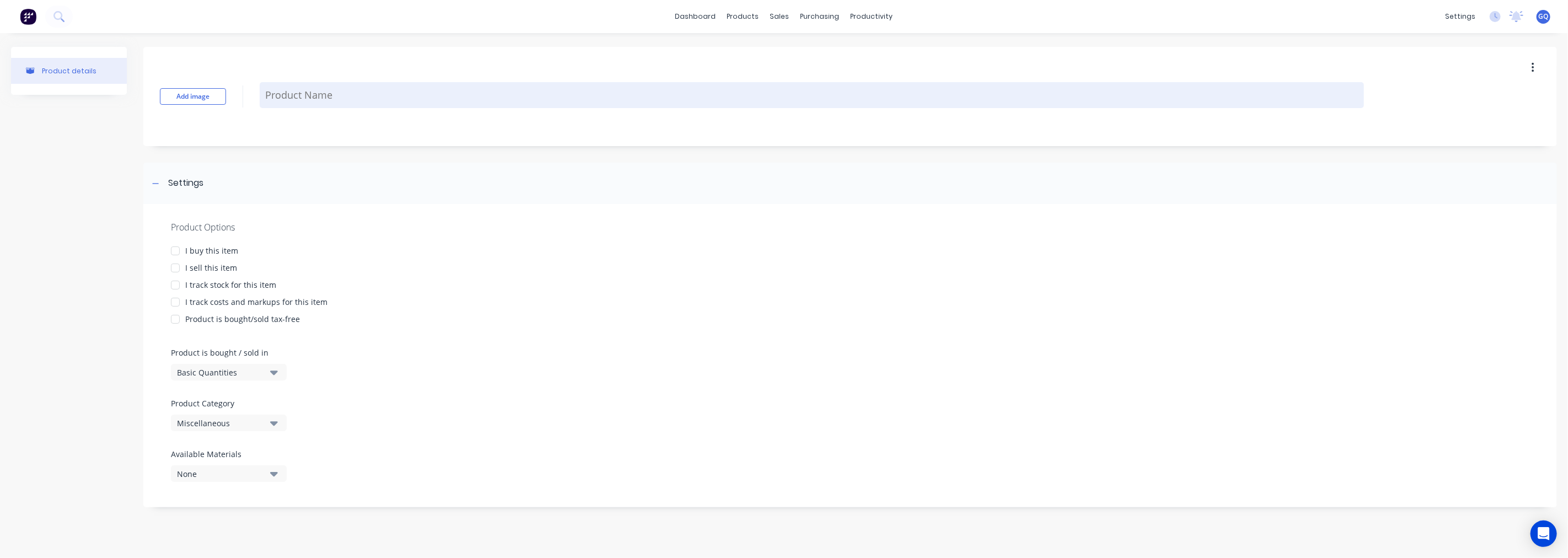
click at [298, 90] on textarea at bounding box center [812, 95] width 1105 height 26
click at [366, 95] on textarea "Eq angle" at bounding box center [812, 95] width 1105 height 26
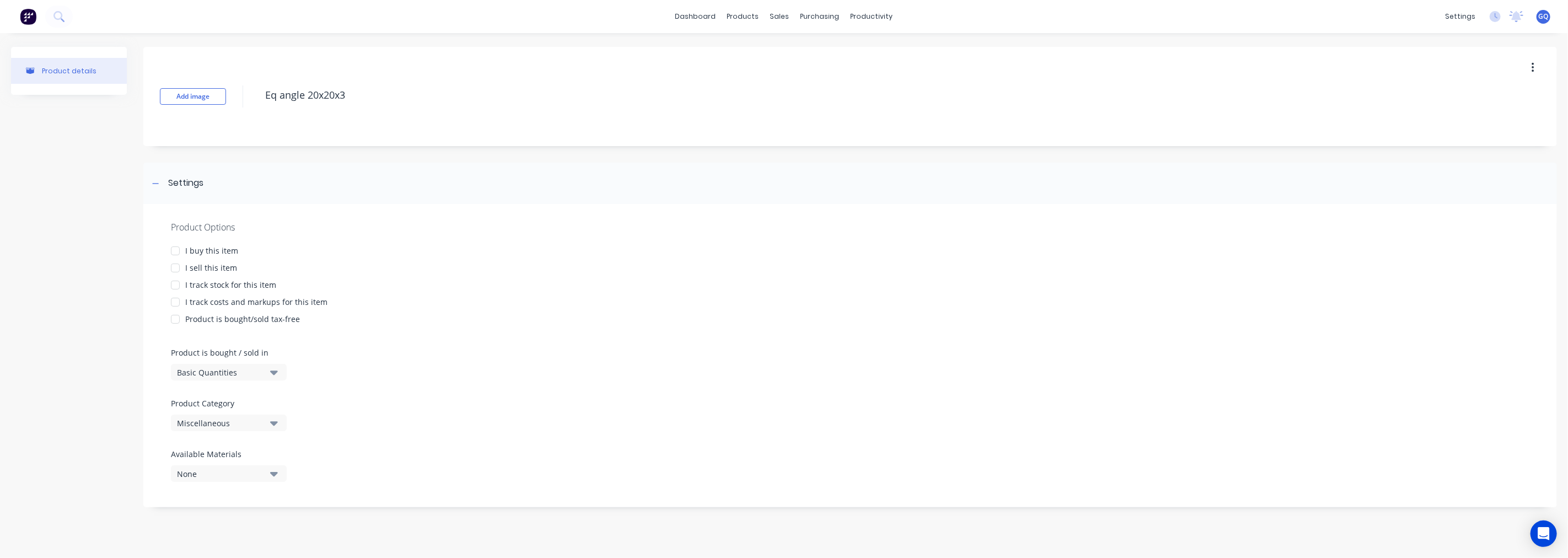
type textarea "Eq angle 20x20x3"
click at [195, 252] on div "I buy this item" at bounding box center [211, 251] width 53 height 12
click at [193, 267] on div "I sell this item" at bounding box center [211, 267] width 52 height 12
click at [181, 282] on div at bounding box center [176, 285] width 22 height 22
click at [180, 299] on div at bounding box center [176, 302] width 22 height 22
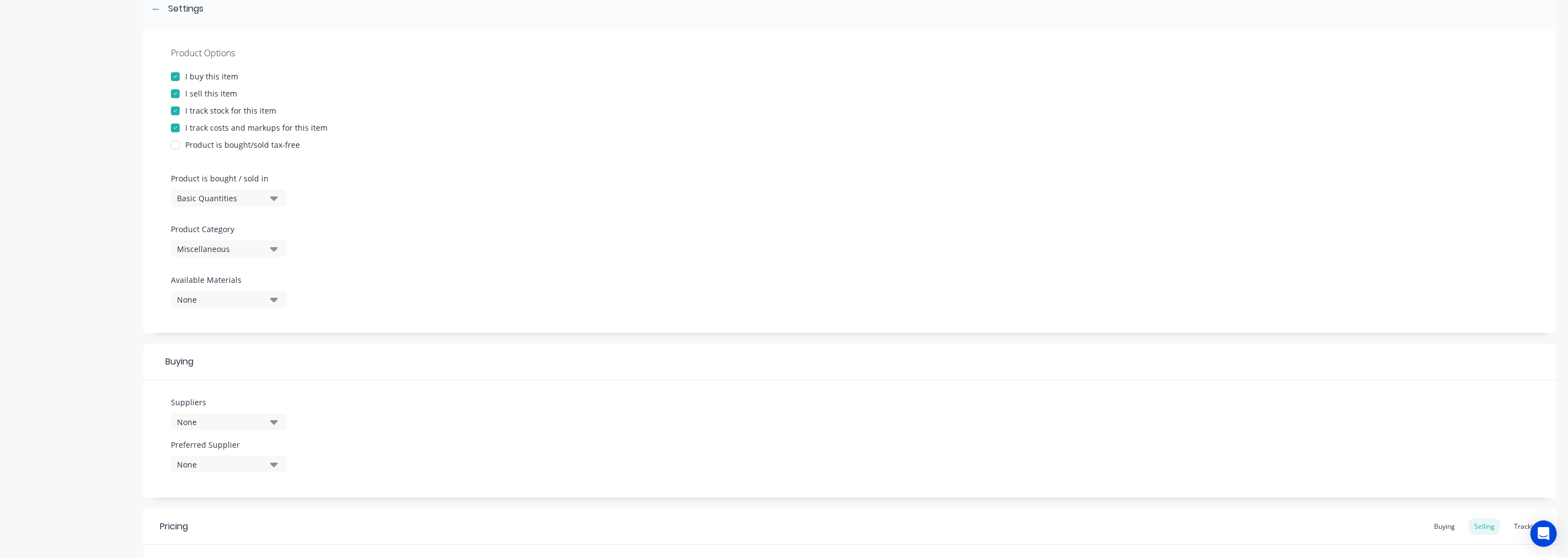
scroll to position [184, 0]
click at [282, 187] on button "Basic Quantities" at bounding box center [229, 188] width 116 height 17
click at [216, 235] on div "Lineal Metres" at bounding box center [254, 238] width 165 height 22
click at [262, 240] on div "Miscellaneous" at bounding box center [221, 240] width 88 height 12
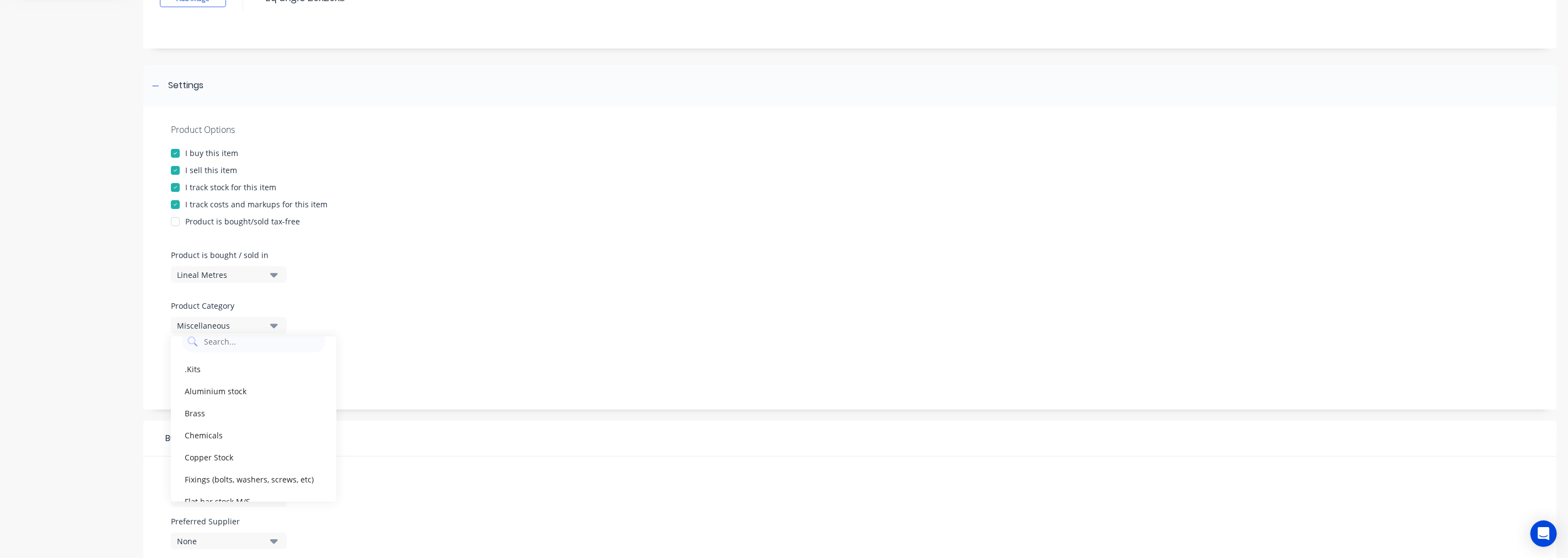
scroll to position [0, 0]
click at [403, 309] on div "Product Options I buy this item I sell this item I track stock for this item I …" at bounding box center [850, 258] width 1414 height 303
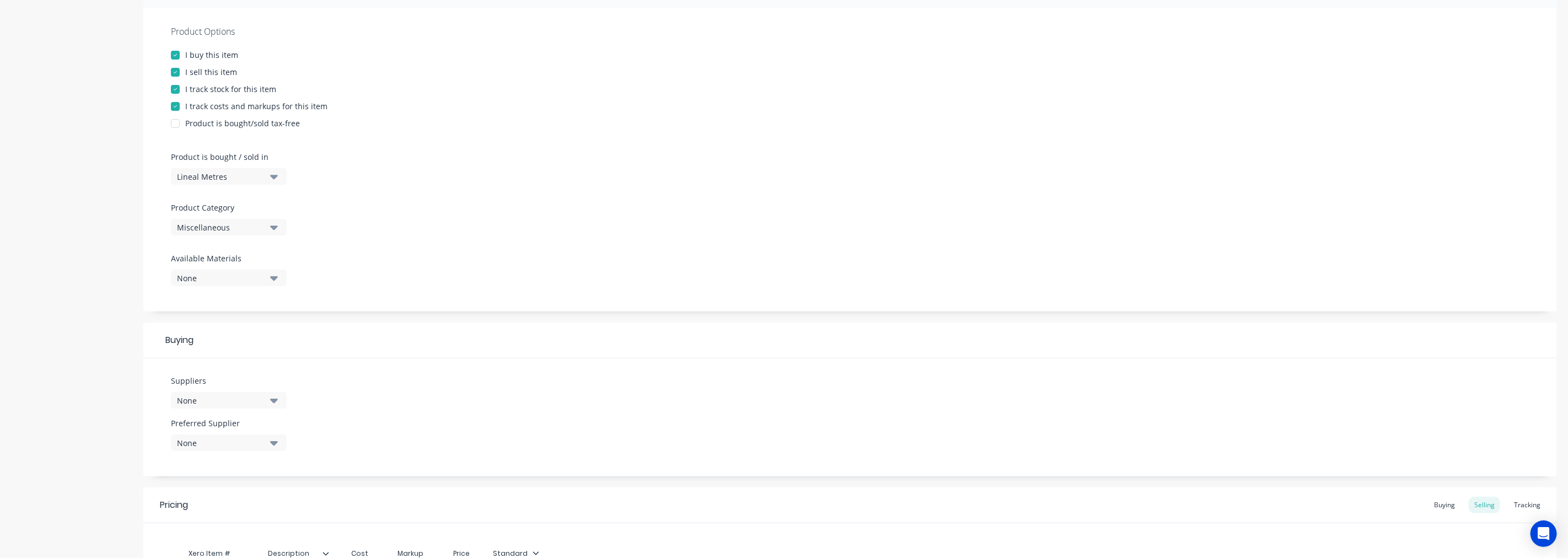
scroll to position [221, 0]
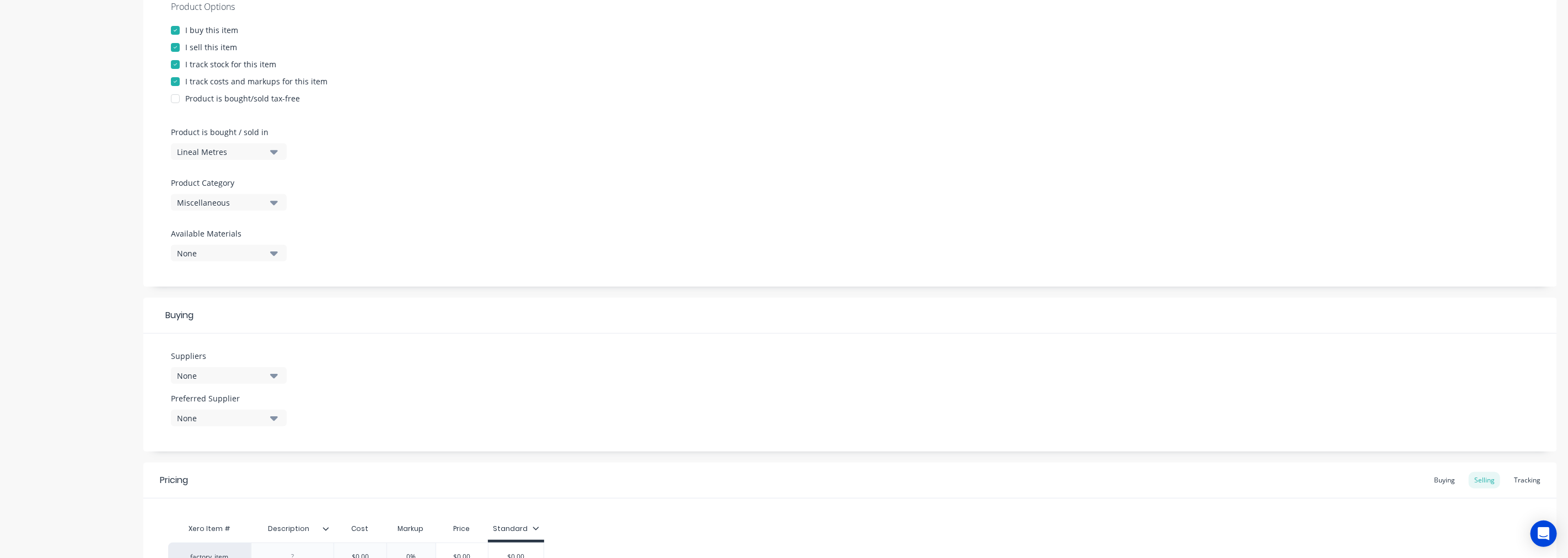
click at [263, 251] on div "None" at bounding box center [221, 253] width 88 height 12
click at [237, 364] on div "Mild steel" at bounding box center [260, 368] width 110 height 12
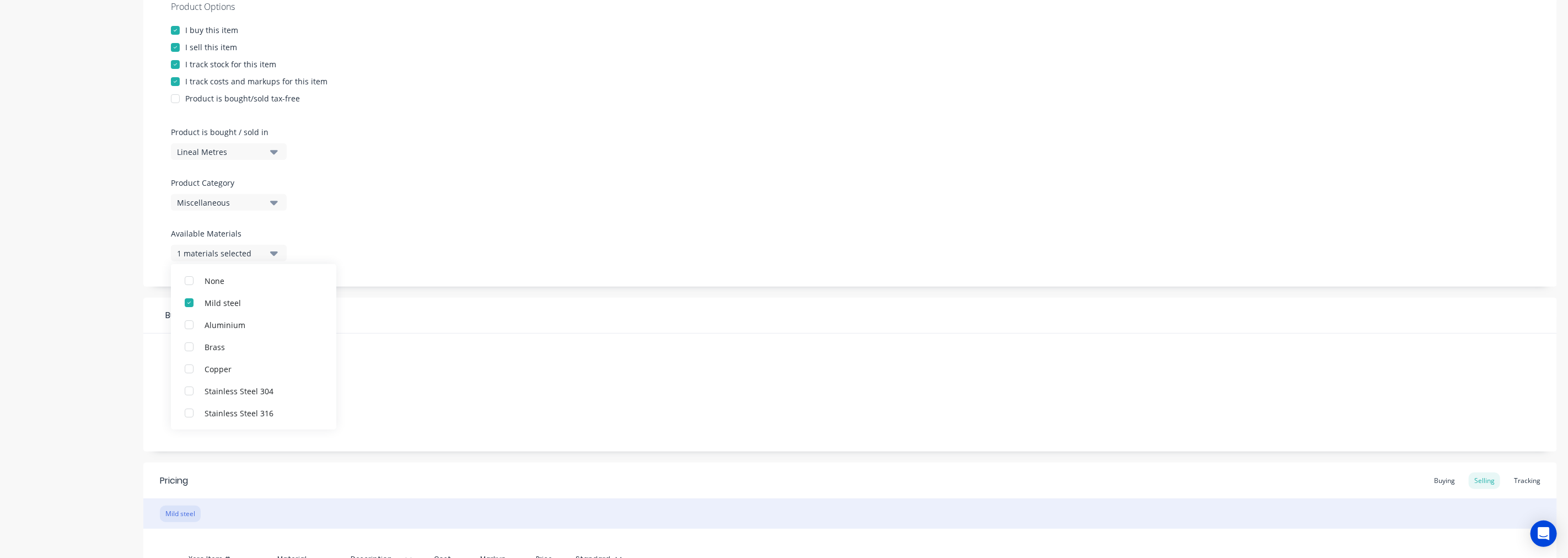
click at [440, 289] on div "Product Options I buy this item I sell this item I track stock for this item I …" at bounding box center [850, 218] width 1414 height 468
click at [277, 375] on icon "button" at bounding box center [274, 376] width 8 height 5
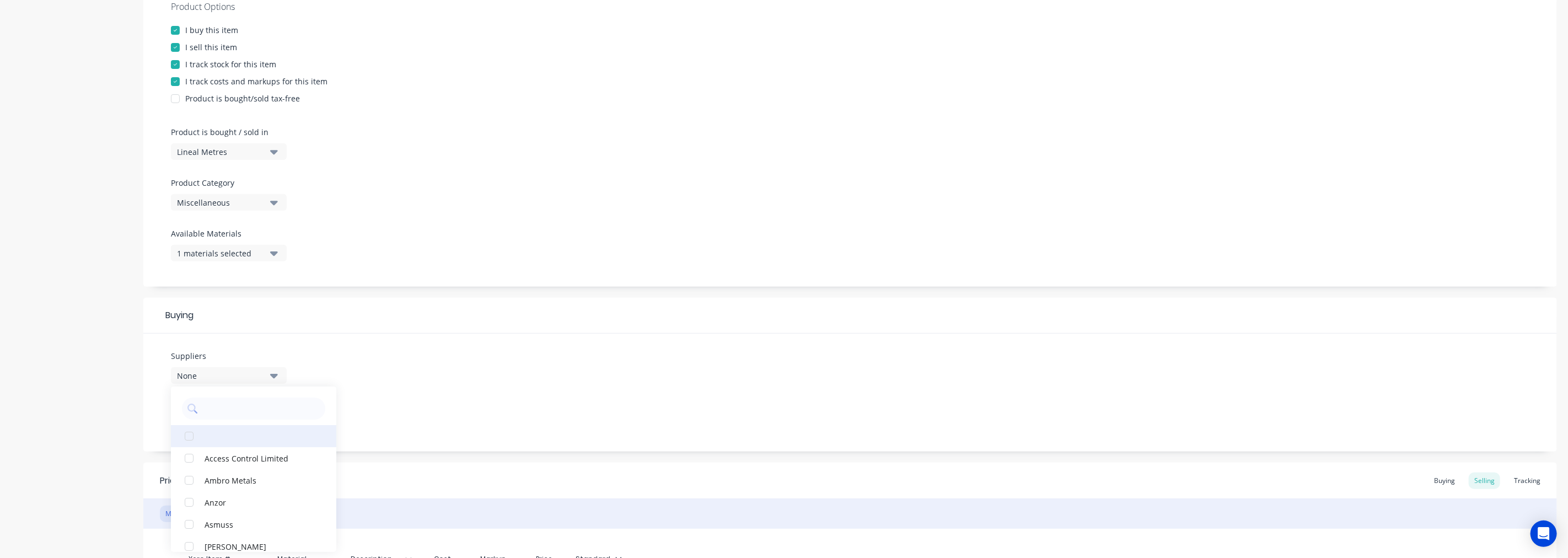
scroll to position [61, 0]
click at [240, 466] on div "Asmuss" at bounding box center [260, 463] width 110 height 12
click at [433, 390] on div "Suppliers 1 suppliers selected Asmuss Access Control Limited Ambro Metals [PERS…" at bounding box center [850, 392] width 1414 height 118
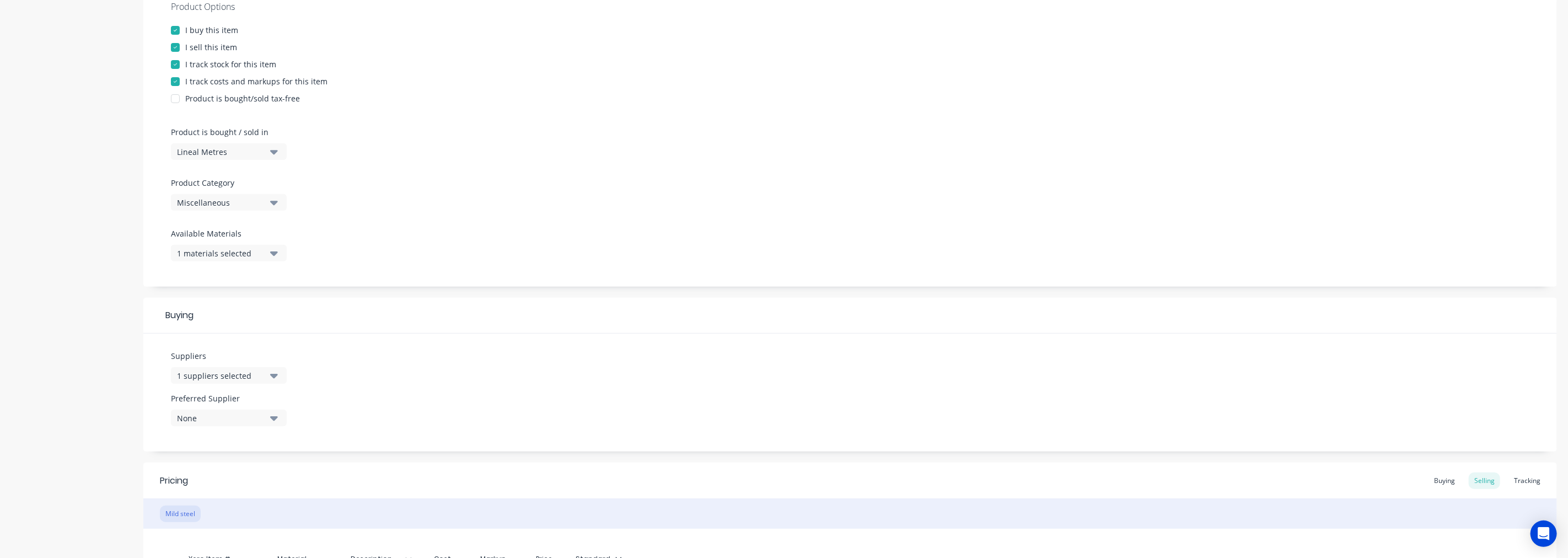
click at [278, 415] on button "None" at bounding box center [229, 418] width 116 height 17
click at [225, 480] on div "Asmuss" at bounding box center [260, 478] width 110 height 12
click at [366, 400] on div "Suppliers 1 suppliers selected Preferred Supplier Asmuss Asmuss" at bounding box center [850, 392] width 1414 height 118
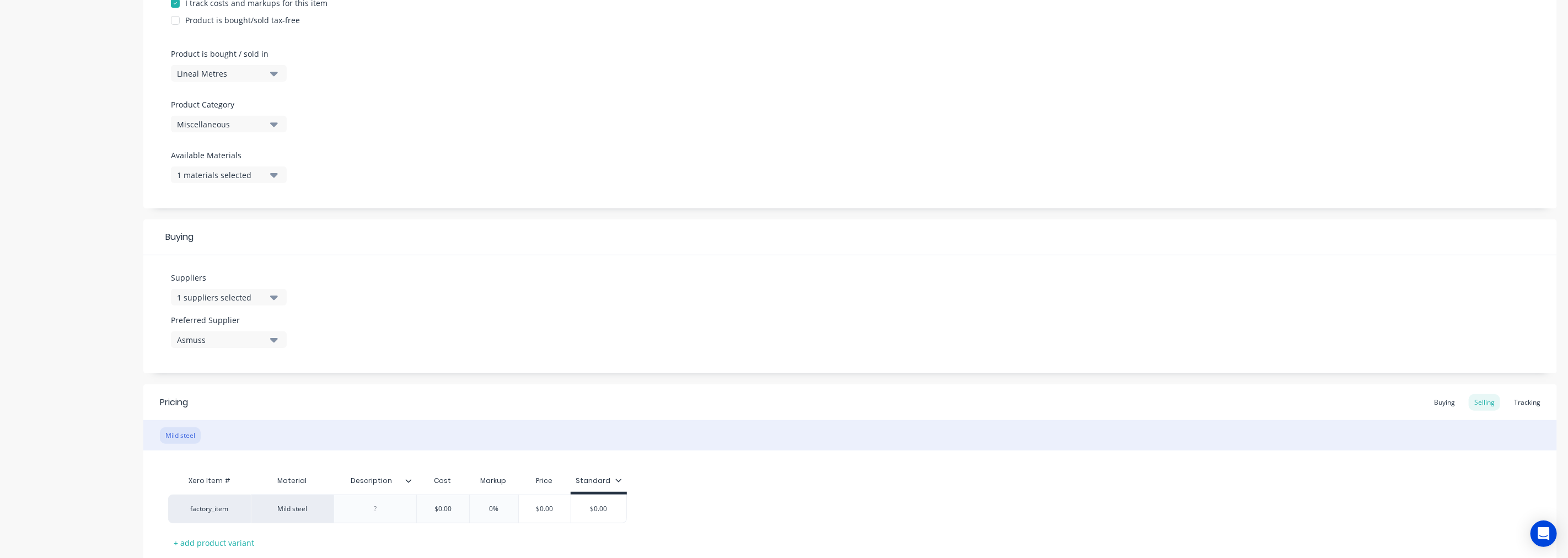
scroll to position [373, 0]
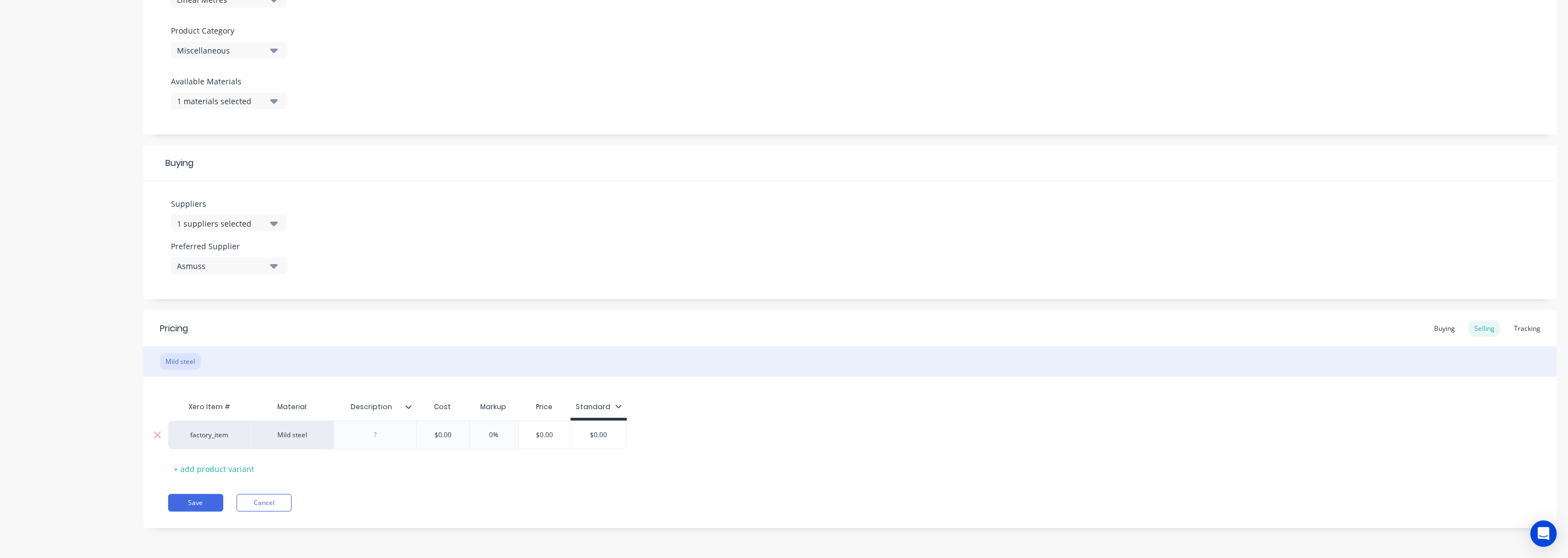
drag, startPoint x: 462, startPoint y: 434, endPoint x: 396, endPoint y: 431, distance: 66.1
click at [396, 431] on div "factory_item Mild steel $0.00 $0.00 0% $0.00 $0.00" at bounding box center [397, 435] width 459 height 28
type input "2.13"
type input "0"
type input "25"
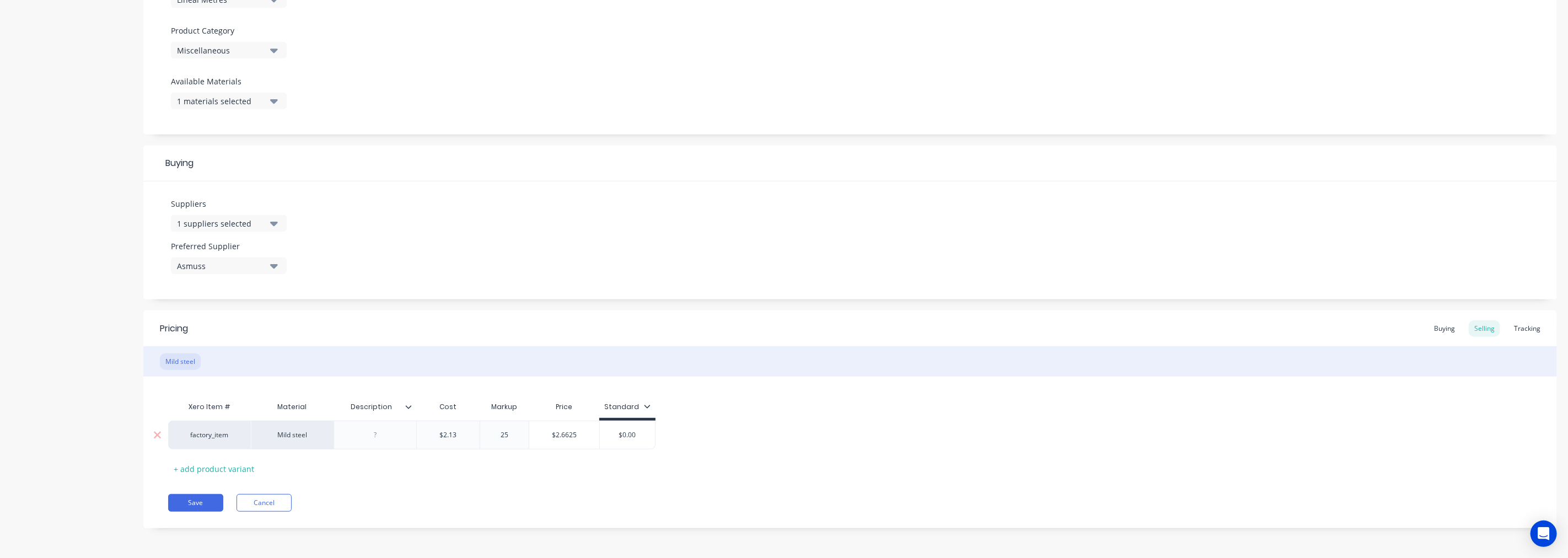
type input "$2.6625"
drag, startPoint x: 638, startPoint y: 433, endPoint x: 619, endPoint y: 441, distance: 20.6
click at [619, 441] on div "$0.00 $0.00" at bounding box center [627, 435] width 55 height 28
type input "2.66"
click at [1432, 324] on div "Buying" at bounding box center [1444, 329] width 32 height 17
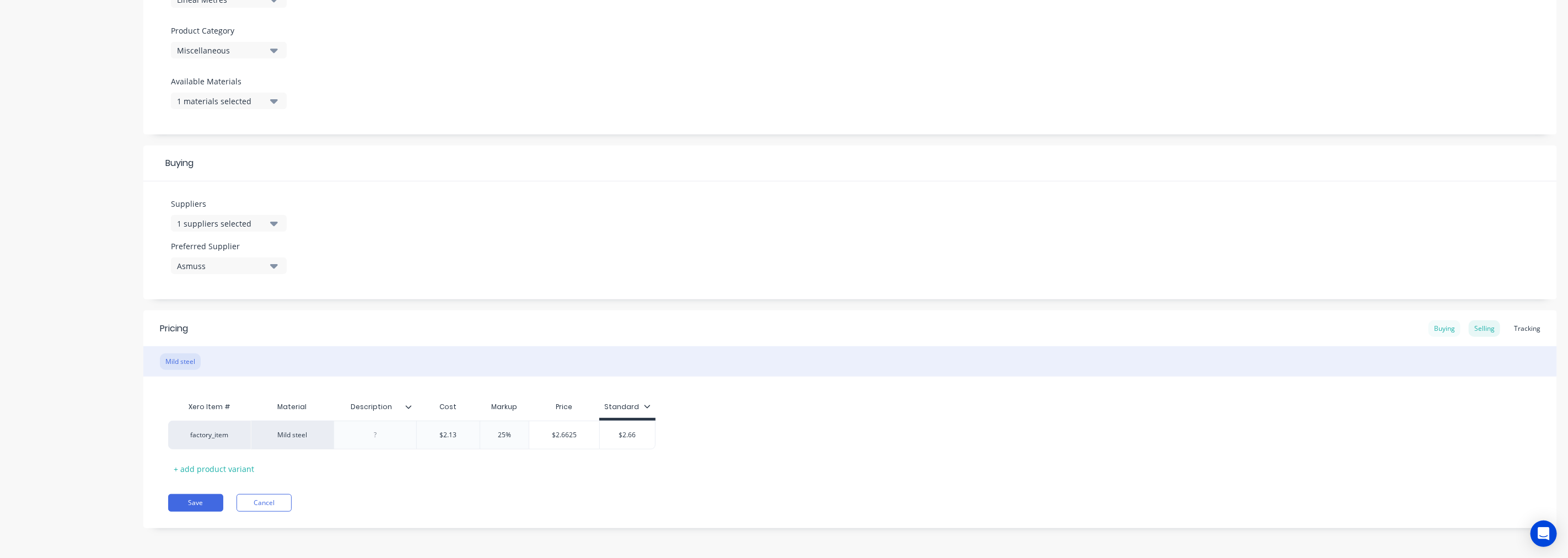
scroll to position [370, 0]
drag, startPoint x: 460, startPoint y: 434, endPoint x: 436, endPoint y: 433, distance: 24.0
click at [436, 433] on input "$0.00" at bounding box center [446, 434] width 59 height 10
click at [411, 412] on div at bounding box center [413, 409] width 6 height 10
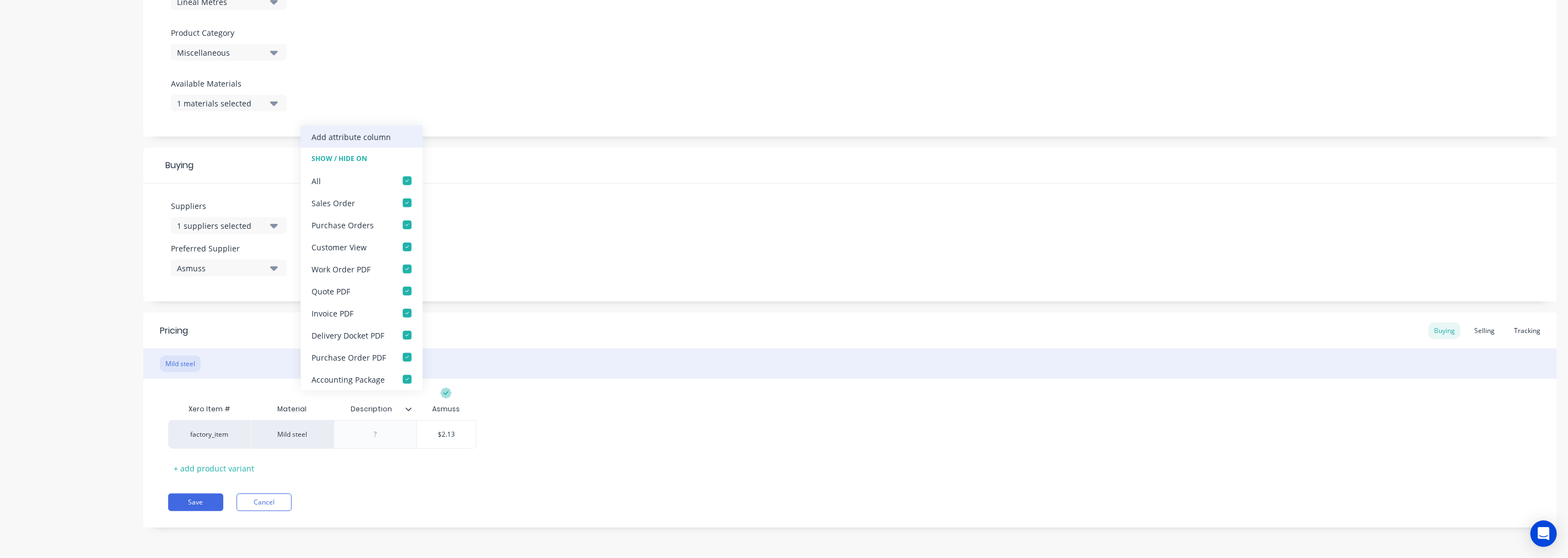
click at [348, 134] on div "Add attribute column" at bounding box center [351, 136] width 80 height 12
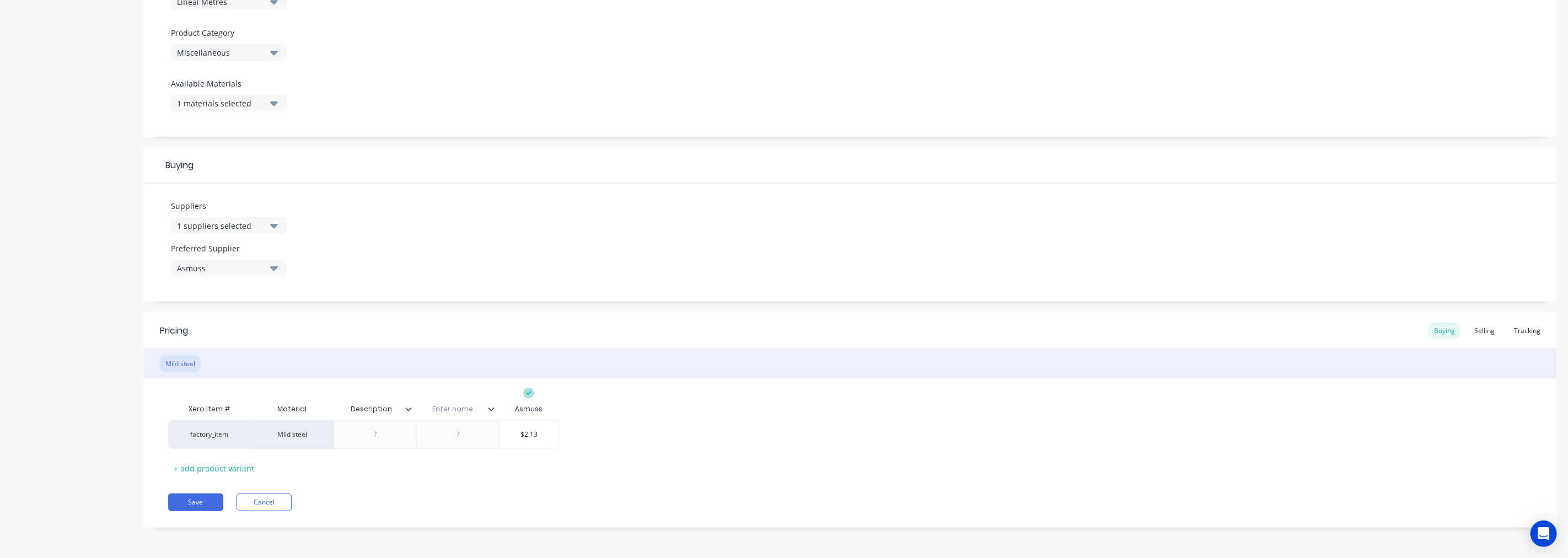
type input "2.13"
click at [449, 410] on input "text" at bounding box center [454, 409] width 76 height 10
type input "SKU"
click at [190, 504] on button "Save" at bounding box center [195, 502] width 55 height 17
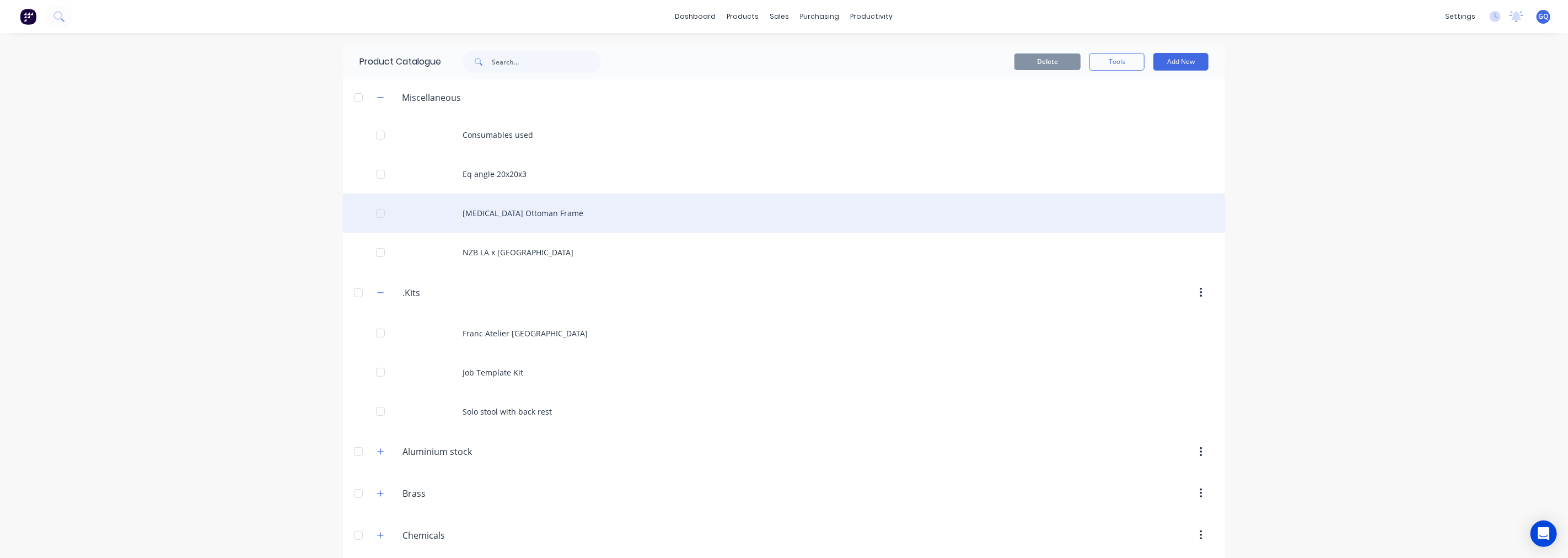
click at [483, 208] on div "[MEDICAL_DATA] Ottoman Frame" at bounding box center [784, 214] width 882 height 39
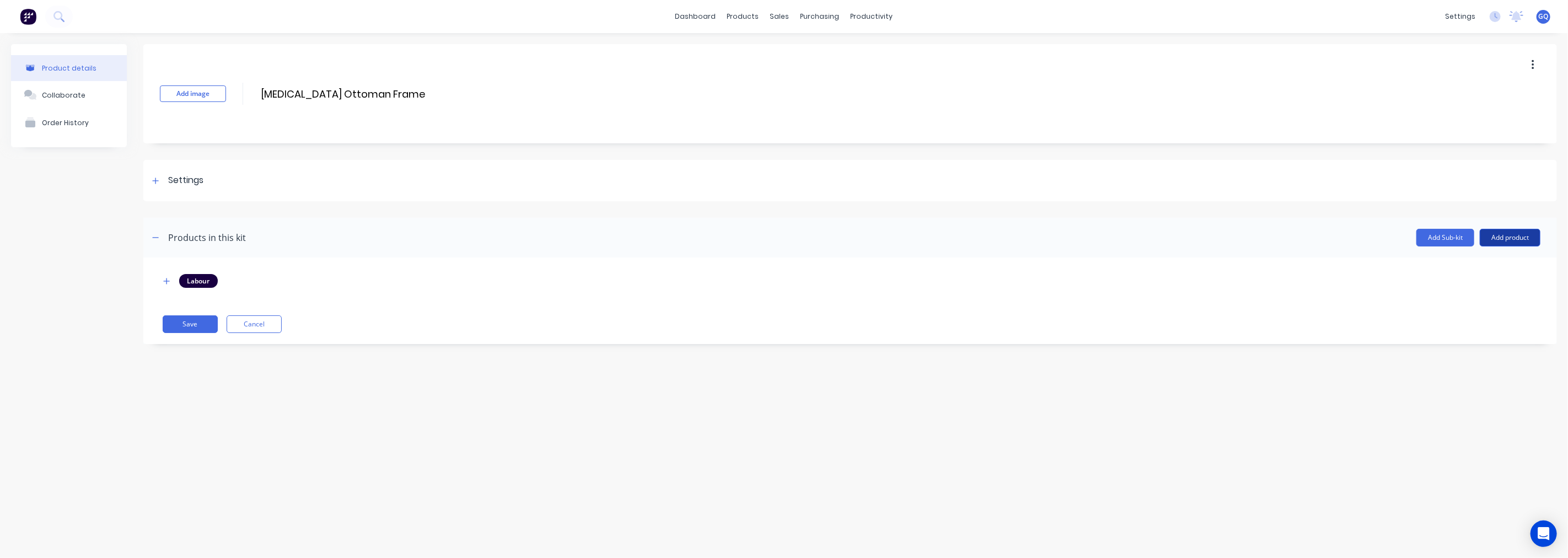
click at [1525, 236] on button "Add product" at bounding box center [1510, 237] width 61 height 17
click at [1478, 266] on div "Product catalogue" at bounding box center [1488, 266] width 85 height 16
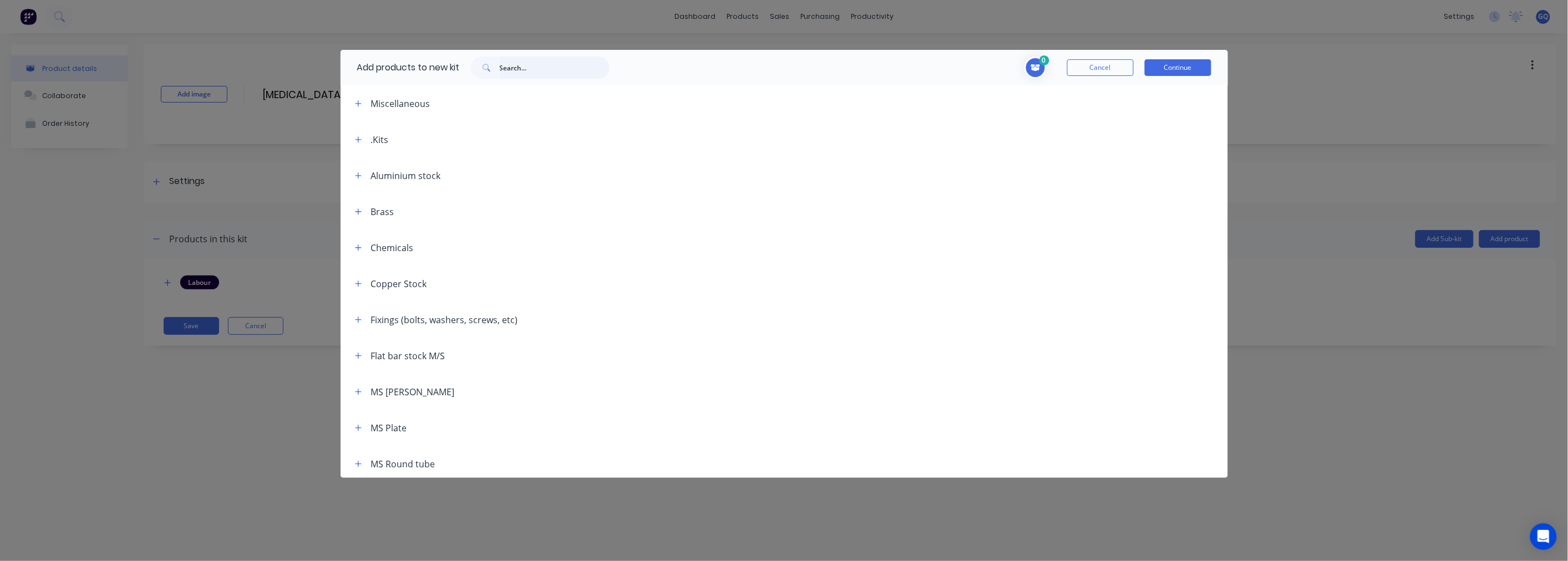
click at [523, 71] on input "text" at bounding box center [554, 67] width 110 height 22
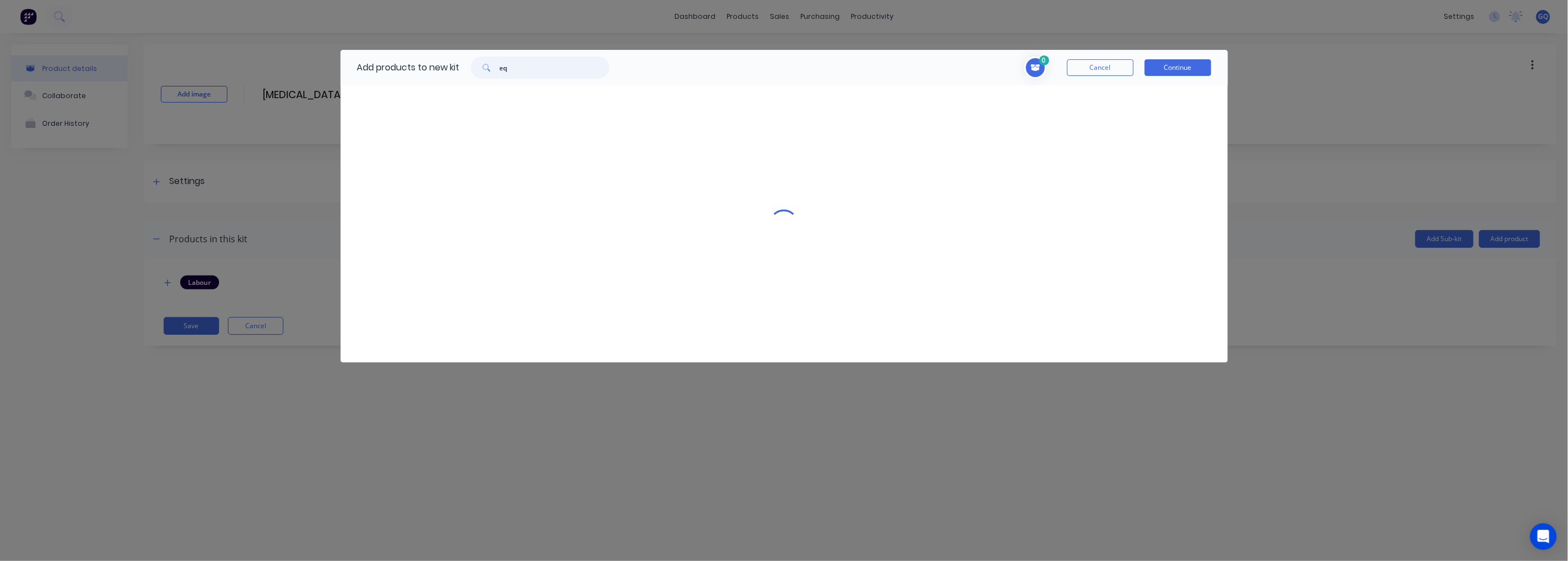
type input "eq"
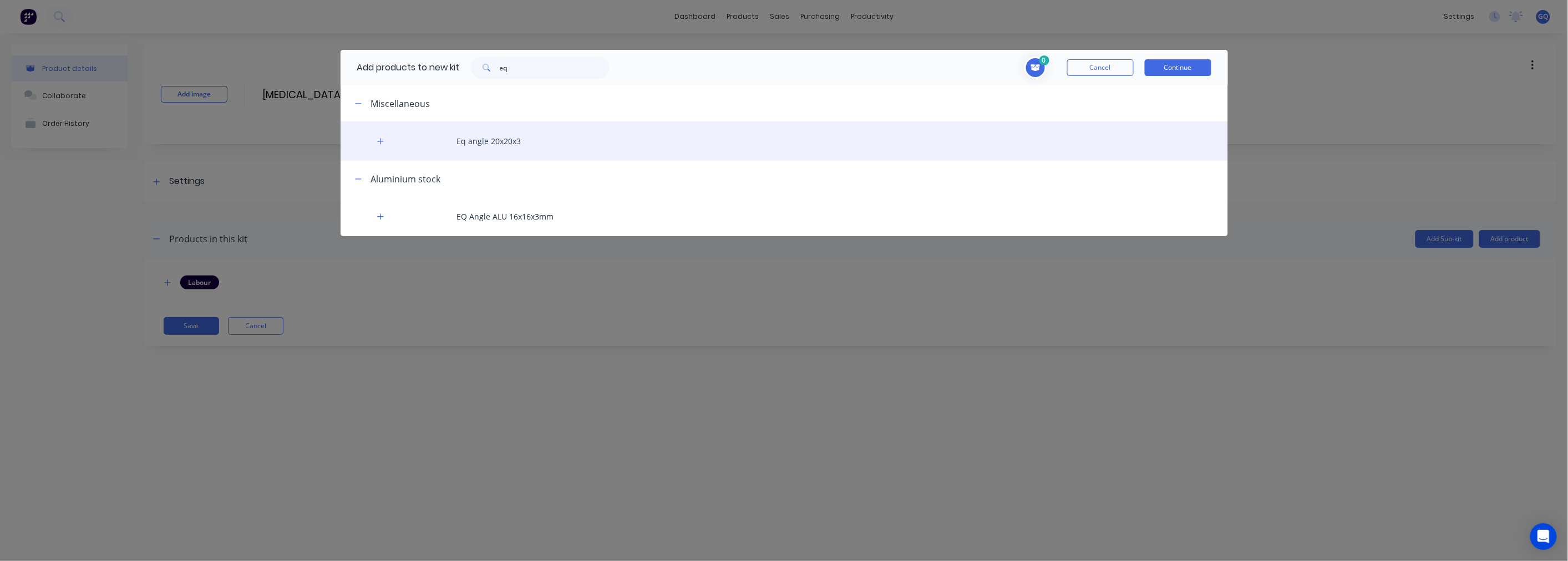
click at [496, 145] on div "Eq angle 20x20x3" at bounding box center [785, 141] width 888 height 40
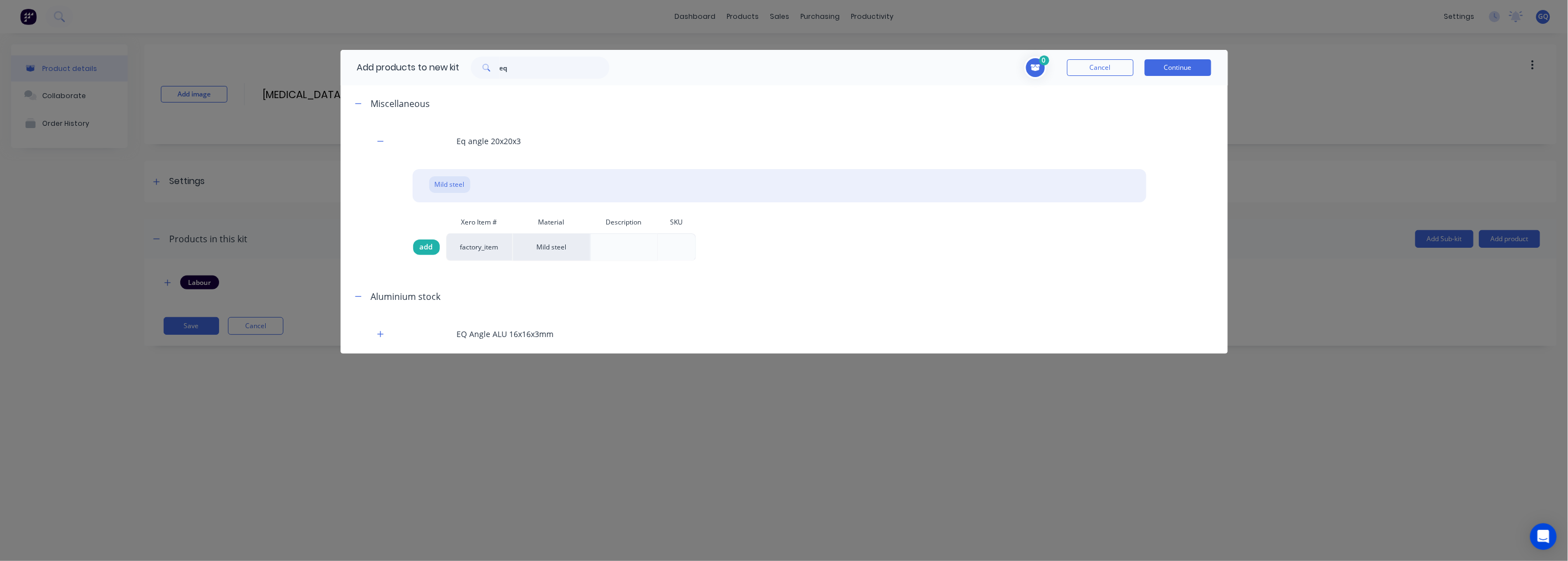
click at [433, 248] on div "add" at bounding box center [426, 247] width 27 height 16
click at [1161, 67] on button "Continue" at bounding box center [1178, 67] width 67 height 17
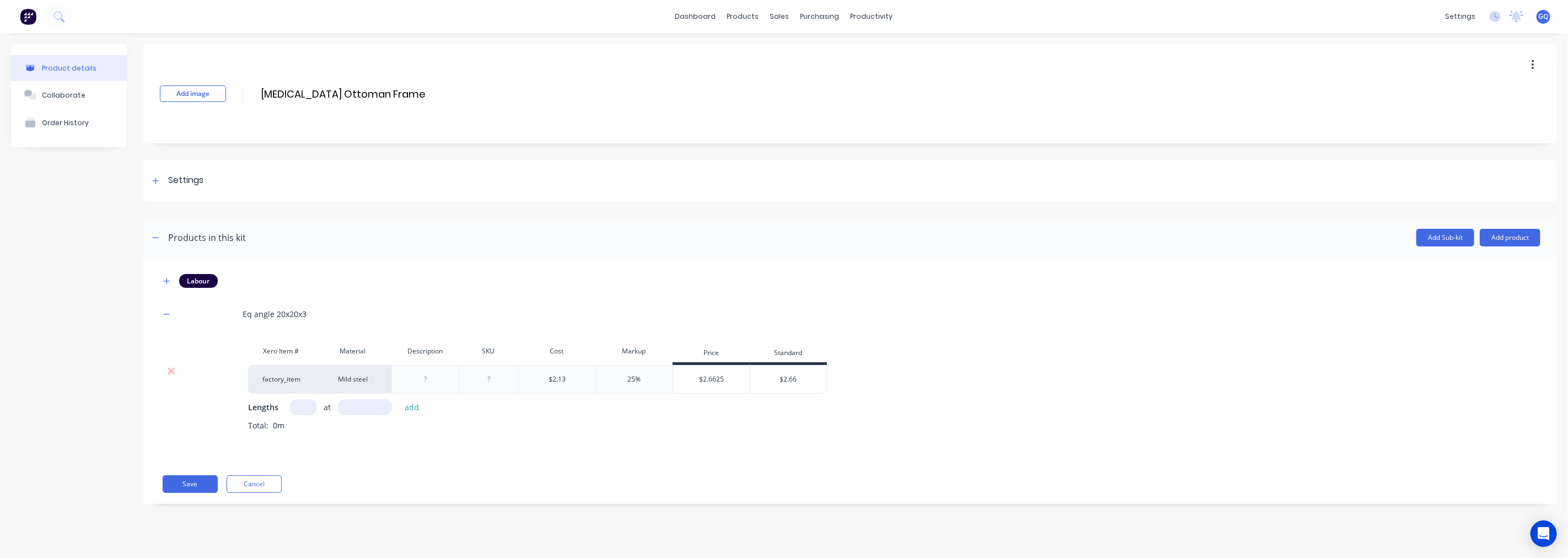
click at [310, 407] on input "text" at bounding box center [303, 407] width 28 height 16
type input "3"
type input "2"
type input "1400"
click at [414, 408] on button "add" at bounding box center [412, 407] width 26 height 15
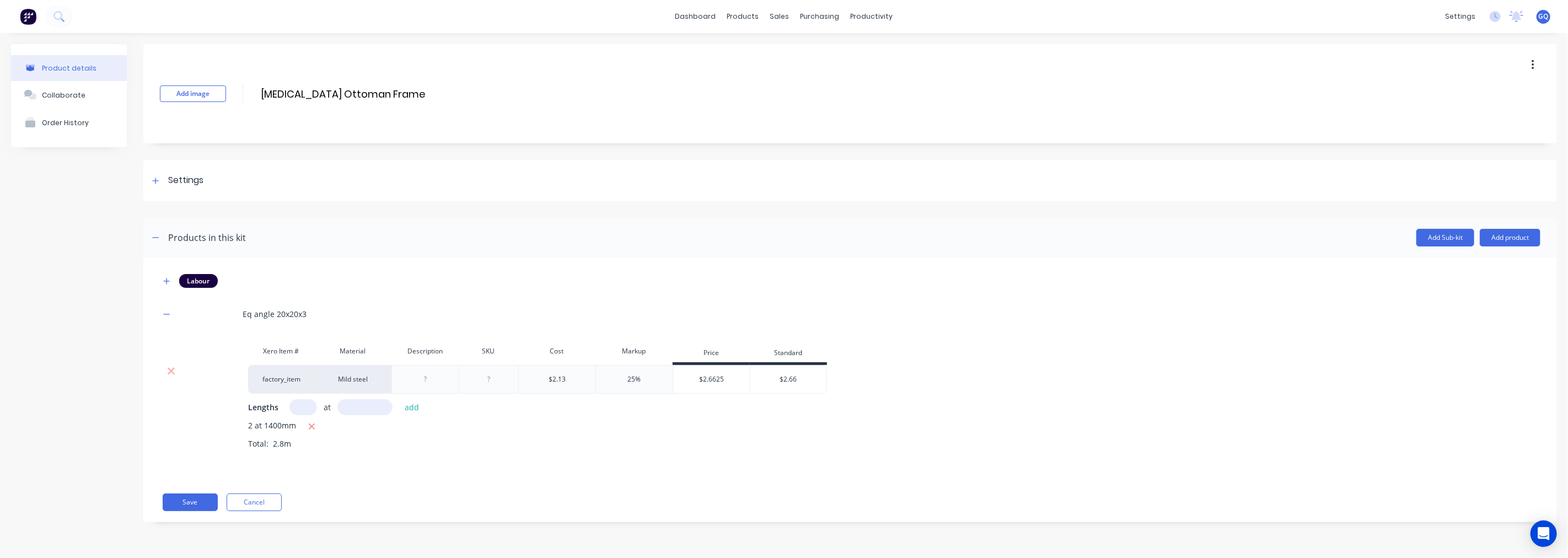
type input "6"
type input "2"
type input "600"
click at [208, 502] on button "Save" at bounding box center [190, 502] width 55 height 17
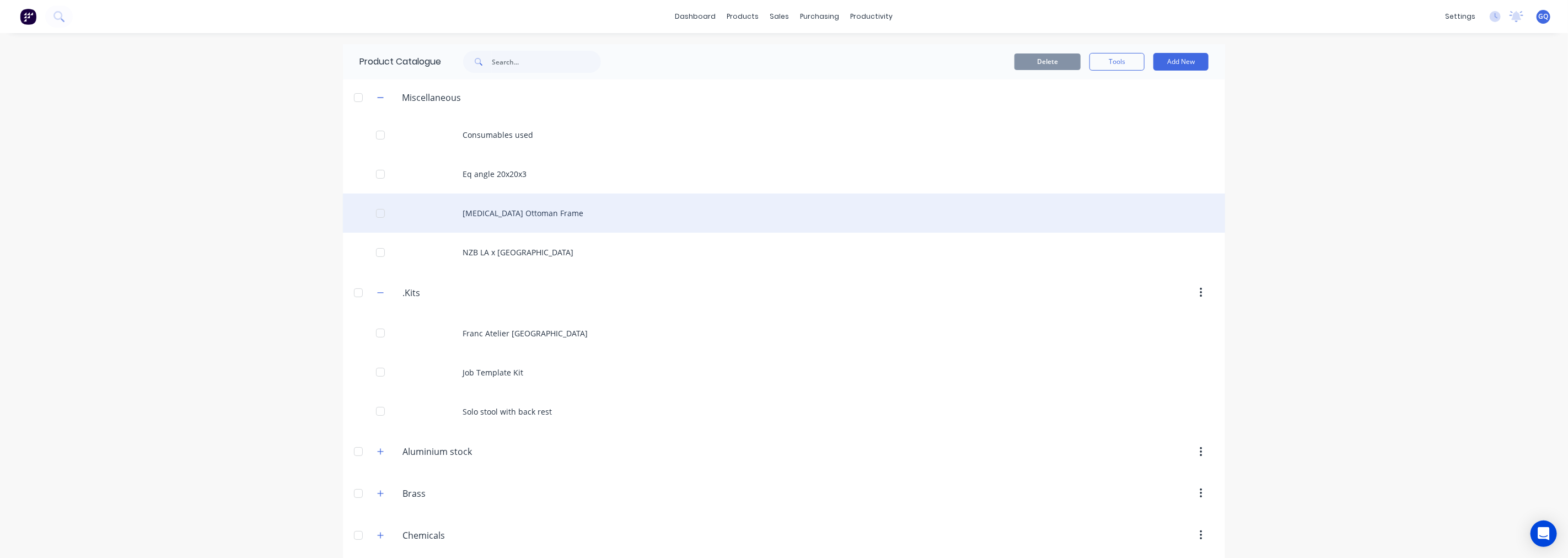
click at [495, 212] on div "[MEDICAL_DATA] Ottoman Frame" at bounding box center [784, 214] width 882 height 39
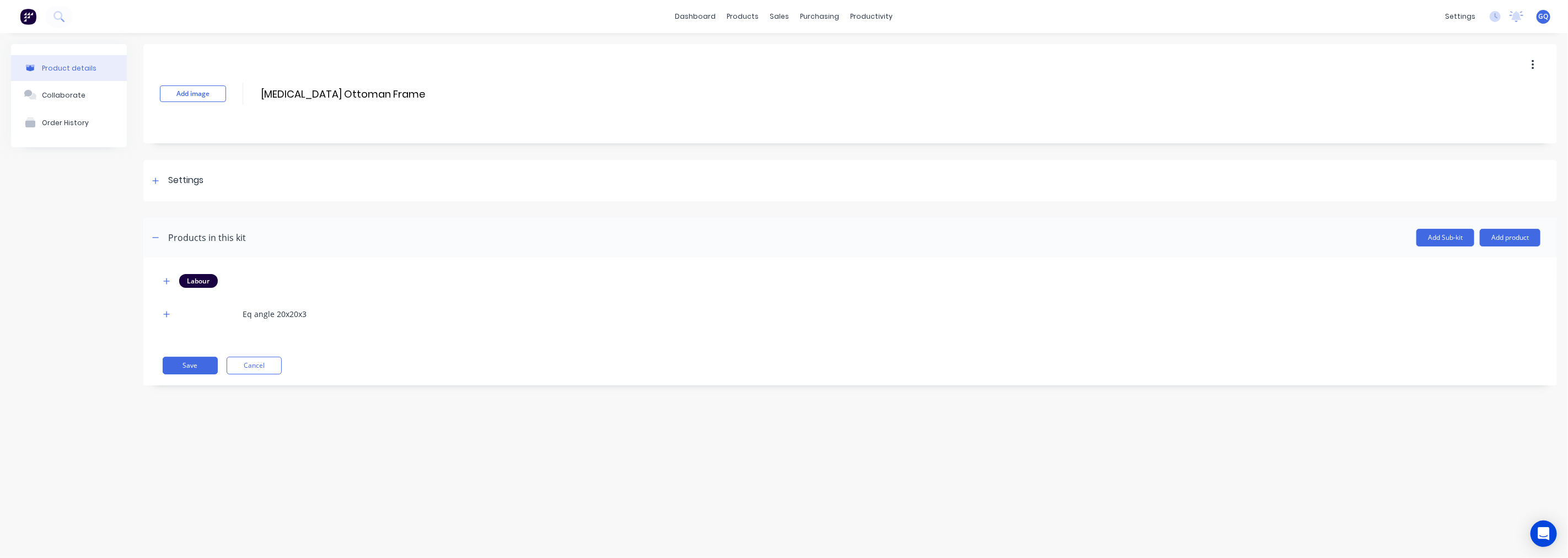
click at [288, 310] on div "Eq angle 20x20x3" at bounding box center [274, 314] width 64 height 12
click at [162, 311] on button "button" at bounding box center [166, 314] width 13 height 13
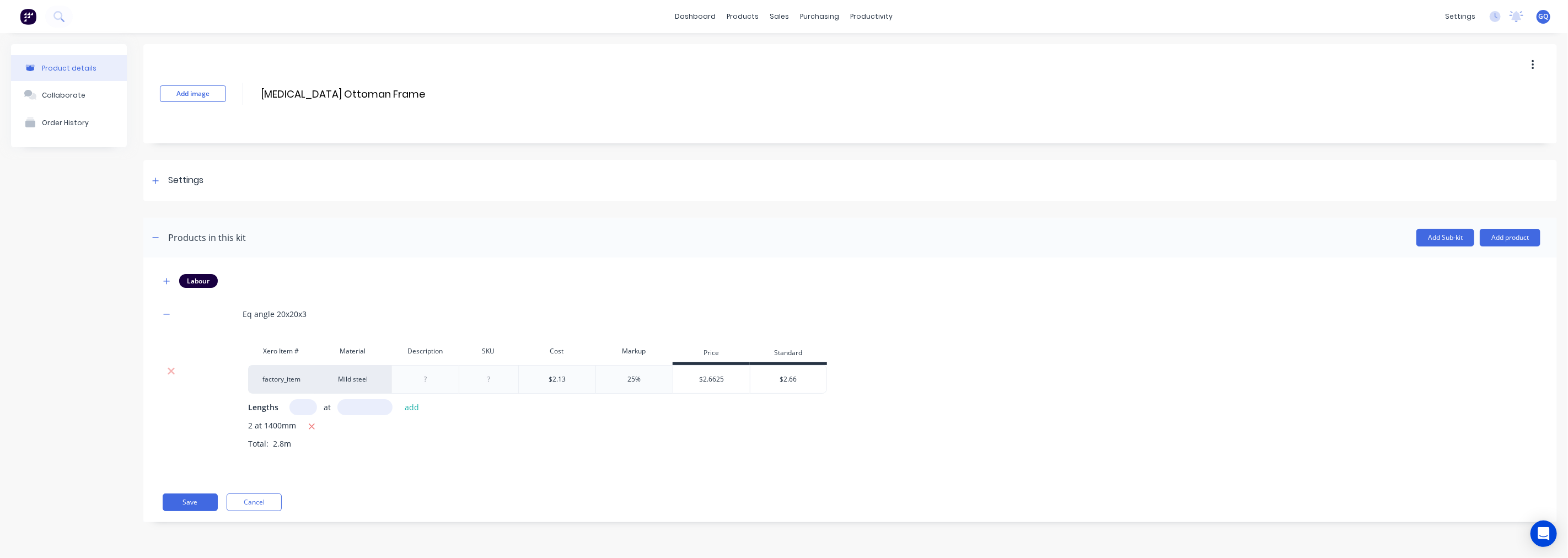
click at [304, 408] on input "text" at bounding box center [303, 407] width 28 height 16
type input "2"
type input "600"
click at [412, 407] on button "add" at bounding box center [412, 407] width 26 height 15
click at [205, 524] on button "Save" at bounding box center [190, 520] width 55 height 17
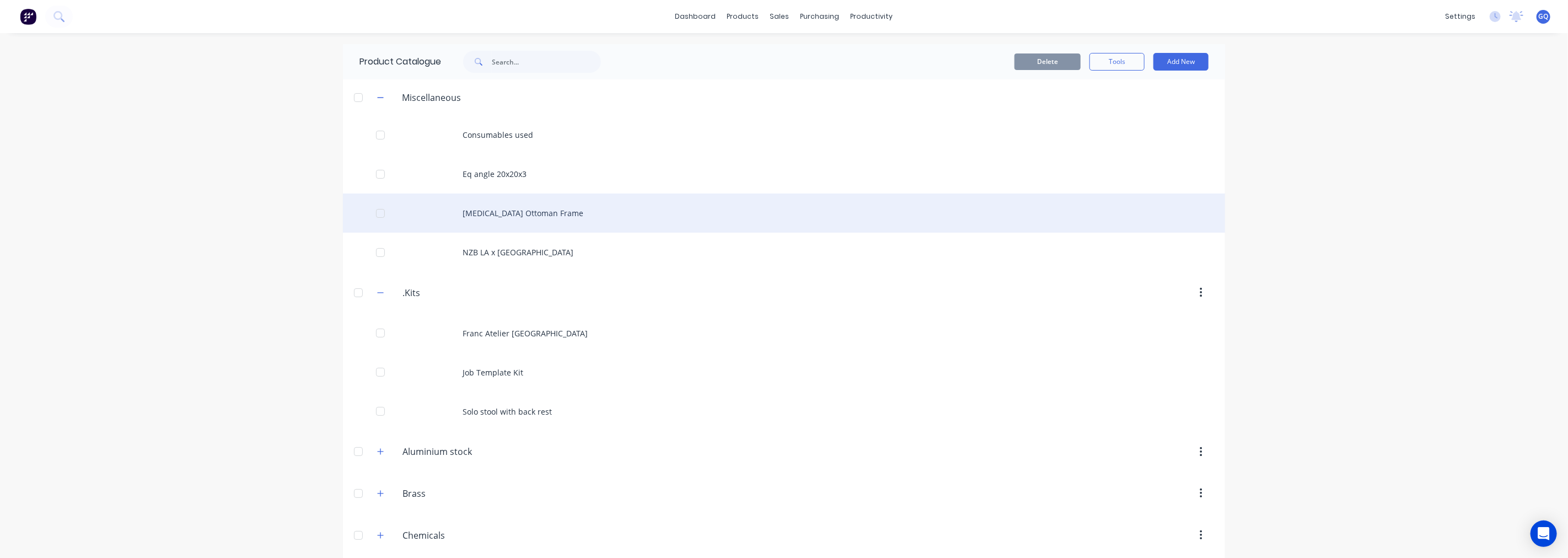
click at [531, 217] on div "[MEDICAL_DATA] Ottoman Frame" at bounding box center [784, 214] width 882 height 39
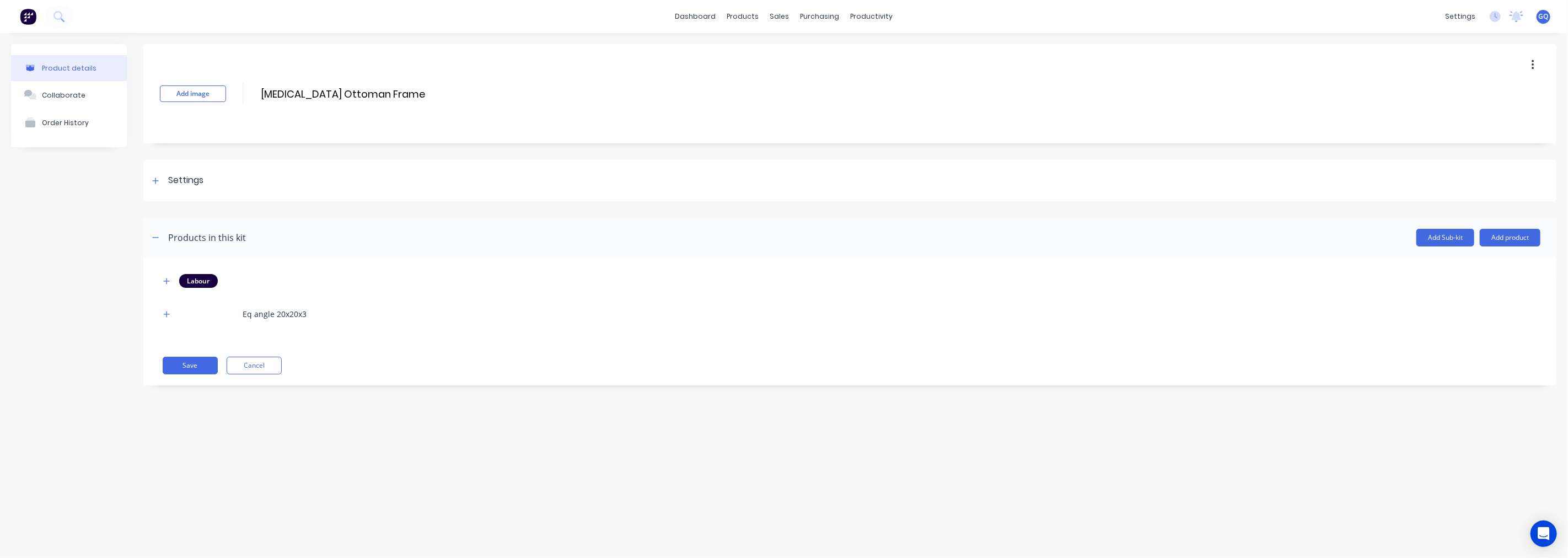
click at [1532, 63] on icon "button" at bounding box center [1533, 65] width 2 height 12
click at [1468, 96] on span "Duplicate" at bounding box center [1492, 94] width 83 height 12
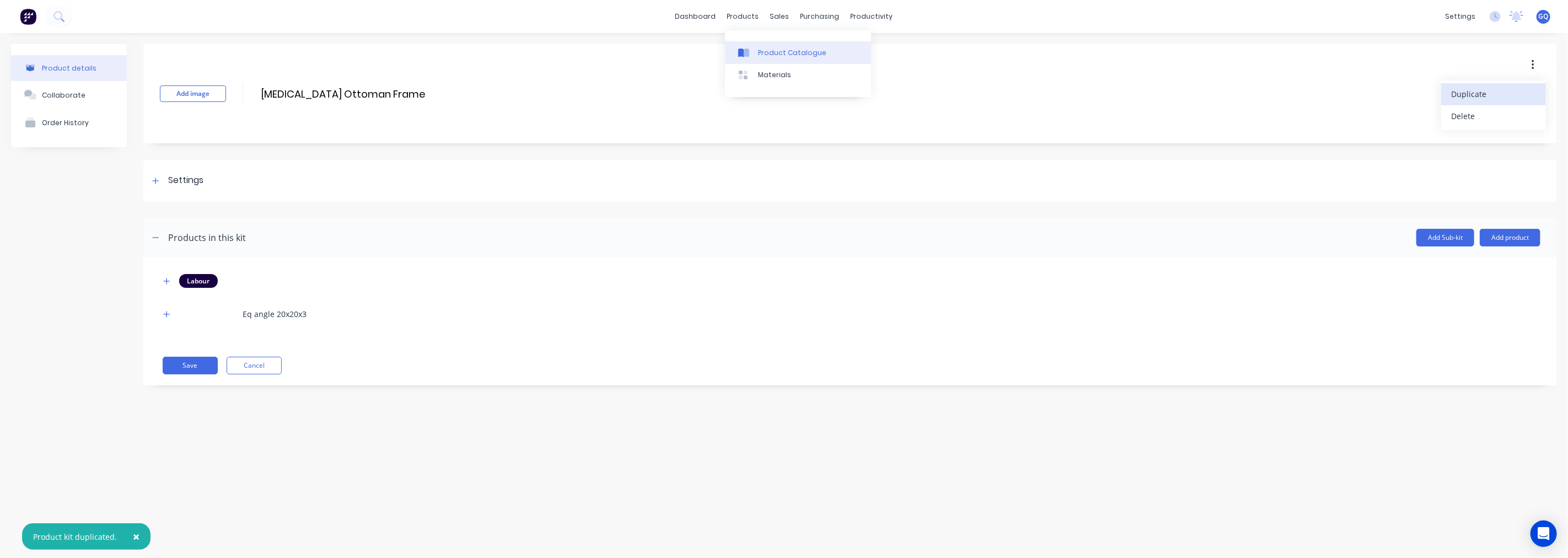
click at [775, 48] on div "Product Catalogue" at bounding box center [792, 53] width 69 height 10
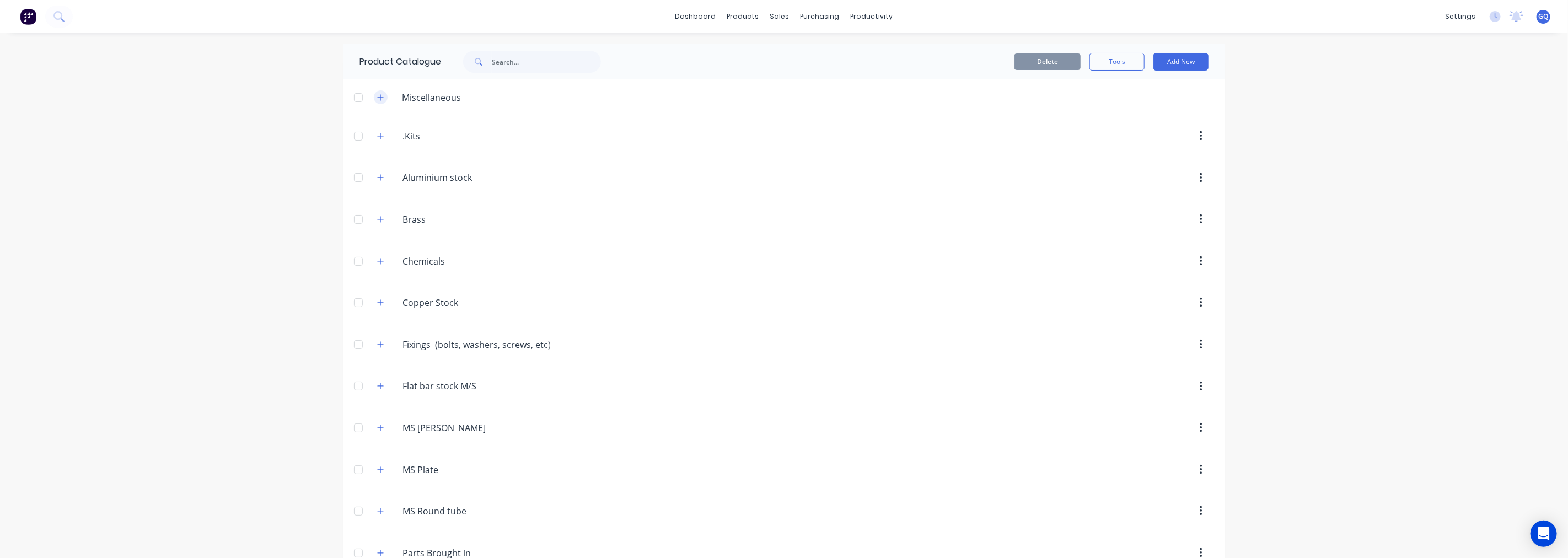
click at [377, 95] on icon "button" at bounding box center [381, 98] width 6 height 8
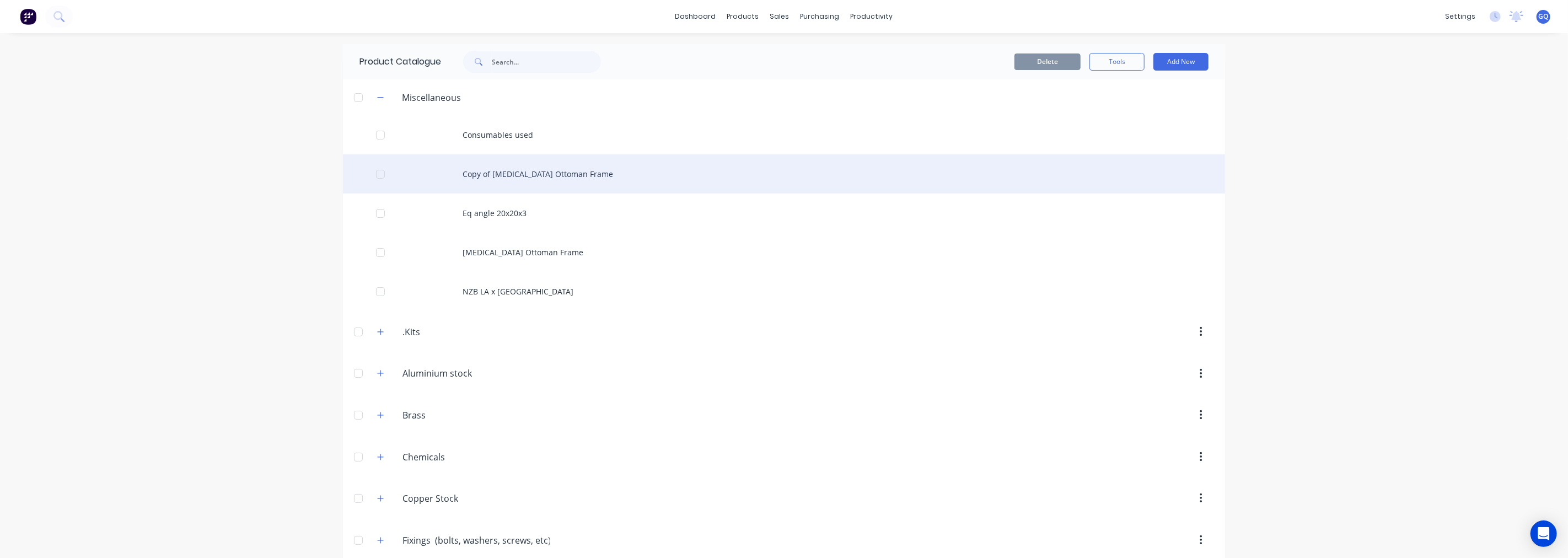
click at [522, 173] on div "Copy of Muse Ottoman Frame" at bounding box center [784, 174] width 882 height 39
